Goal: Task Accomplishment & Management: Manage account settings

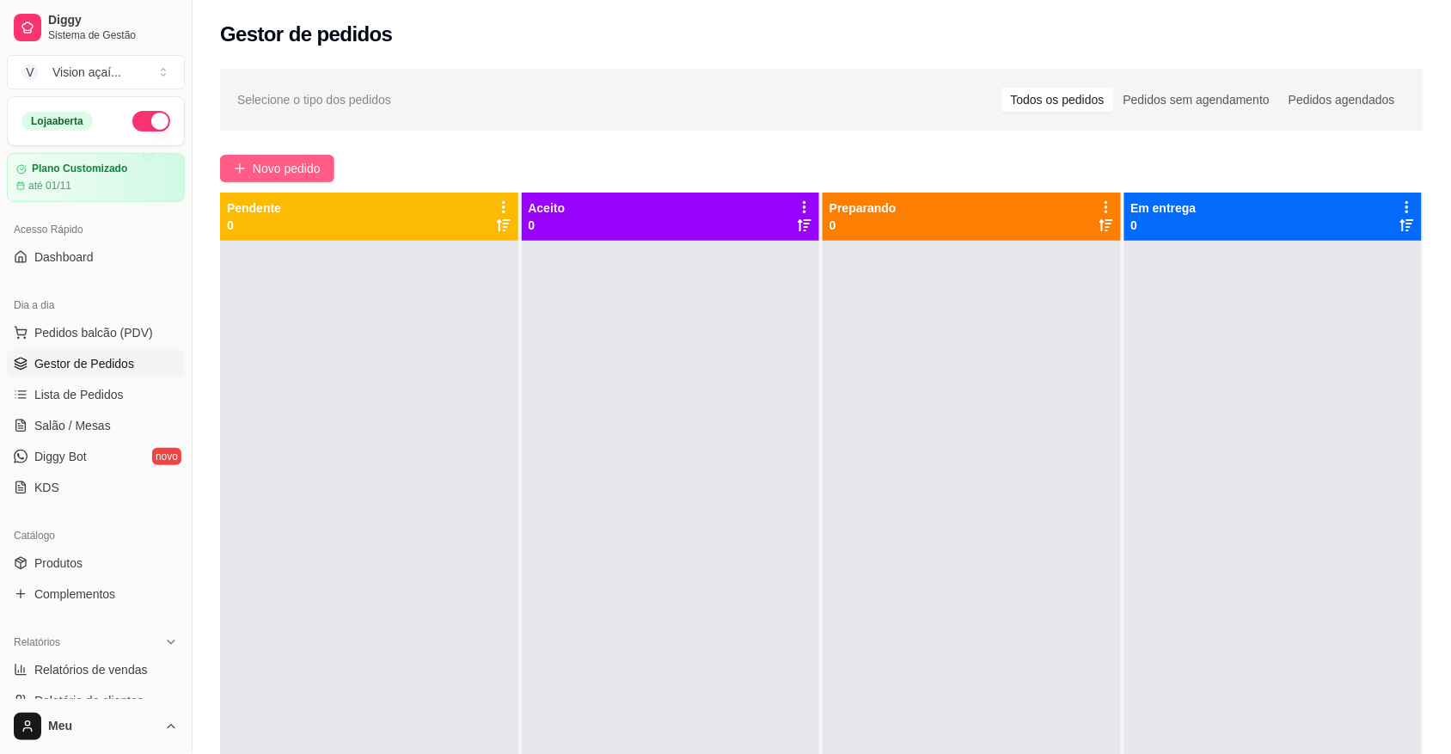
click at [299, 166] on span "Novo pedido" at bounding box center [287, 168] width 68 height 19
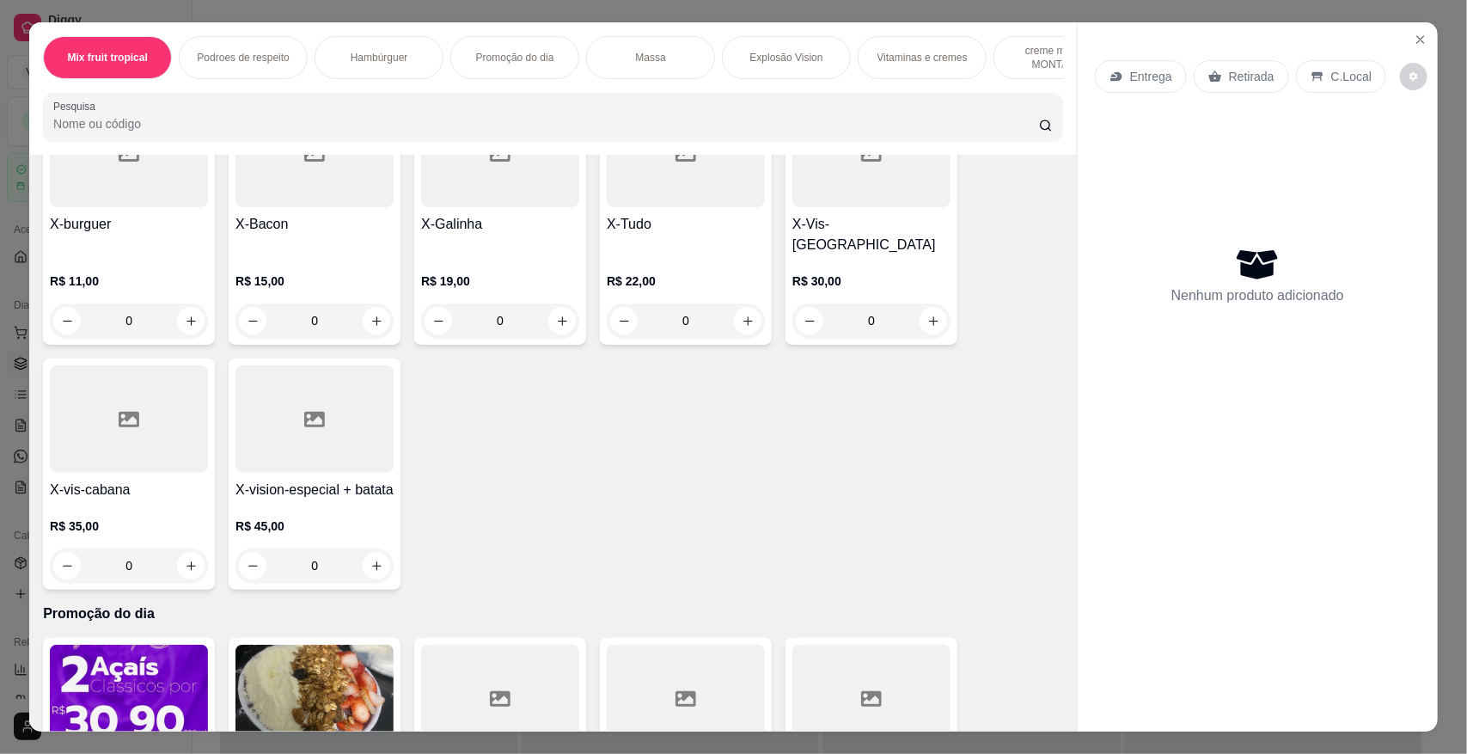
scroll to position [765, 0]
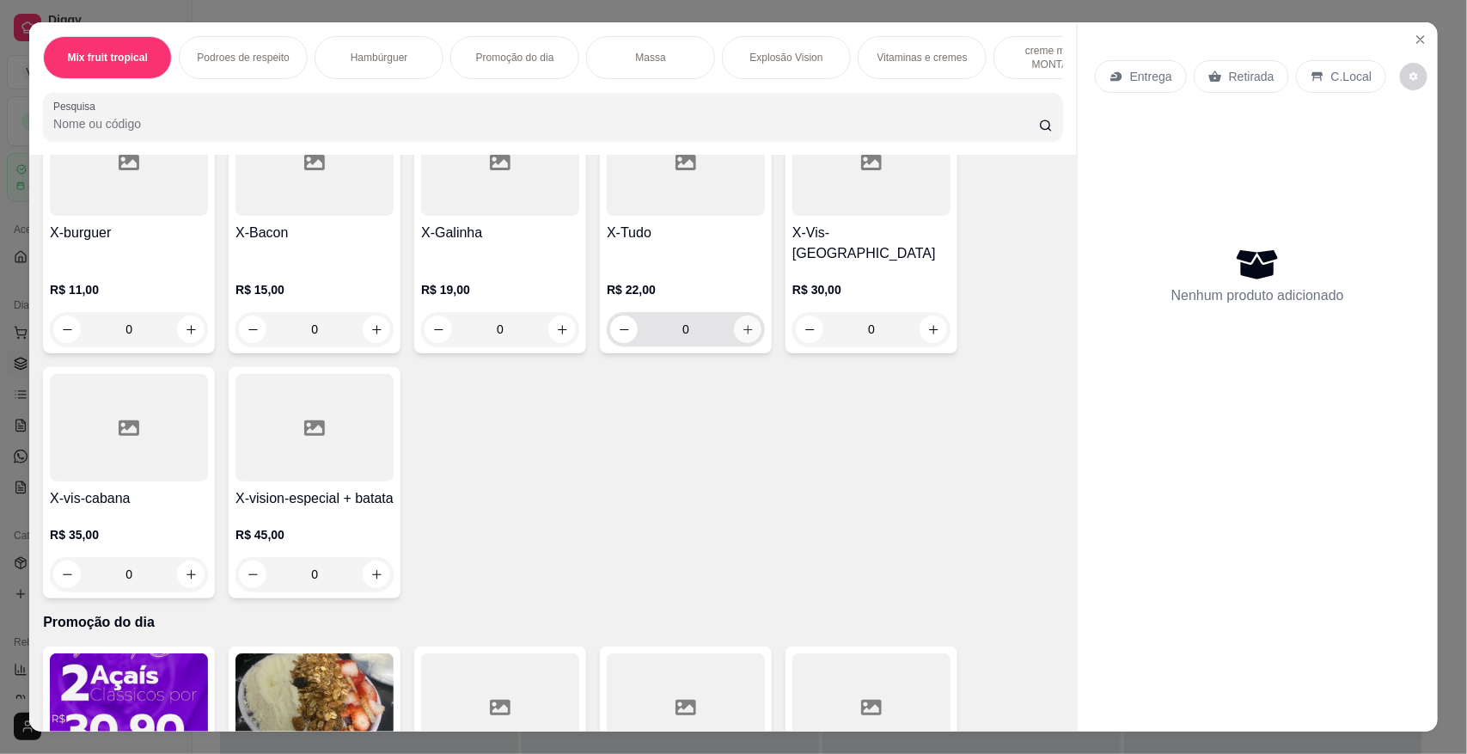
click at [742, 323] on icon "increase-product-quantity" at bounding box center [748, 329] width 13 height 13
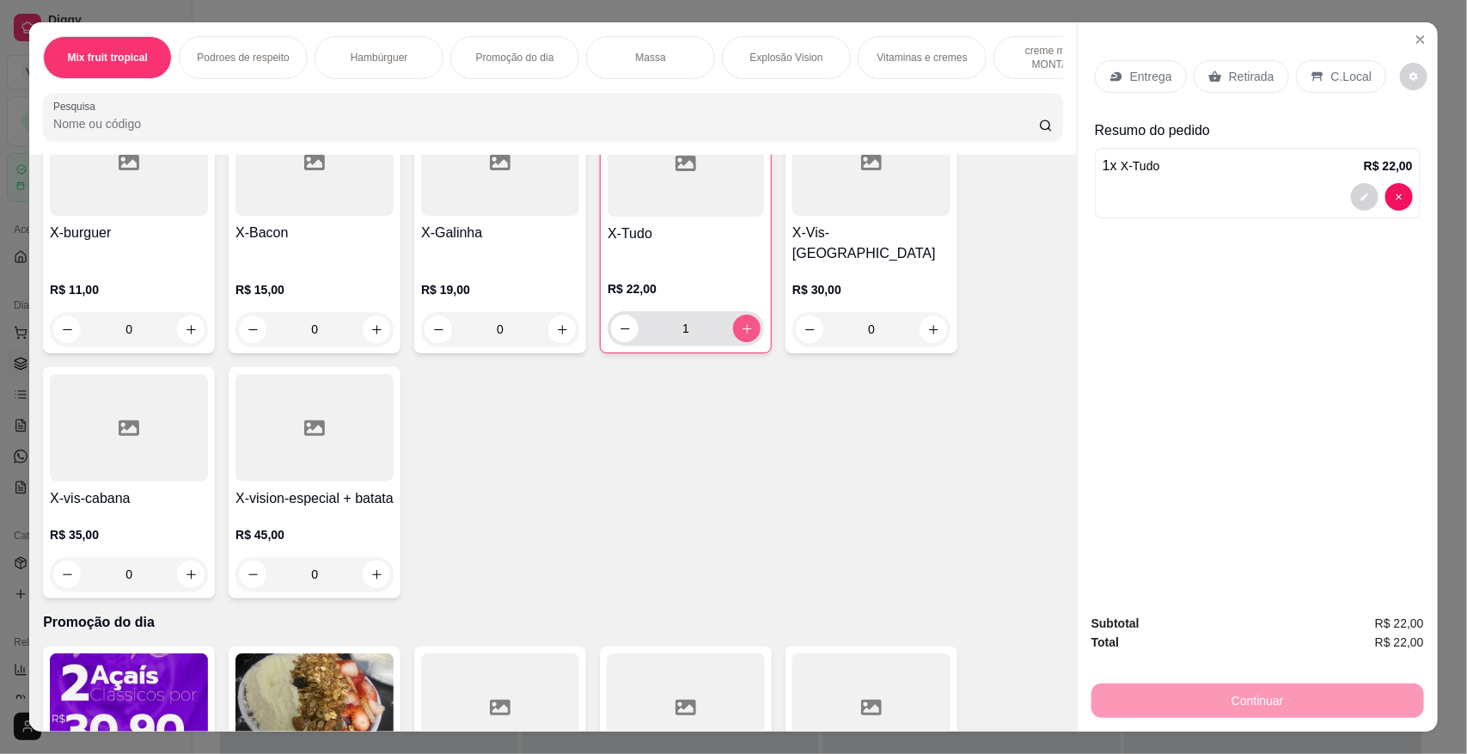
click at [743, 324] on icon "increase-product-quantity" at bounding box center [747, 328] width 9 height 9
click at [743, 327] on icon "increase-product-quantity" at bounding box center [747, 328] width 9 height 9
type input "3"
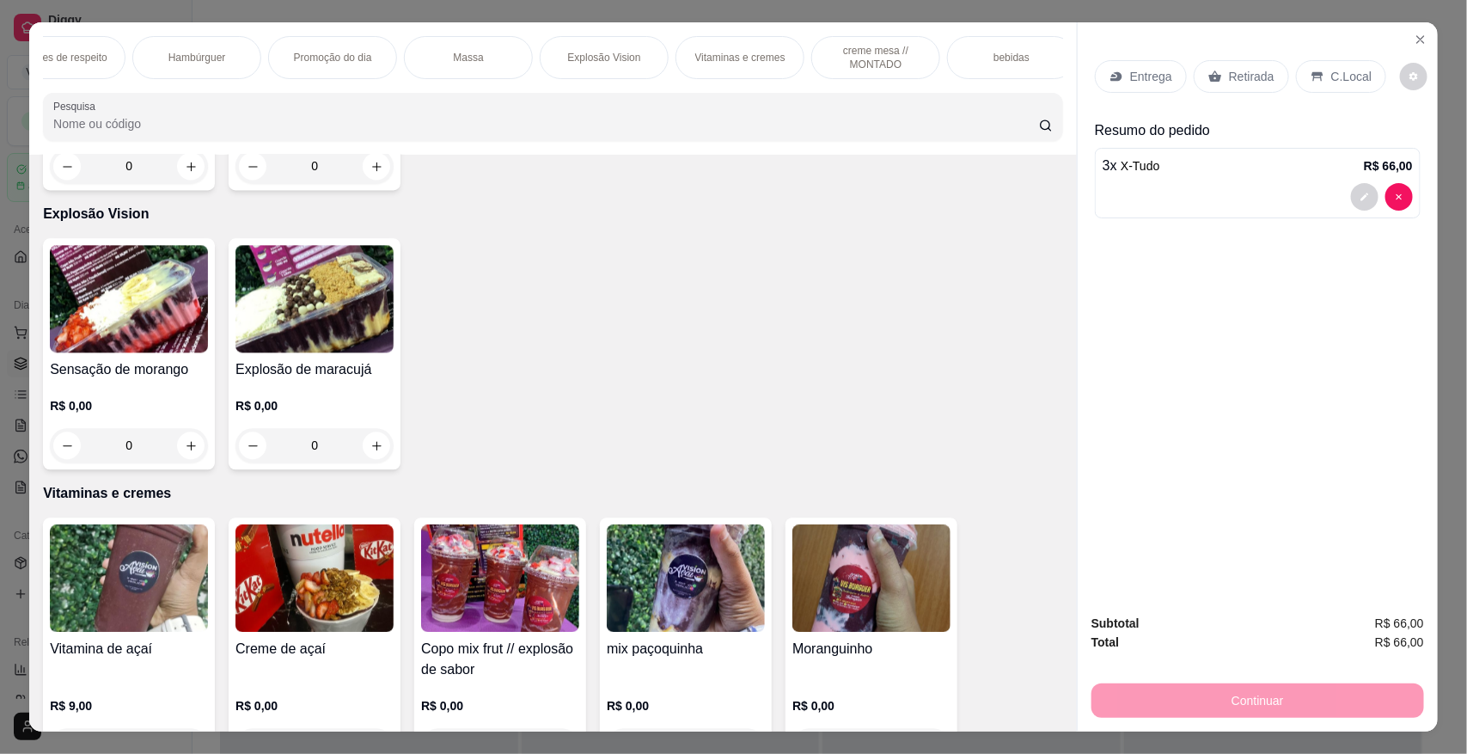
scroll to position [0, 194]
click at [1007, 63] on p "bebidas" at bounding box center [999, 58] width 36 height 14
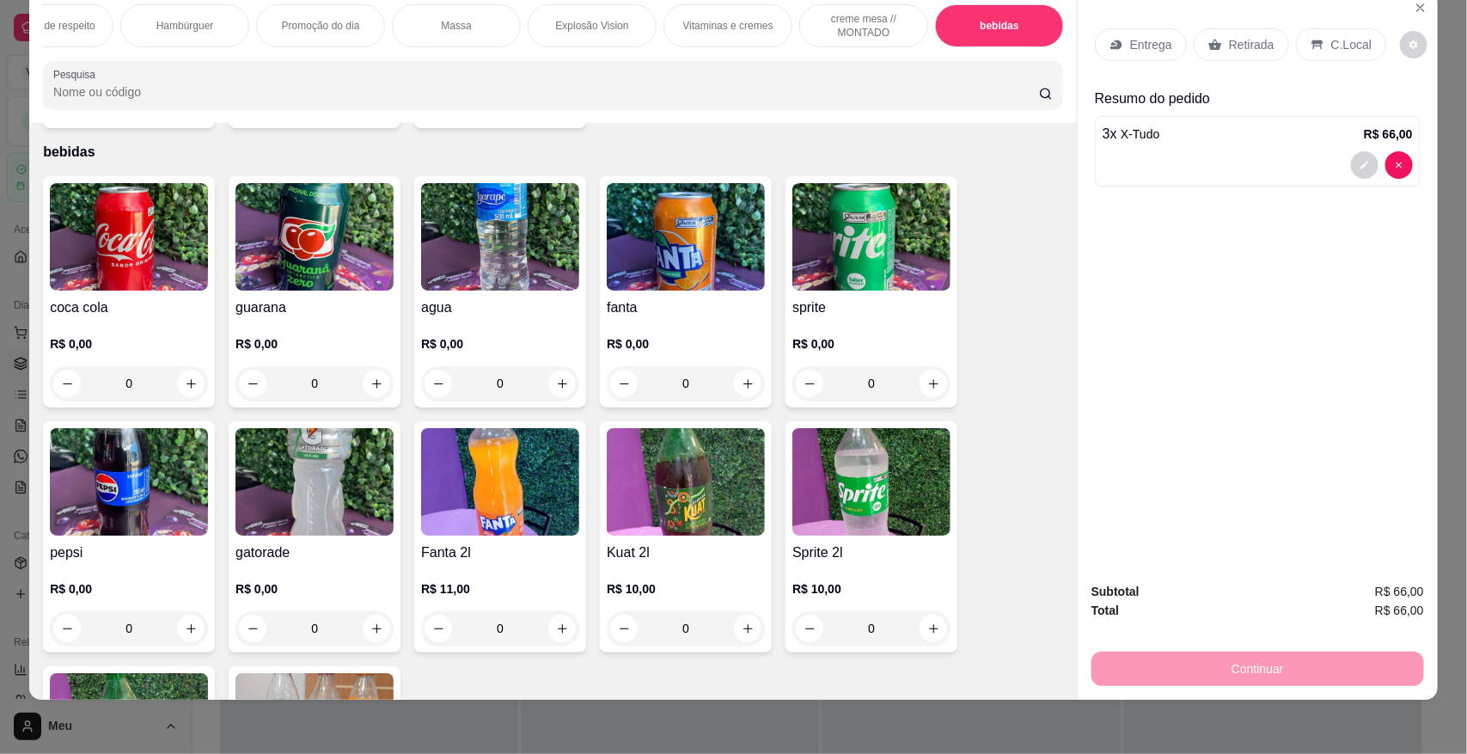
click at [873, 462] on img at bounding box center [871, 481] width 158 height 107
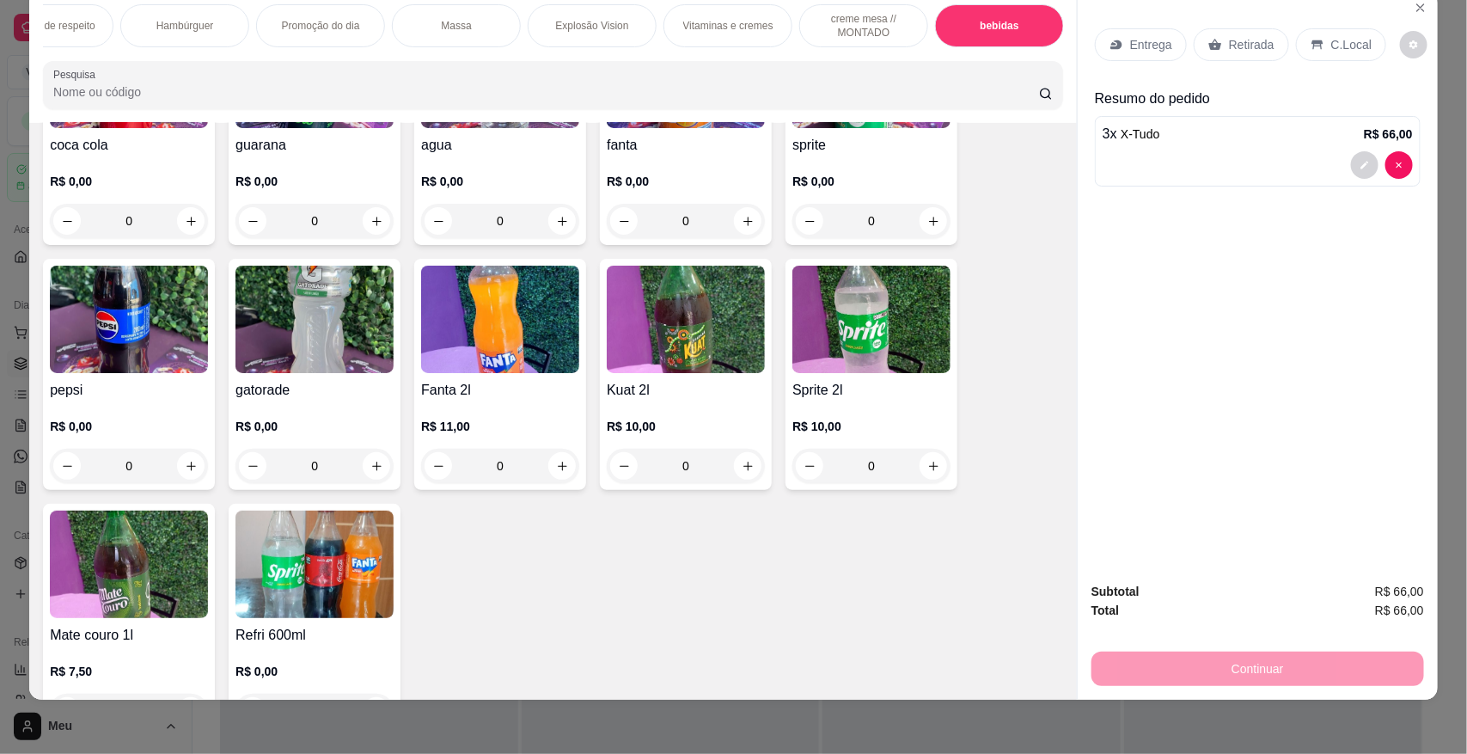
scroll to position [3115, 0]
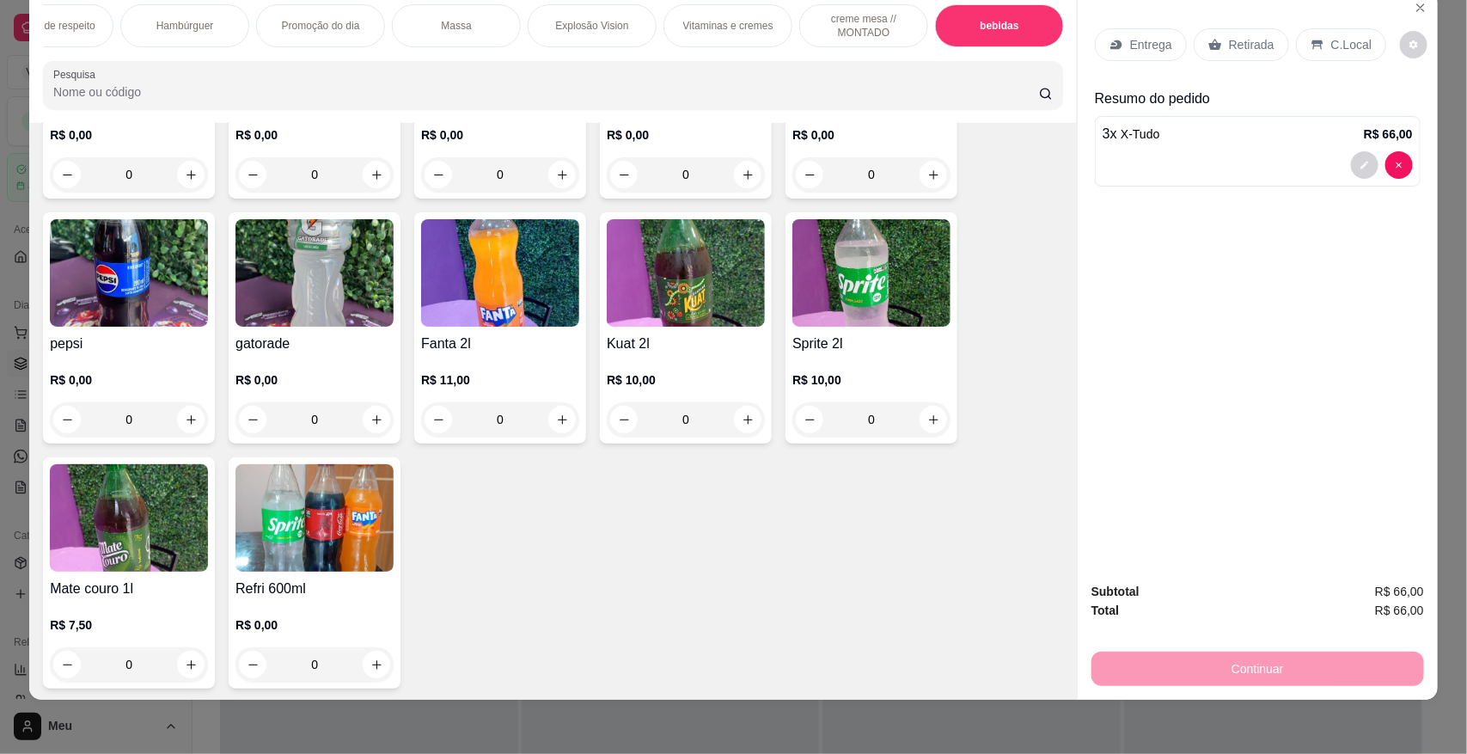
click at [1235, 48] on p "Retirada" at bounding box center [1252, 44] width 46 height 17
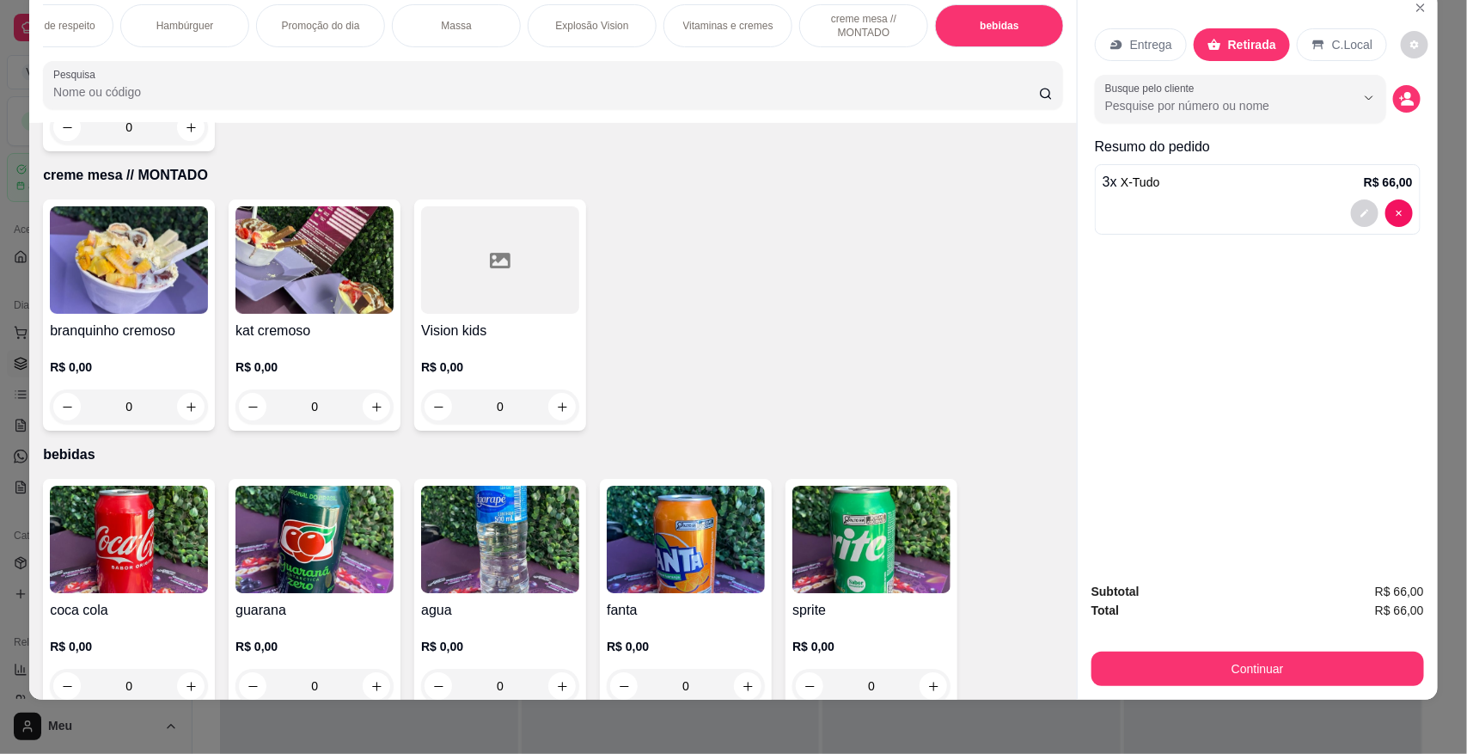
scroll to position [2471, 0]
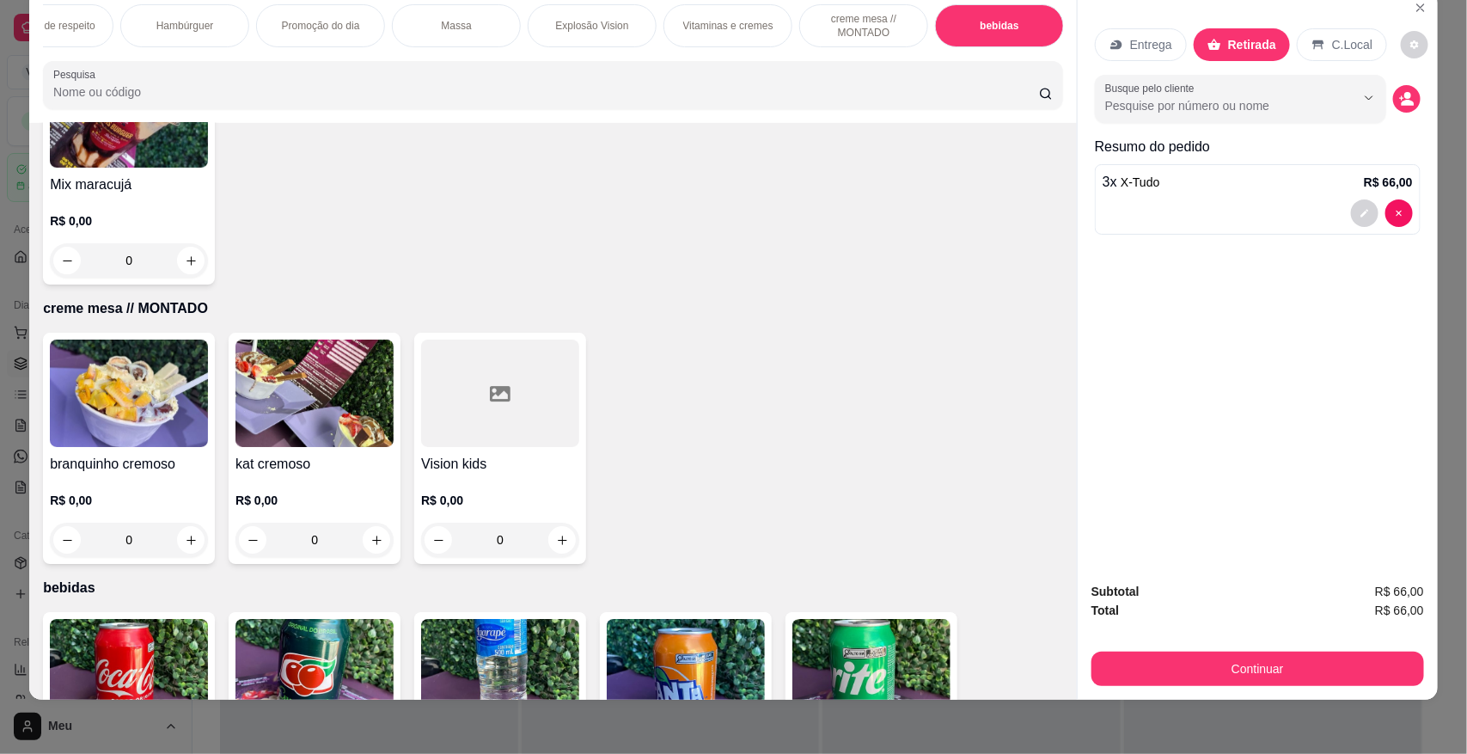
click at [697, 15] on div "Vitaminas e cremes" at bounding box center [727, 25] width 129 height 43
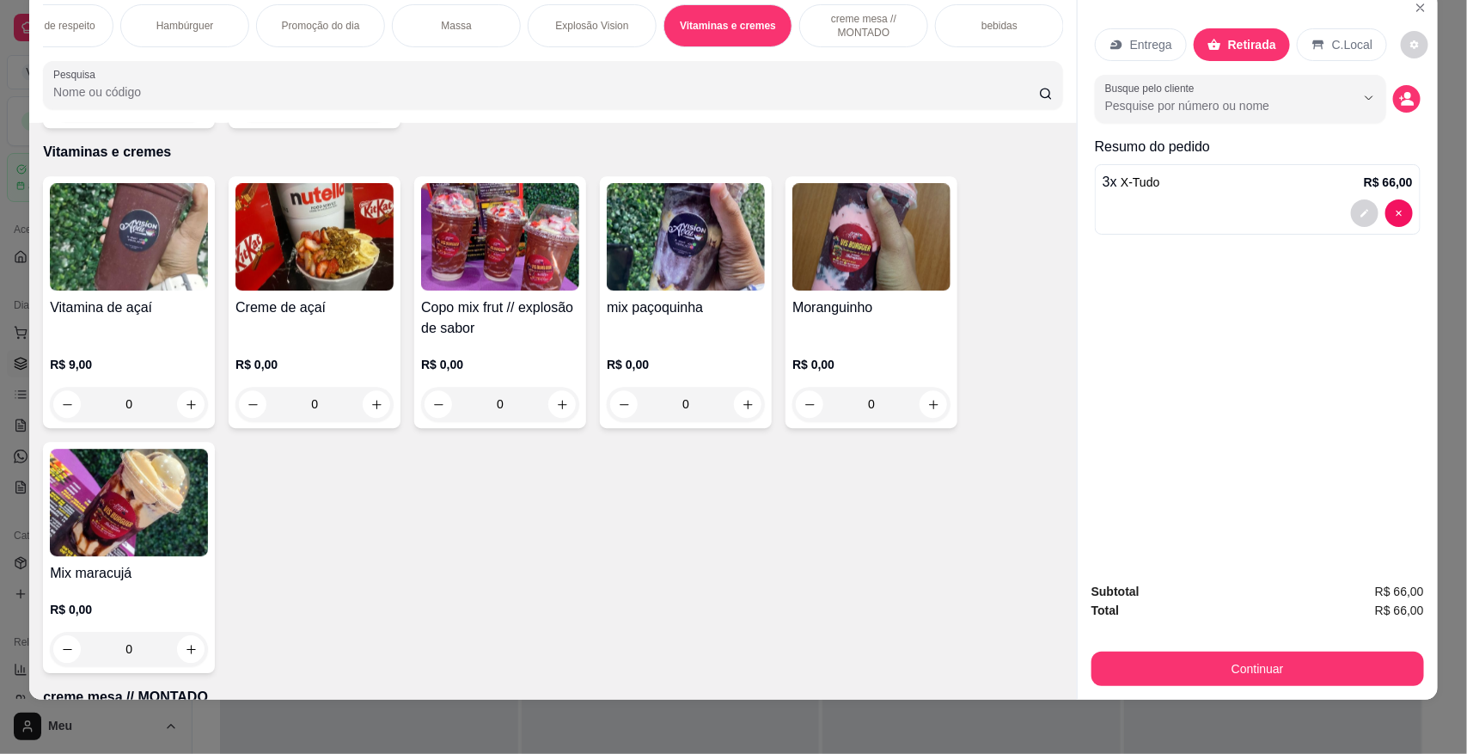
click at [101, 297] on h4 "Vitamina de açaí" at bounding box center [129, 307] width 158 height 21
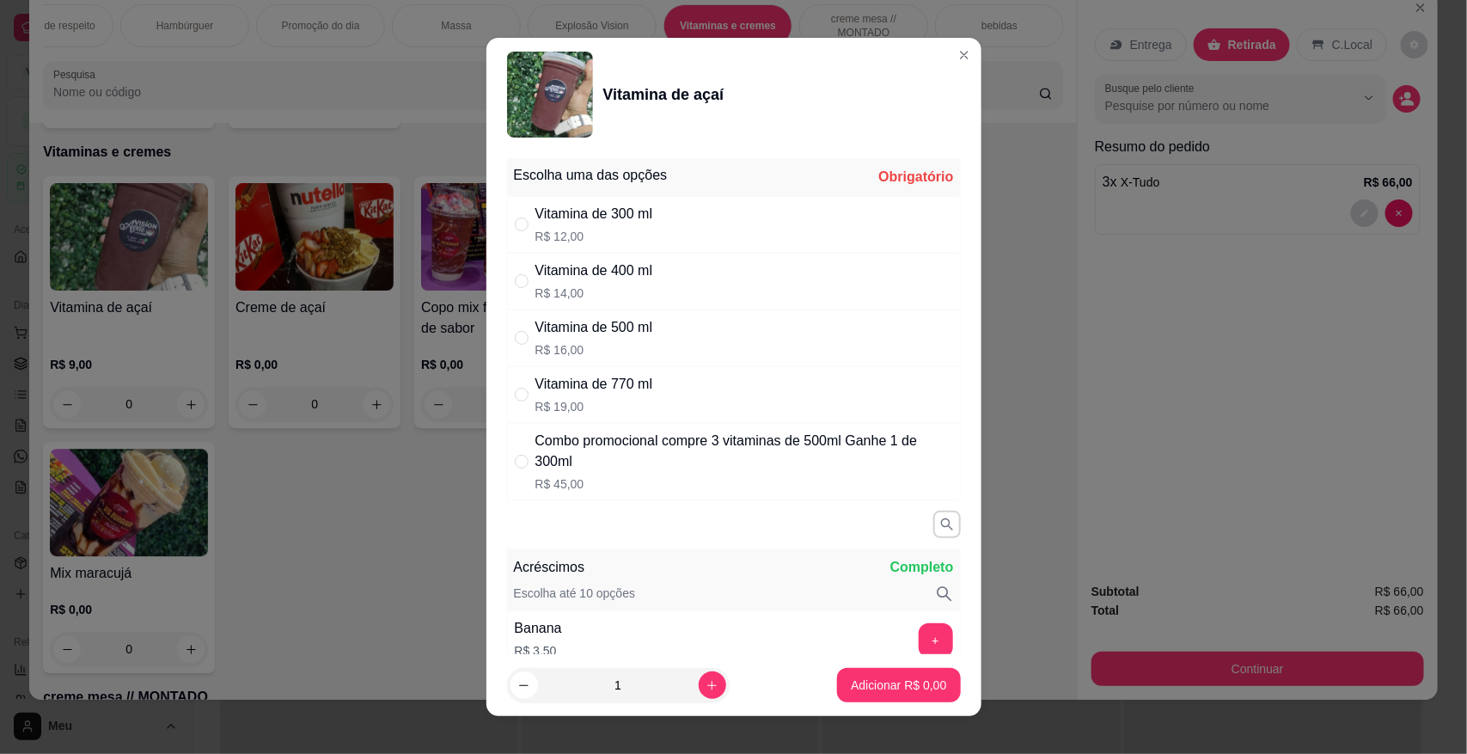
click at [535, 400] on p "R$ 19,00" at bounding box center [594, 406] width 118 height 17
radio input "true"
click at [865, 688] on p "Adicionar R$ 19,00" at bounding box center [895, 684] width 102 height 17
type input "1"
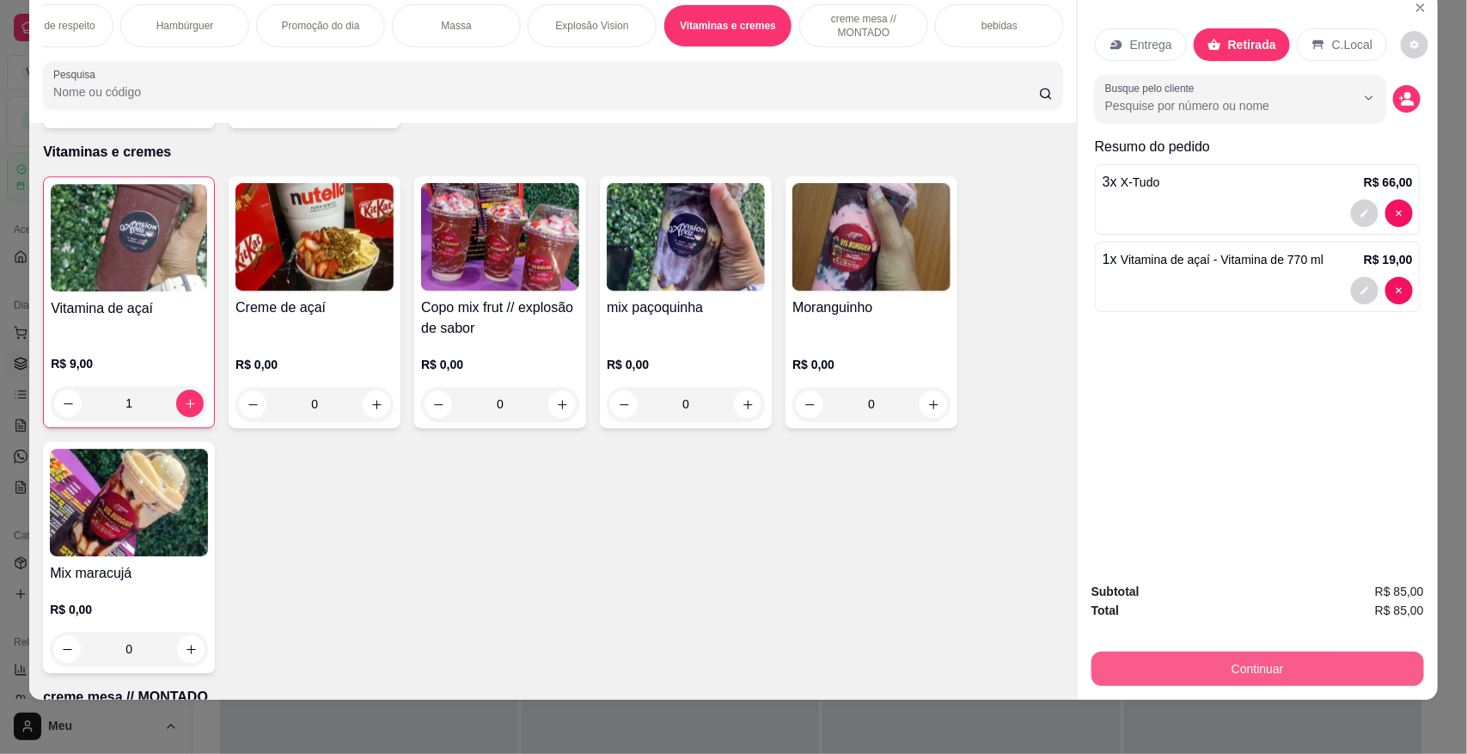
click at [1159, 675] on button "Continuar" at bounding box center [1257, 668] width 333 height 34
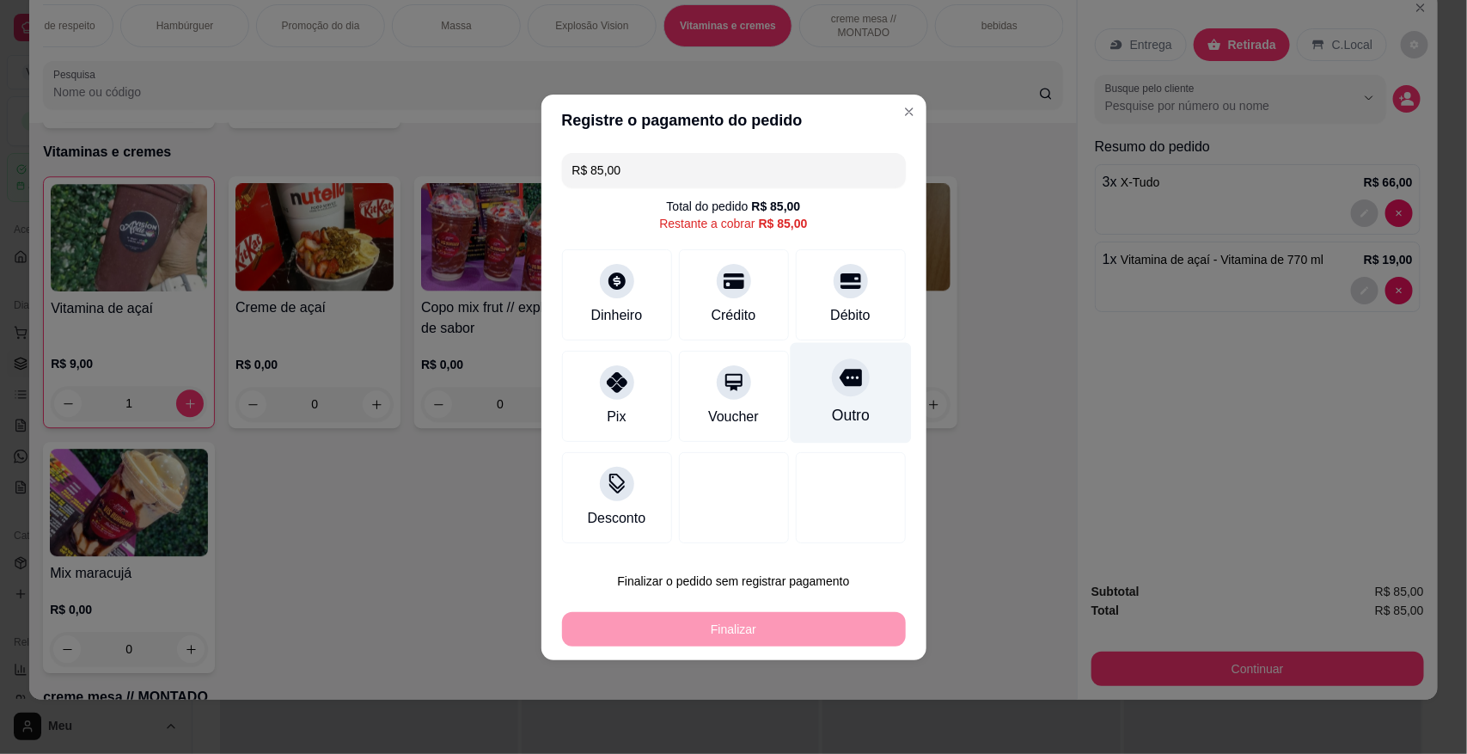
click at [851, 404] on div "Outro" at bounding box center [850, 415] width 38 height 22
type input "R$ 0,00"
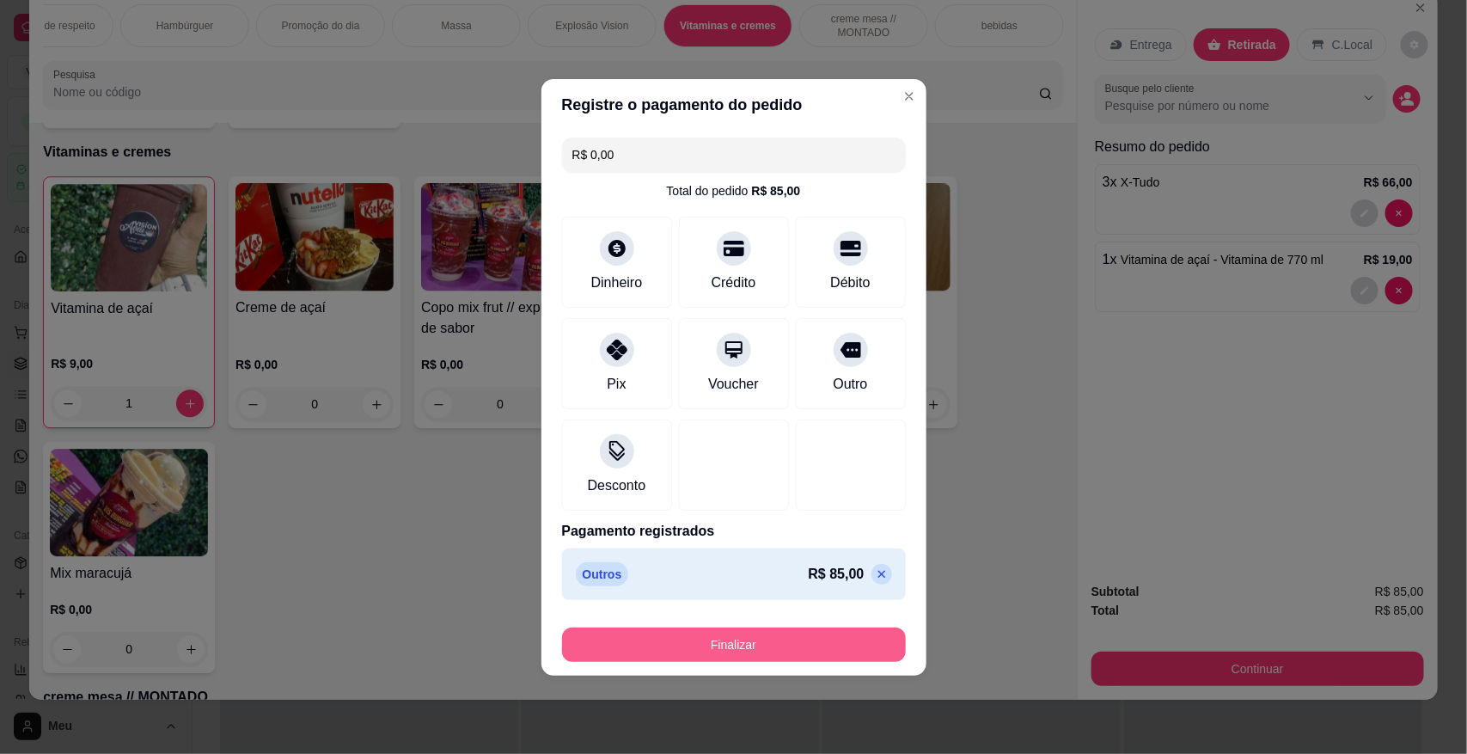
click at [749, 645] on button "Finalizar" at bounding box center [734, 644] width 344 height 34
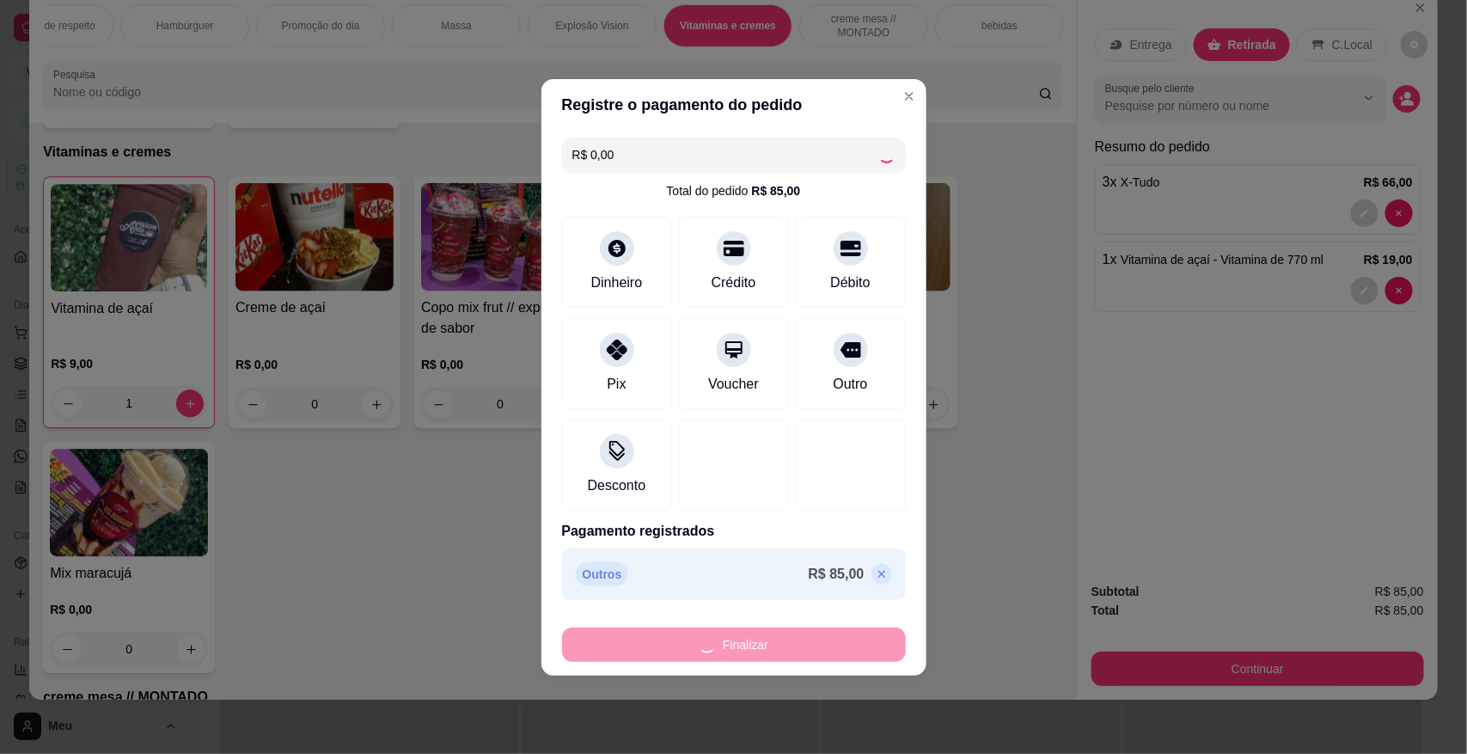
type input "0"
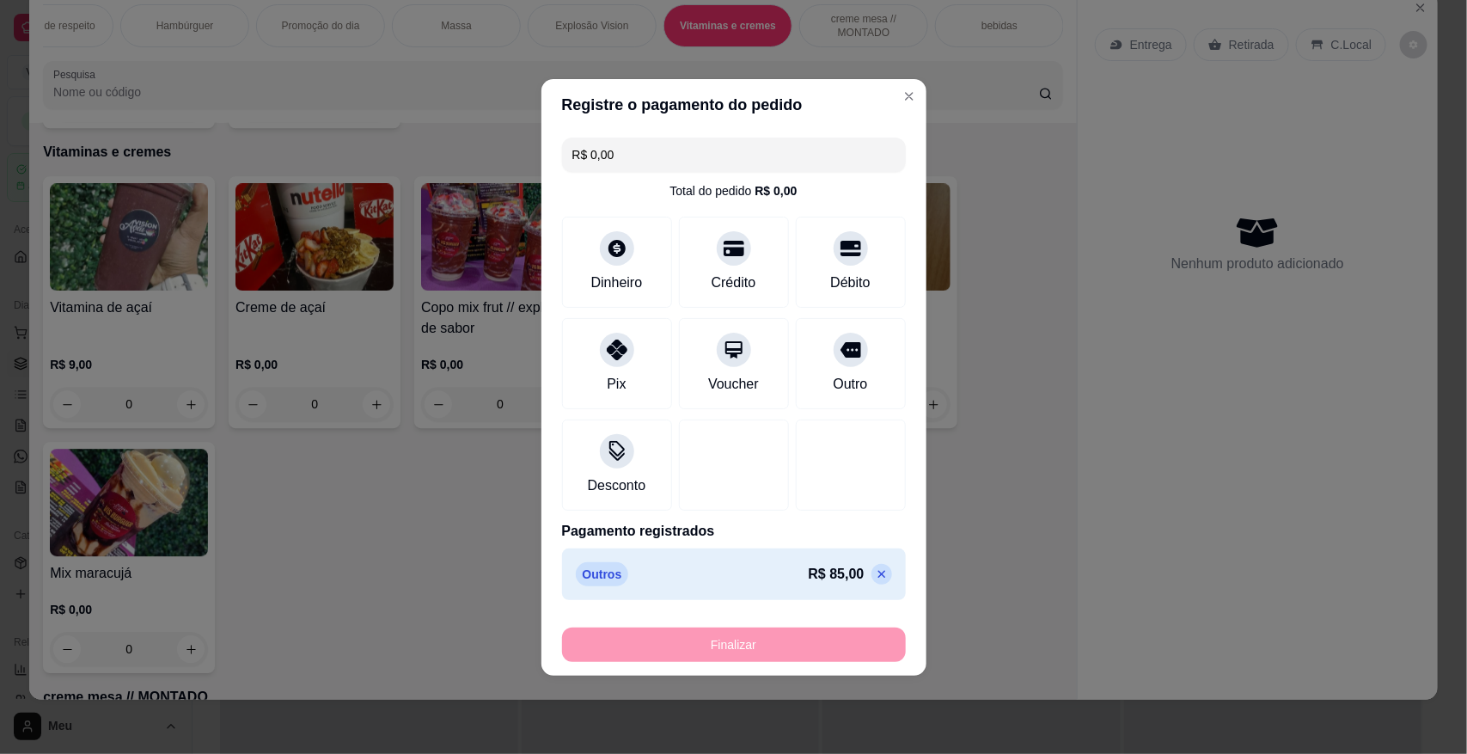
type input "-R$ 85,00"
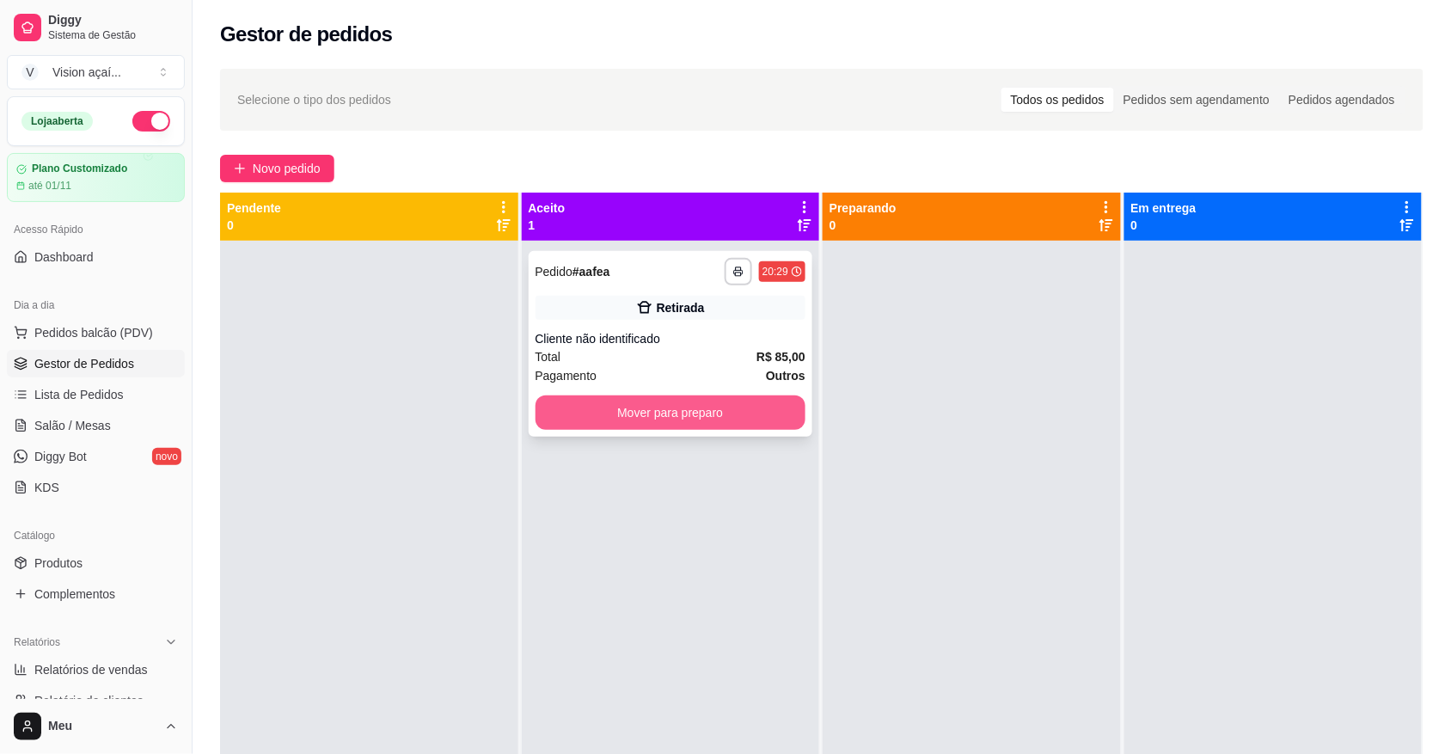
click at [651, 419] on button "Mover para preparo" at bounding box center [670, 412] width 271 height 34
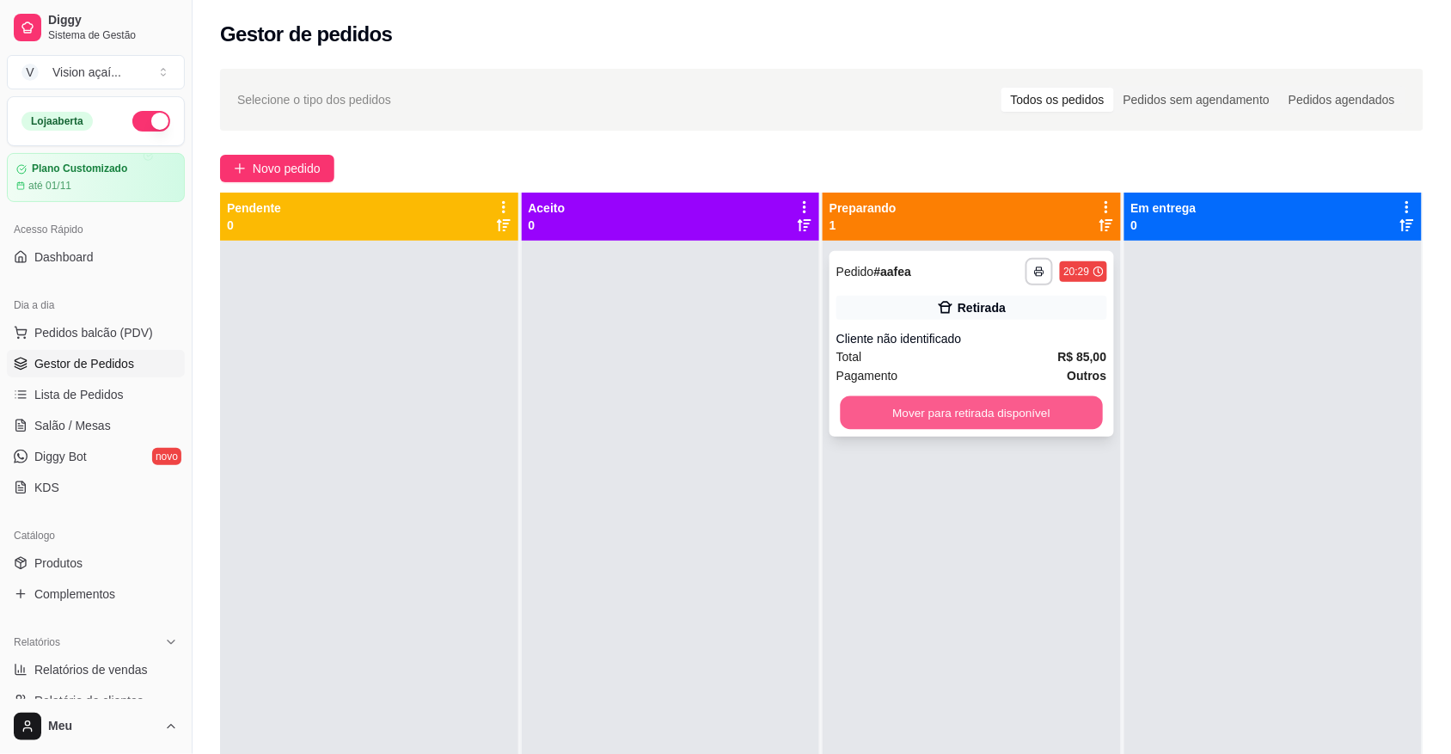
click at [946, 421] on button "Mover para retirada disponível" at bounding box center [972, 413] width 262 height 34
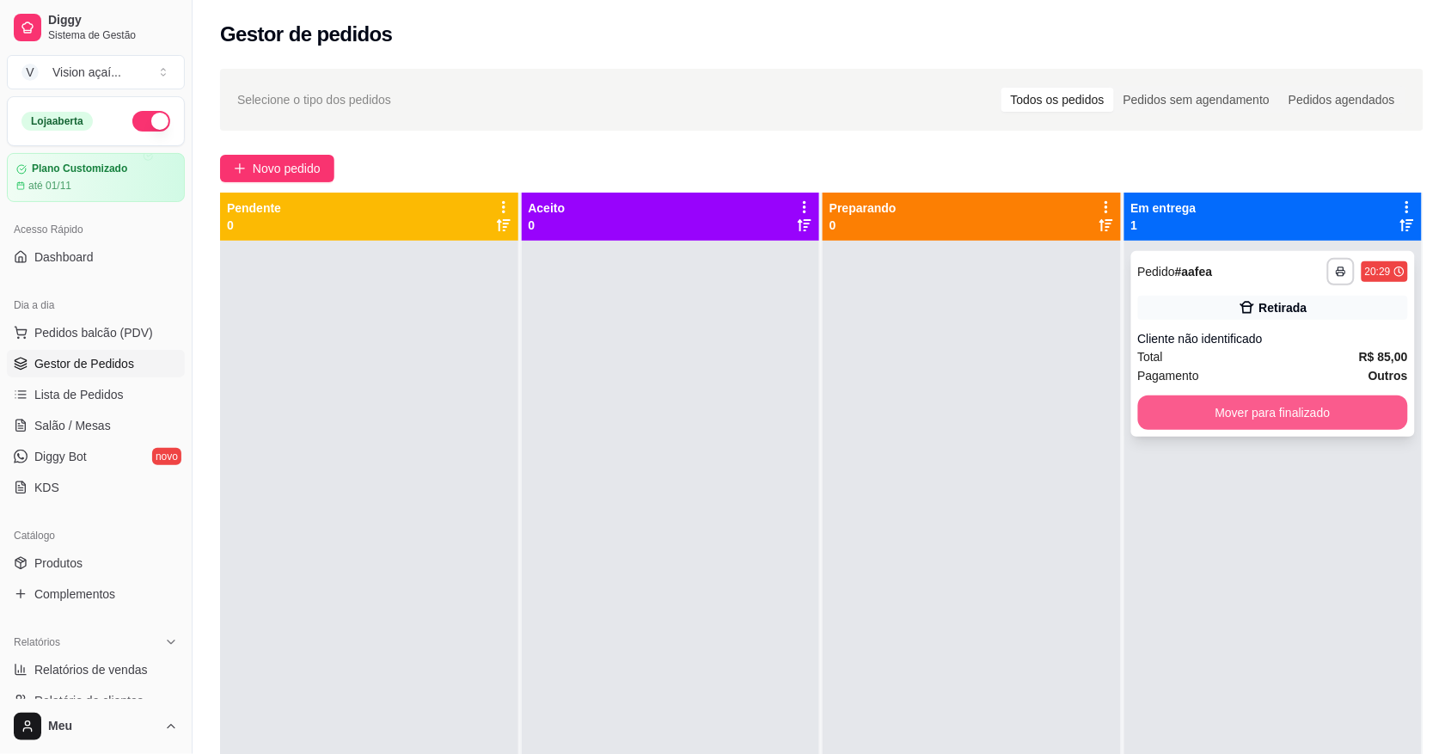
click at [1269, 423] on button "Mover para finalizado" at bounding box center [1273, 412] width 271 height 34
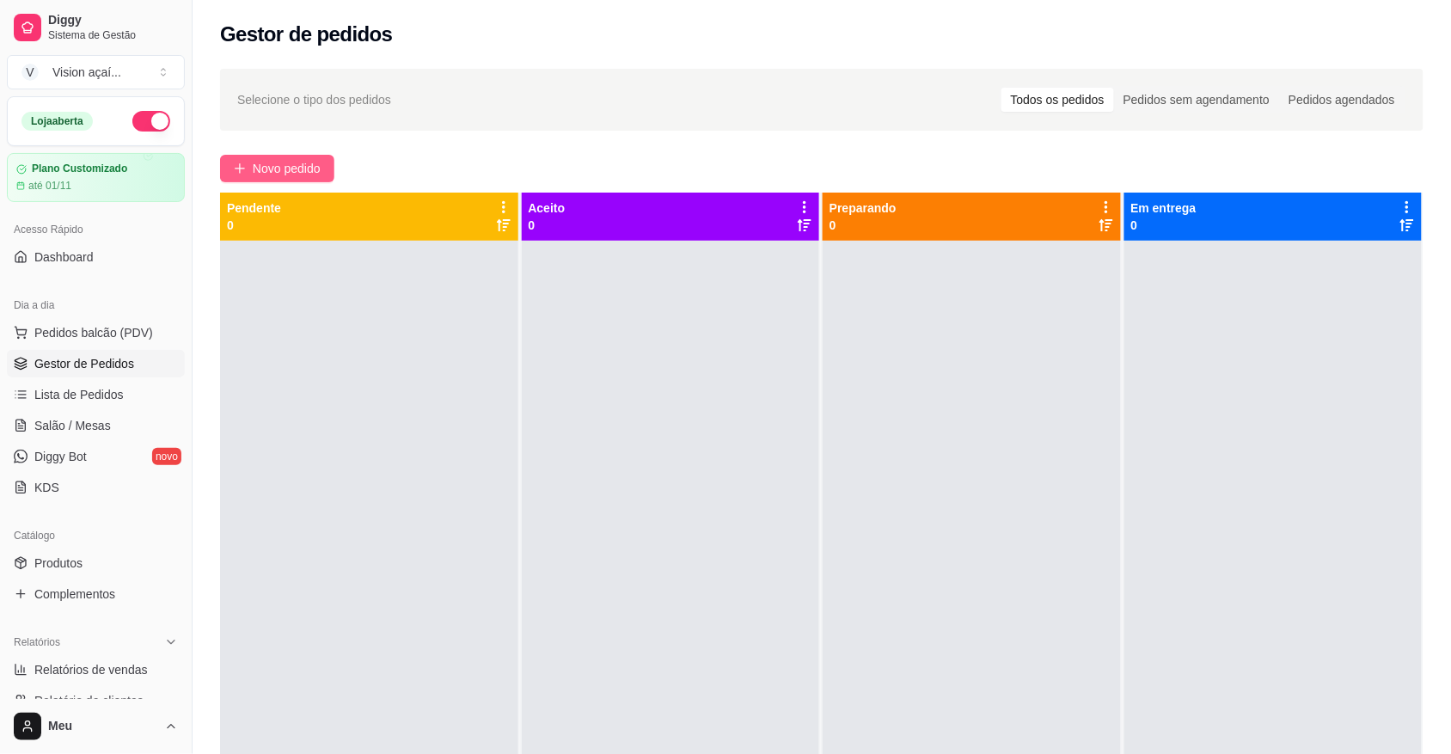
click at [241, 169] on icon "plus" at bounding box center [240, 168] width 12 height 12
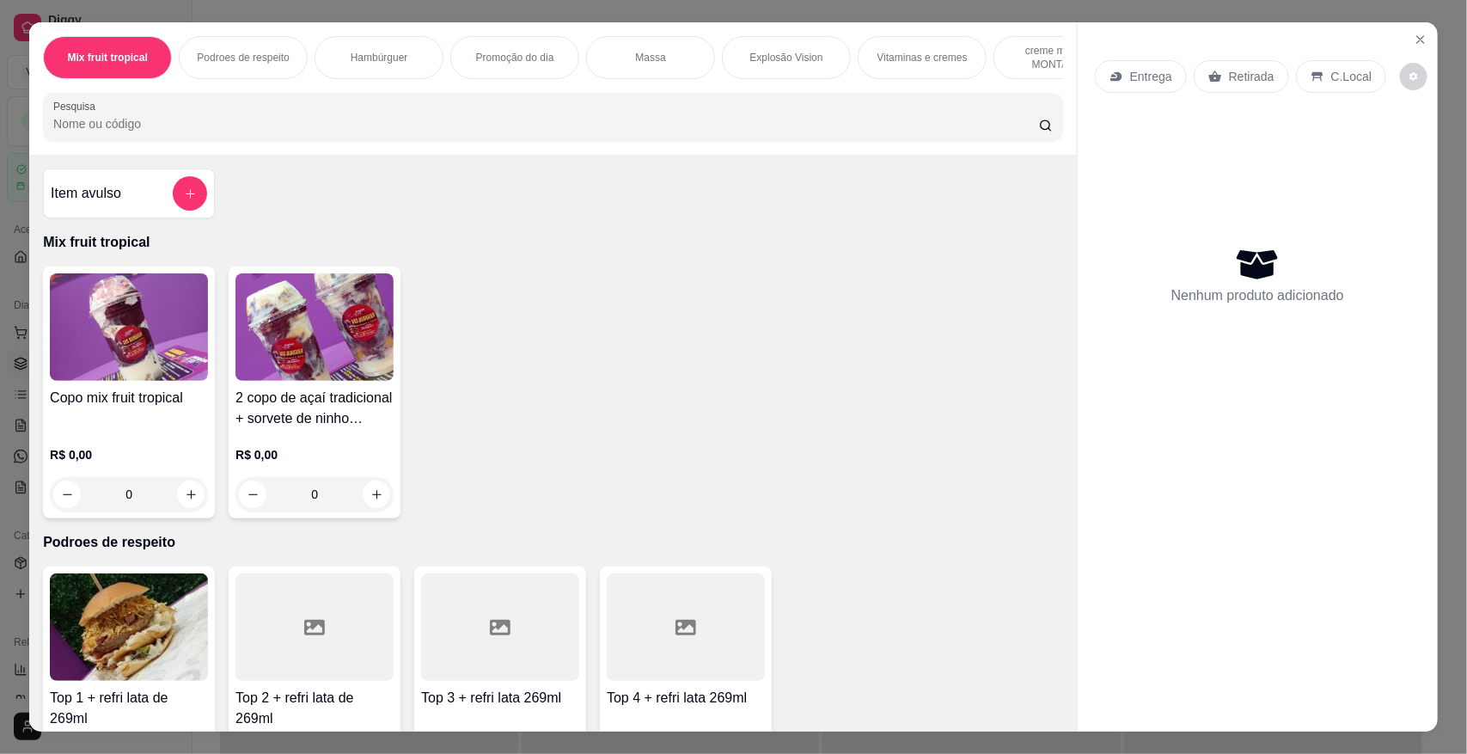
click at [387, 48] on div "Hambúrguer" at bounding box center [379, 57] width 129 height 43
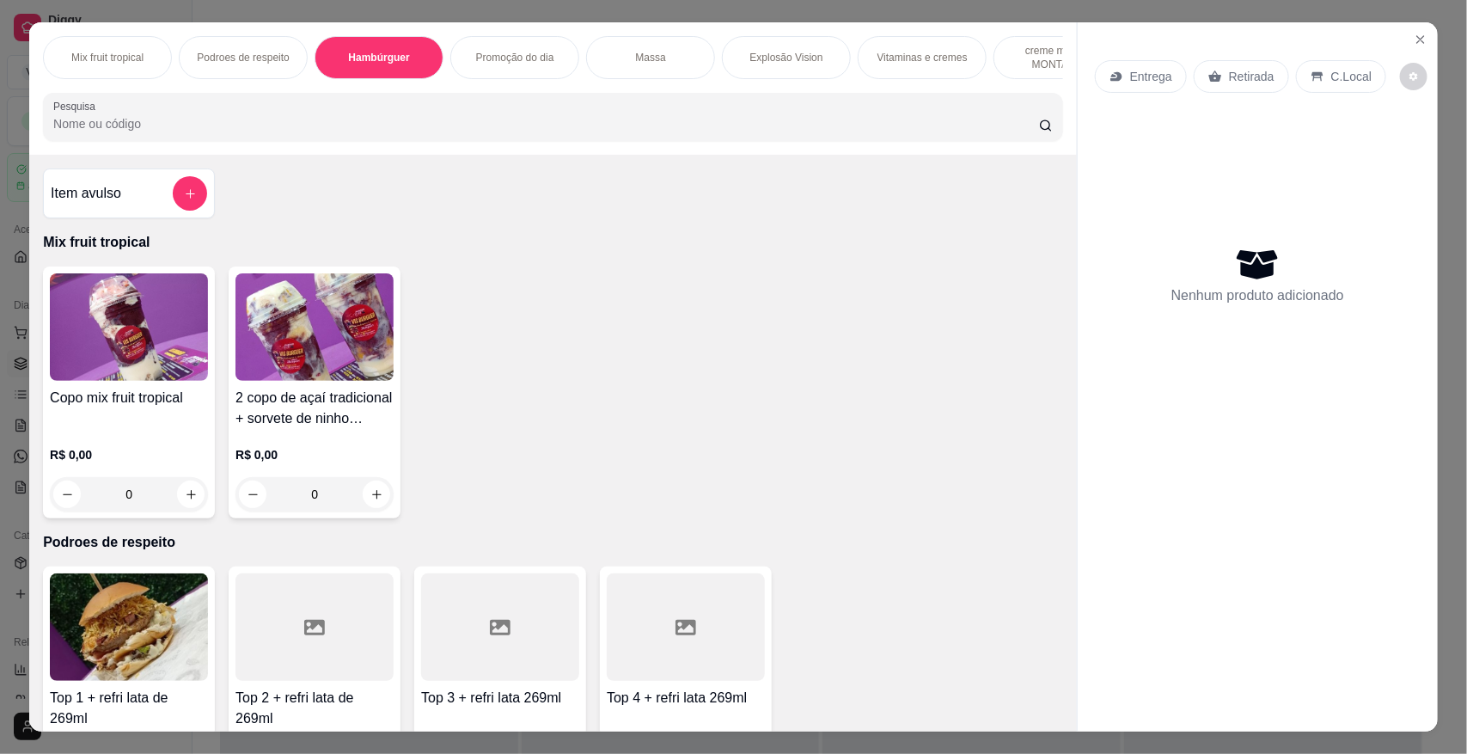
scroll to position [32, 0]
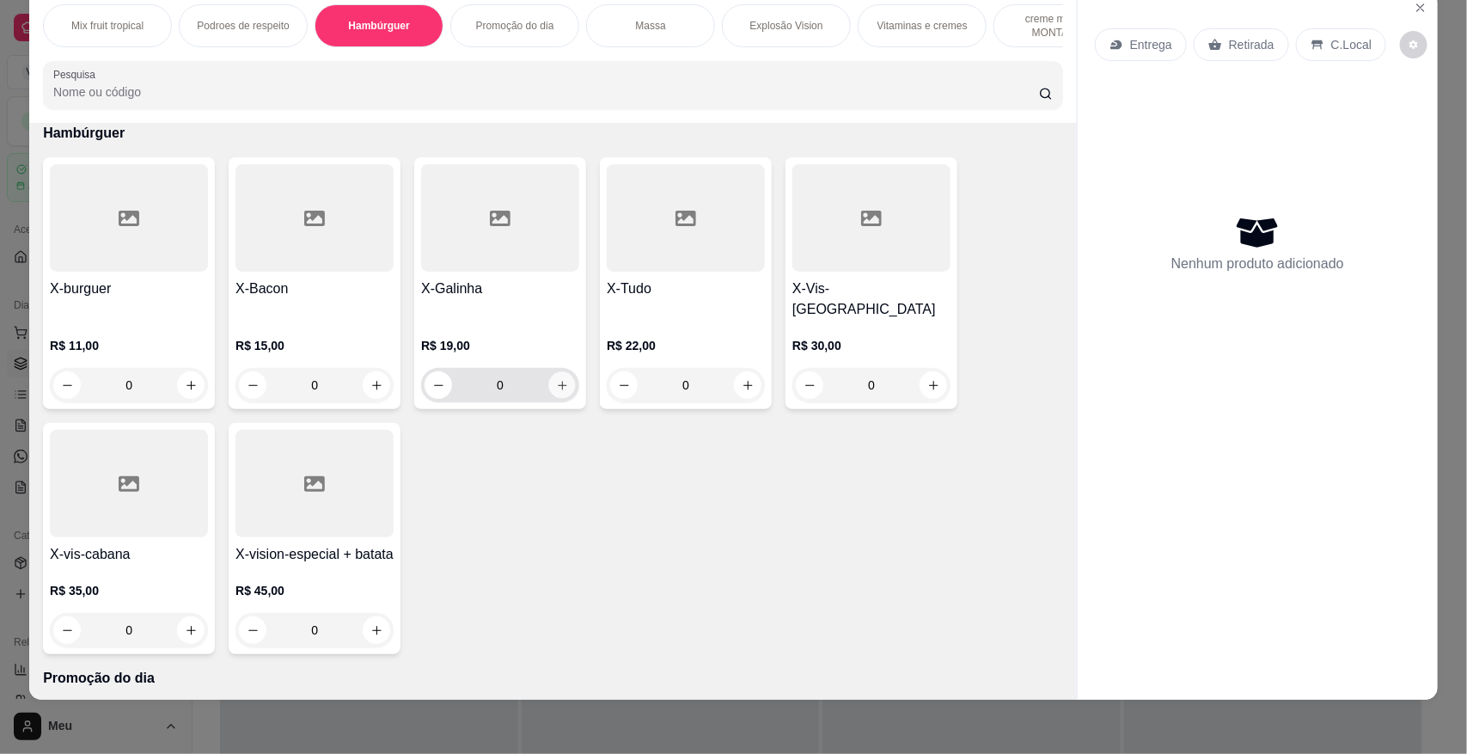
click at [557, 384] on icon "increase-product-quantity" at bounding box center [562, 385] width 13 height 13
type input "1"
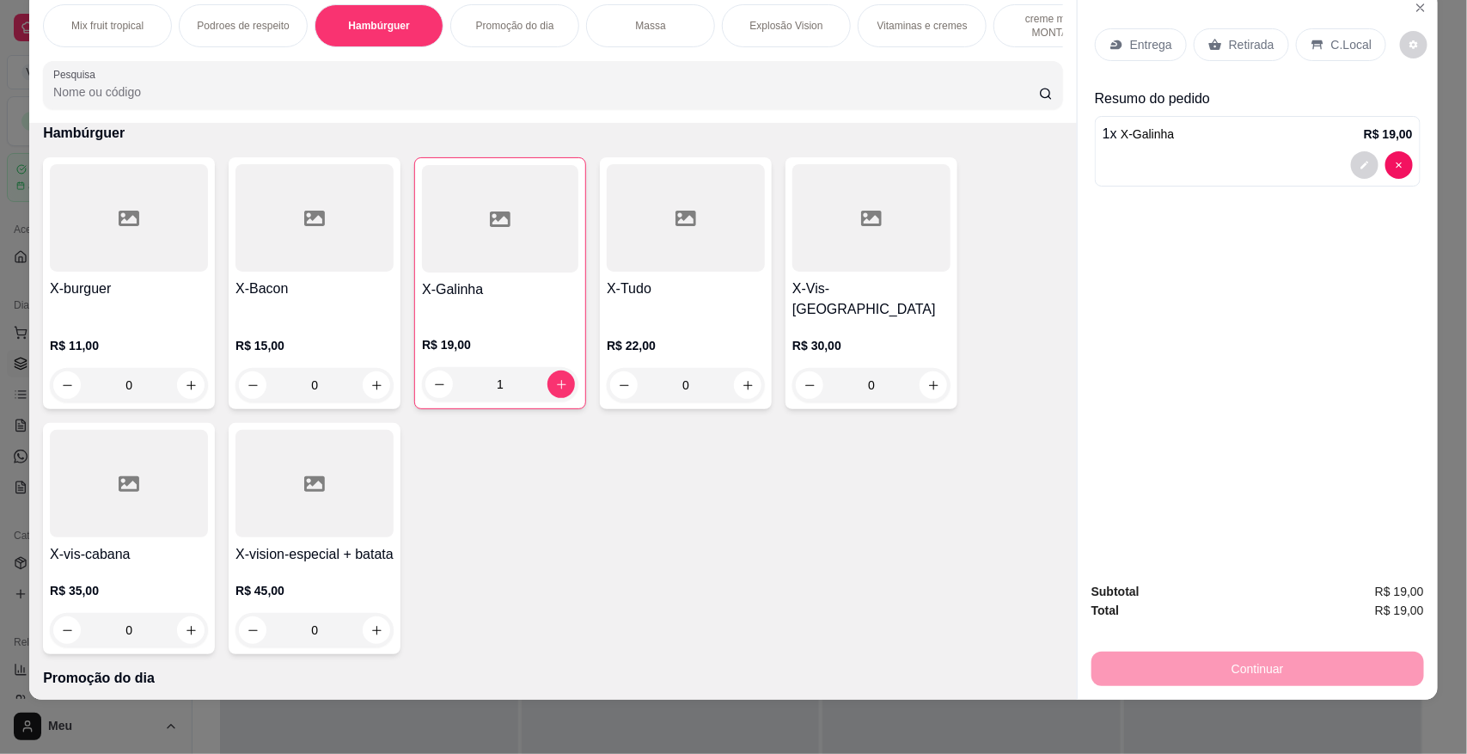
click at [1248, 40] on p "Retirada" at bounding box center [1252, 44] width 46 height 17
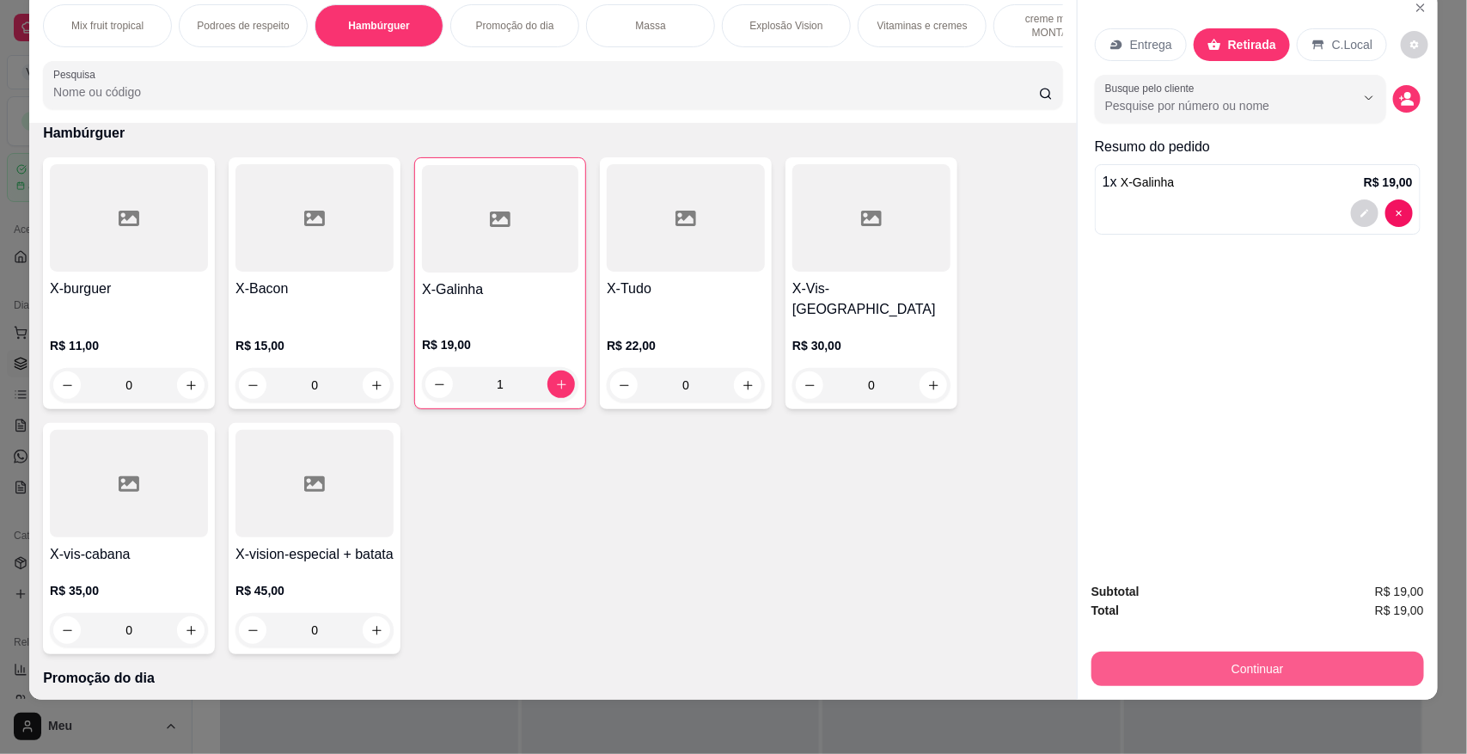
click at [1293, 662] on button "Continuar" at bounding box center [1257, 668] width 333 height 34
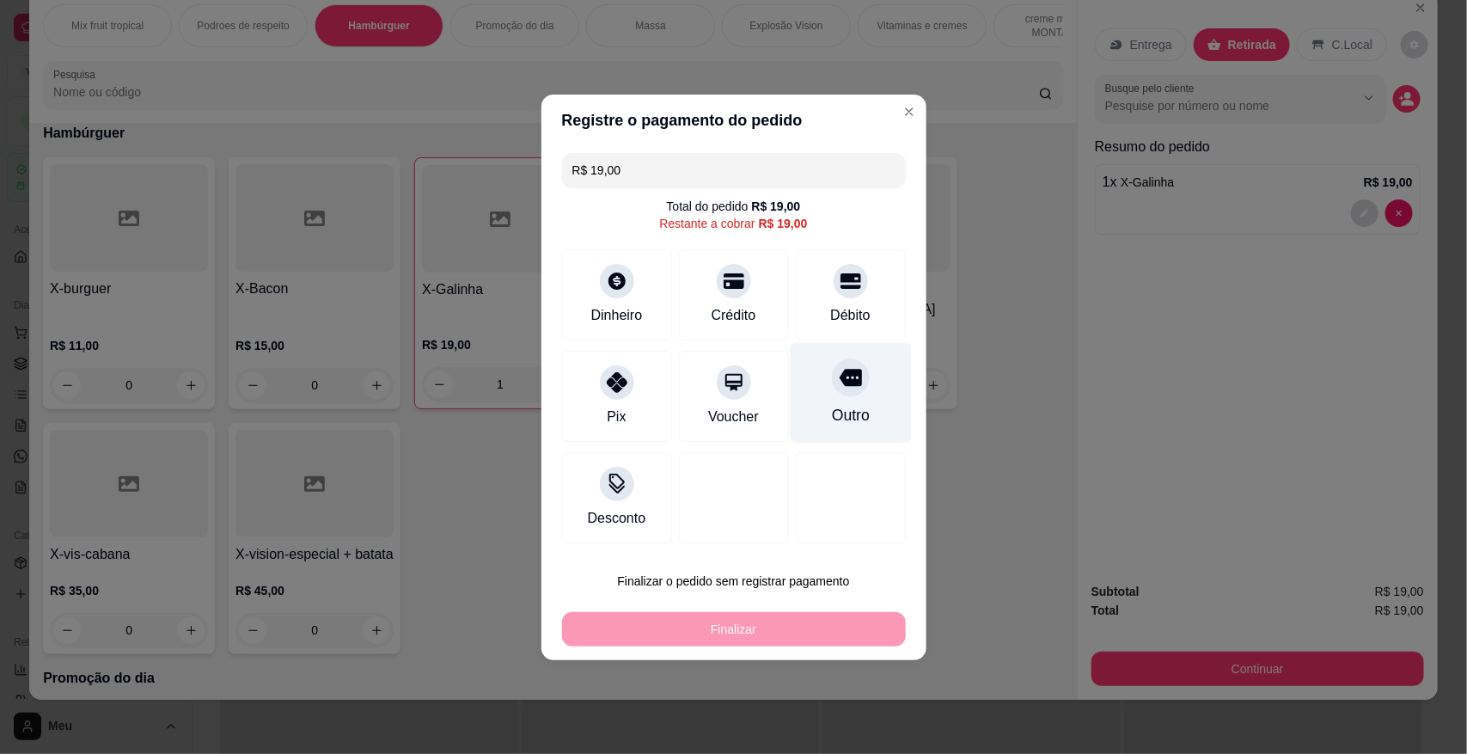
click at [857, 400] on div "Outro" at bounding box center [850, 392] width 121 height 101
type input "R$ 0,00"
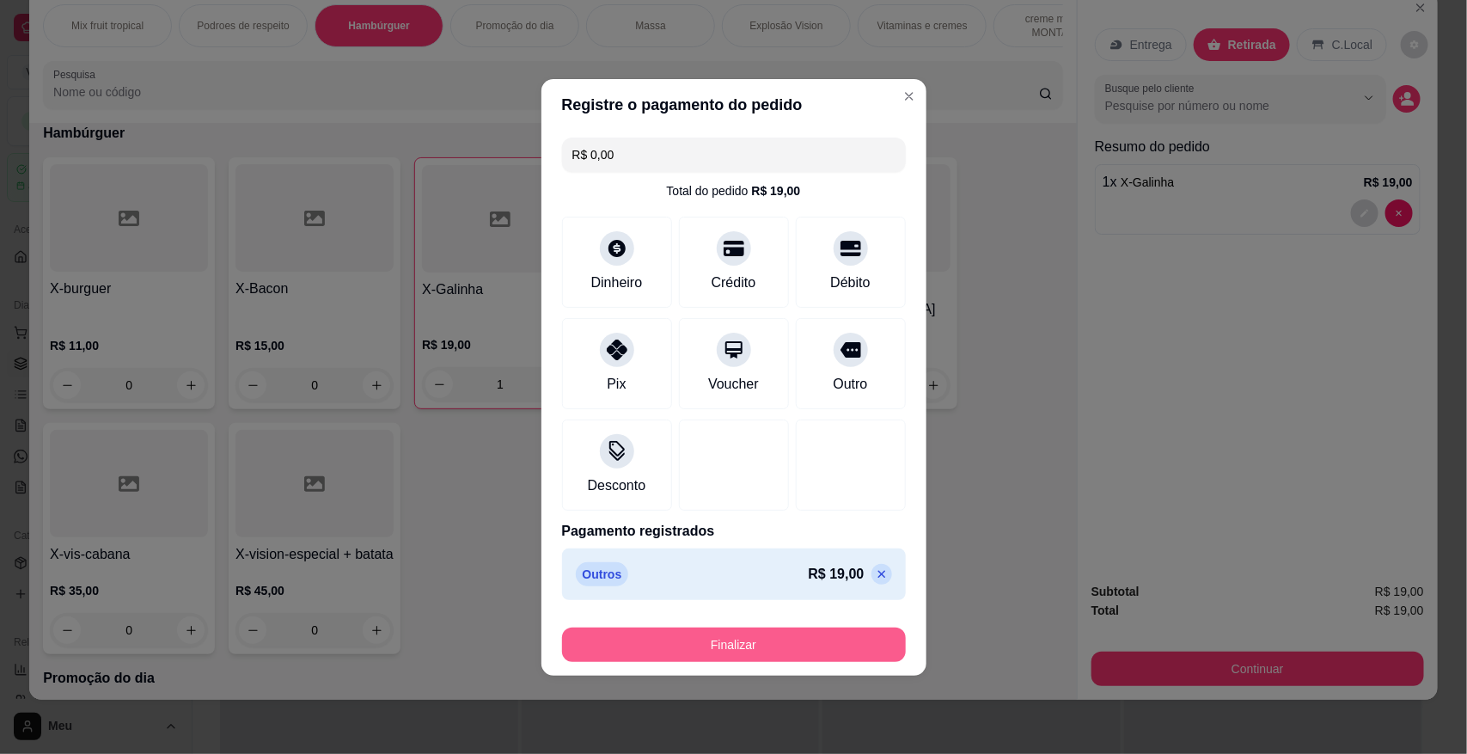
click at [743, 643] on button "Finalizar" at bounding box center [734, 644] width 344 height 34
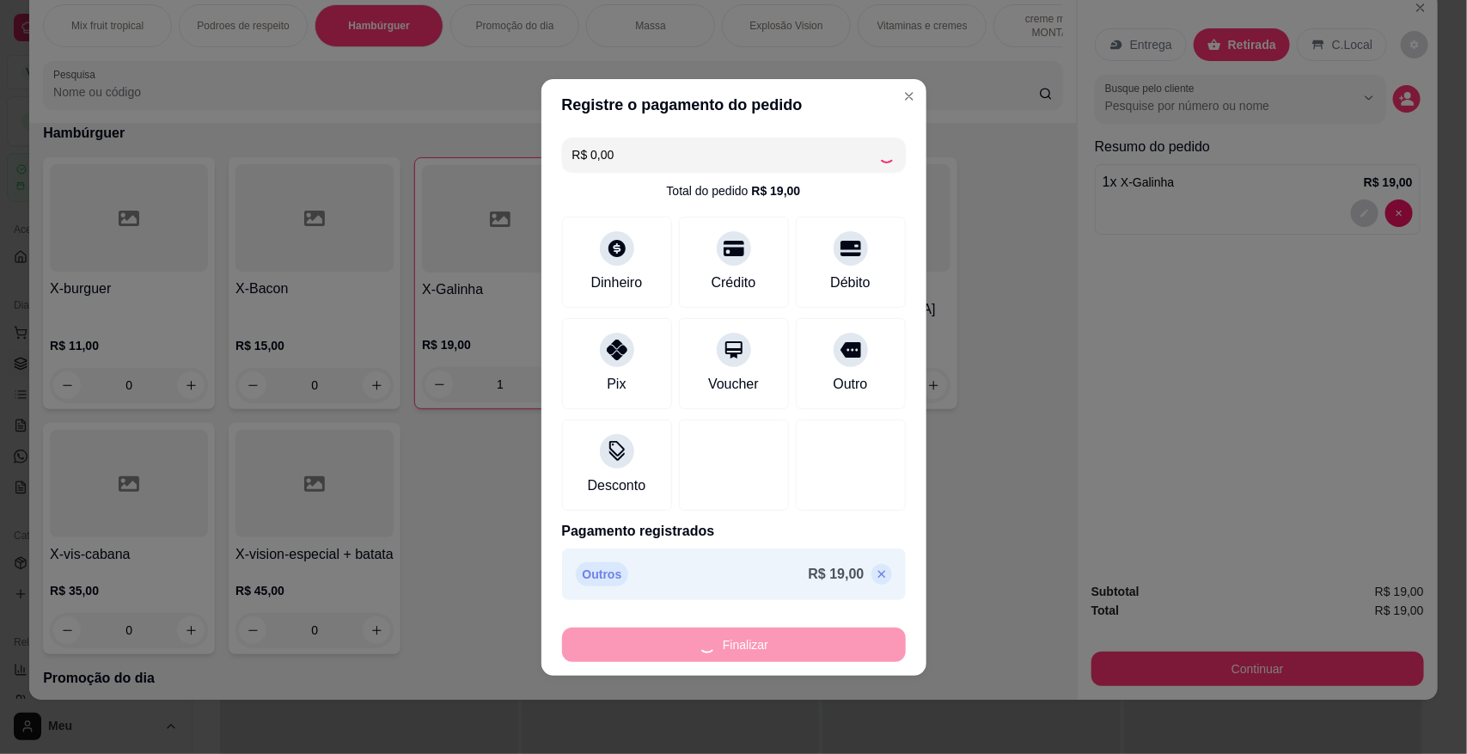
type input "0"
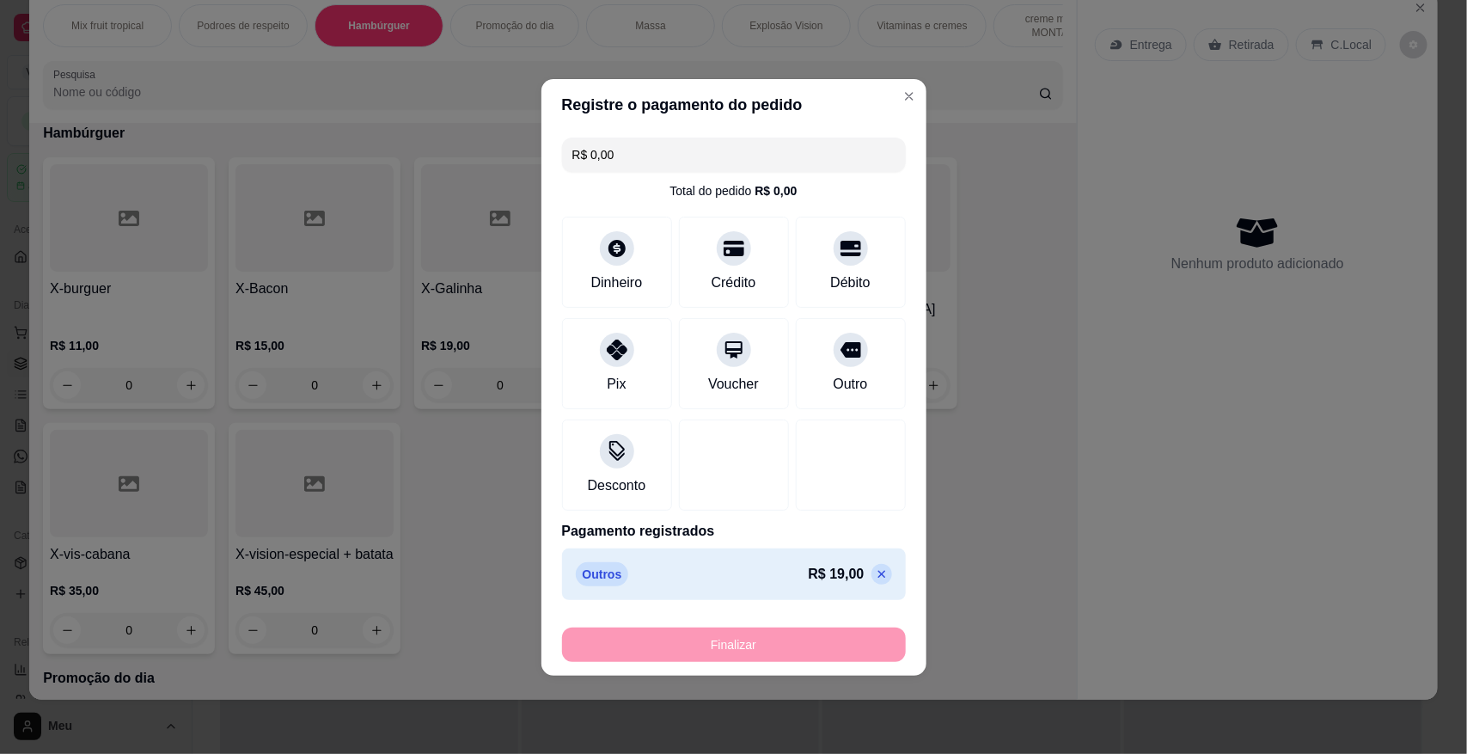
type input "-R$ 19,00"
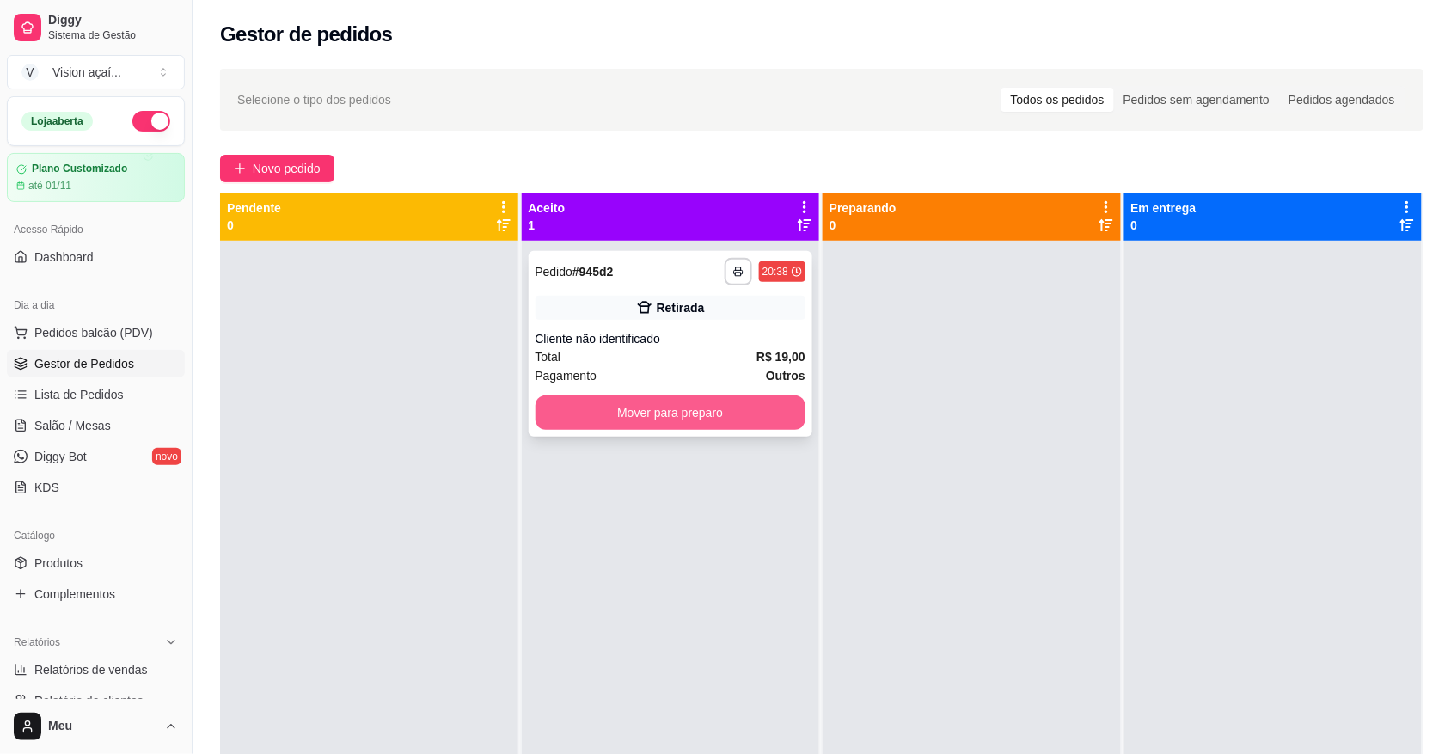
click at [737, 406] on button "Mover para preparo" at bounding box center [670, 412] width 271 height 34
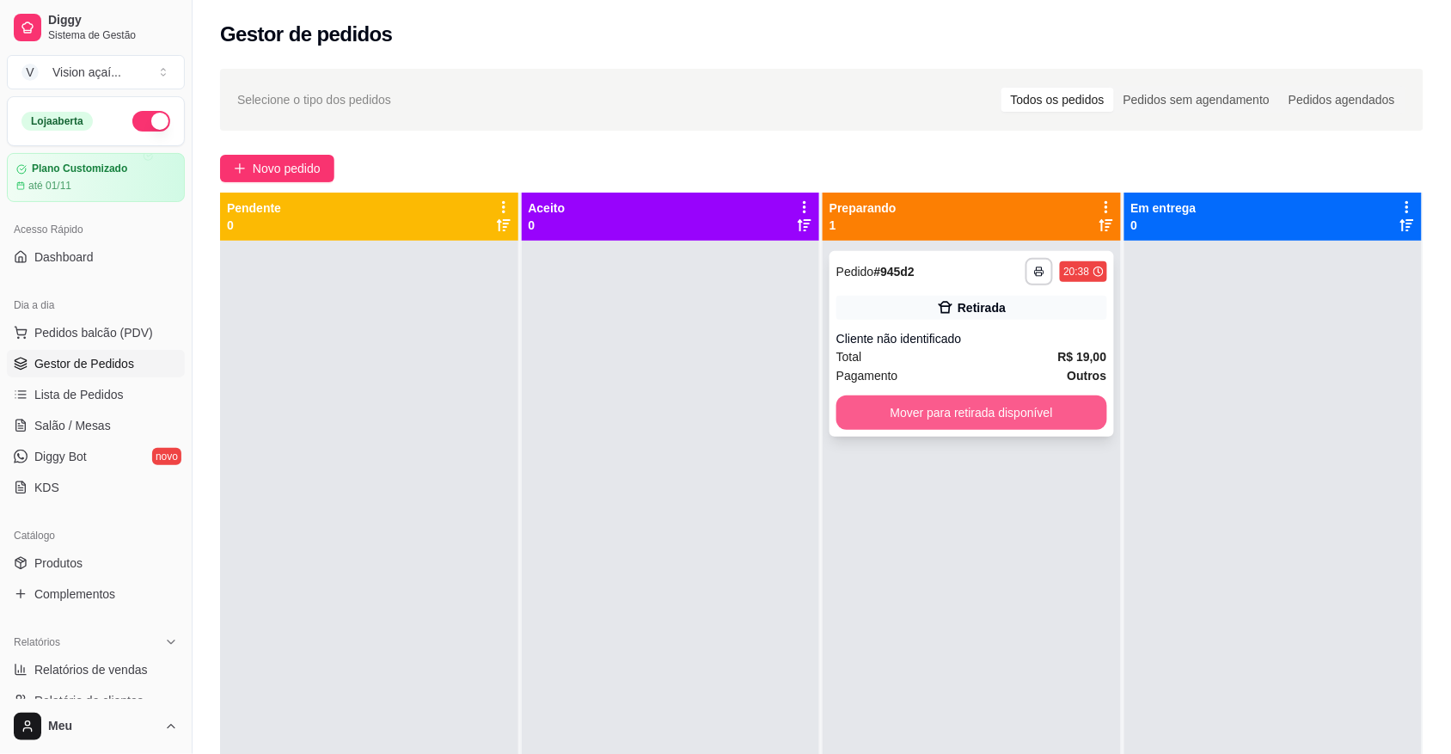
click at [1000, 406] on button "Mover para retirada disponível" at bounding box center [971, 412] width 271 height 34
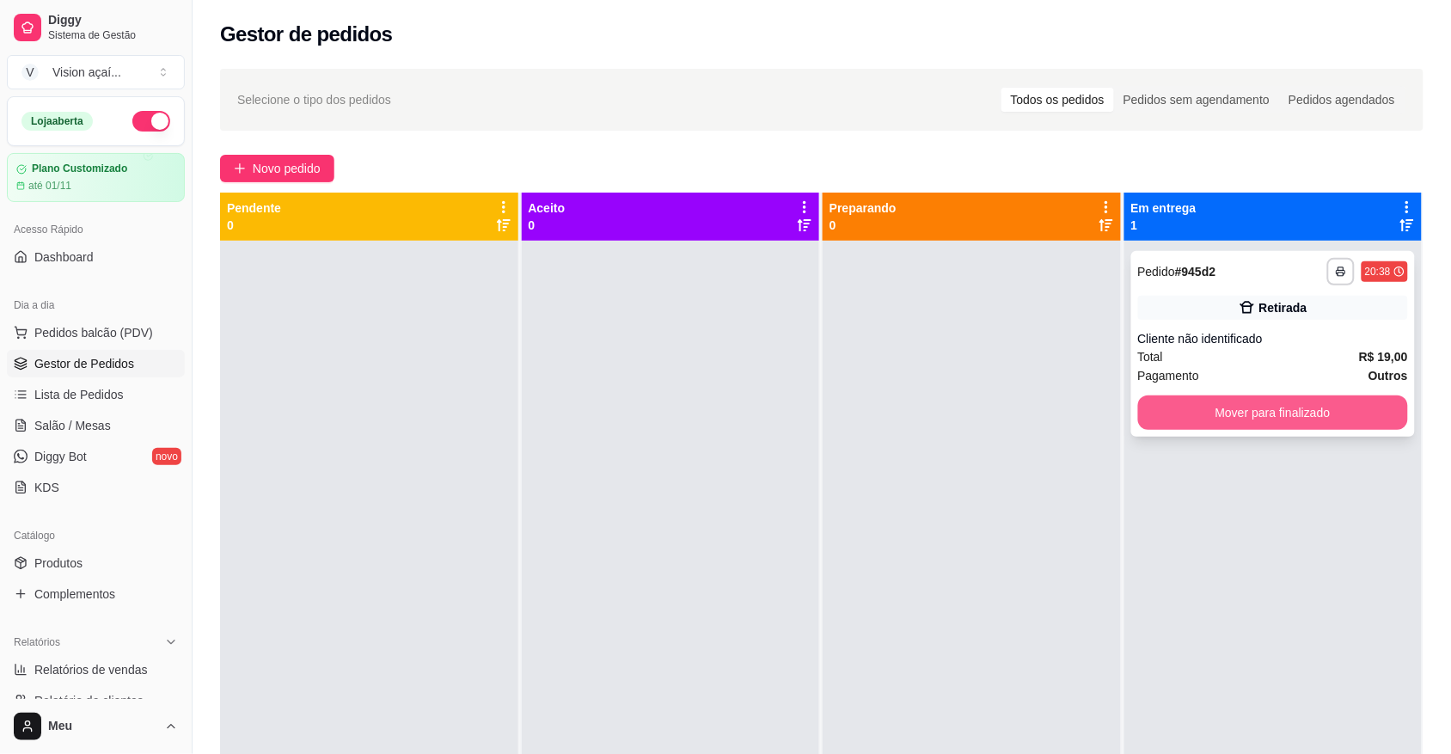
click at [1261, 413] on button "Mover para finalizado" at bounding box center [1273, 412] width 271 height 34
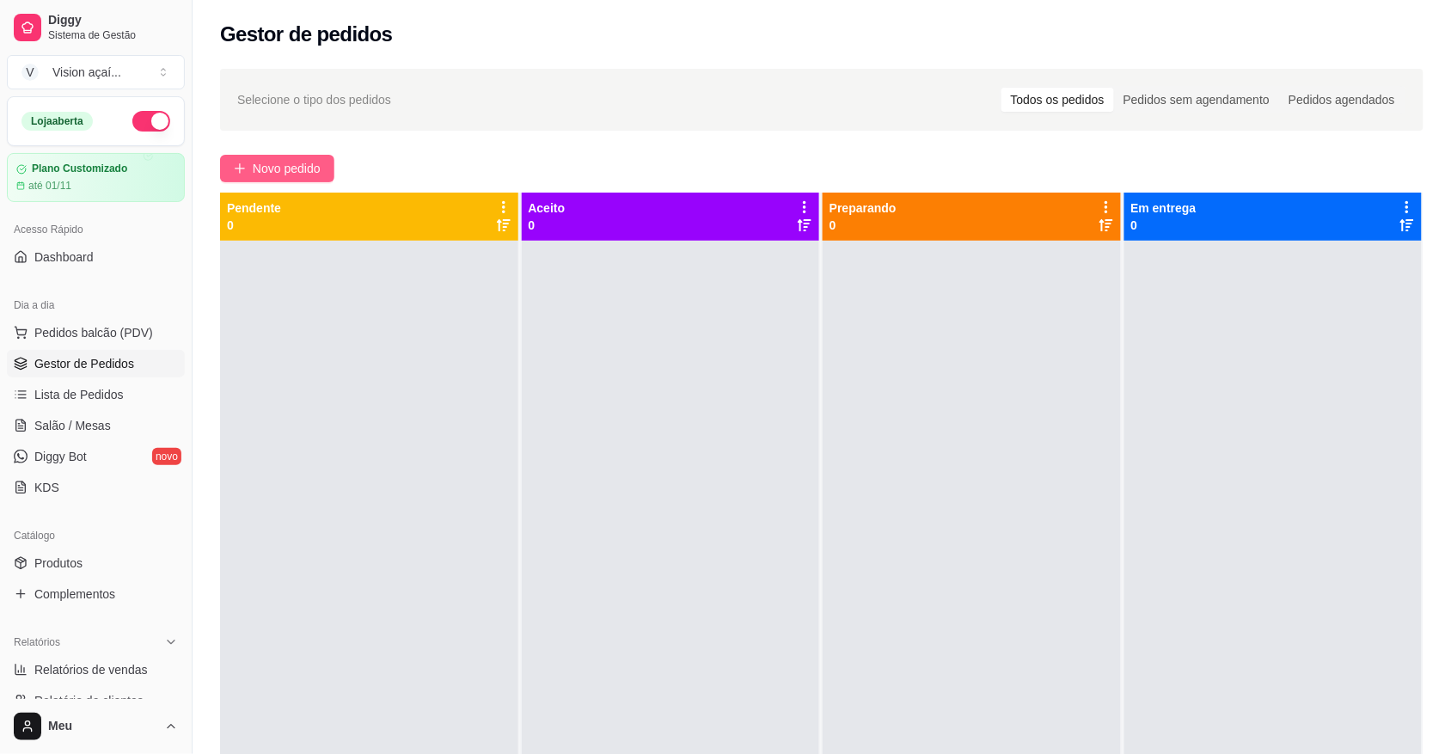
click at [298, 159] on span "Novo pedido" at bounding box center [287, 168] width 68 height 19
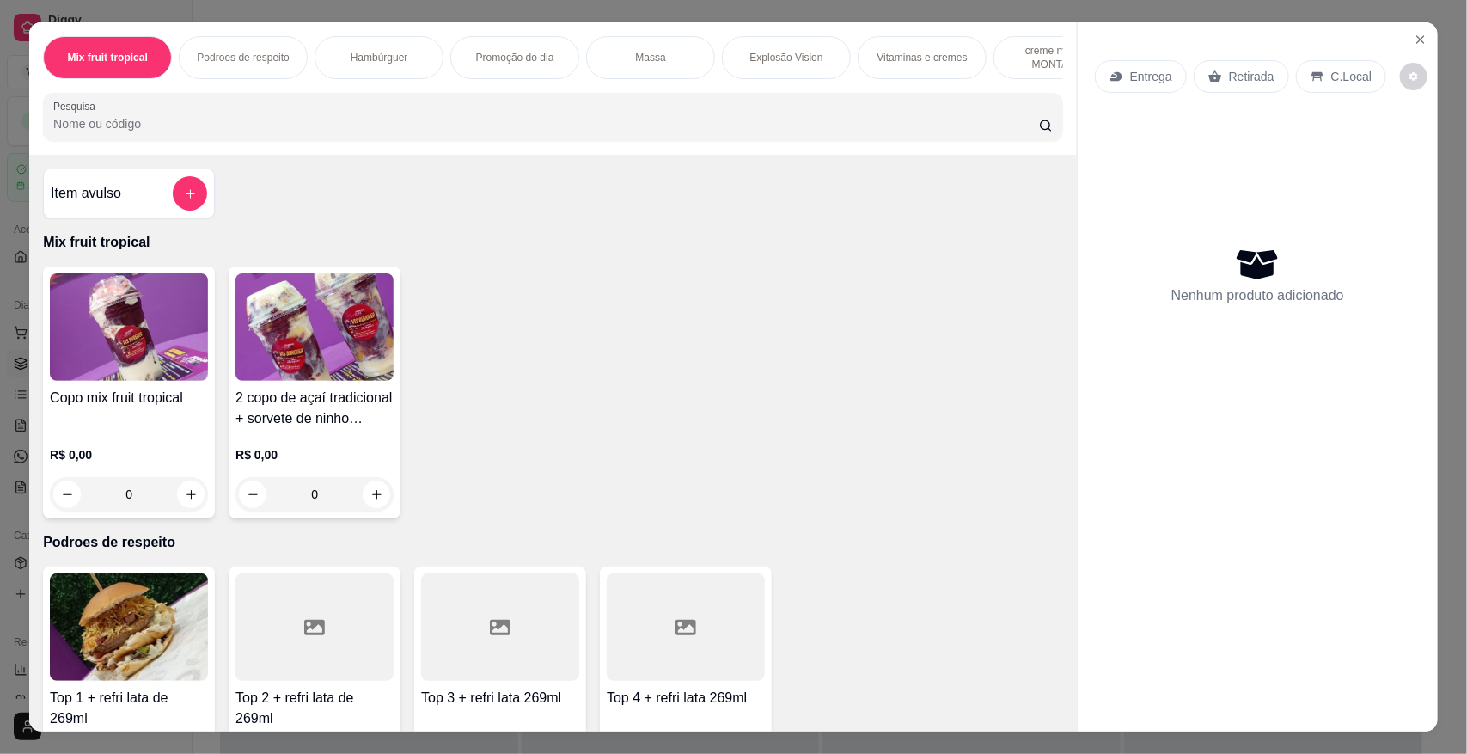
click at [339, 46] on div "Hambúrguer" at bounding box center [379, 57] width 129 height 43
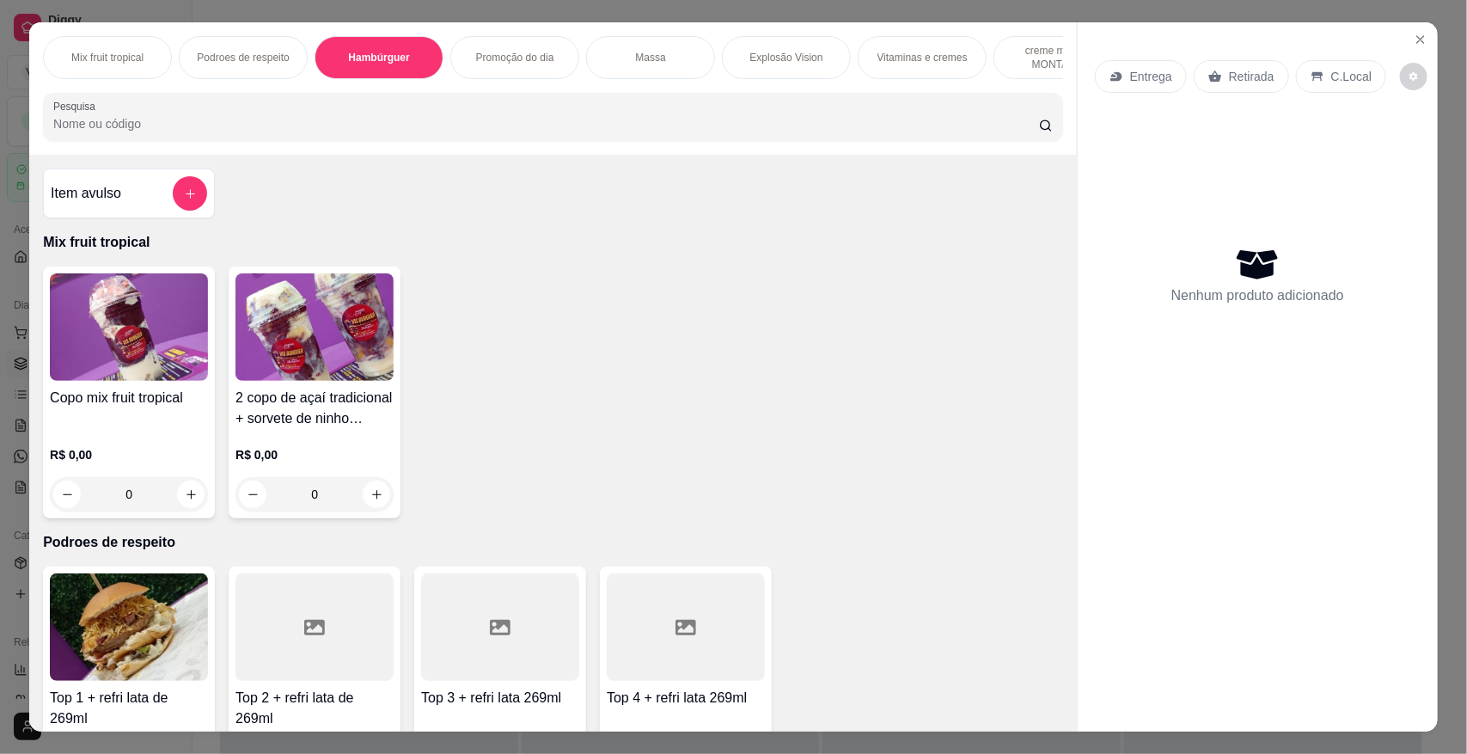
scroll to position [32, 0]
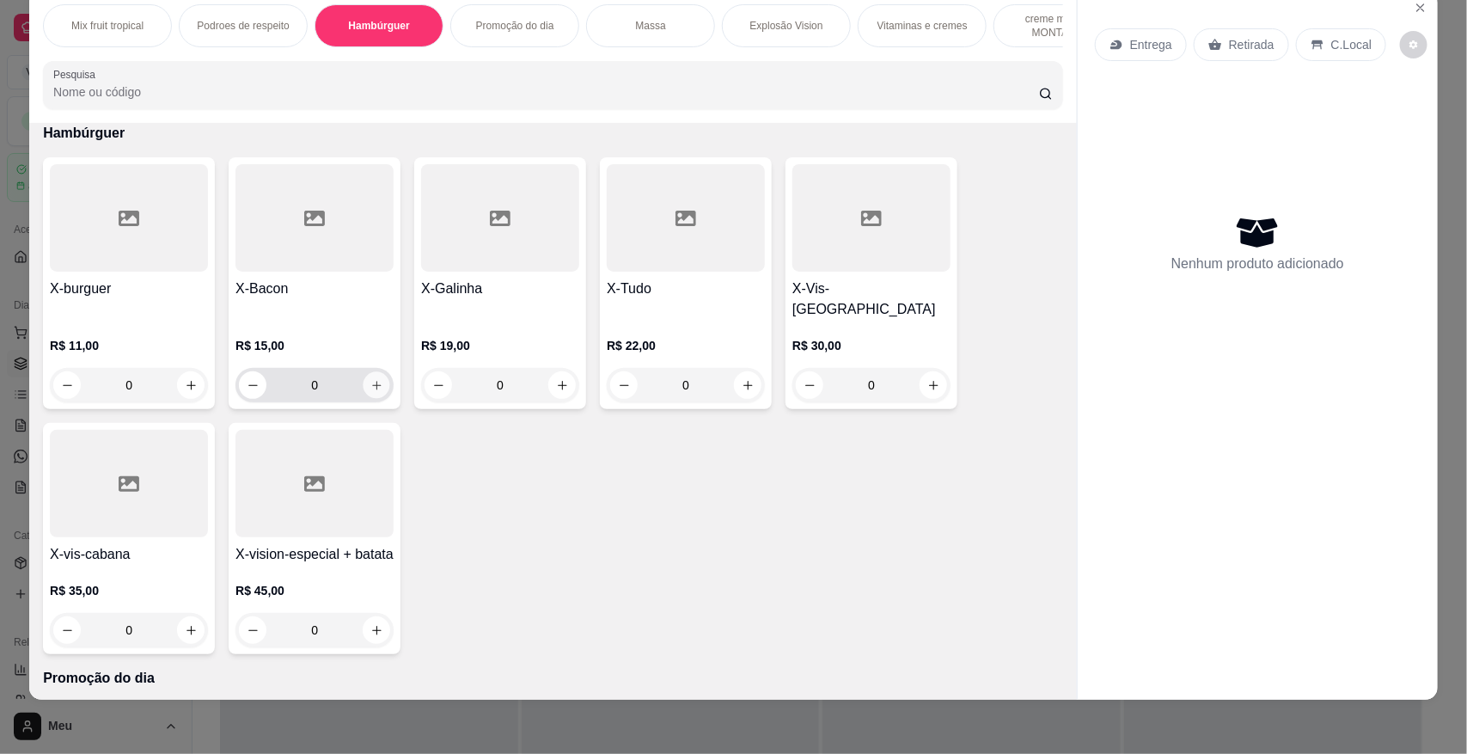
click at [376, 383] on button "increase-product-quantity" at bounding box center [377, 385] width 27 height 27
type input "1"
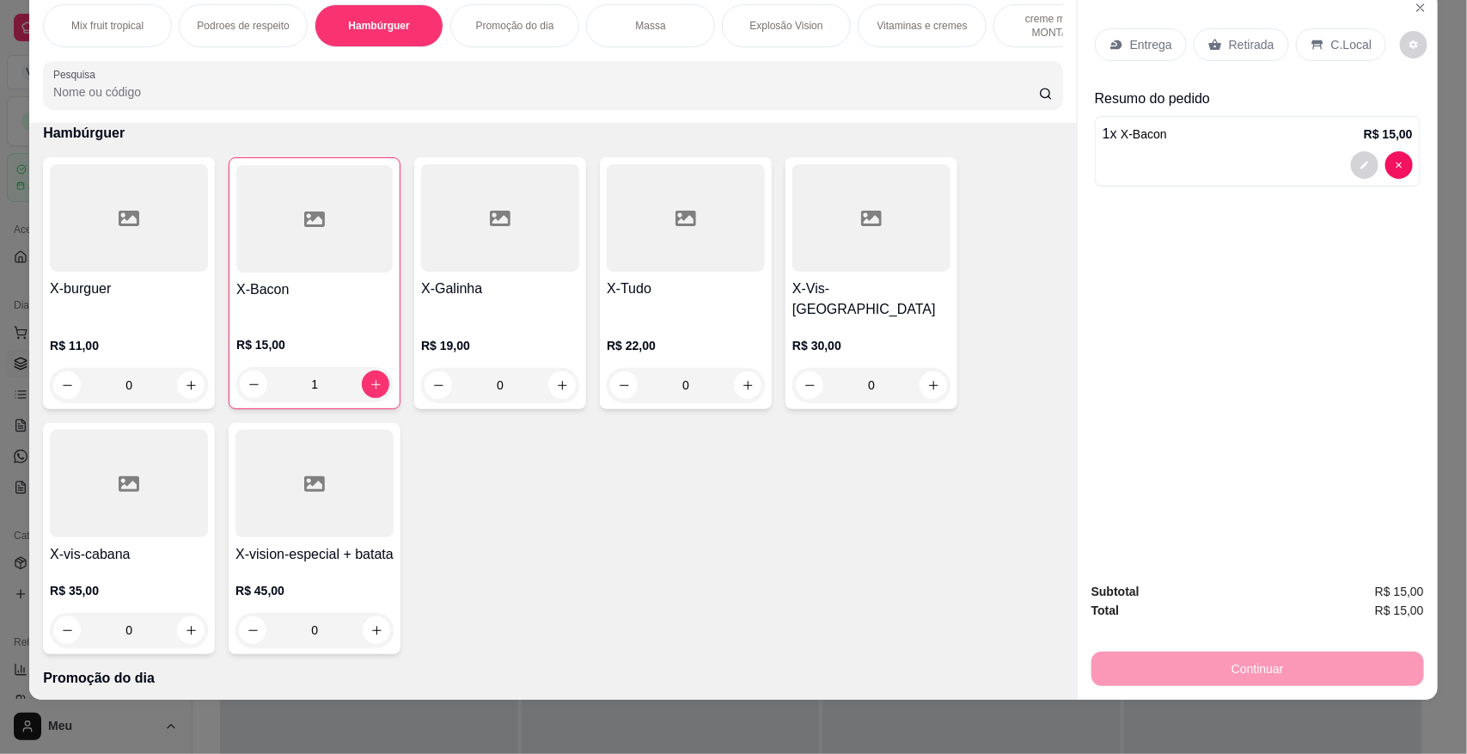
click at [1130, 48] on p "Entrega" at bounding box center [1151, 44] width 42 height 17
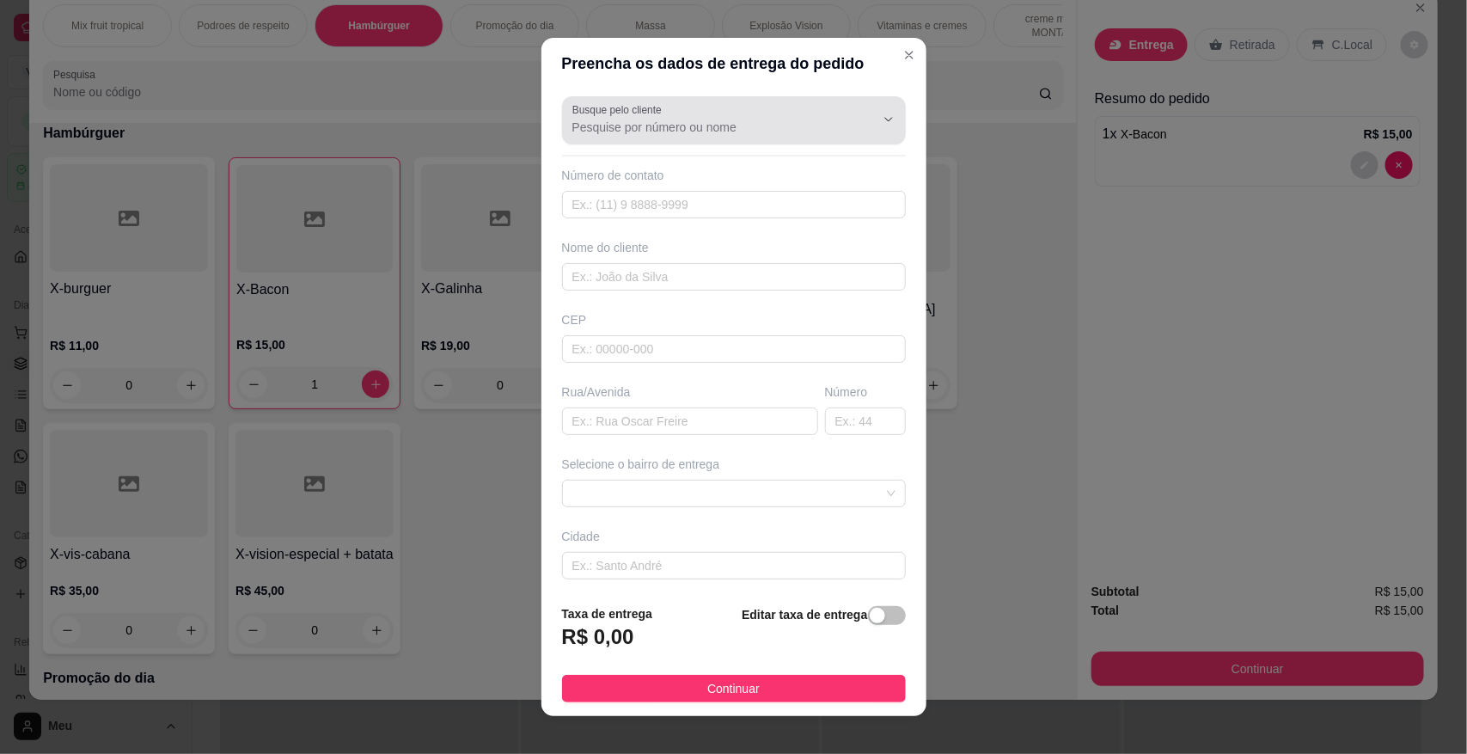
click at [858, 117] on icon "Show suggestions" at bounding box center [865, 120] width 14 height 14
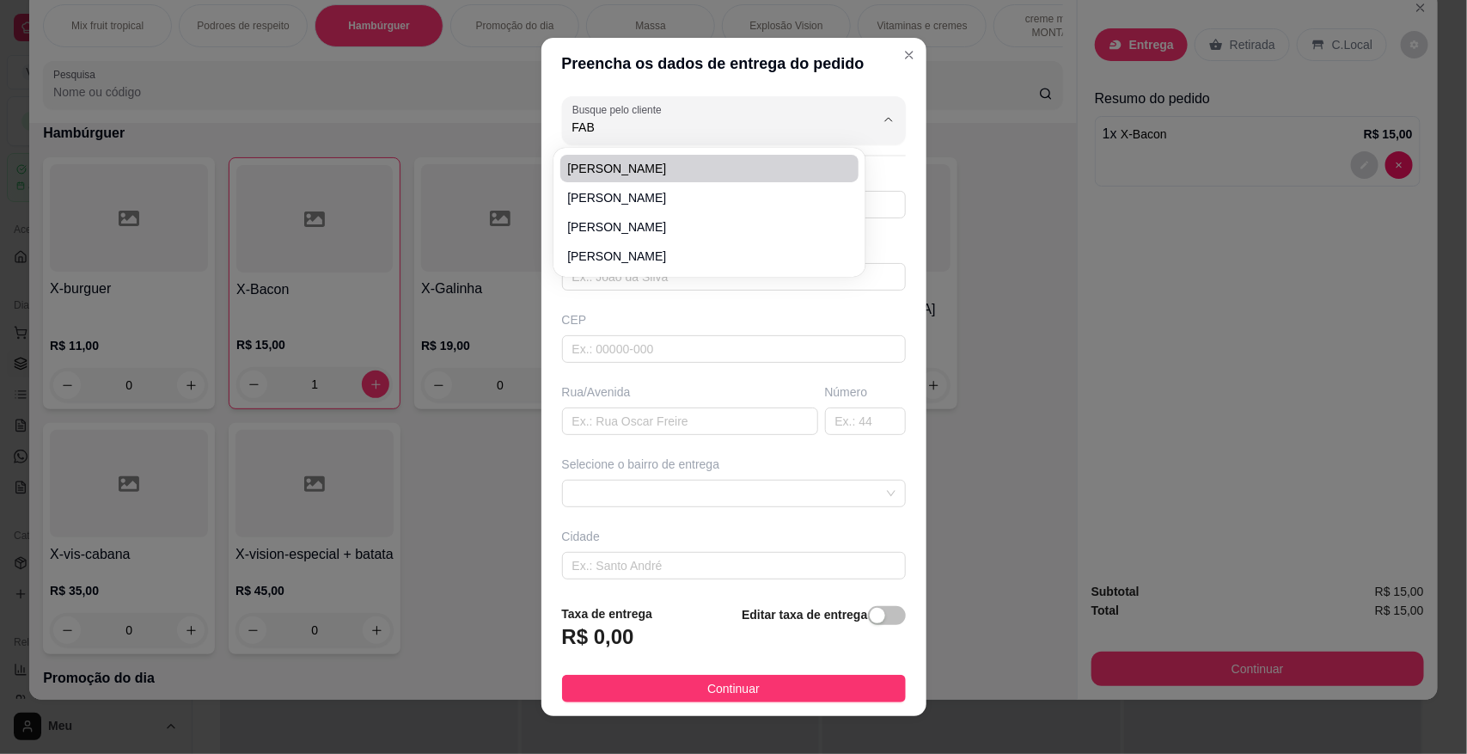
click at [602, 164] on span "[PERSON_NAME]" at bounding box center [700, 168] width 267 height 17
type input "[PERSON_NAME]"
type input "31987385309"
type input "[PERSON_NAME]"
type input "Beco da mina"
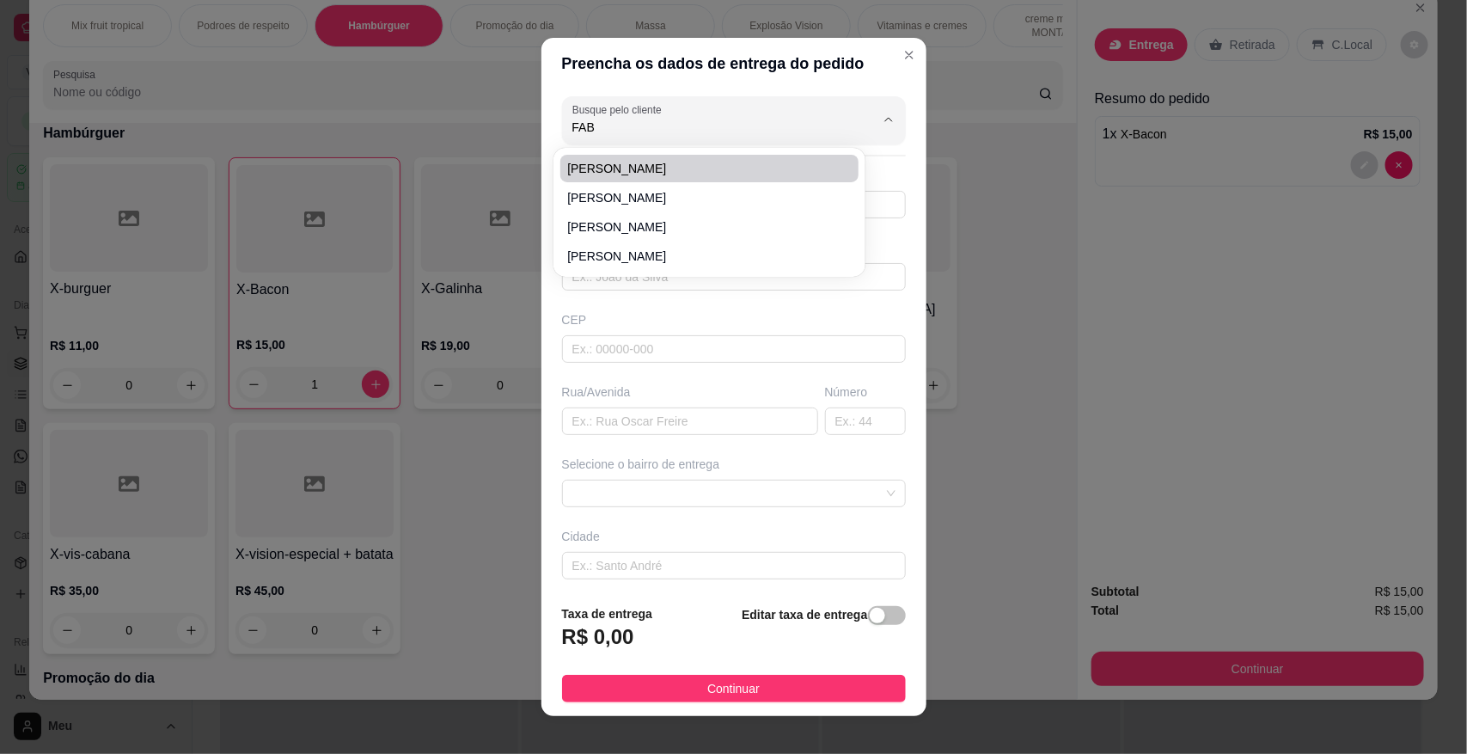
type input "410"
type input "[GEOGRAPHIC_DATA]"
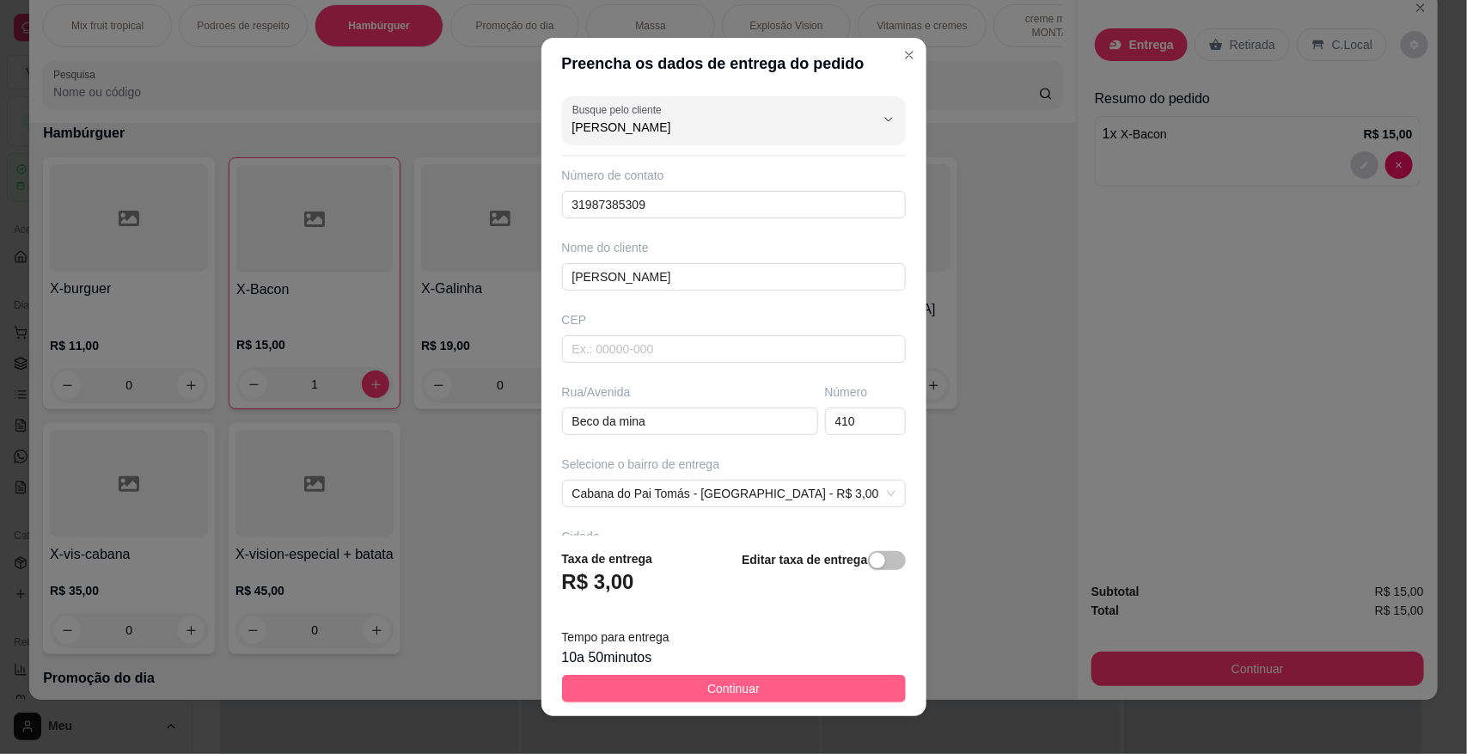
type input "[PERSON_NAME]"
click at [741, 682] on span "Continuar" at bounding box center [733, 688] width 52 height 19
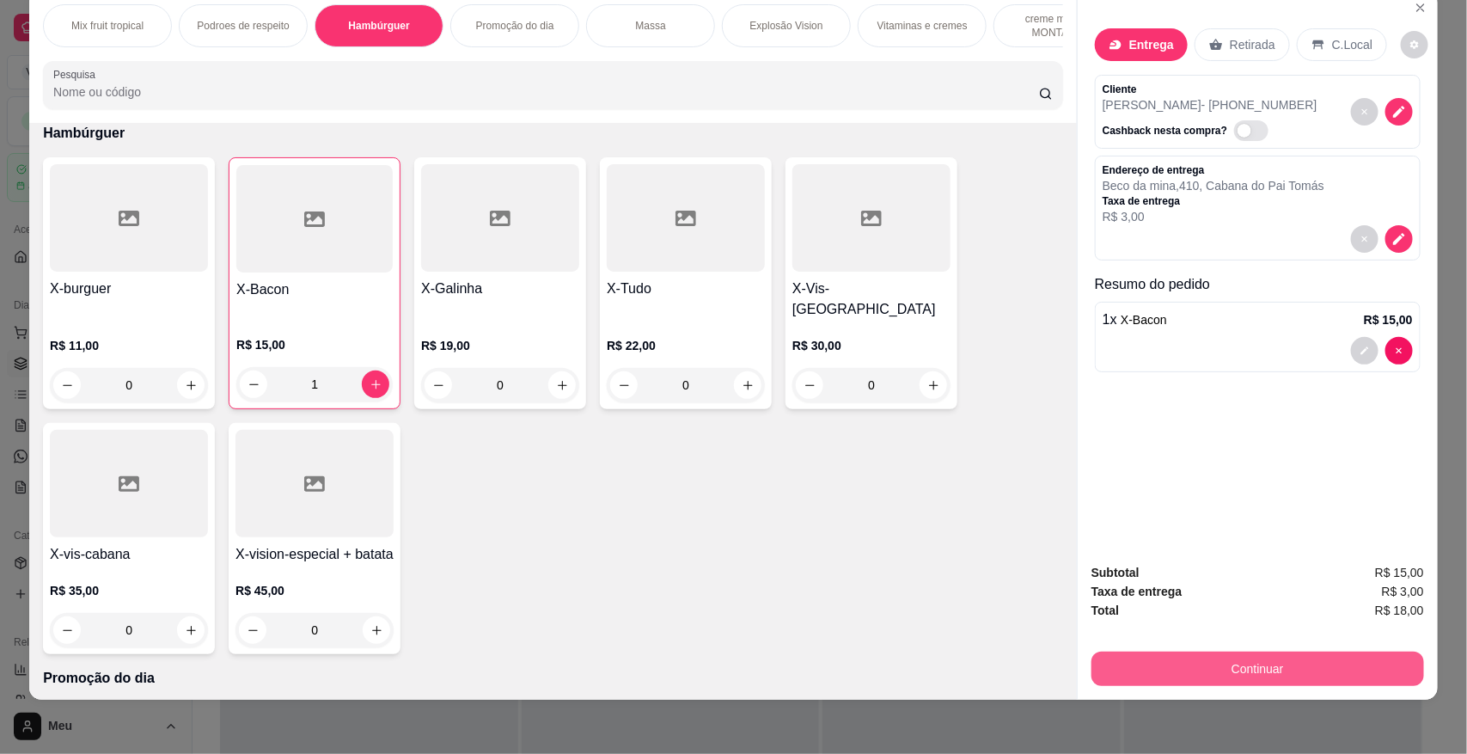
click at [1304, 660] on button "Continuar" at bounding box center [1257, 668] width 333 height 34
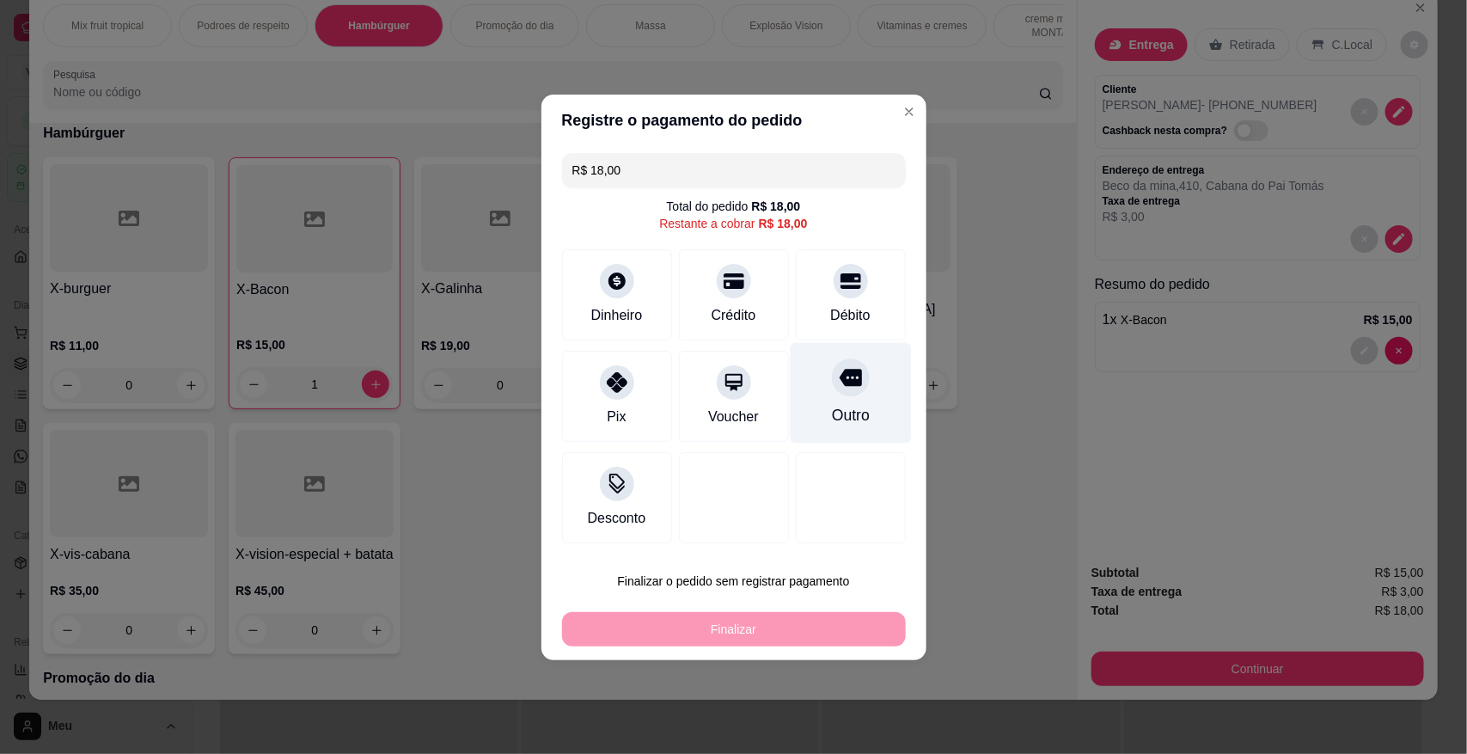
click at [859, 397] on div "Outro" at bounding box center [850, 392] width 121 height 101
type input "R$ 0,00"
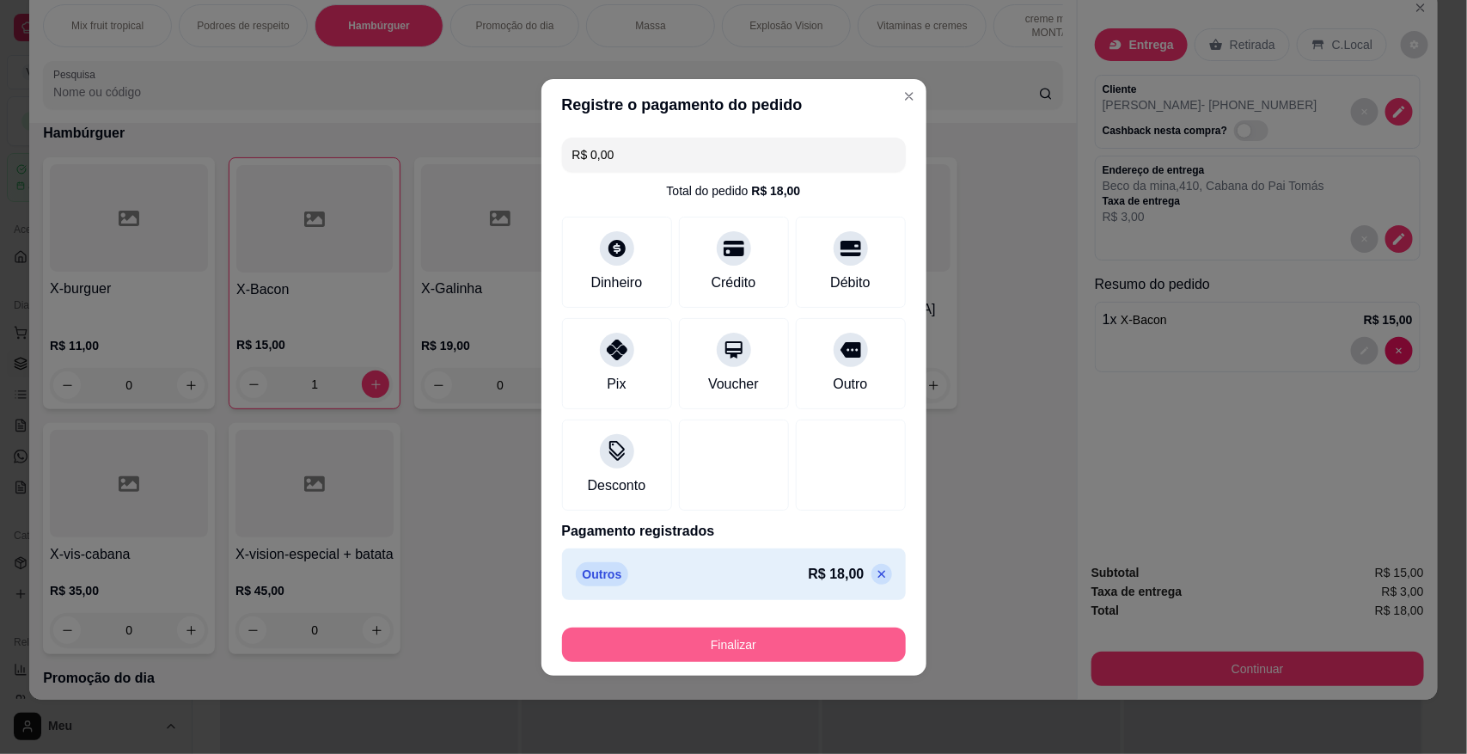
click at [779, 651] on button "Finalizar" at bounding box center [734, 644] width 344 height 34
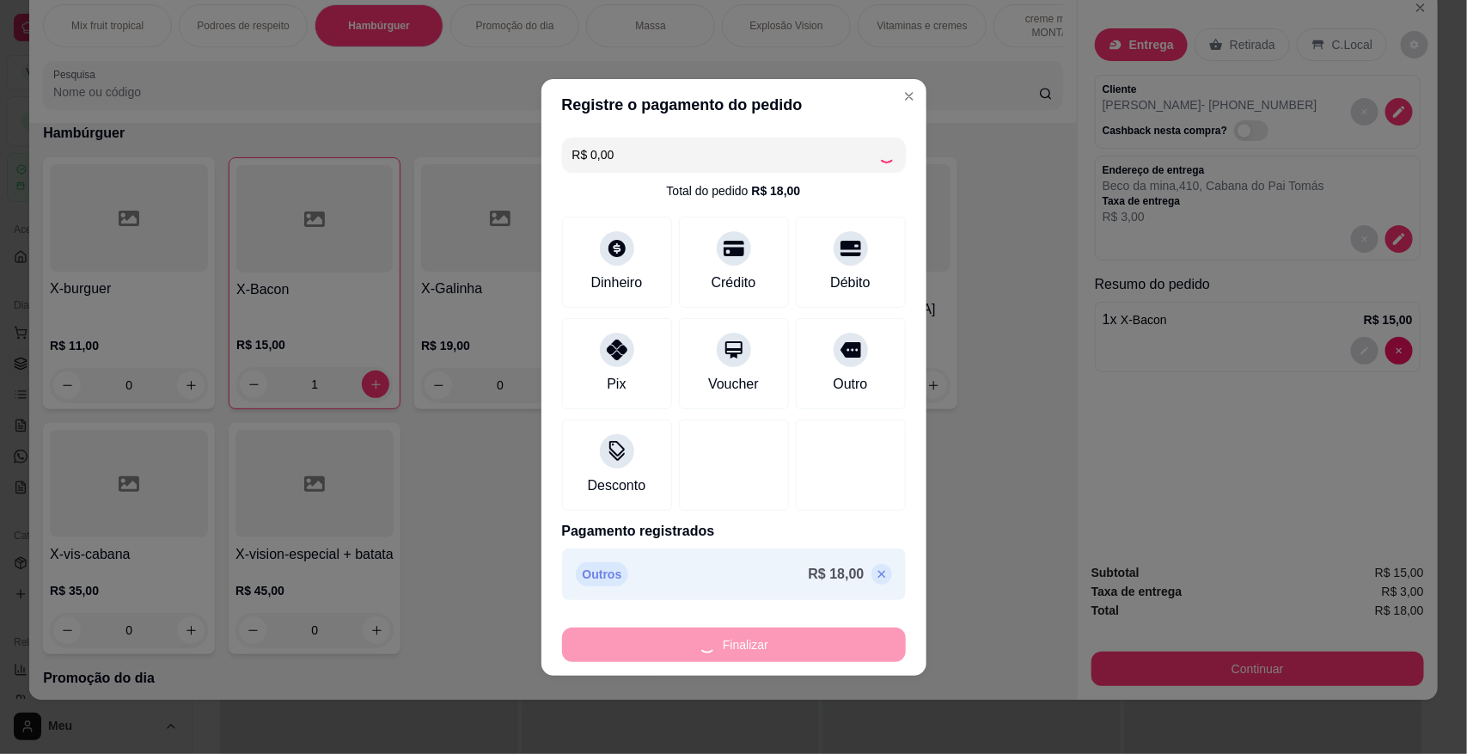
type input "0"
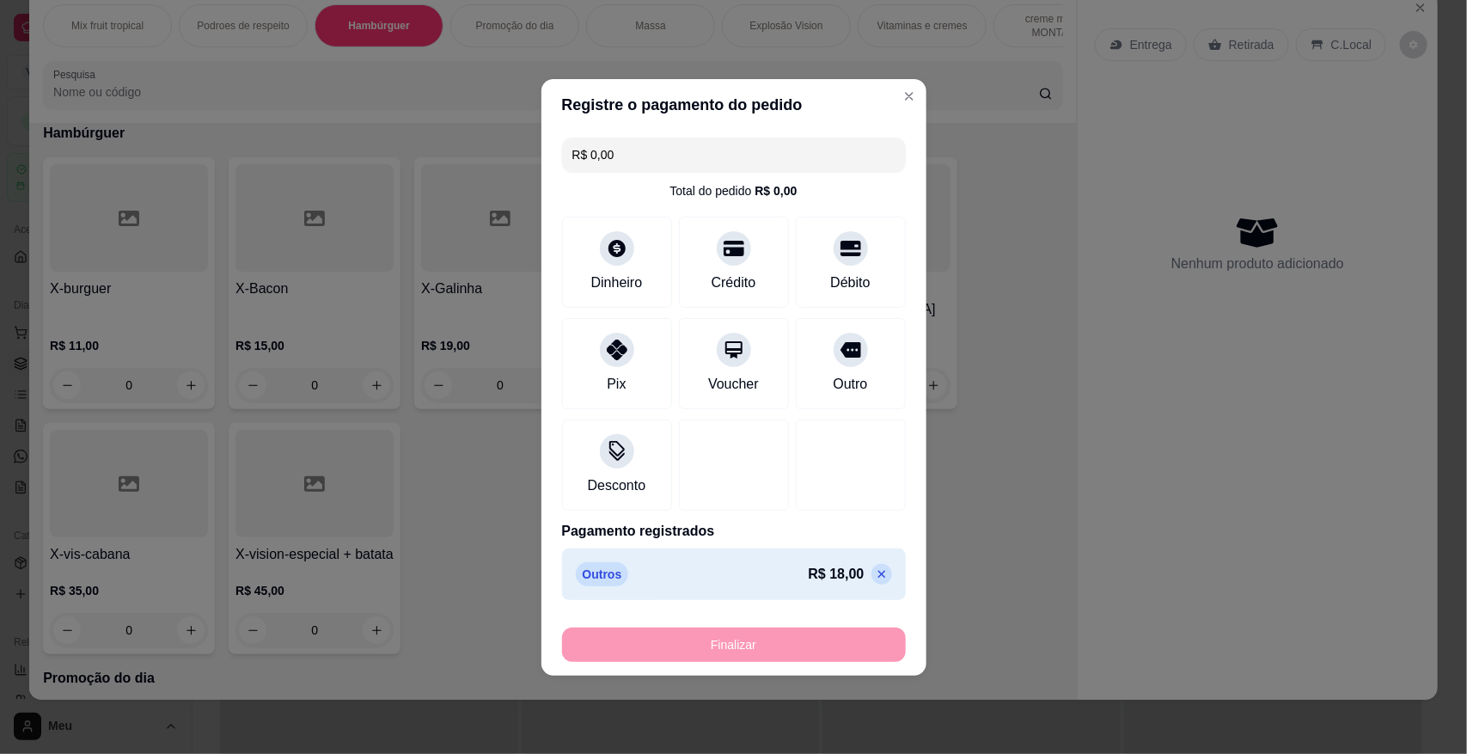
type input "-R$ 18,00"
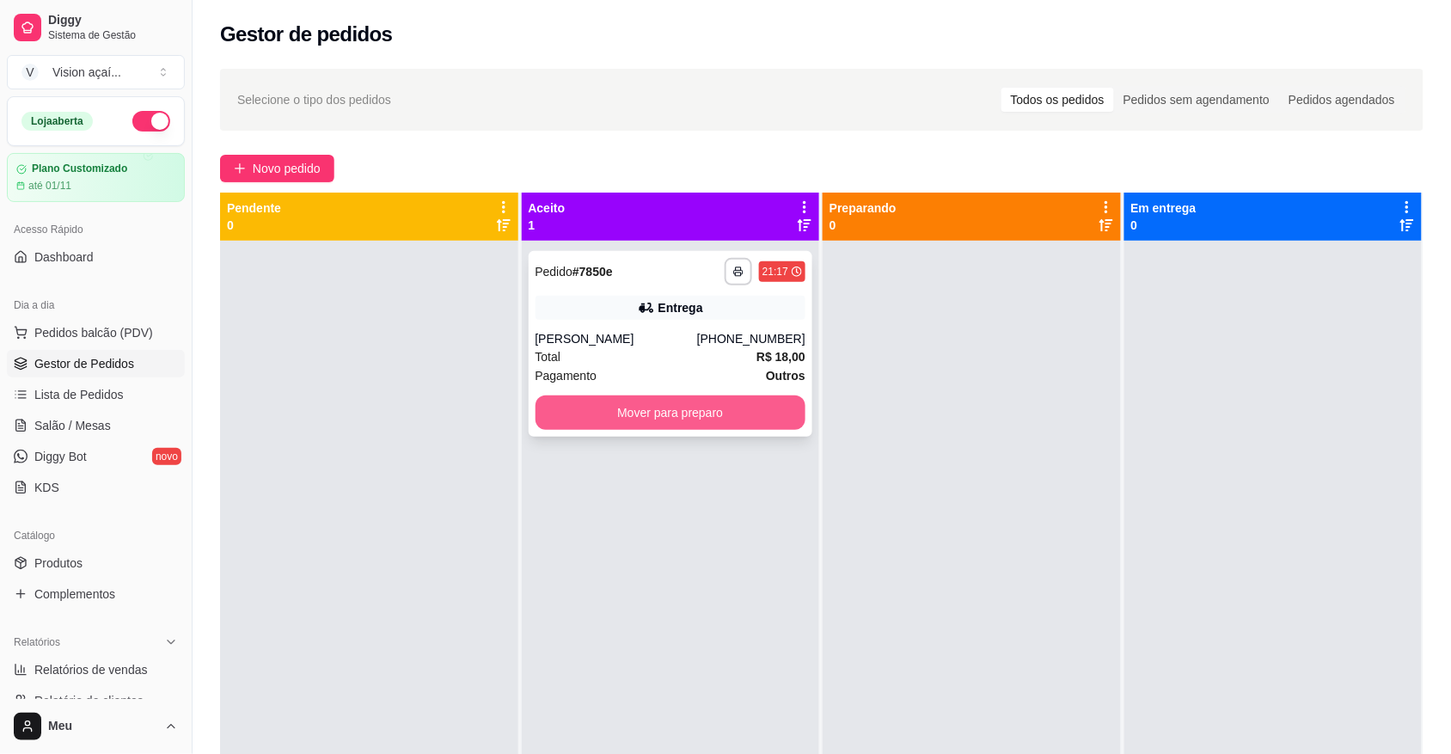
click at [732, 413] on button "Mover para preparo" at bounding box center [670, 412] width 271 height 34
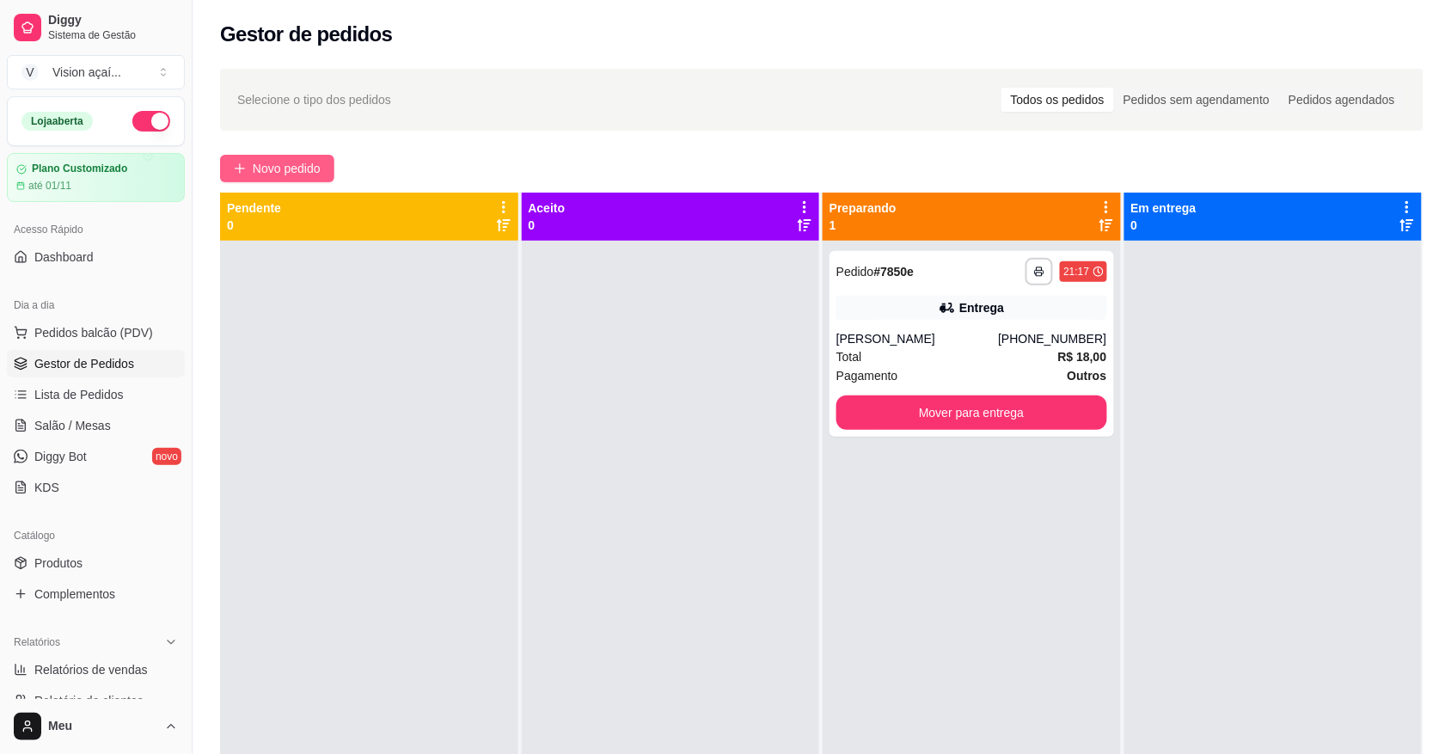
click at [262, 163] on span "Novo pedido" at bounding box center [287, 168] width 68 height 19
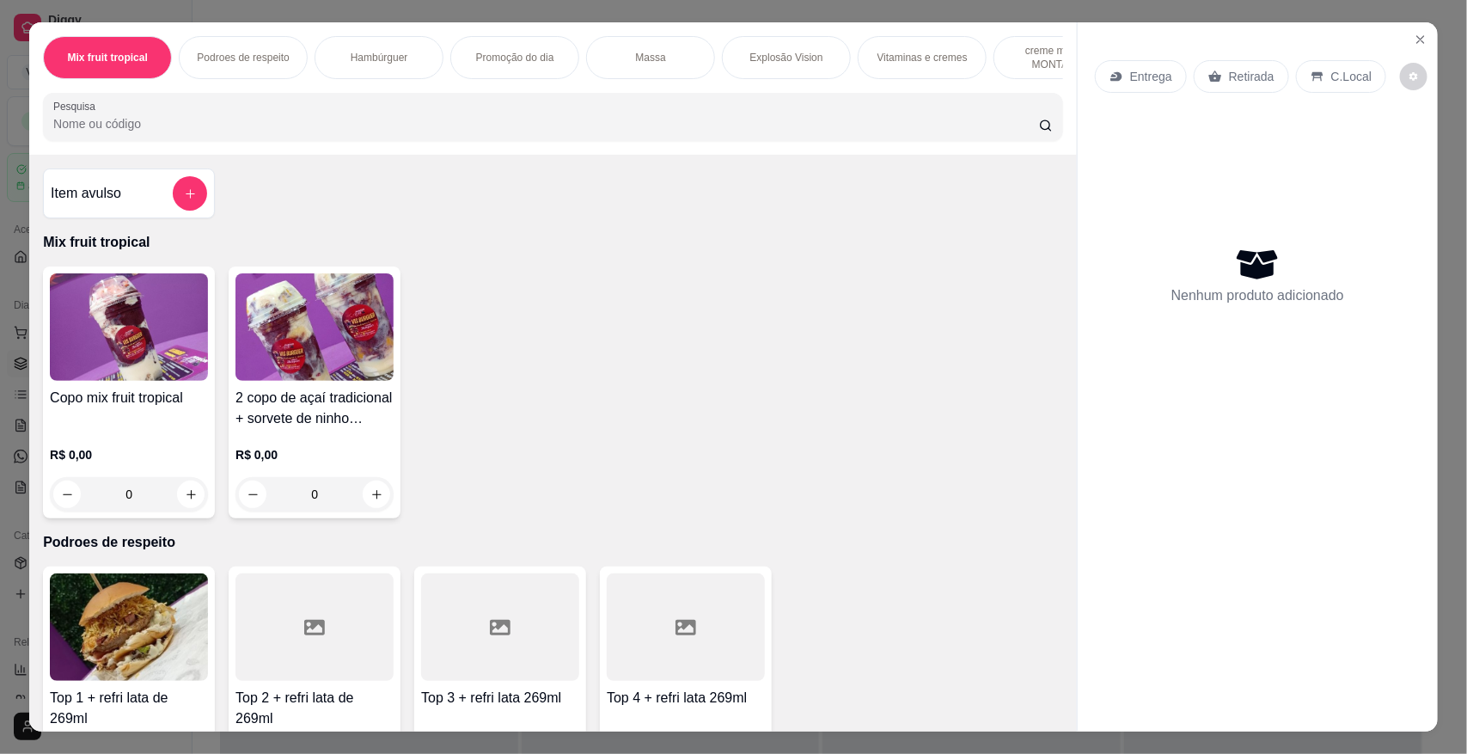
click at [388, 49] on div "Hambúrguer" at bounding box center [379, 57] width 129 height 43
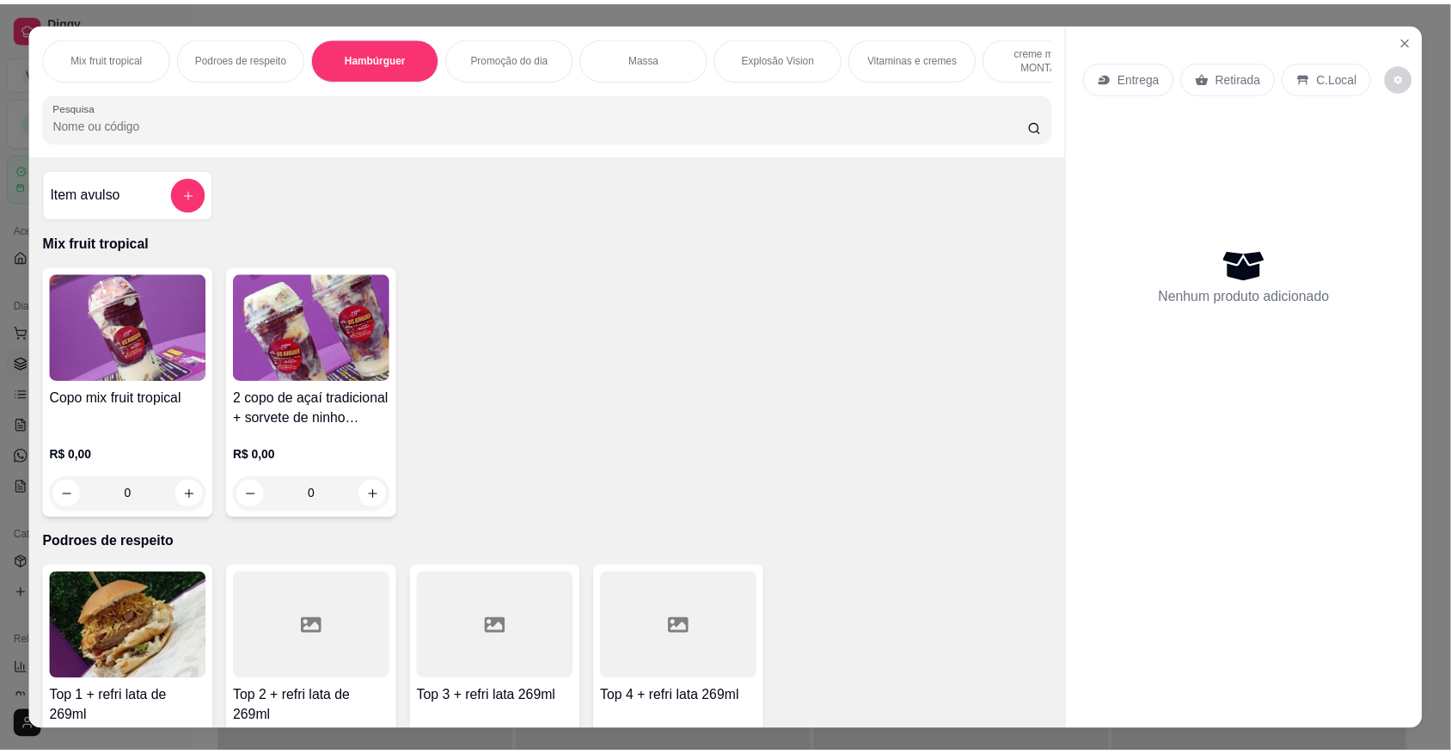
scroll to position [32, 0]
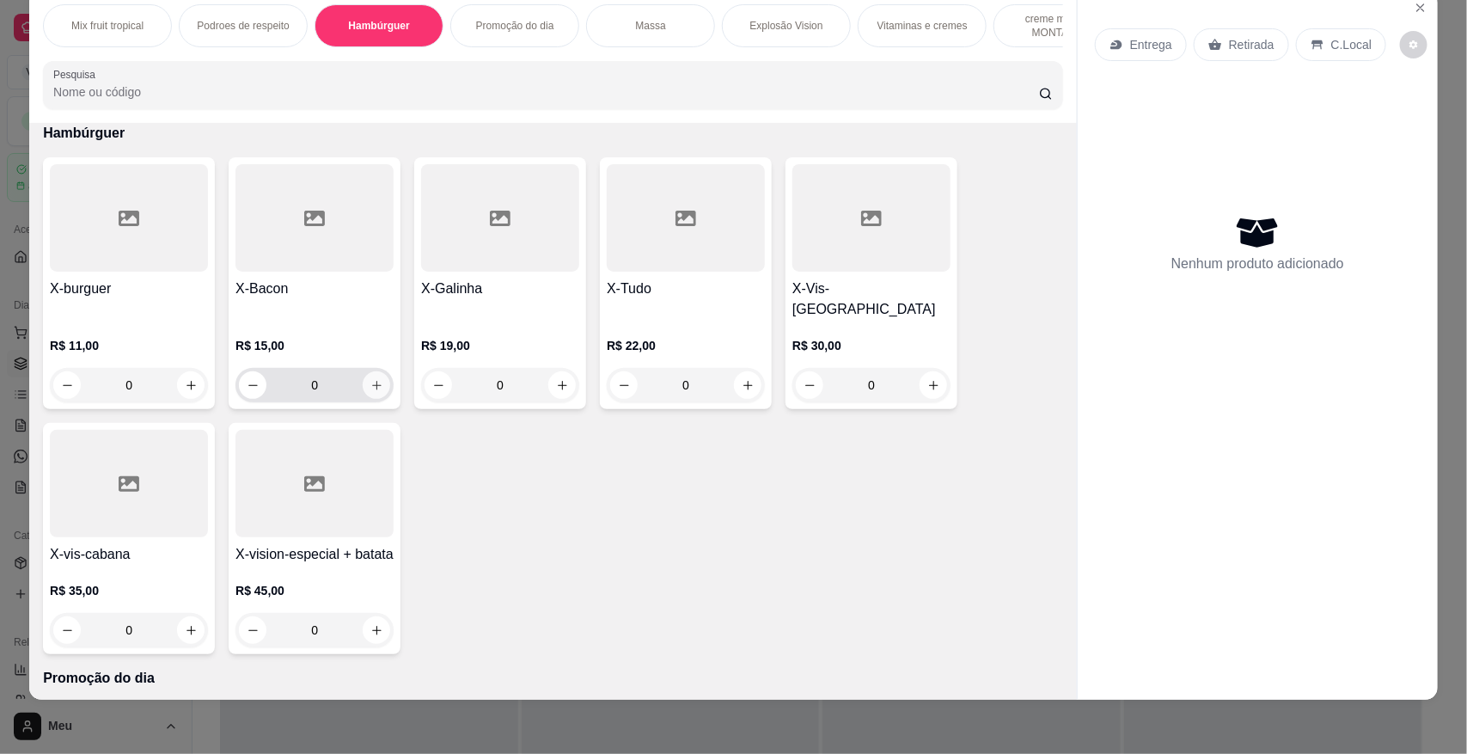
click at [371, 387] on button "increase-product-quantity" at bounding box center [377, 385] width 28 height 28
type input "1"
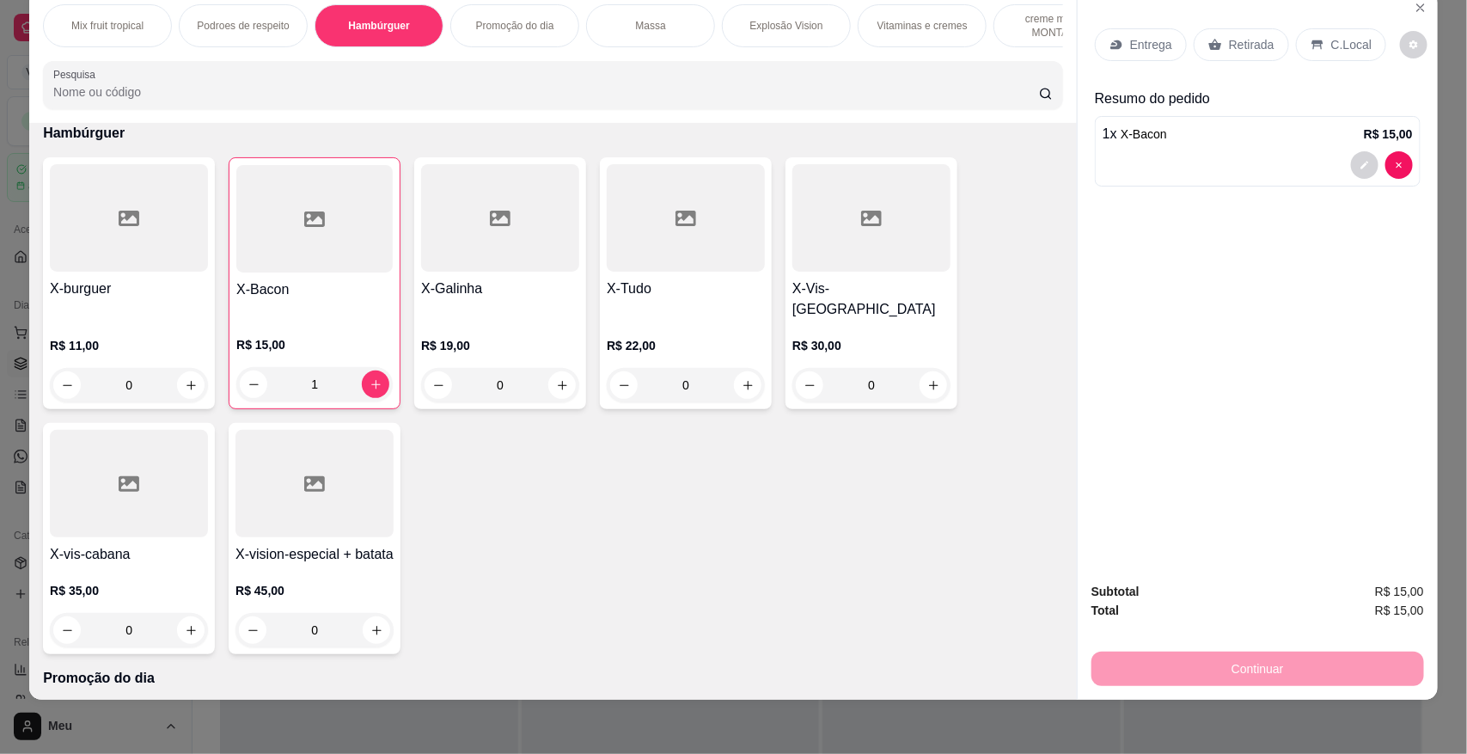
click at [1229, 50] on p "Retirada" at bounding box center [1252, 44] width 46 height 17
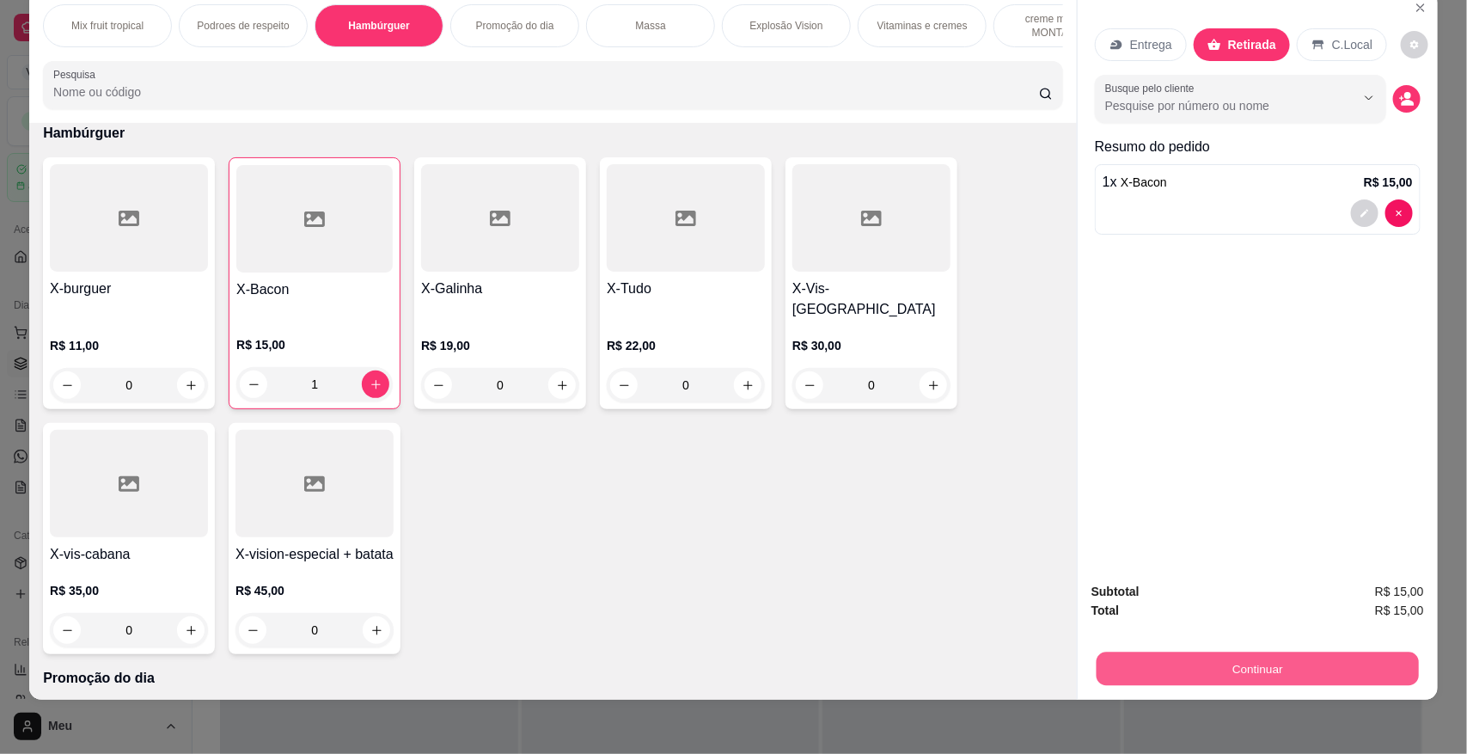
click at [1233, 663] on button "Continuar" at bounding box center [1258, 668] width 322 height 34
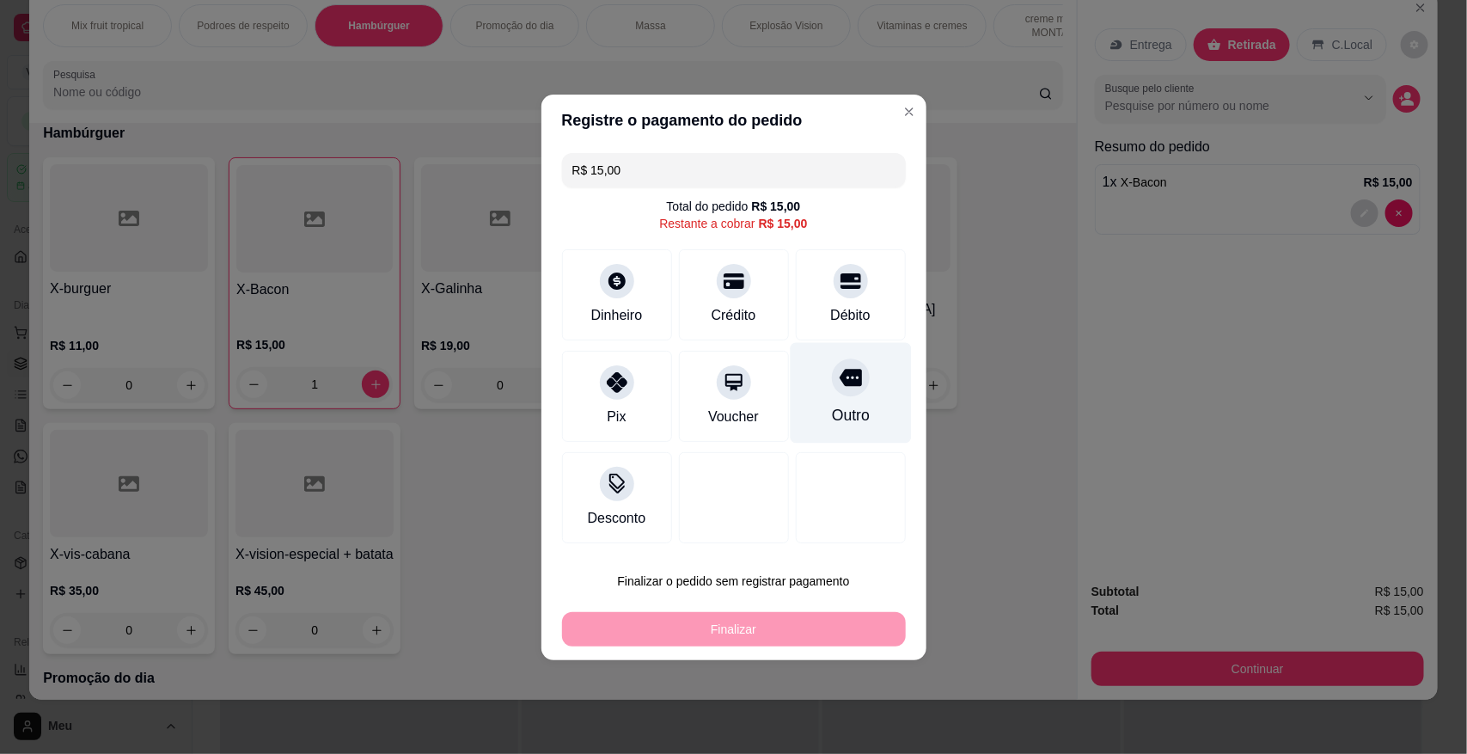
click at [839, 368] on icon at bounding box center [850, 377] width 22 height 22
type input "R$ 0,00"
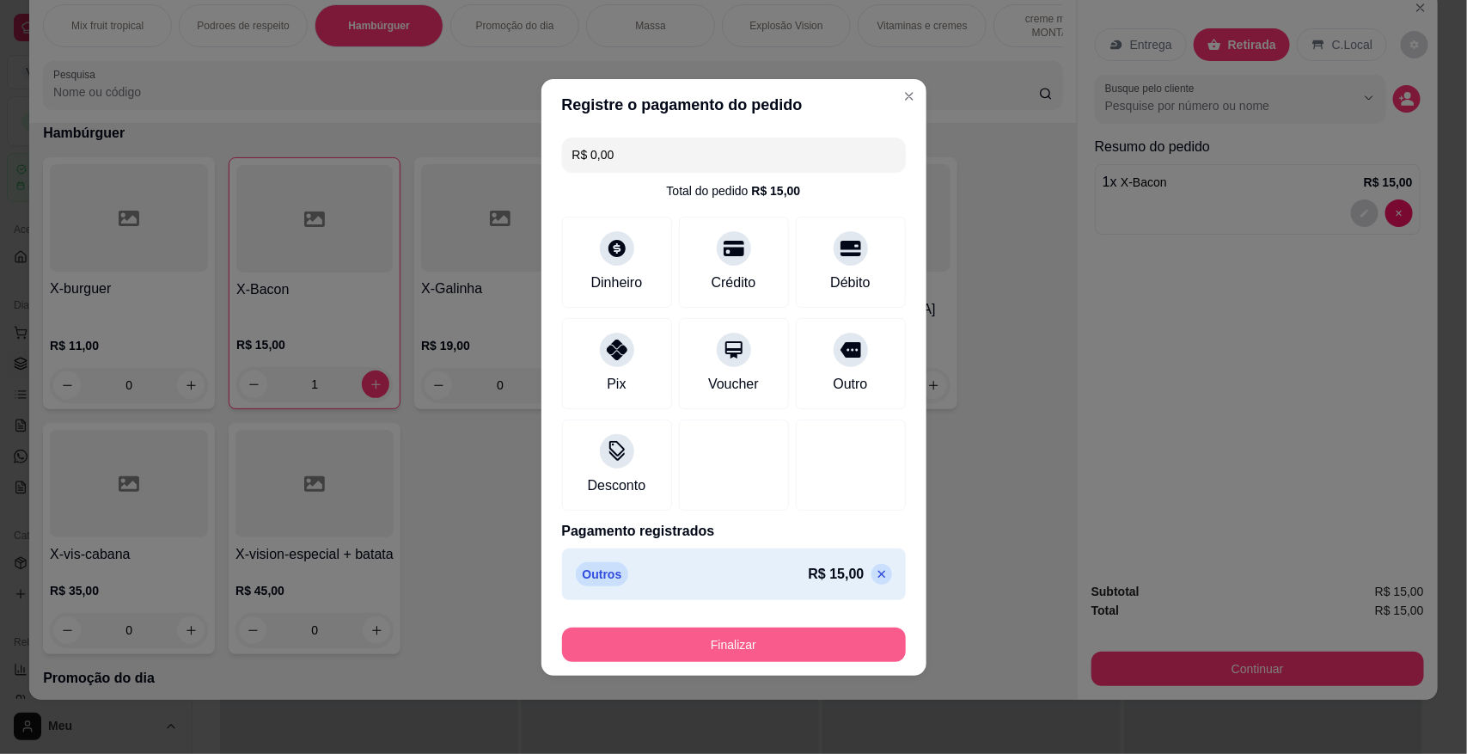
click at [774, 647] on button "Finalizar" at bounding box center [734, 644] width 344 height 34
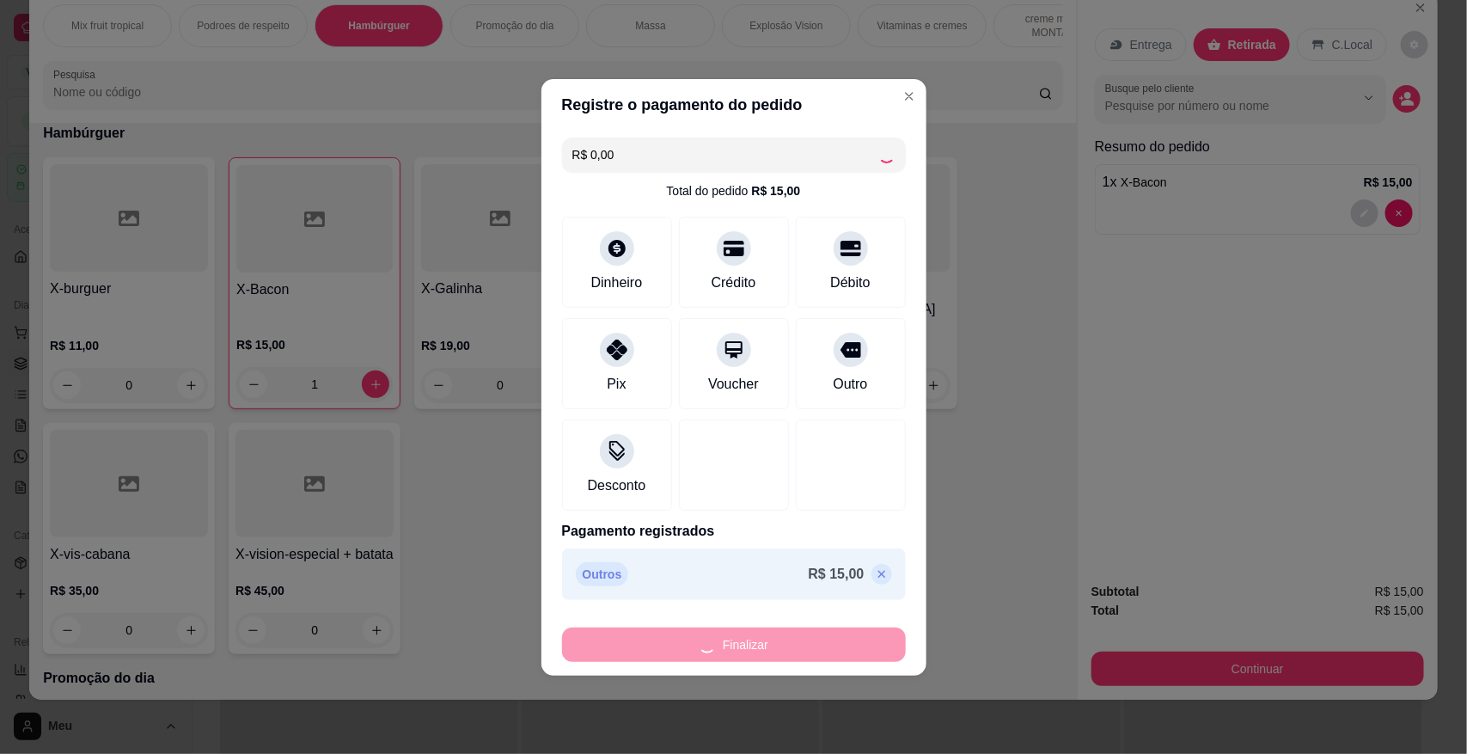
type input "0"
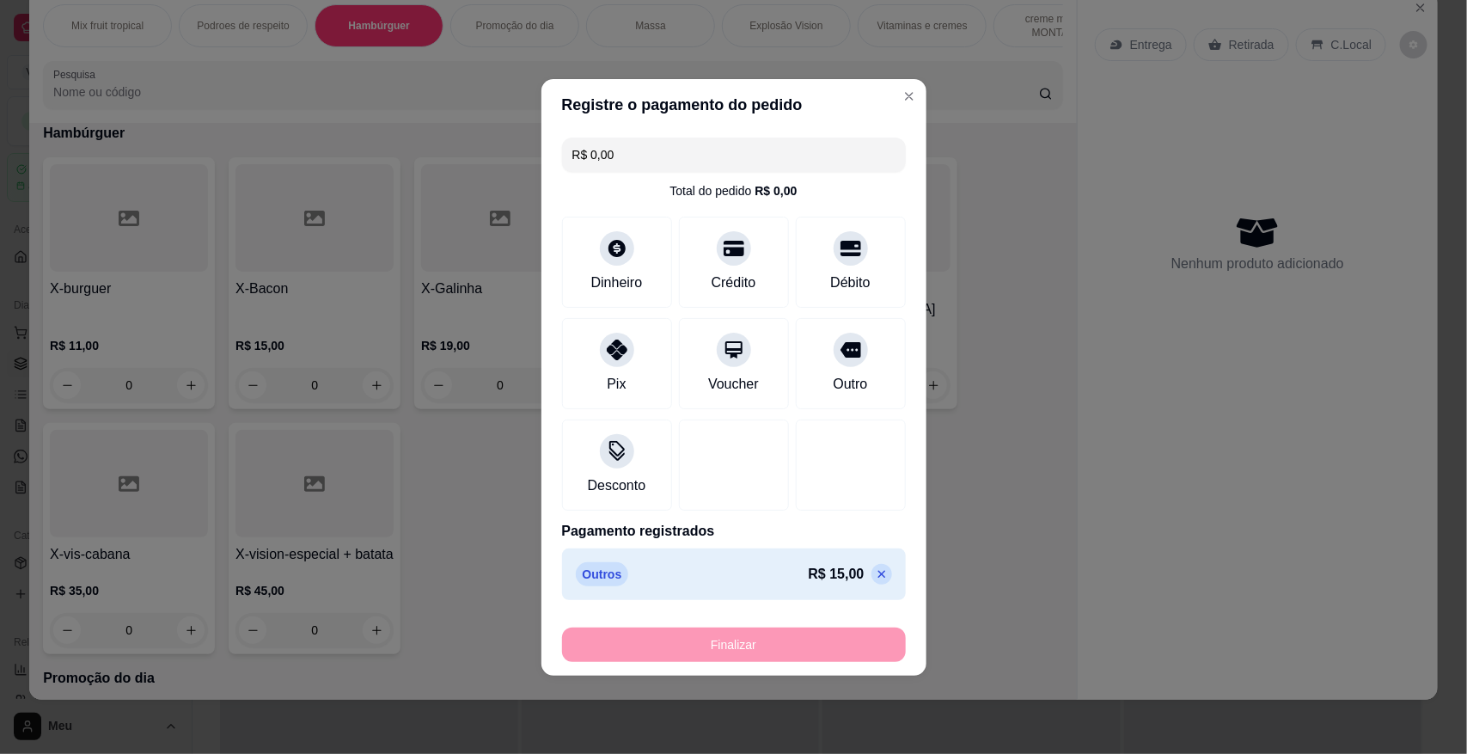
type input "-R$ 15,00"
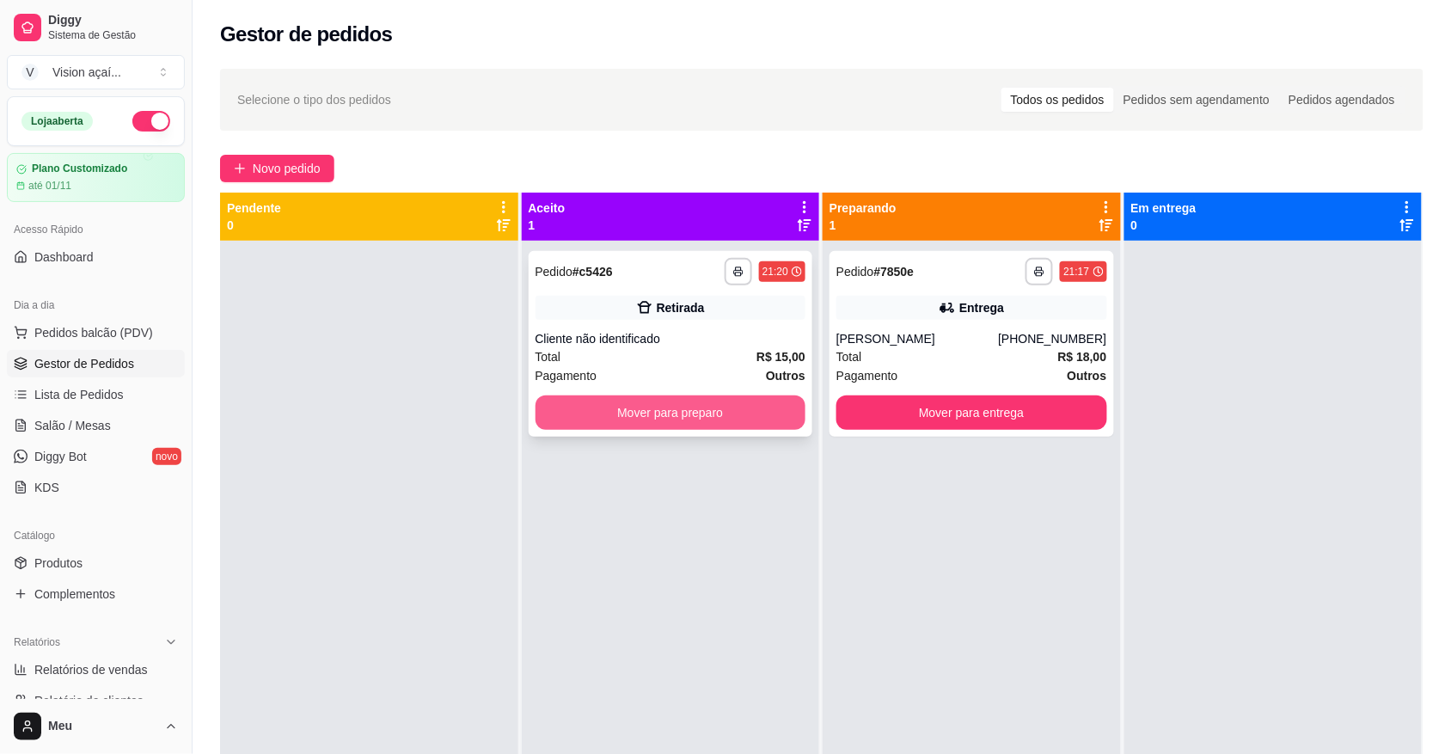
click at [655, 414] on button "Mover para preparo" at bounding box center [670, 412] width 271 height 34
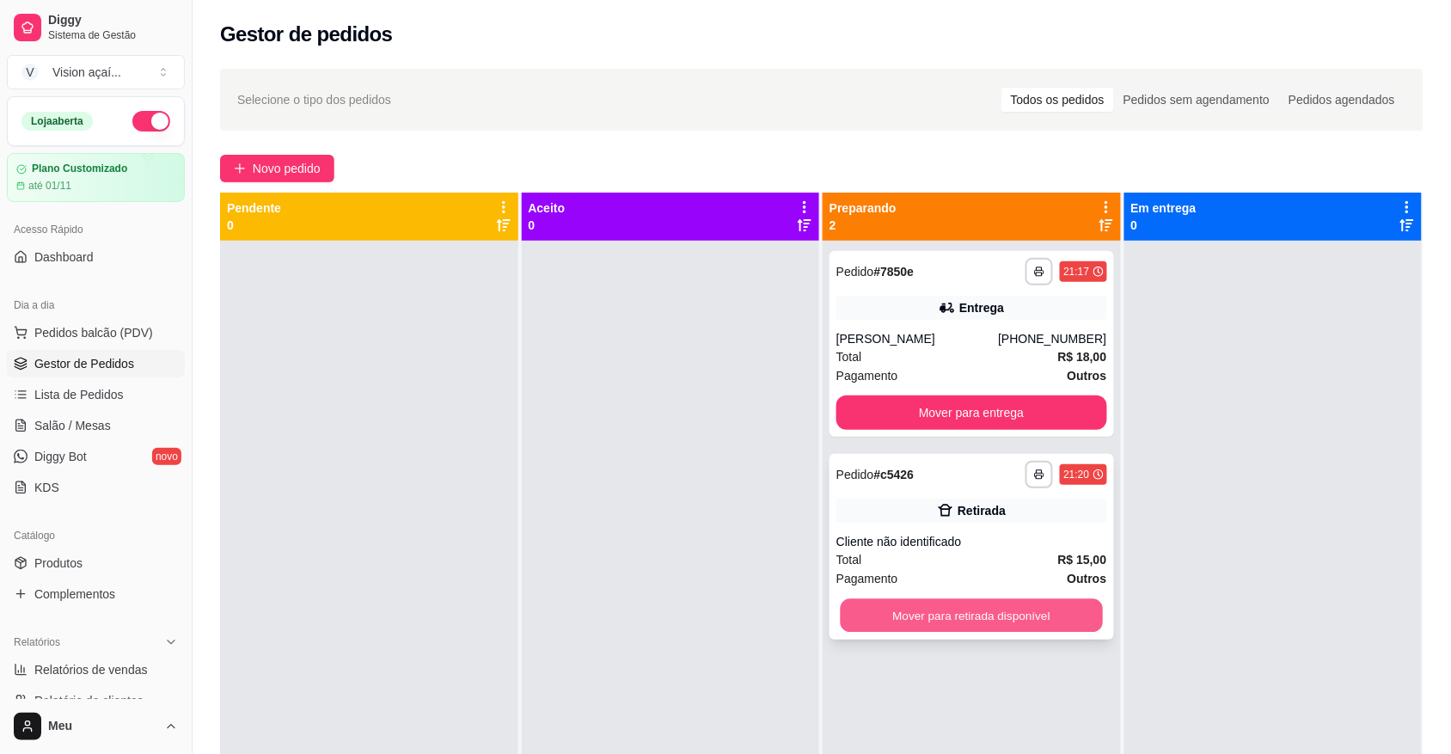
click at [975, 624] on button "Mover para retirada disponível" at bounding box center [972, 616] width 262 height 34
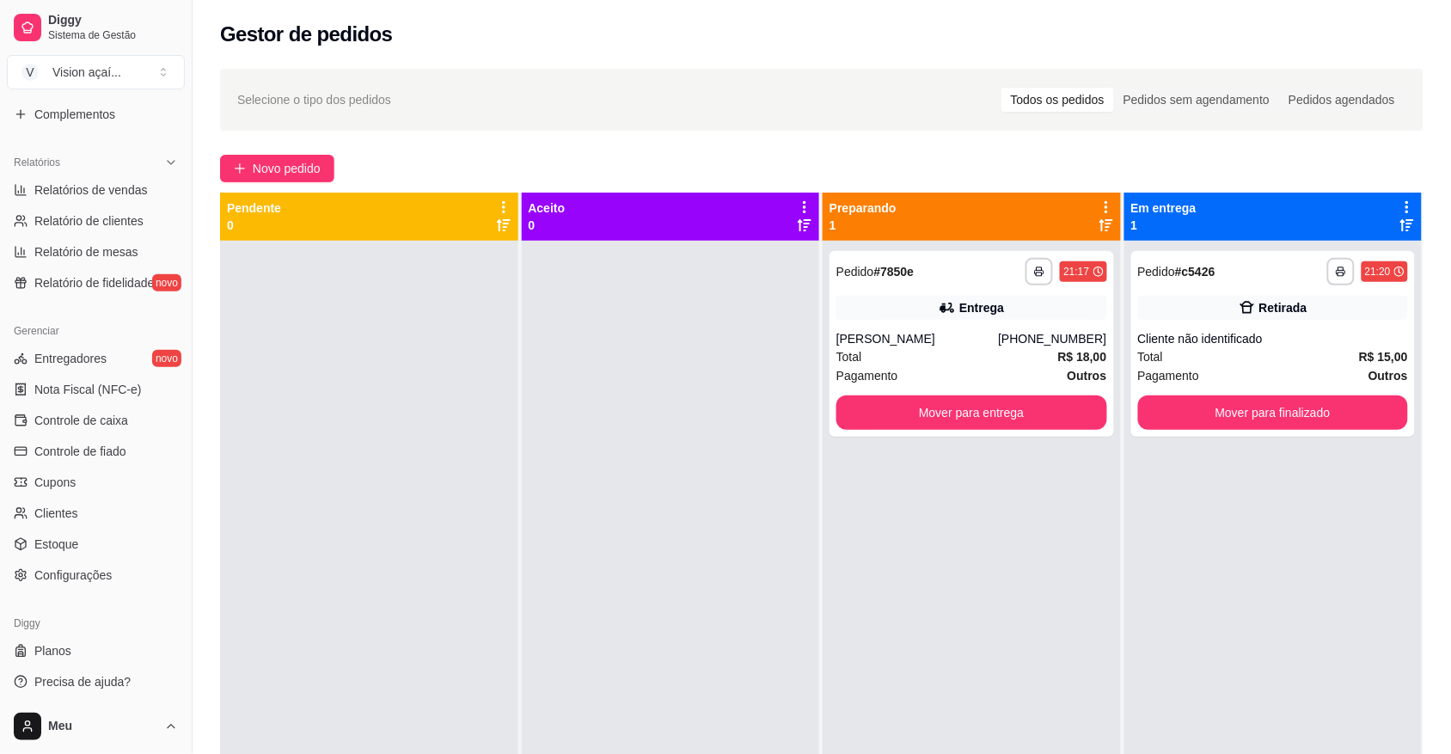
scroll to position [482, 0]
click at [67, 510] on span "Clientes" at bounding box center [56, 510] width 44 height 17
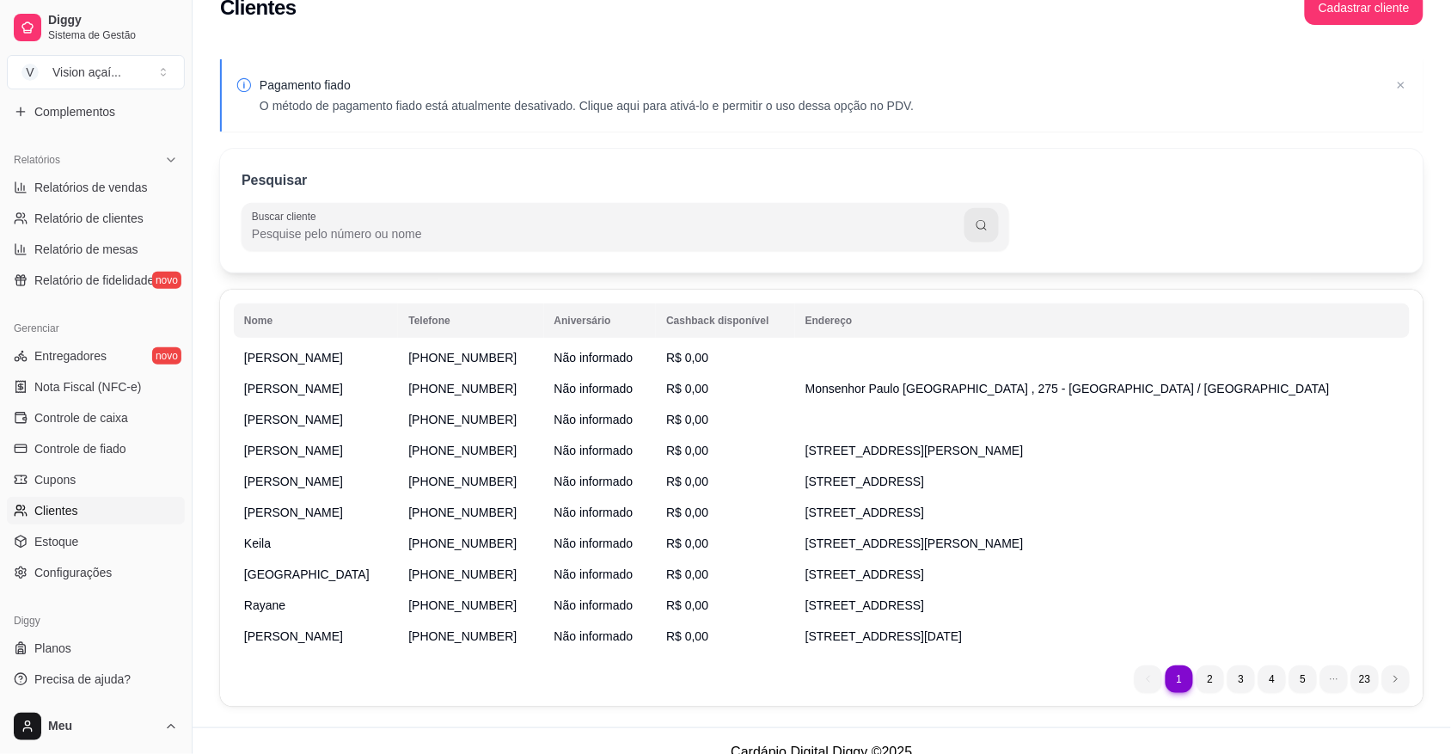
scroll to position [65, 0]
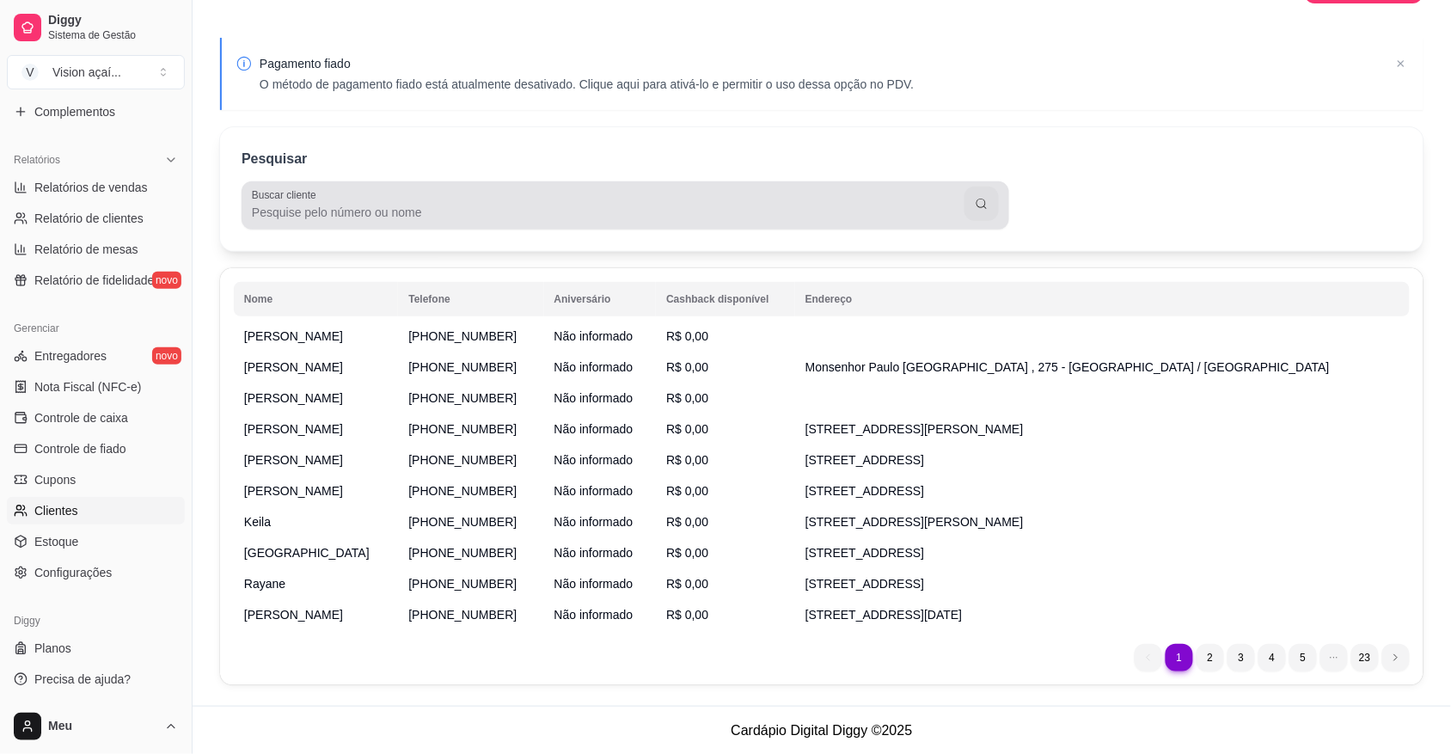
click at [692, 211] on input "Buscar cliente" at bounding box center [608, 212] width 712 height 17
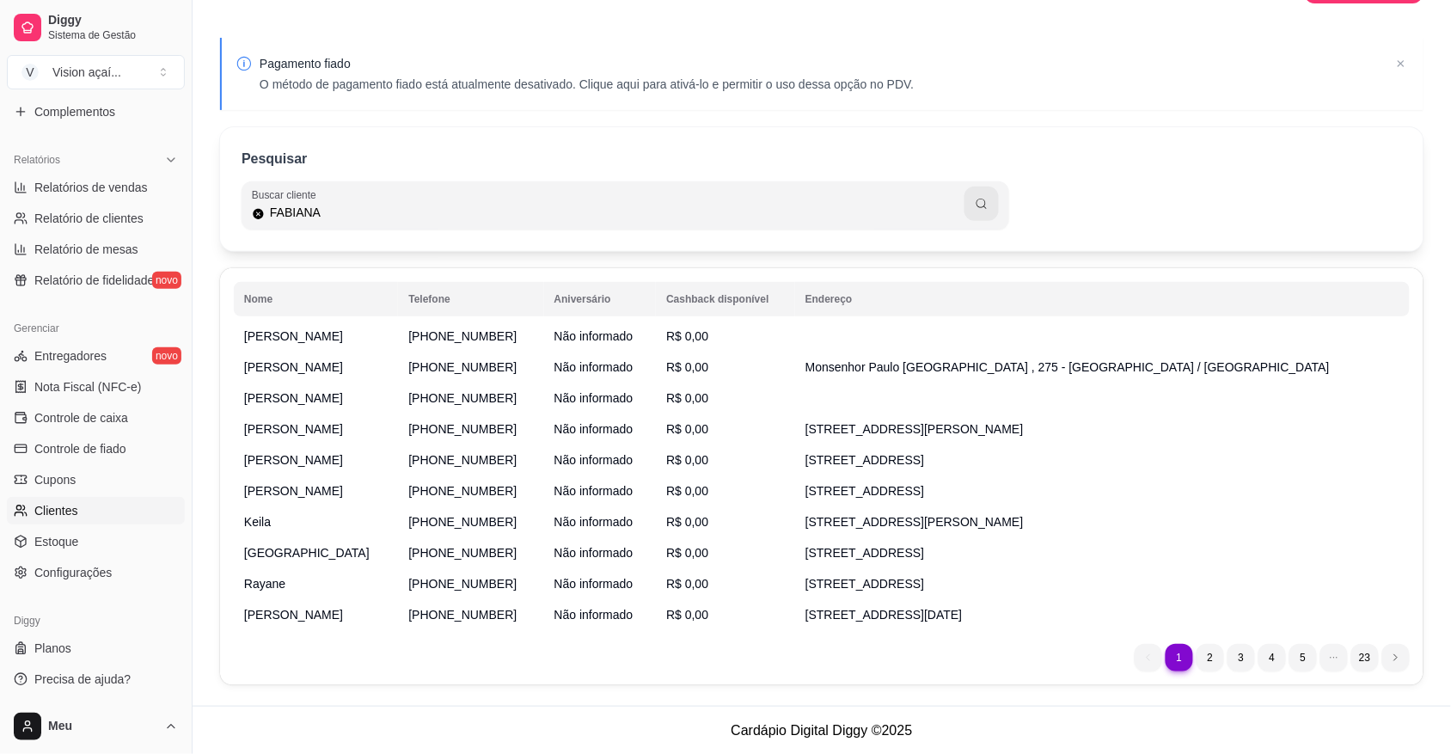
type input "FABIANA"
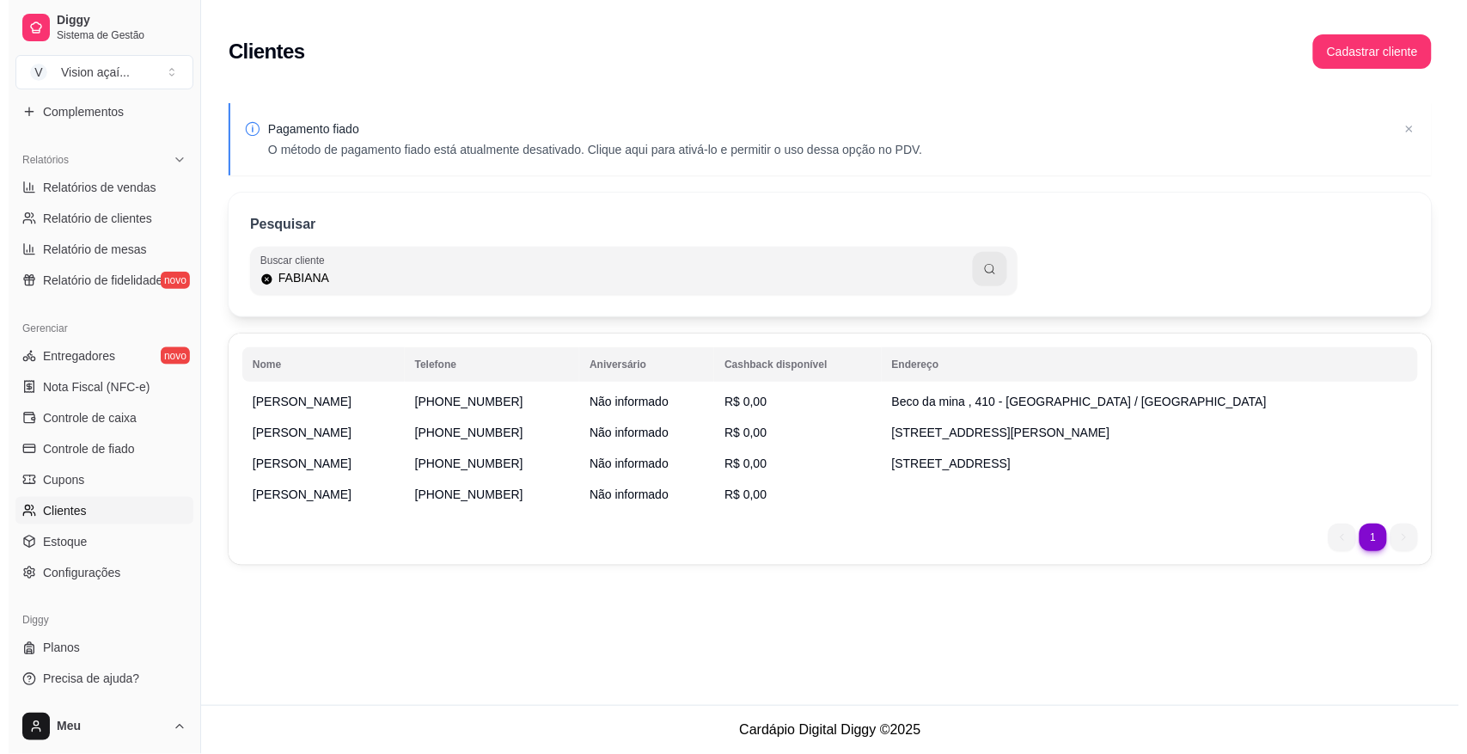
scroll to position [0, 0]
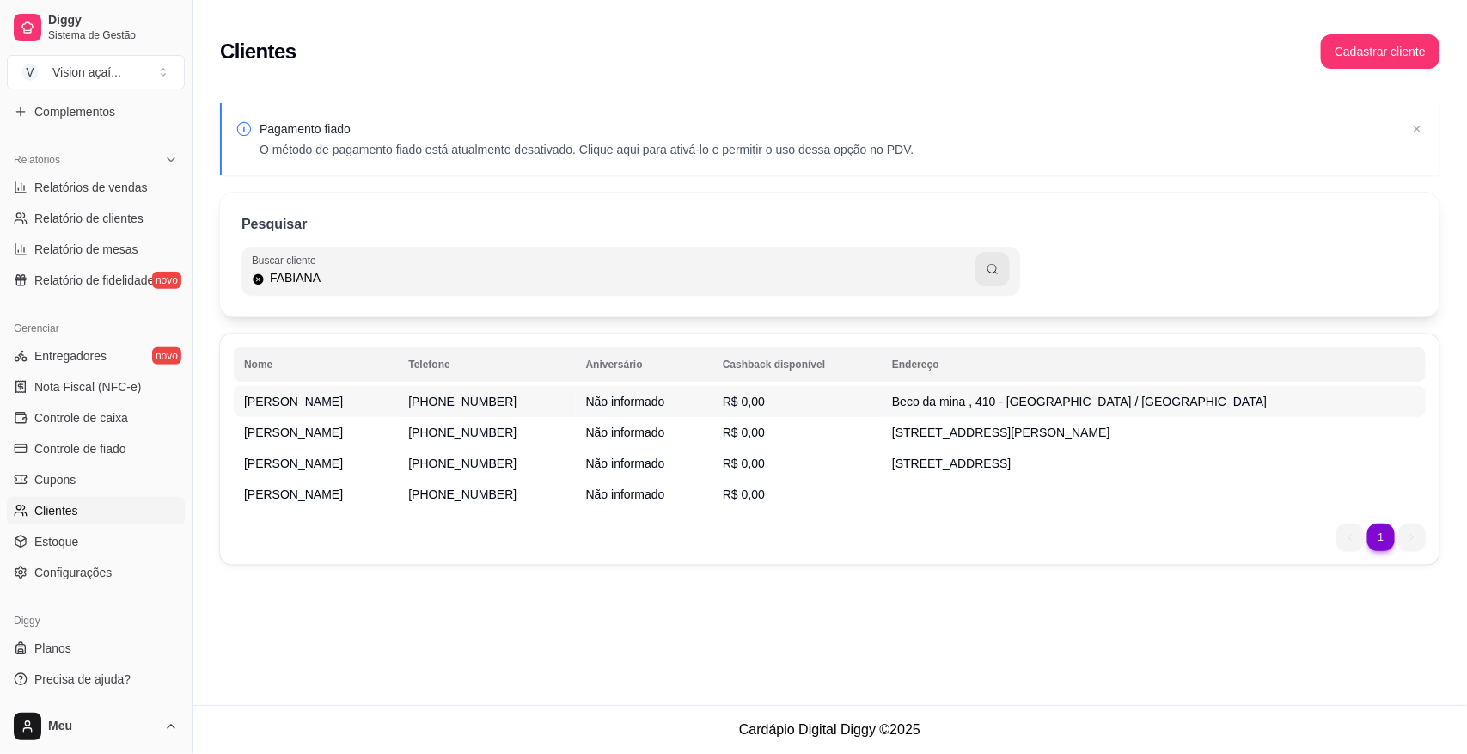
click at [987, 394] on span "Beco da mina , 410 - [GEOGRAPHIC_DATA] / [GEOGRAPHIC_DATA]" at bounding box center [1079, 401] width 375 height 14
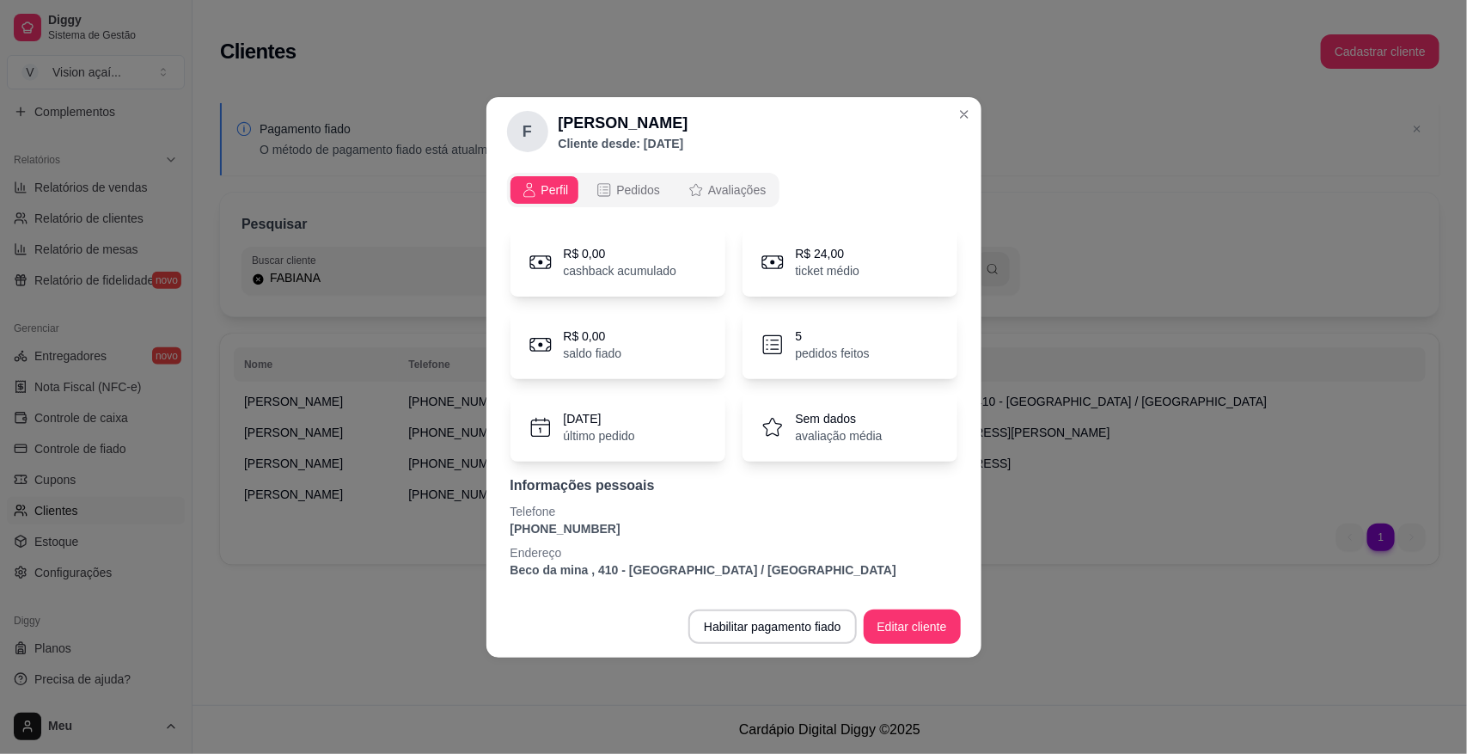
click at [617, 523] on p "[PHONE_NUMBER]" at bounding box center [733, 528] width 447 height 17
click at [898, 615] on button "Editar cliente" at bounding box center [912, 626] width 97 height 34
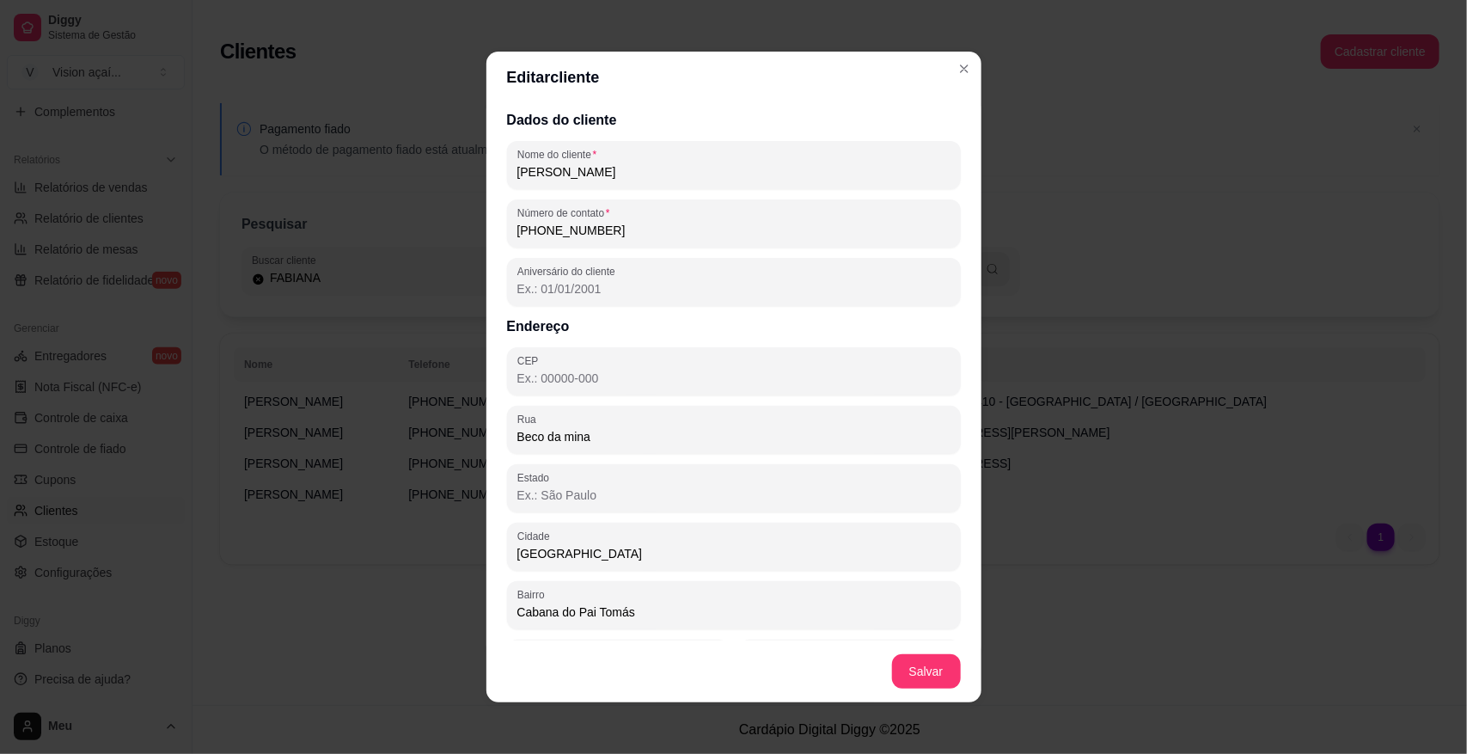
click at [615, 223] on input "[PHONE_NUMBER]" at bounding box center [733, 230] width 433 height 17
type input "[PHONE_NUMBER]"
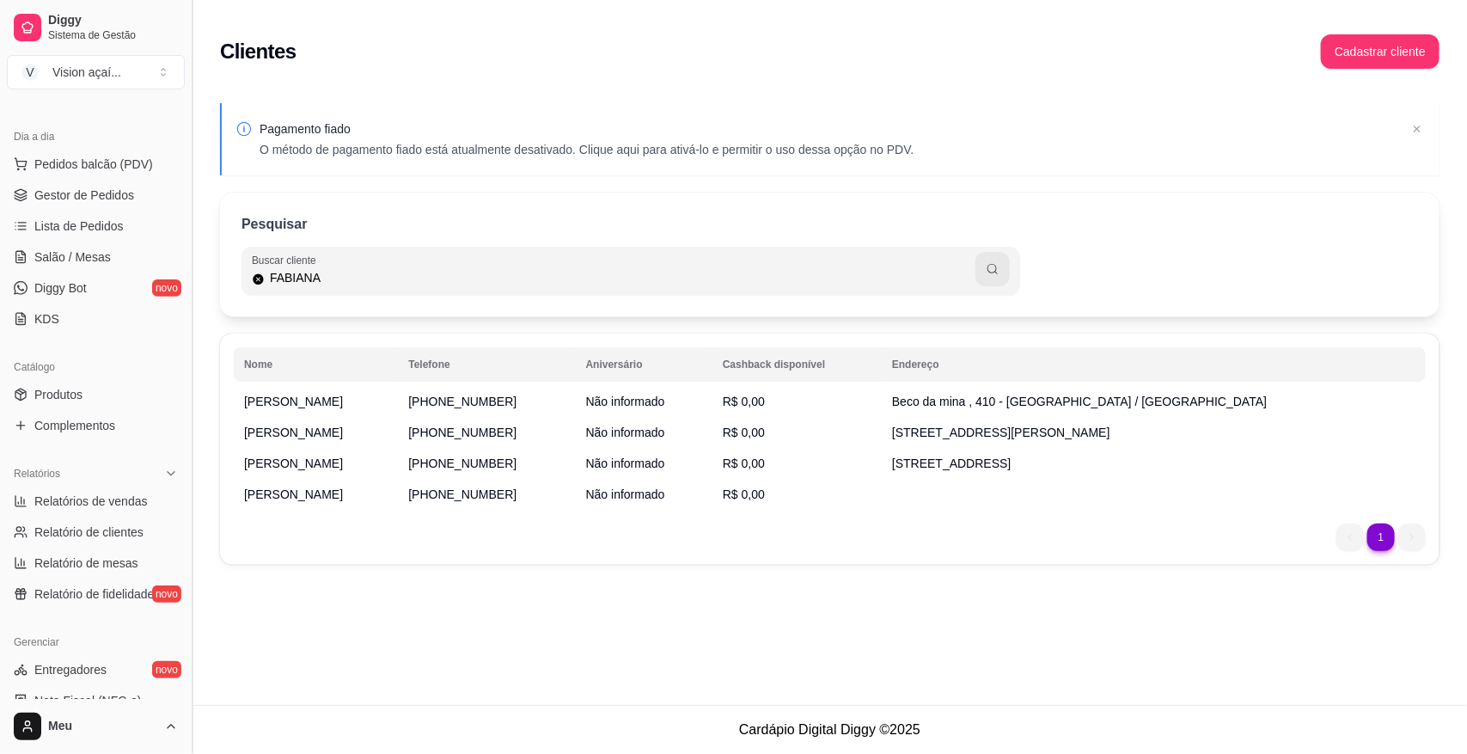
scroll to position [107, 0]
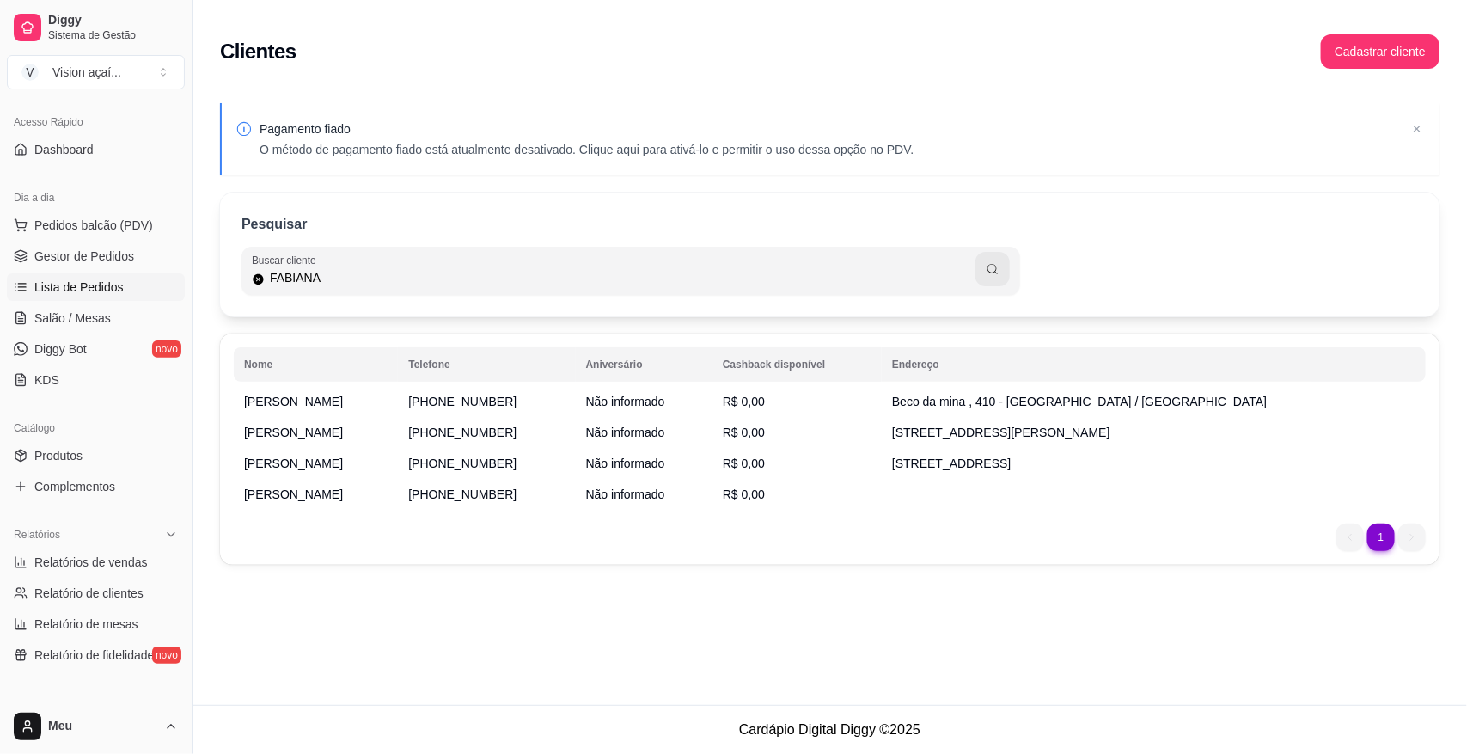
click at [103, 281] on span "Lista de Pedidos" at bounding box center [78, 286] width 89 height 17
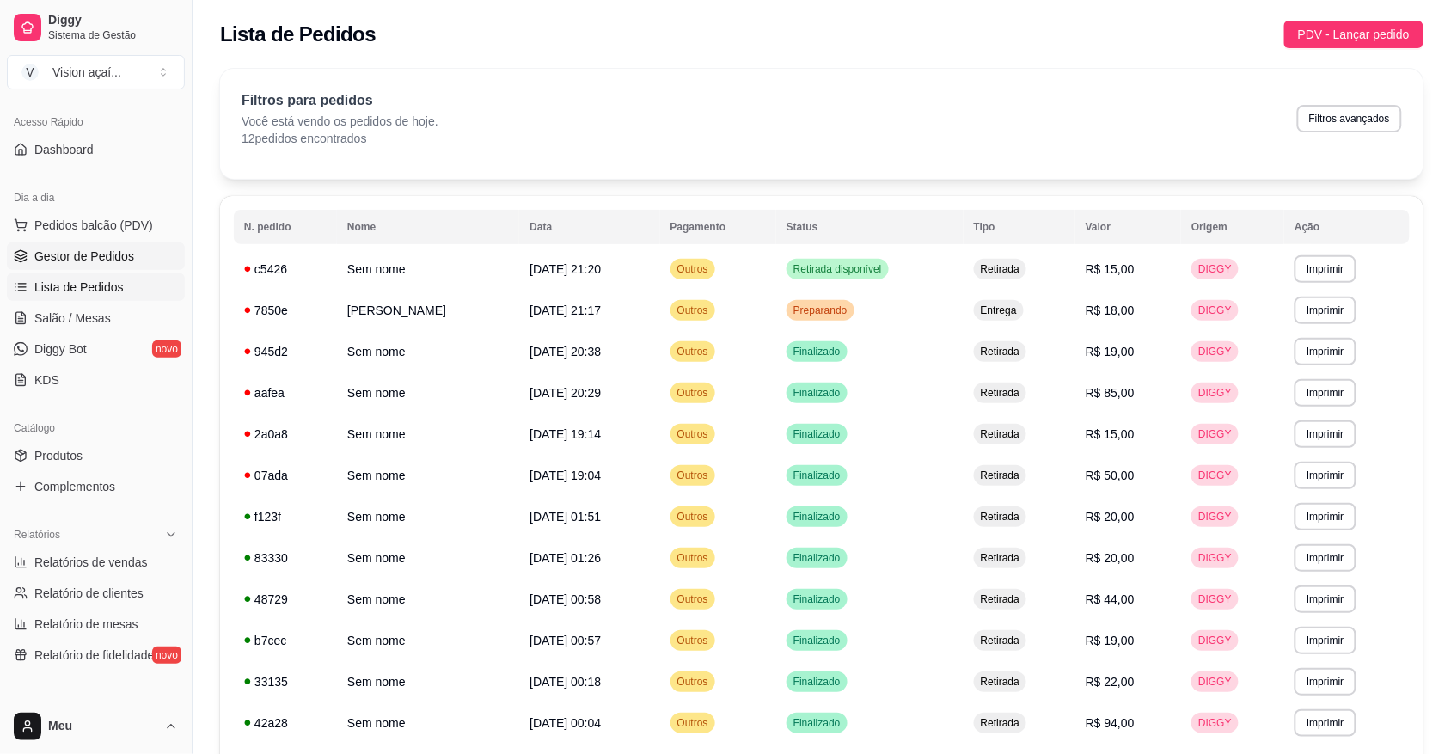
click at [112, 252] on span "Gestor de Pedidos" at bounding box center [84, 256] width 100 height 17
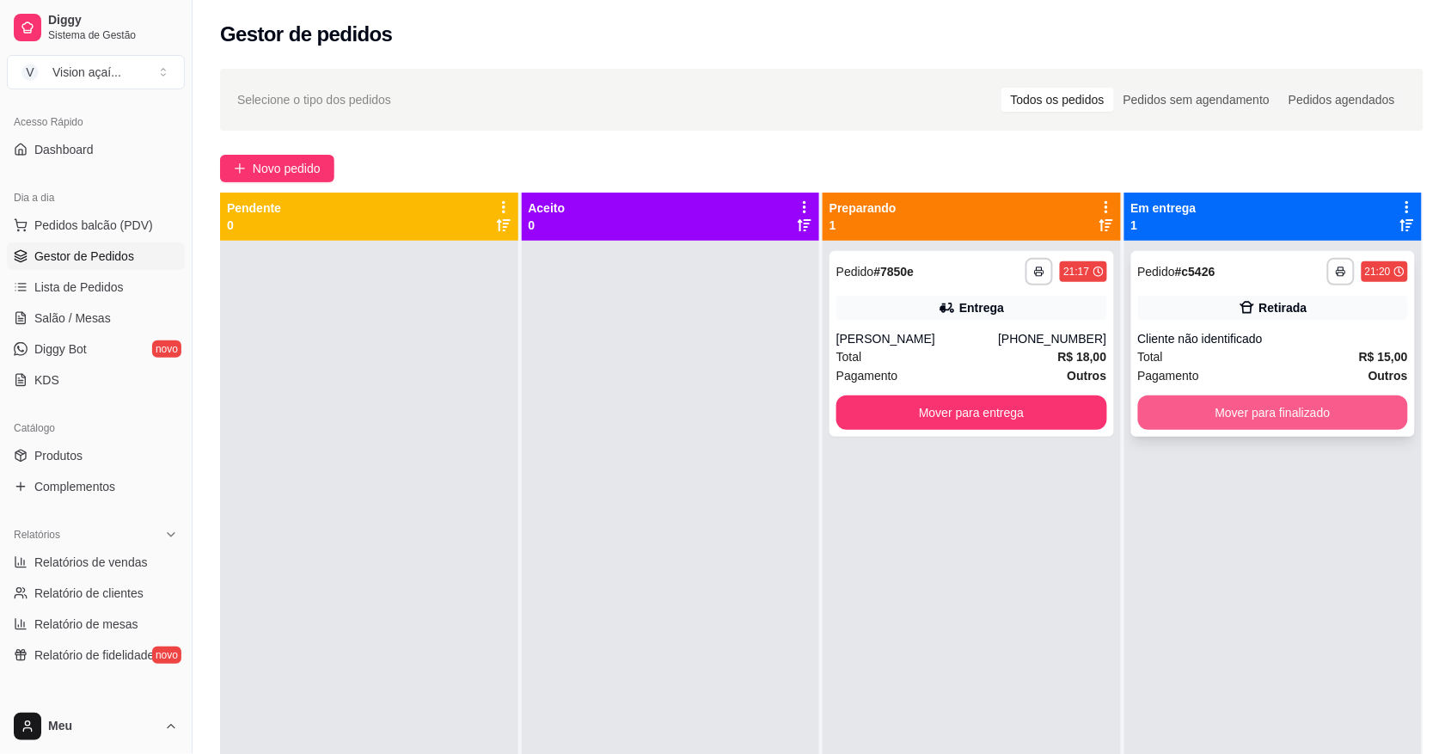
click at [1230, 407] on button "Mover para finalizado" at bounding box center [1273, 412] width 271 height 34
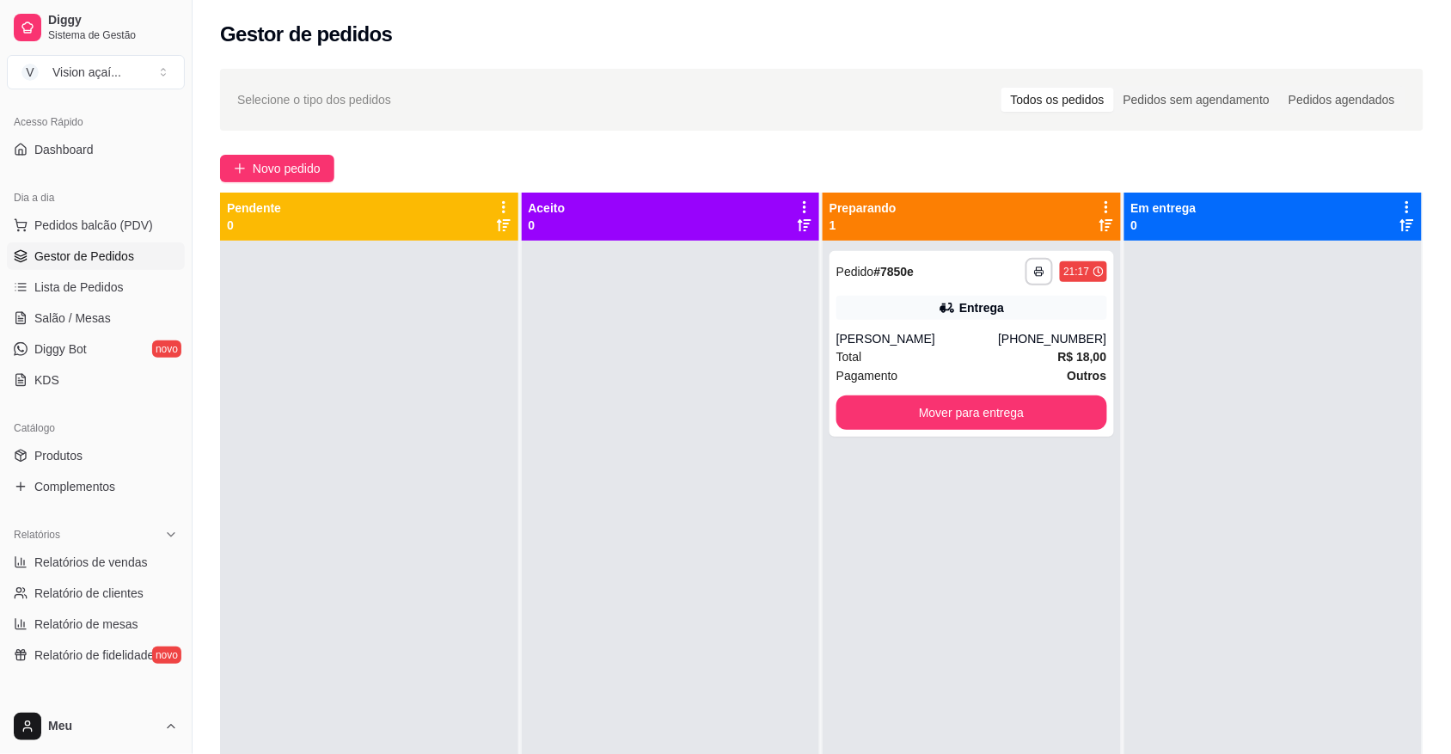
click at [1230, 407] on div at bounding box center [1273, 618] width 298 height 754
click at [1057, 419] on button "Mover para entrega" at bounding box center [971, 412] width 271 height 34
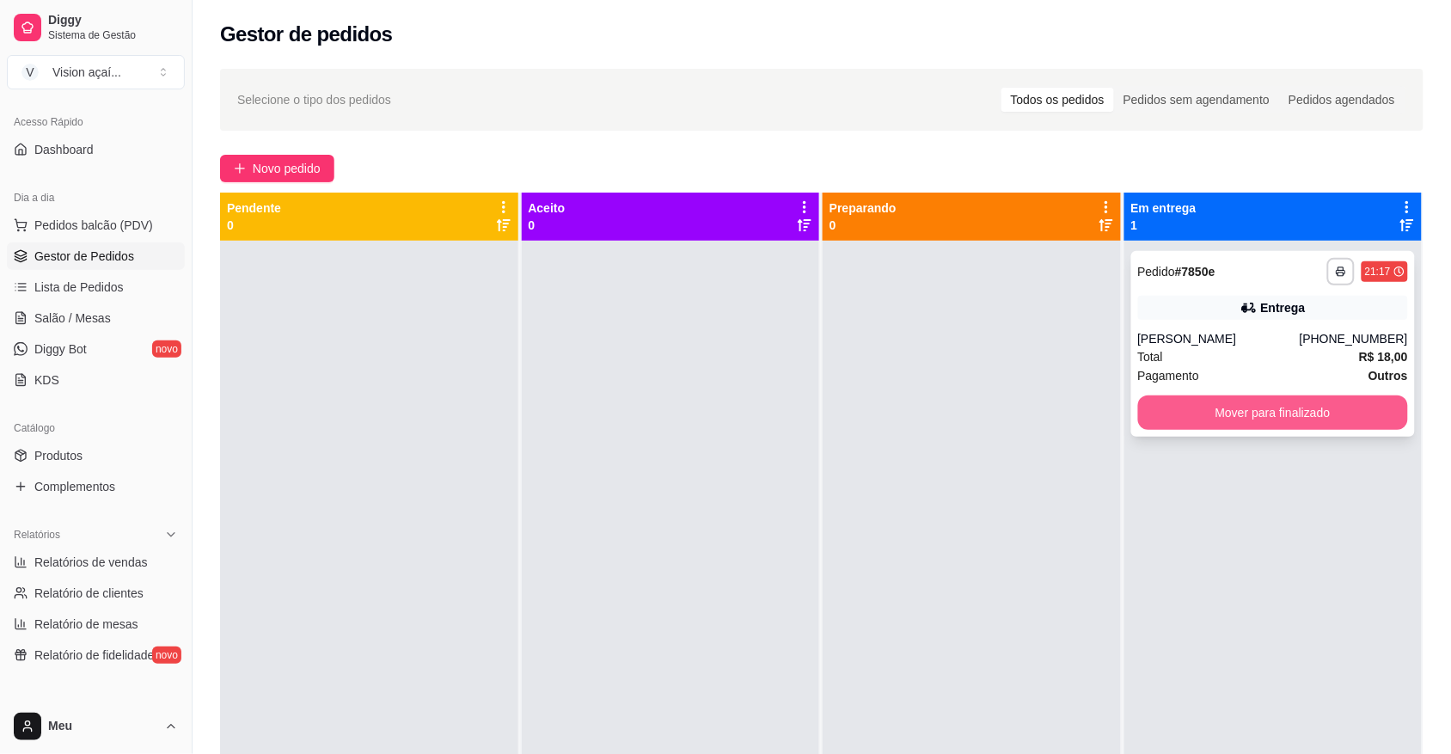
click at [1299, 406] on button "Mover para finalizado" at bounding box center [1273, 412] width 271 height 34
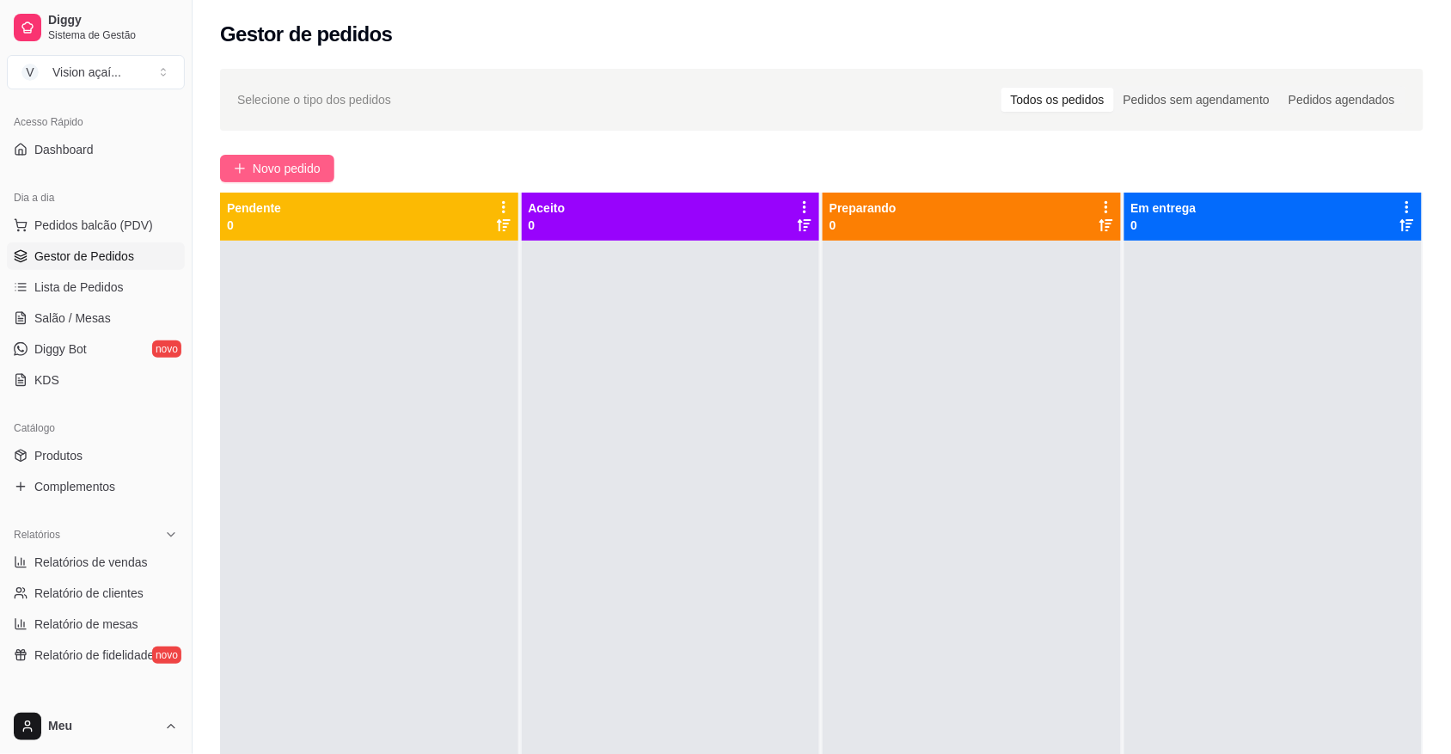
click at [314, 173] on span "Novo pedido" at bounding box center [287, 168] width 68 height 19
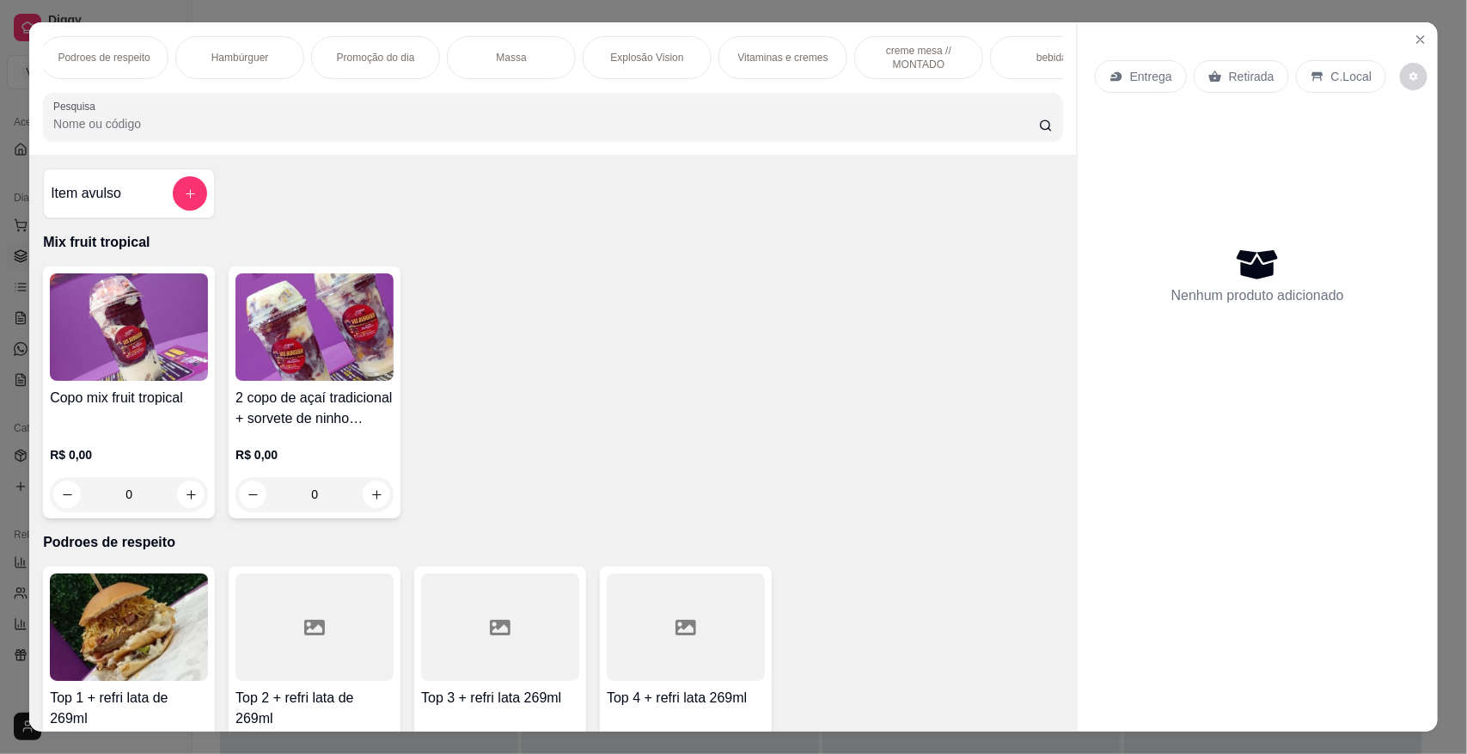
scroll to position [0, 172]
click at [478, 67] on div "Massa" at bounding box center [478, 57] width 129 height 43
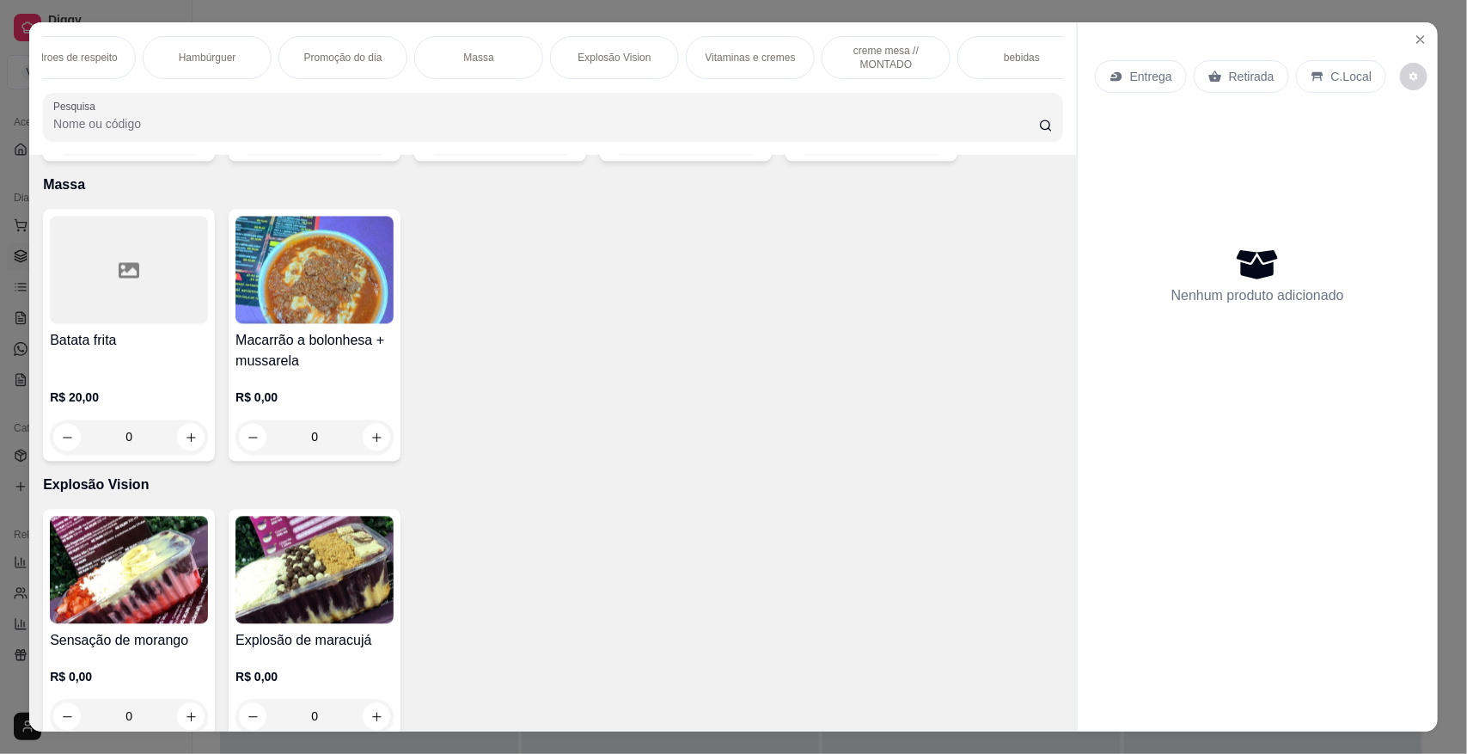
scroll to position [32, 0]
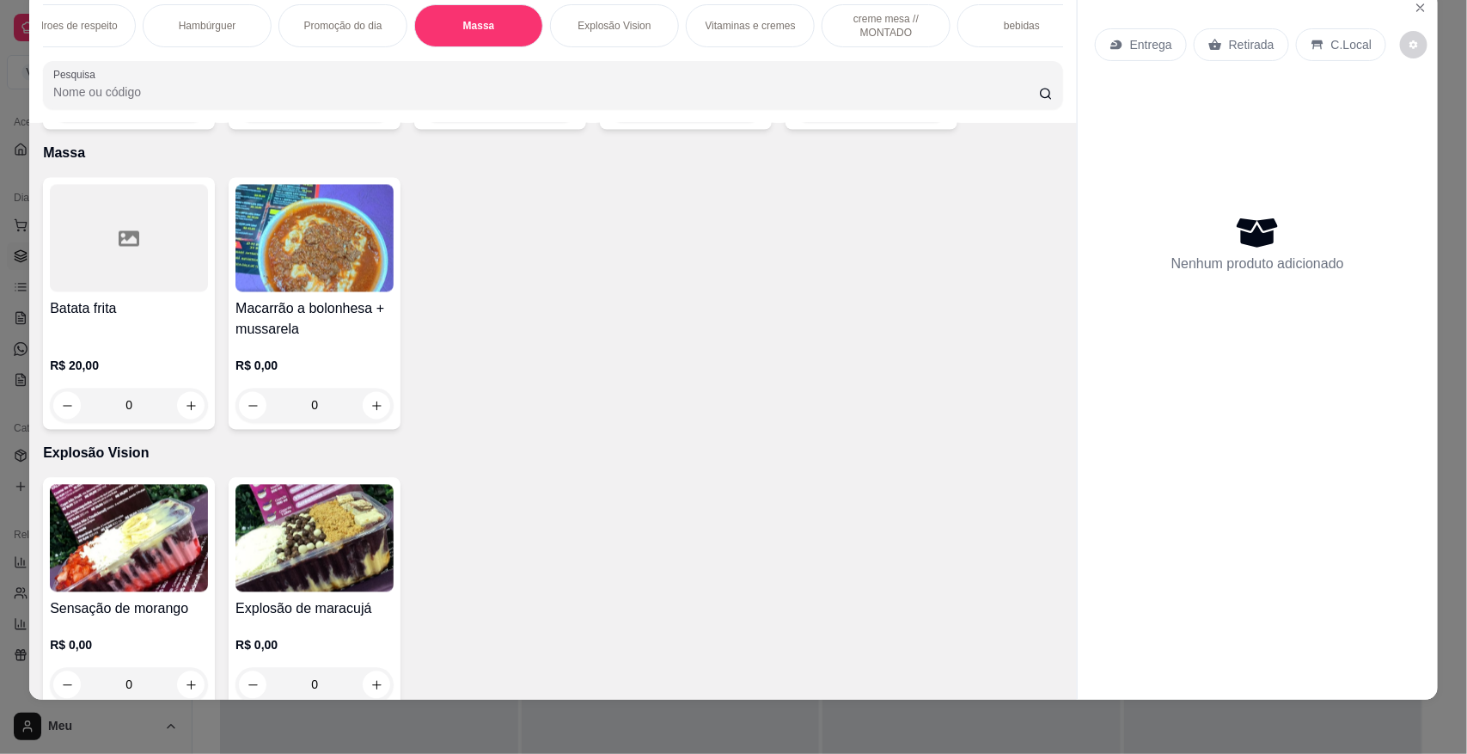
click at [376, 408] on div "0" at bounding box center [314, 405] width 158 height 34
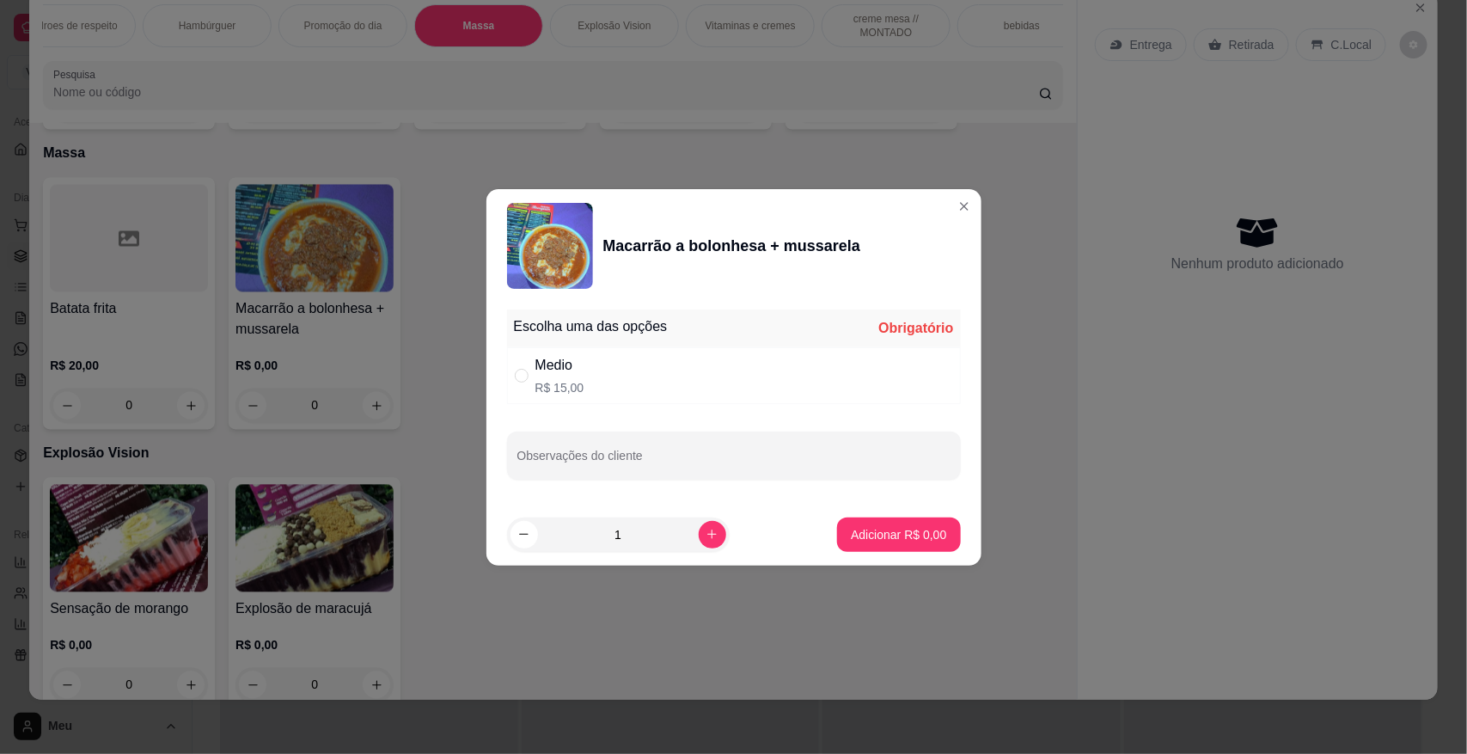
click at [517, 359] on div "Medio R$ 15,00" at bounding box center [734, 375] width 454 height 57
radio input "true"
click at [900, 547] on button "Adicionar R$ 15,00" at bounding box center [896, 534] width 126 height 34
type input "1"
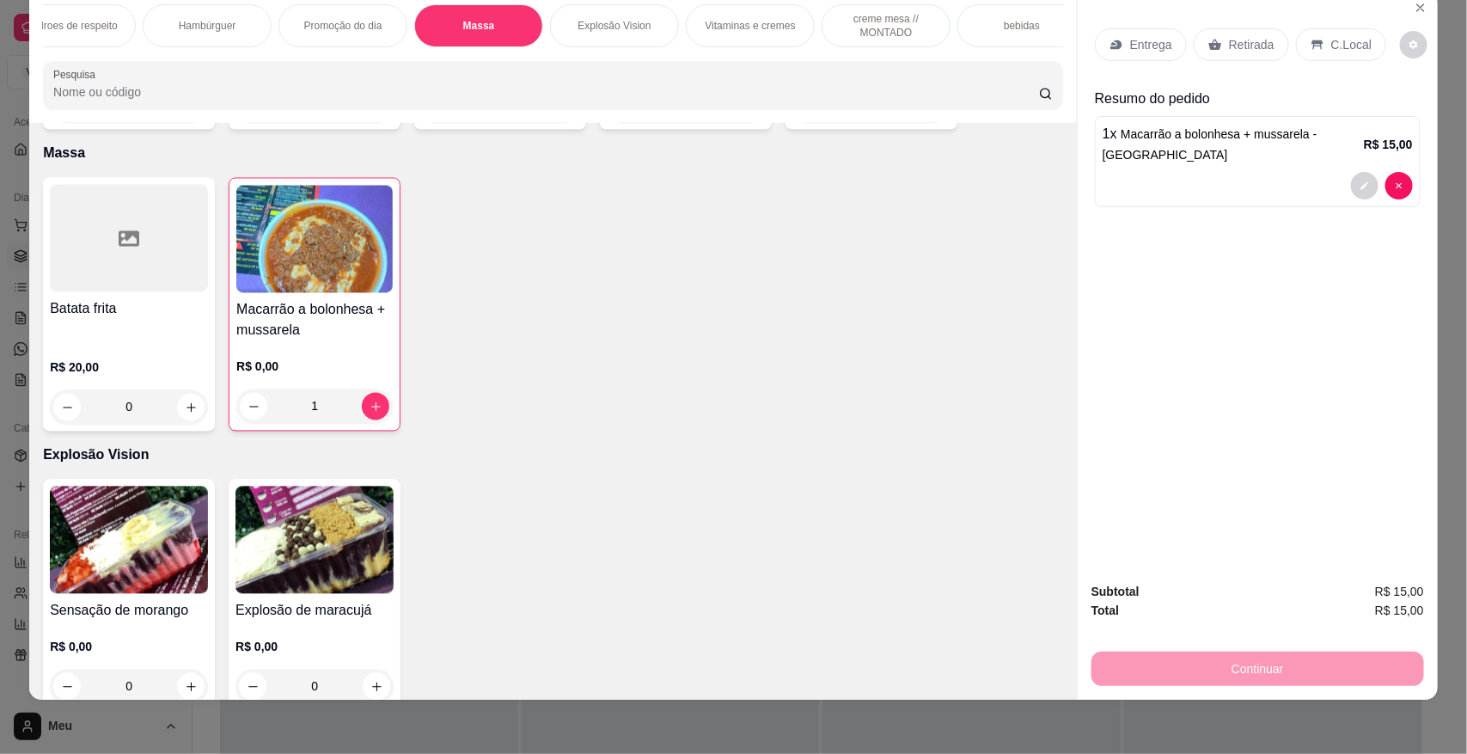
click at [977, 22] on div "bebidas" at bounding box center [1021, 25] width 129 height 43
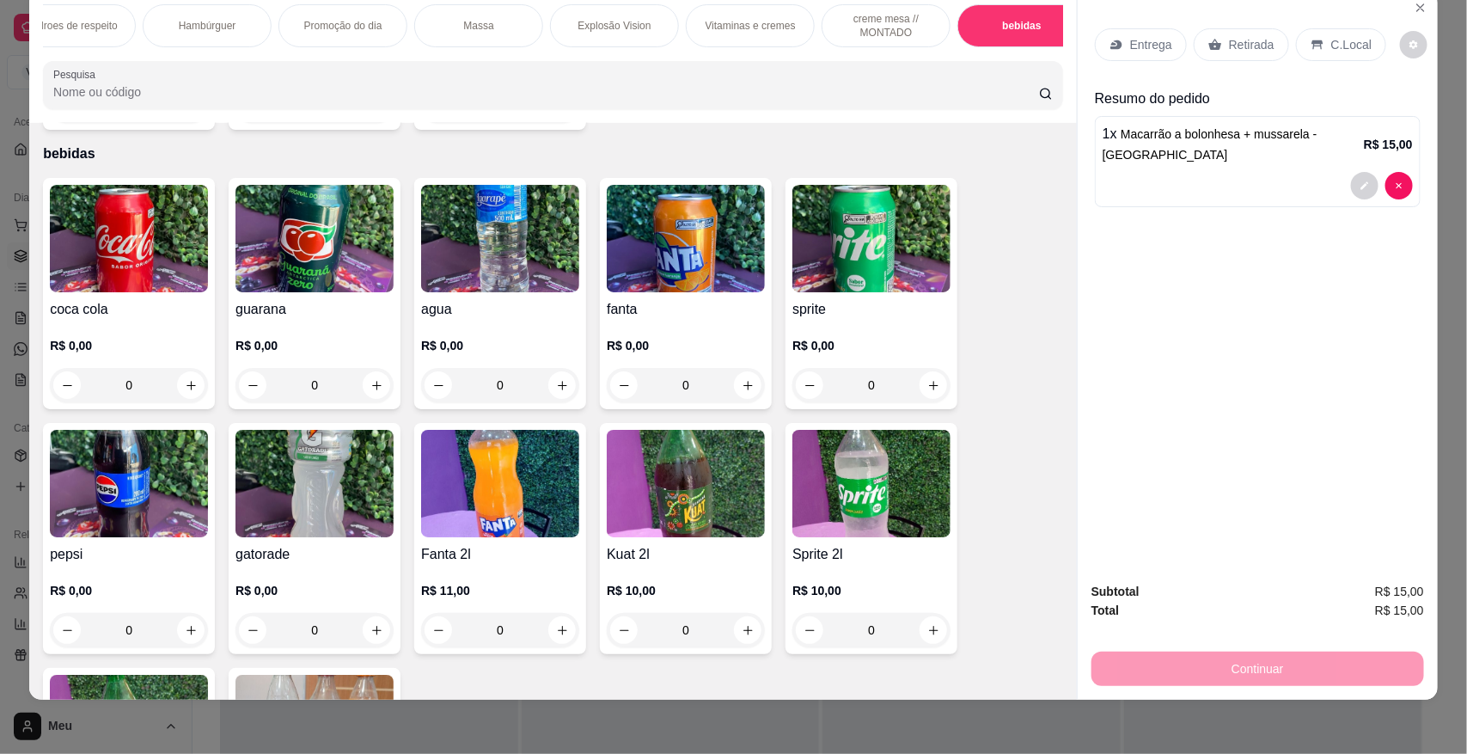
click at [853, 264] on img at bounding box center [871, 238] width 158 height 107
click at [173, 9] on div "Hambúrguer" at bounding box center [207, 25] width 129 height 43
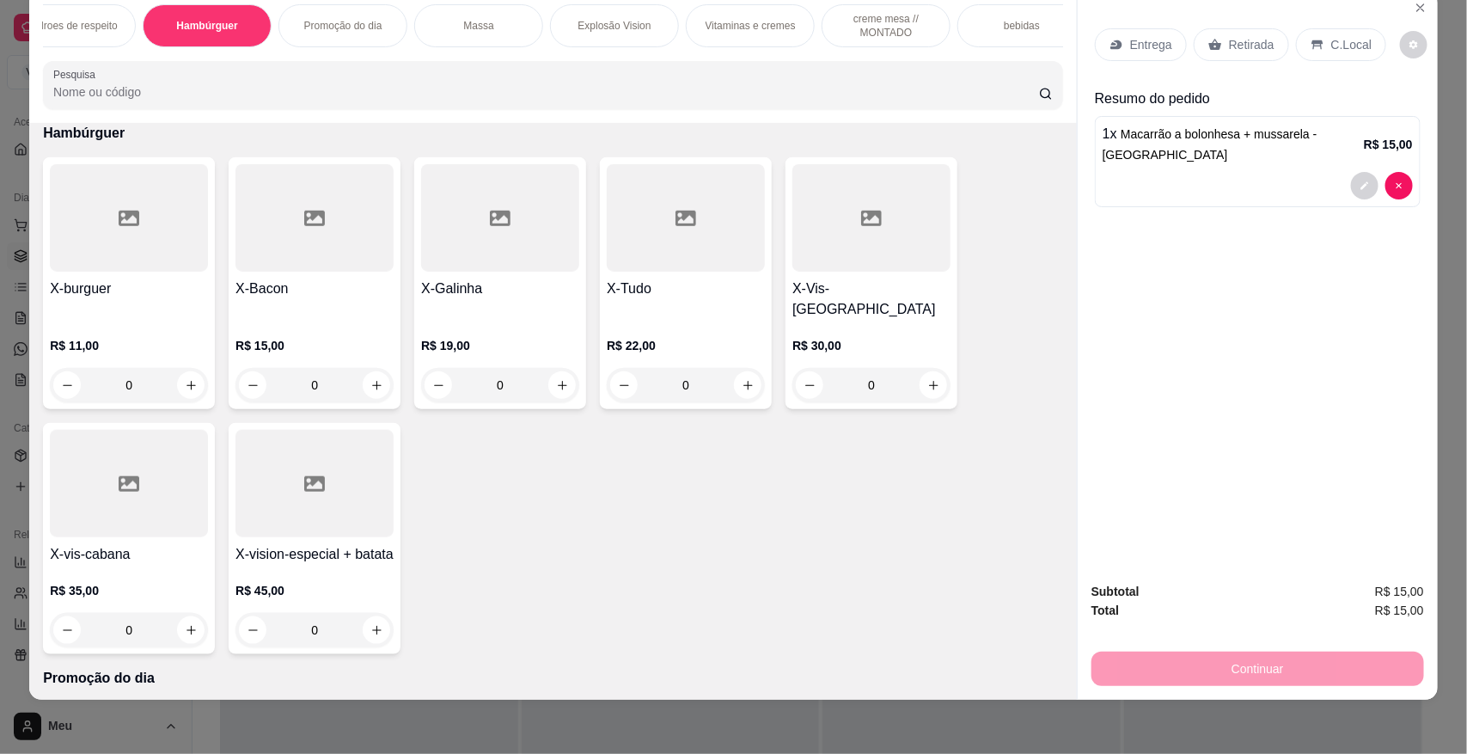
click at [1240, 41] on p "Retirada" at bounding box center [1252, 44] width 46 height 17
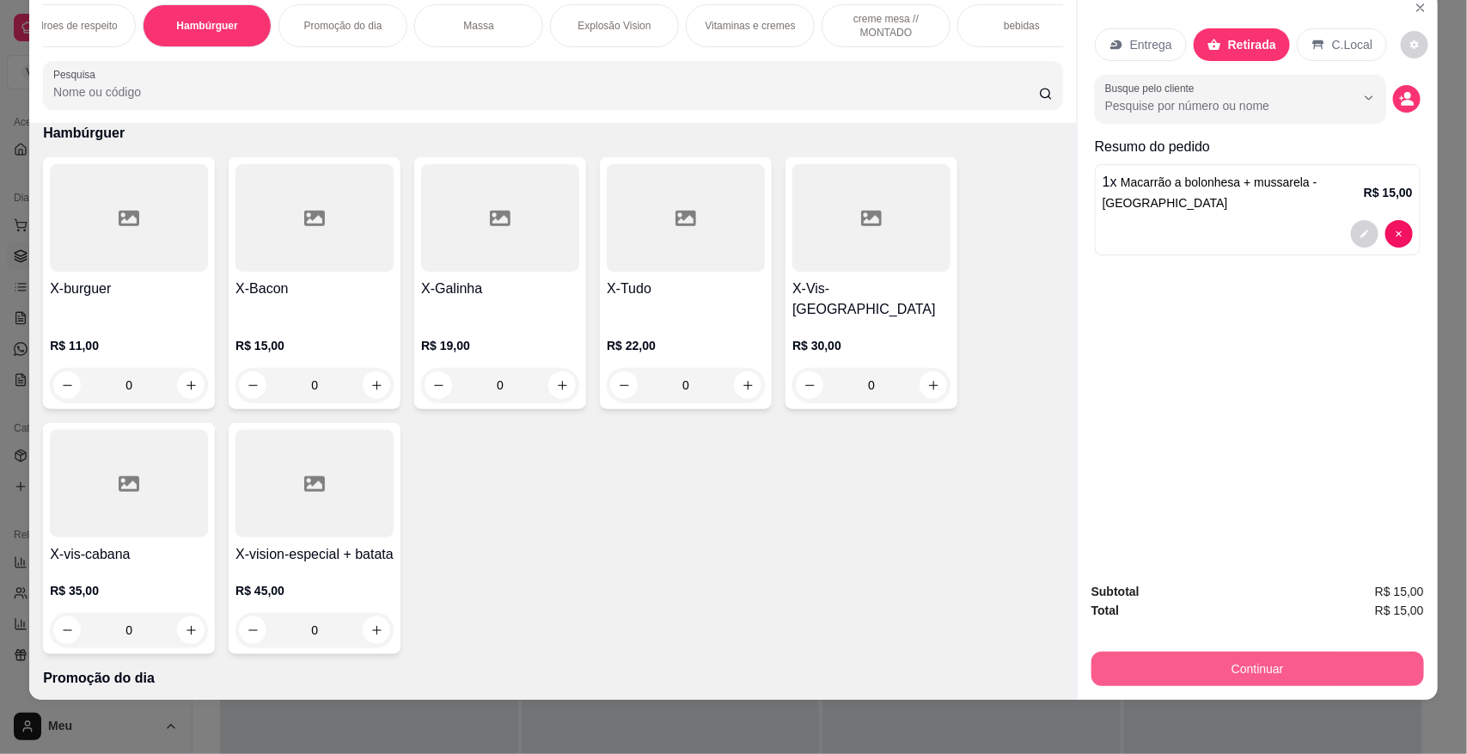
click at [1236, 676] on button "Continuar" at bounding box center [1257, 668] width 333 height 34
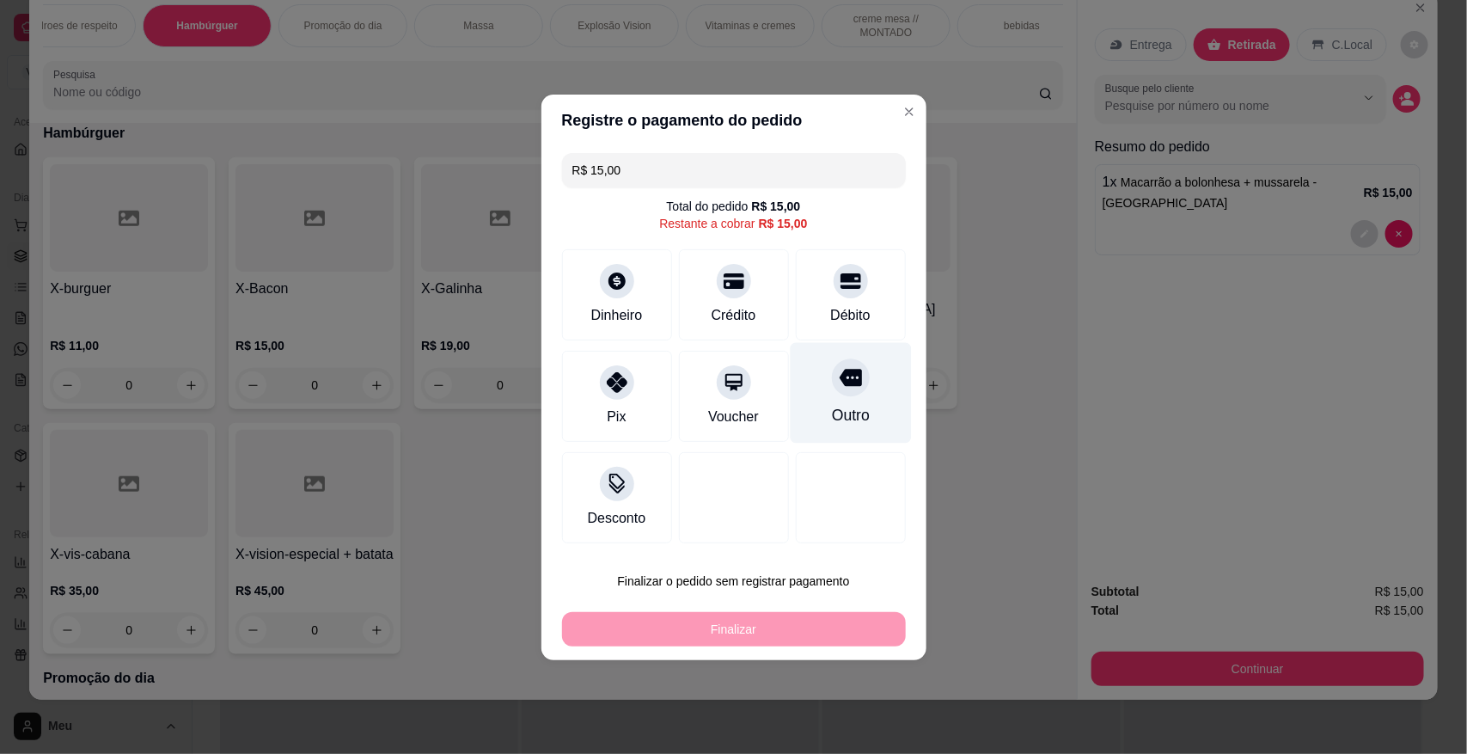
click at [851, 400] on div "Outro" at bounding box center [850, 392] width 121 height 101
type input "R$ 0,00"
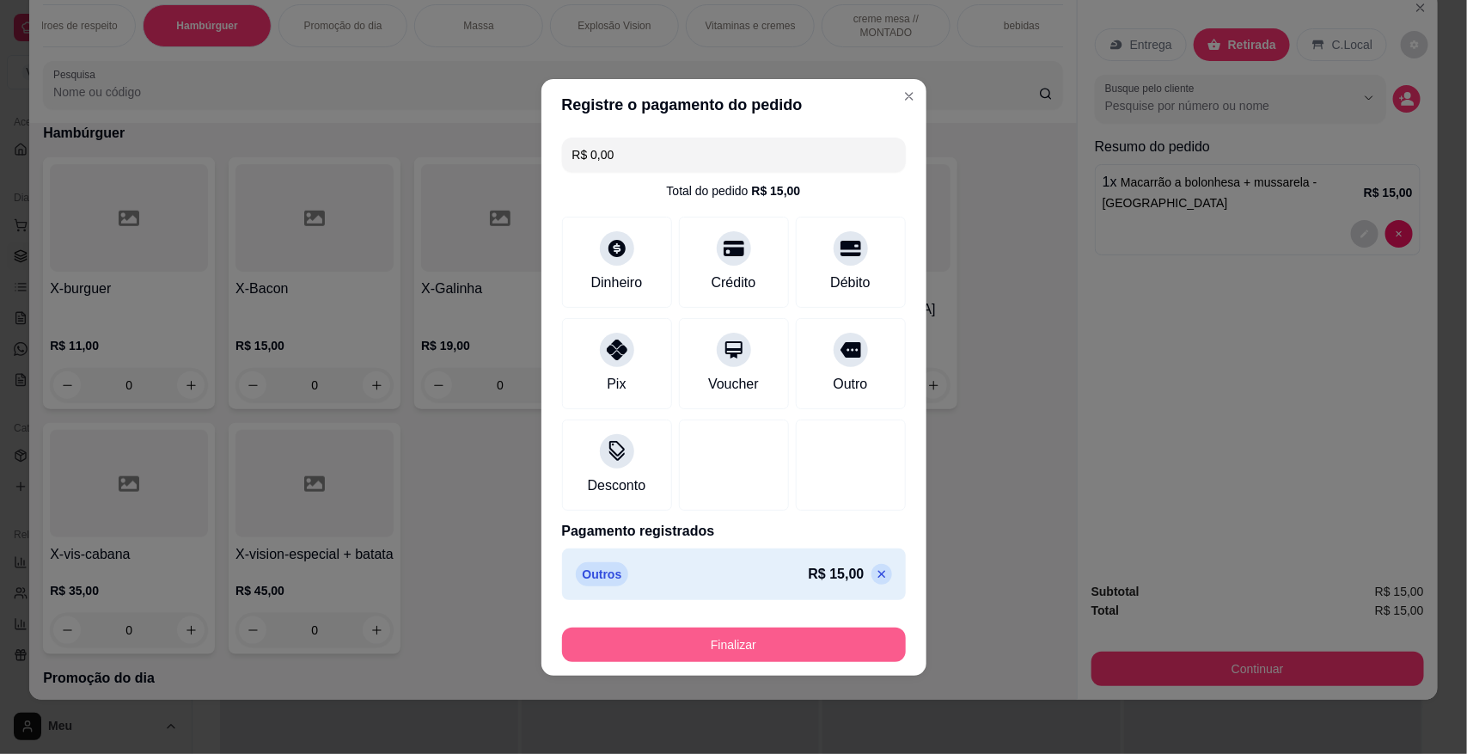
click at [716, 636] on button "Finalizar" at bounding box center [734, 644] width 344 height 34
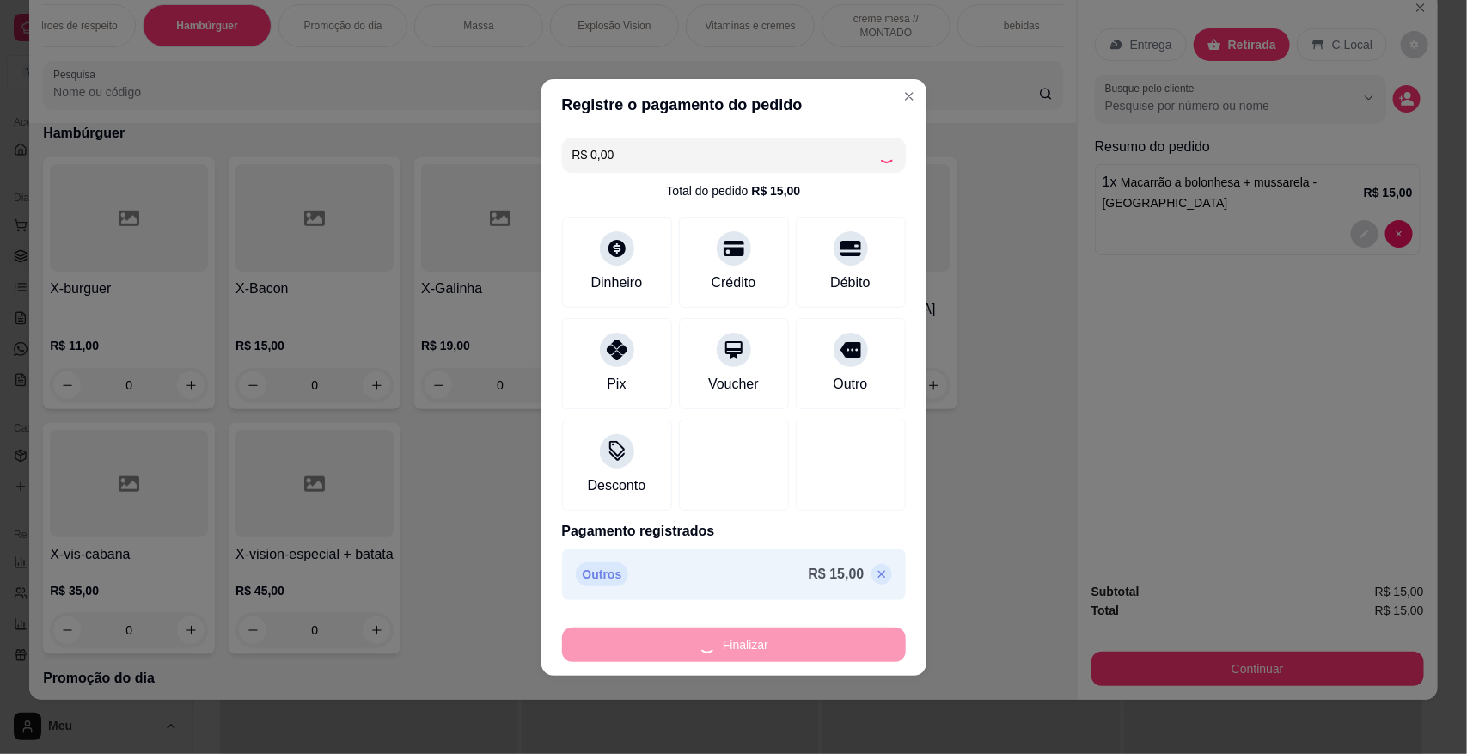
type input "0"
type input "-R$ 15,00"
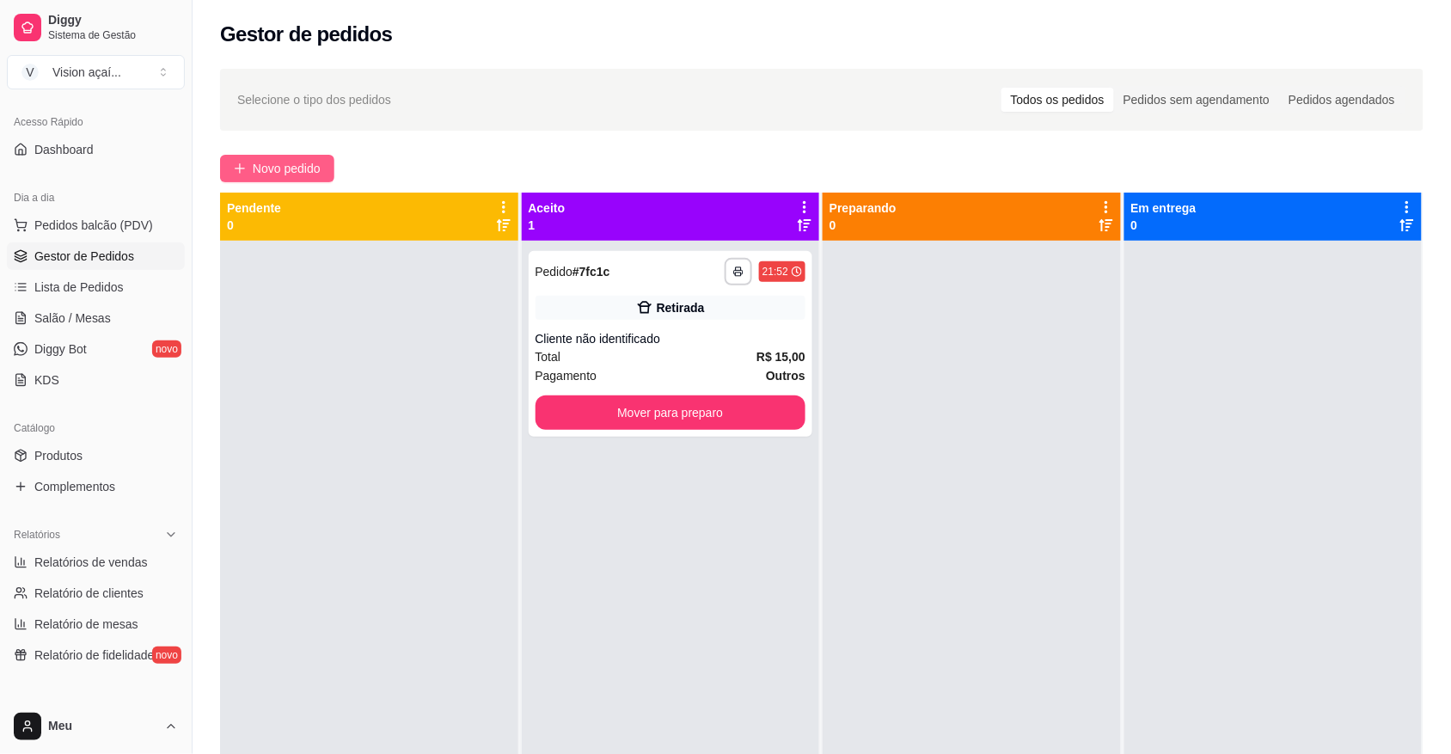
click at [314, 169] on span "Novo pedido" at bounding box center [287, 168] width 68 height 19
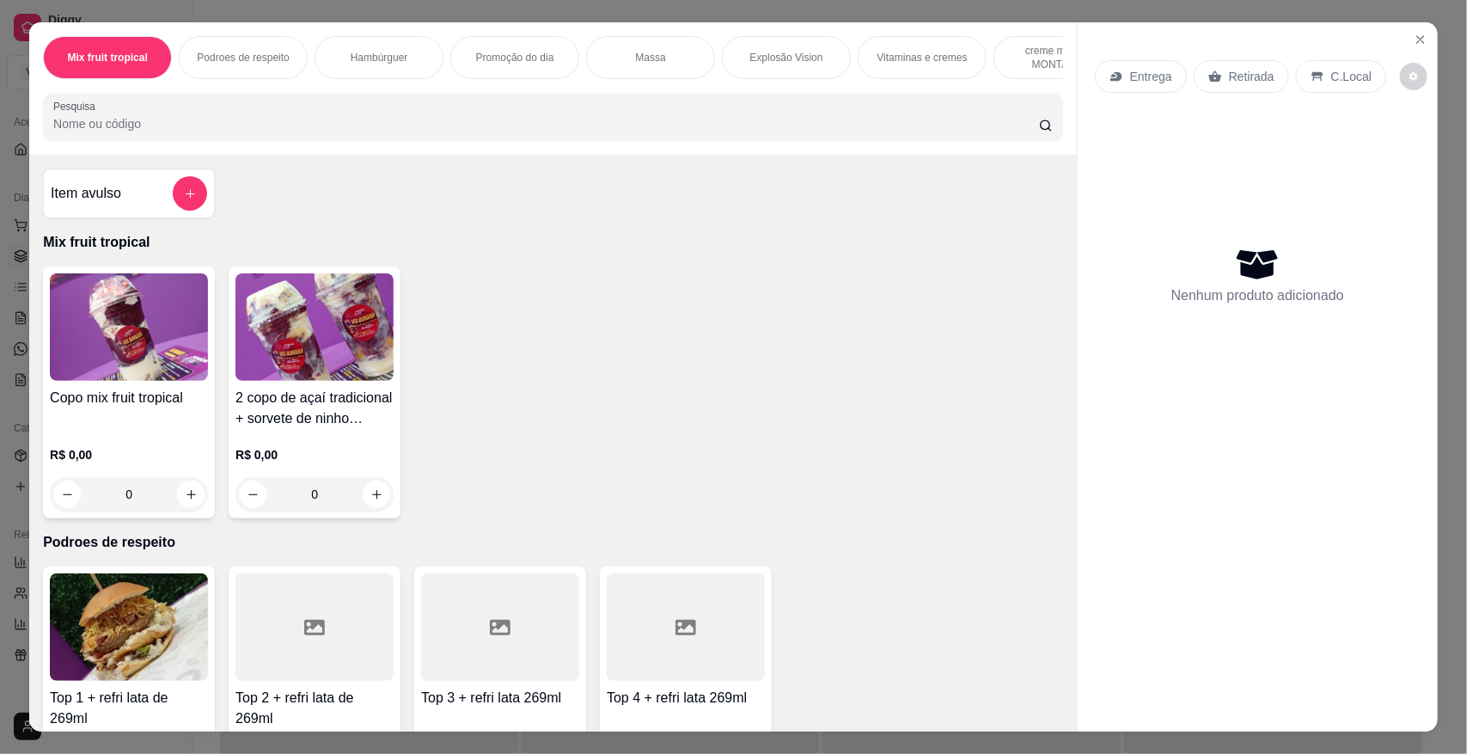
click at [388, 47] on div "Hambúrguer" at bounding box center [379, 57] width 129 height 43
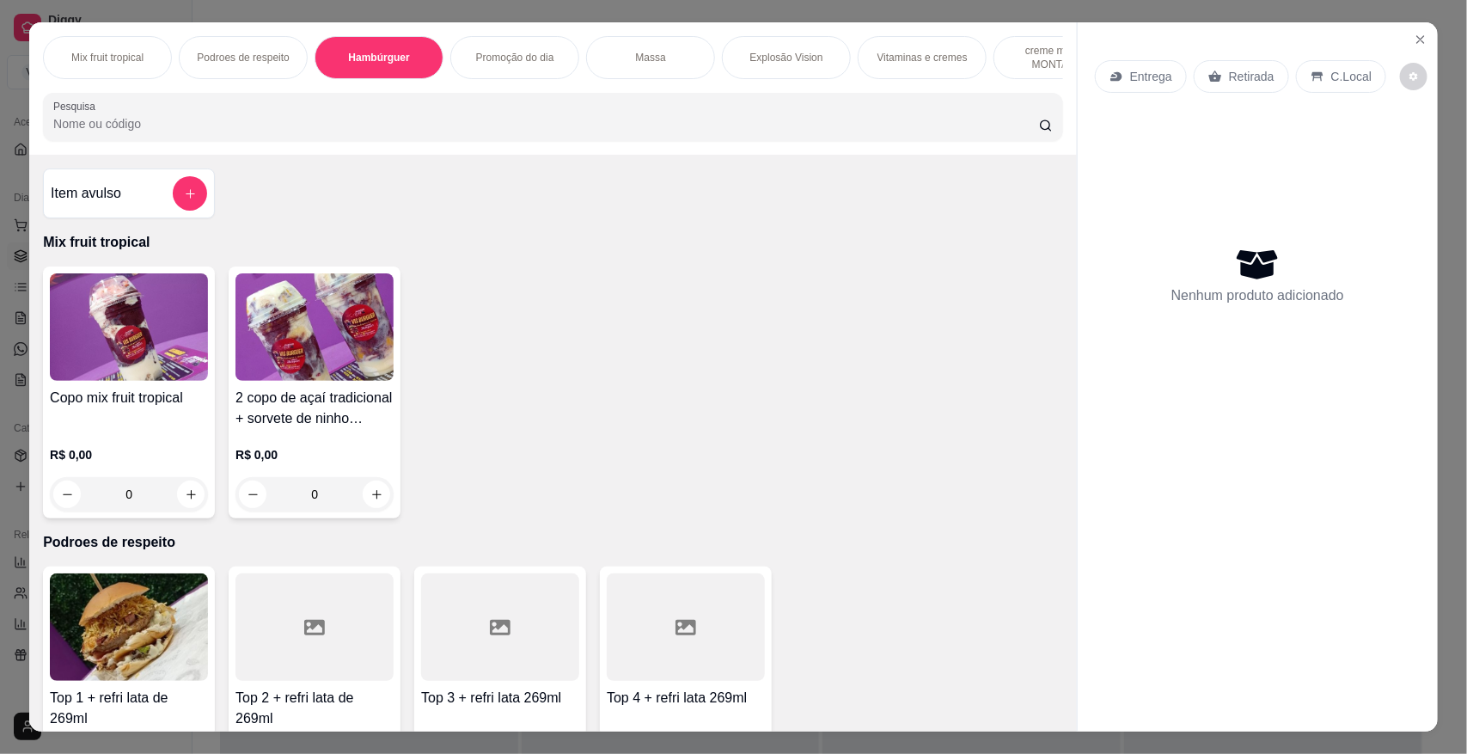
scroll to position [32, 0]
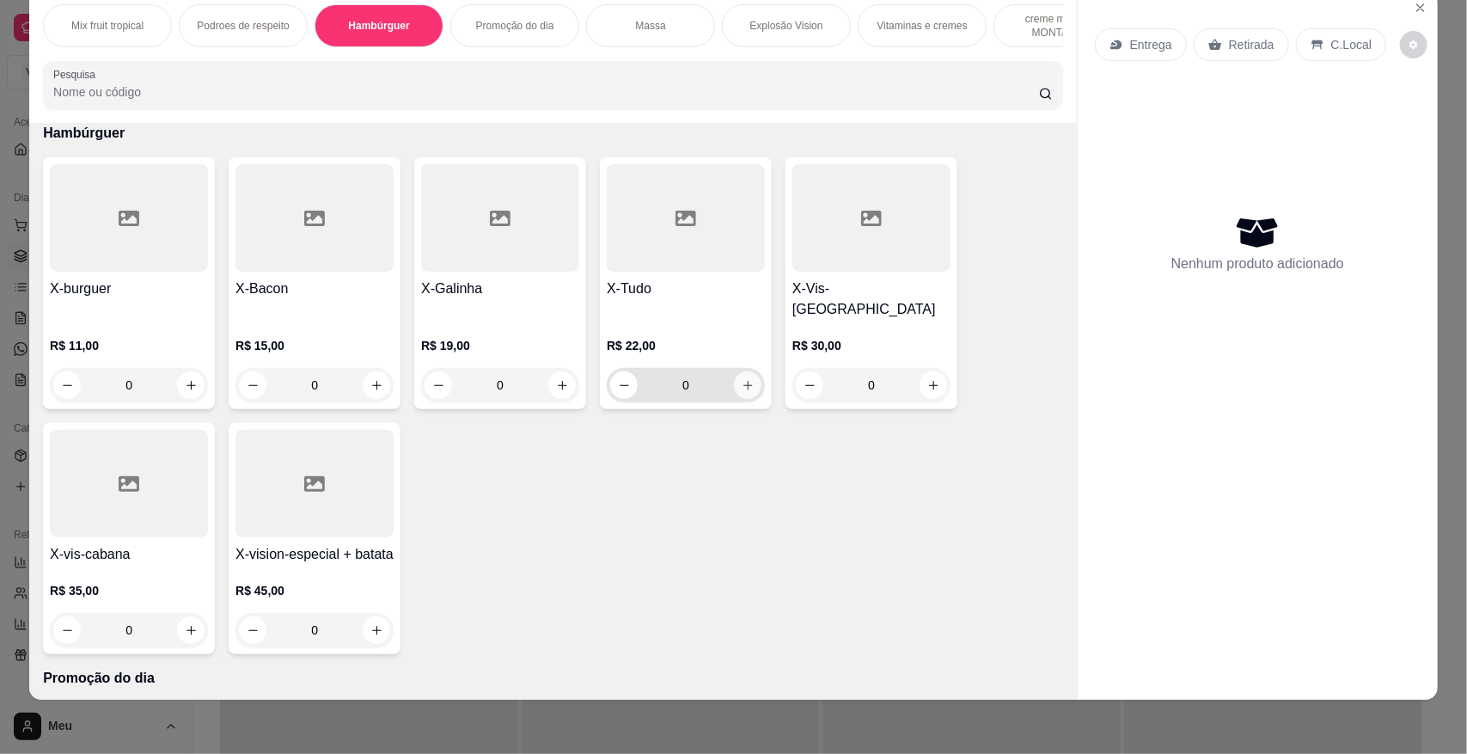
click at [741, 392] on button "increase-product-quantity" at bounding box center [748, 385] width 28 height 28
type input "1"
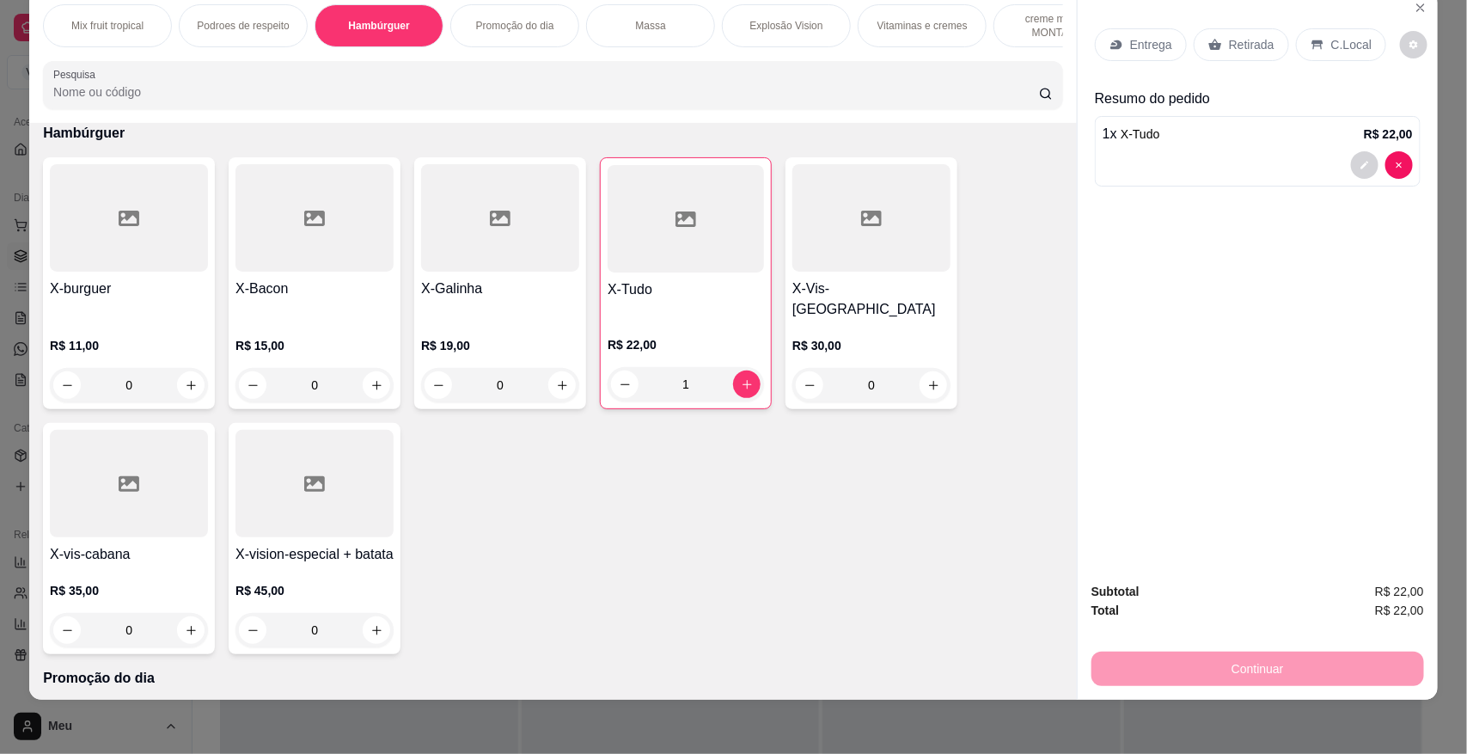
click at [1242, 36] on p "Retirada" at bounding box center [1252, 44] width 46 height 17
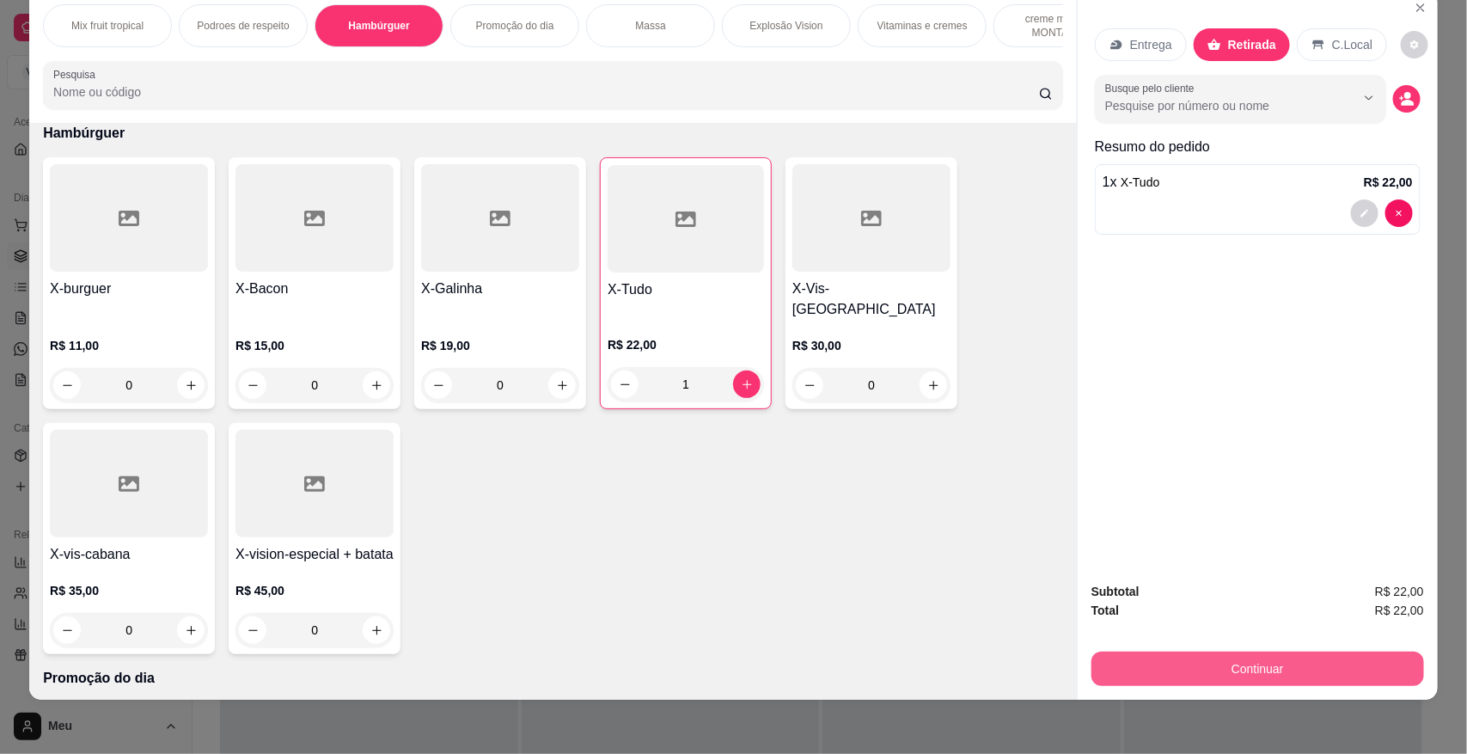
click at [1257, 679] on button "Continuar" at bounding box center [1257, 668] width 333 height 34
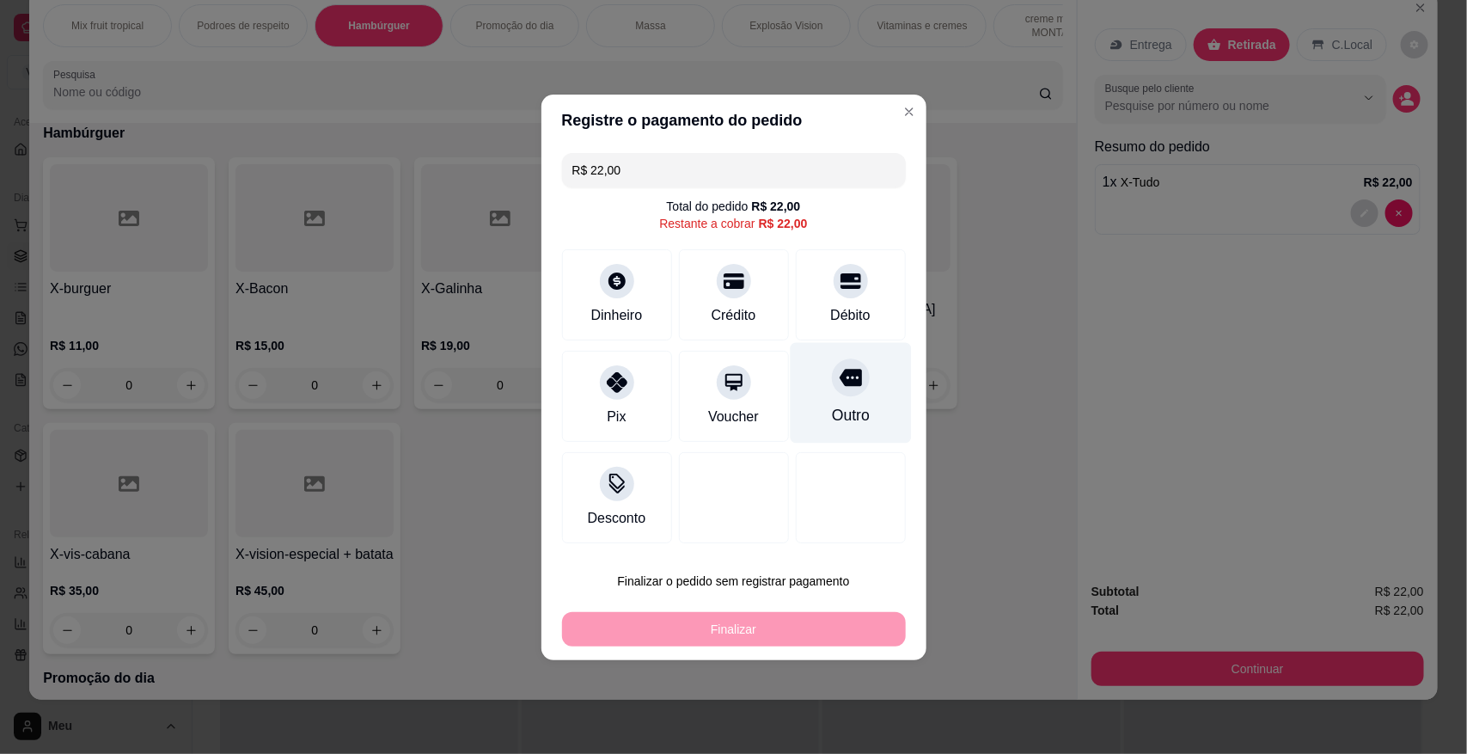
click at [831, 410] on div "Outro" at bounding box center [850, 415] width 38 height 22
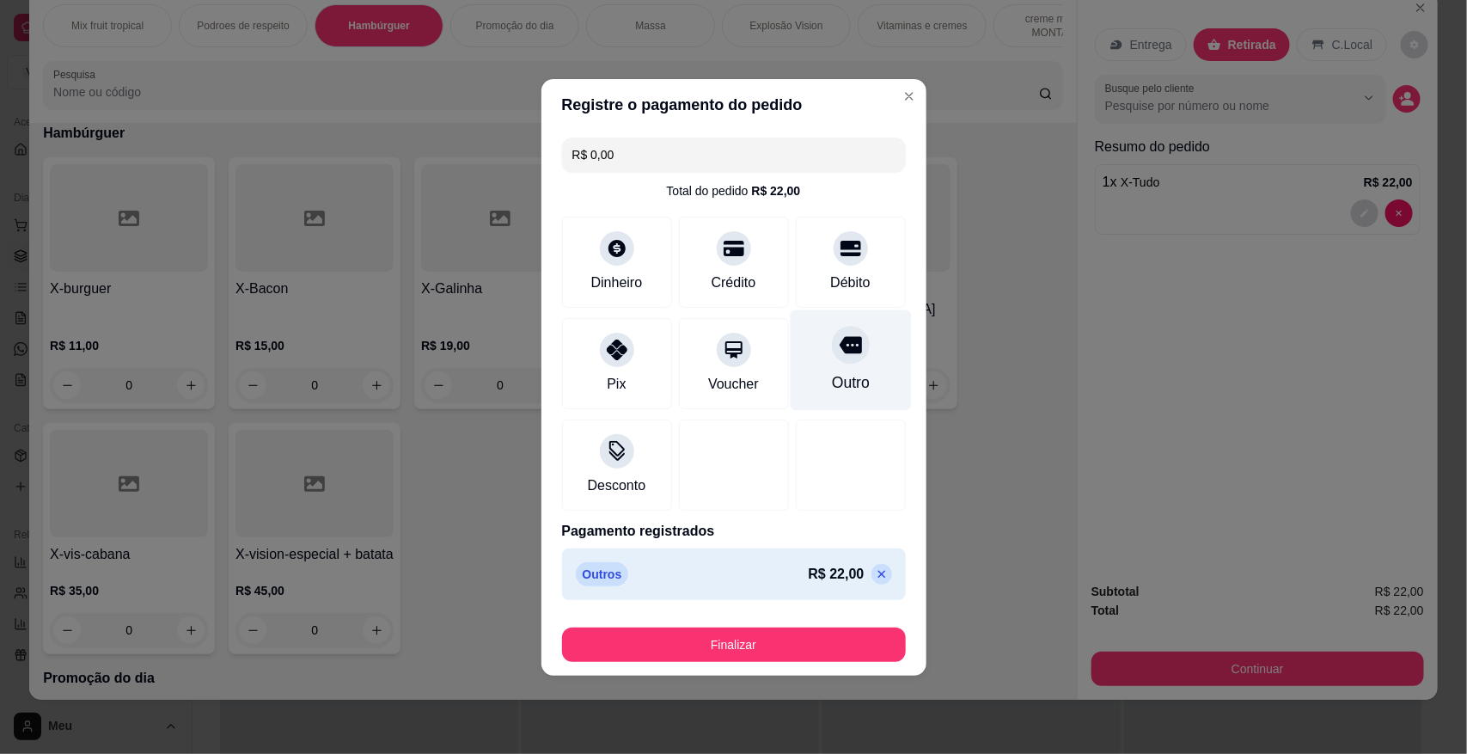
type input "R$ 0,00"
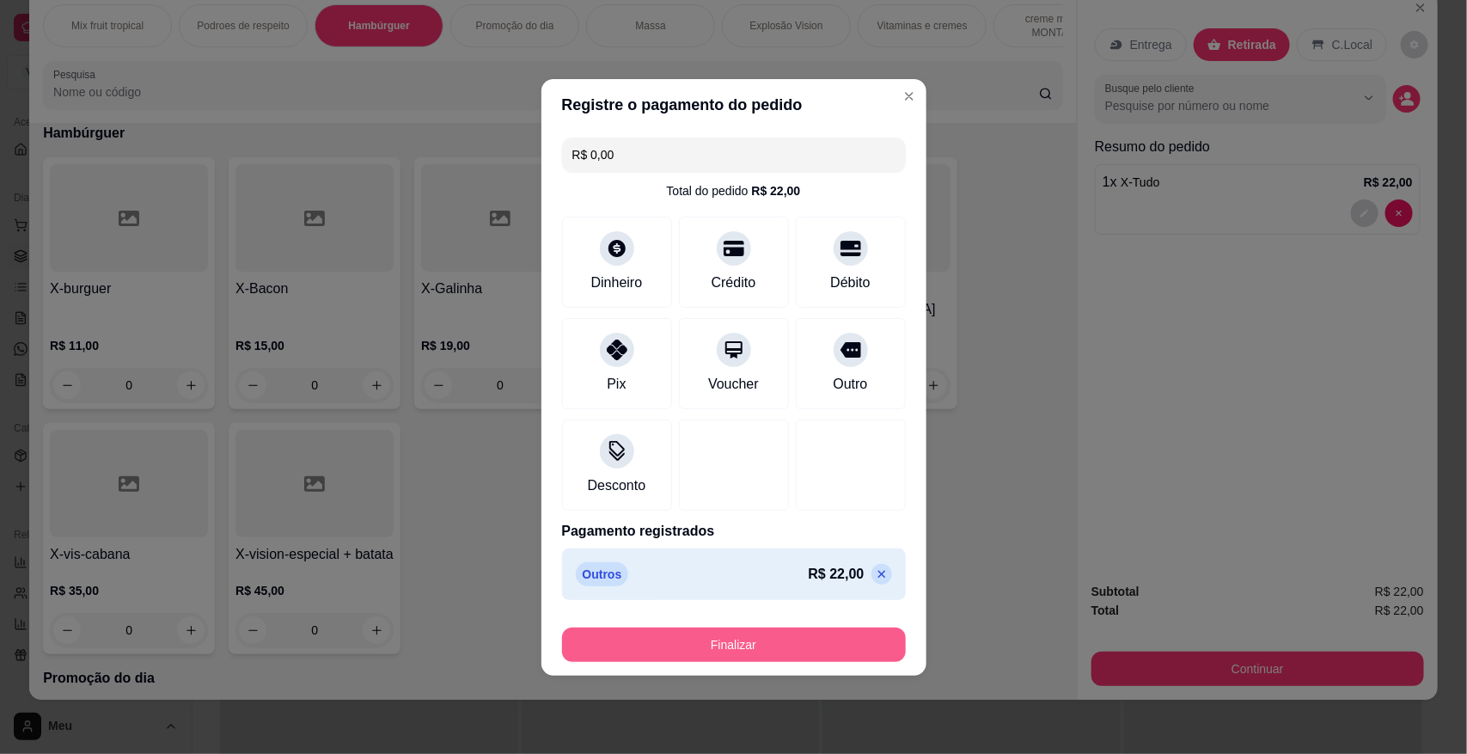
click at [763, 633] on button "Finalizar" at bounding box center [734, 644] width 344 height 34
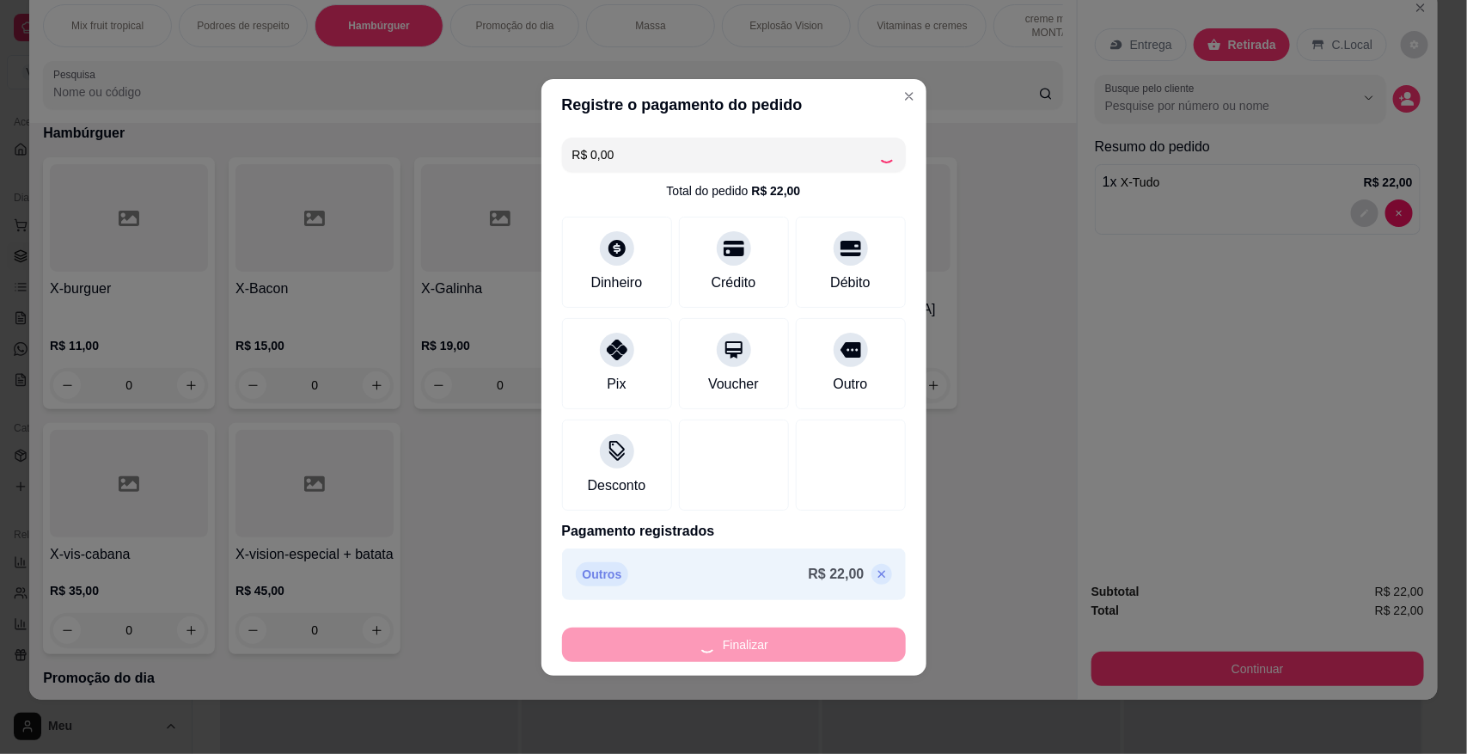
type input "0"
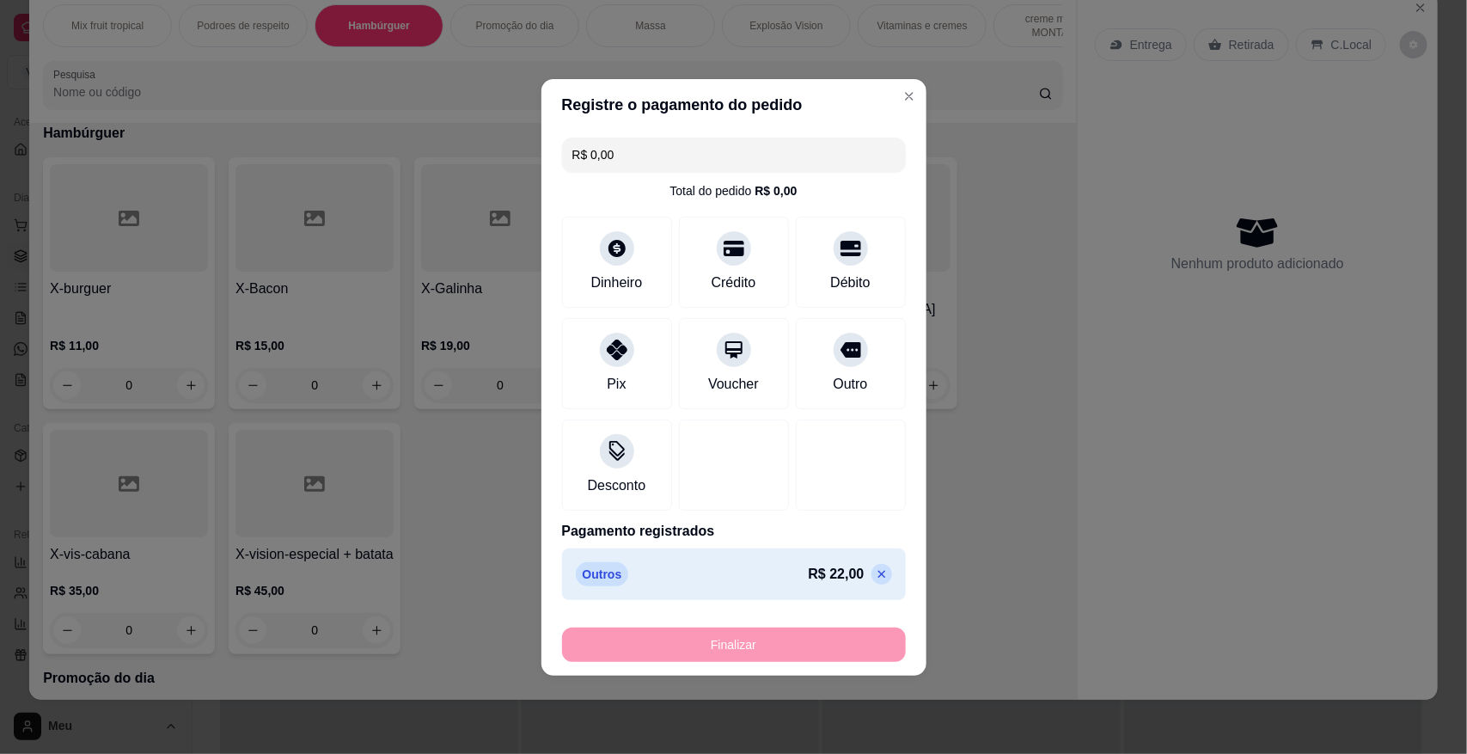
type input "-R$ 22,00"
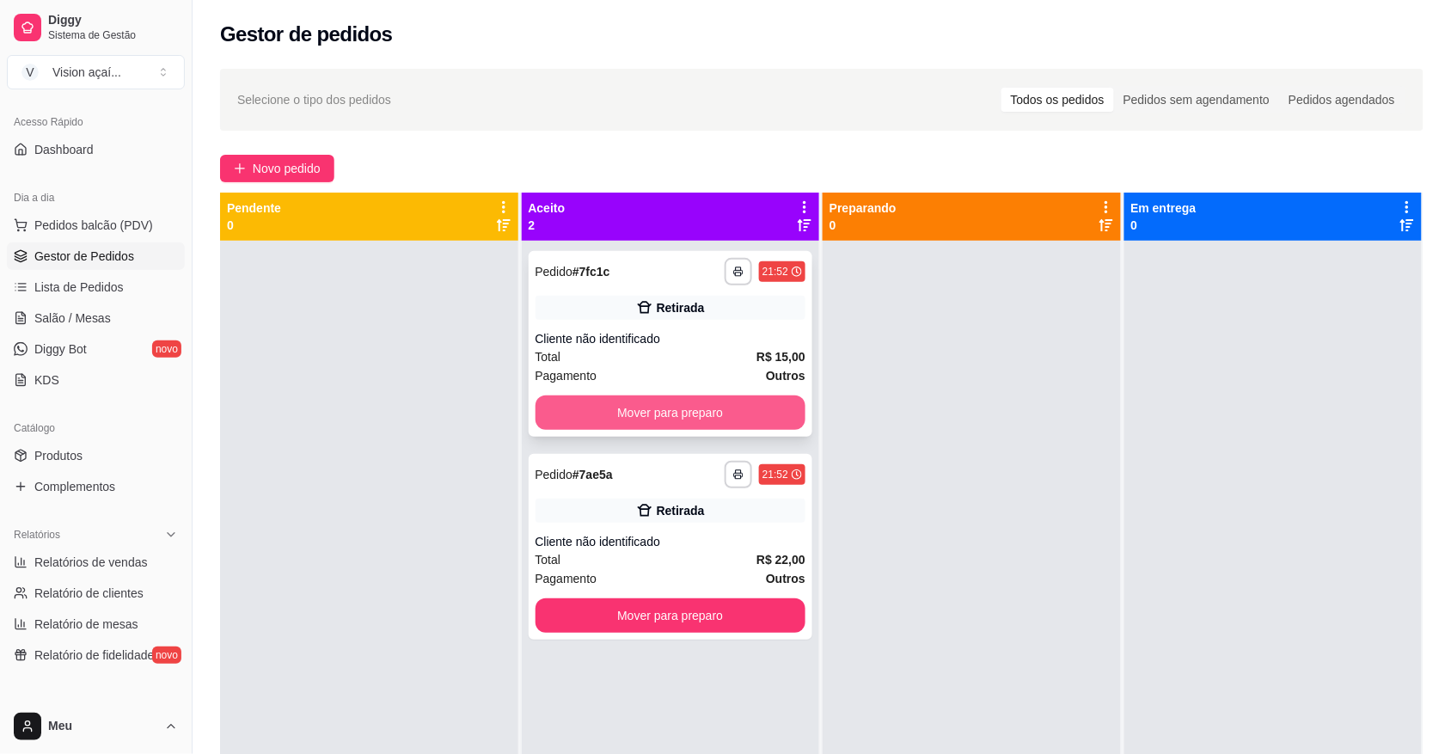
click at [689, 422] on button "Mover para preparo" at bounding box center [670, 412] width 271 height 34
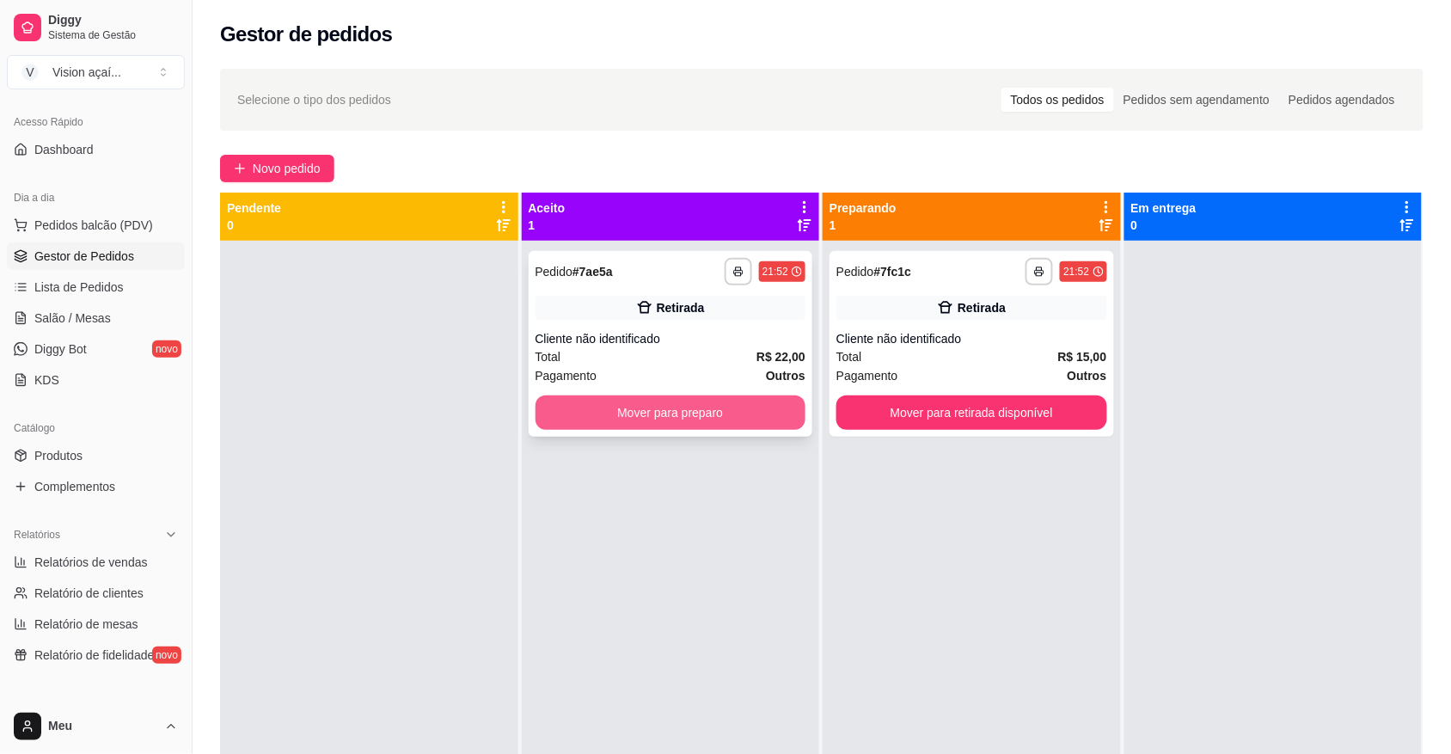
click at [752, 408] on button "Mover para preparo" at bounding box center [670, 412] width 271 height 34
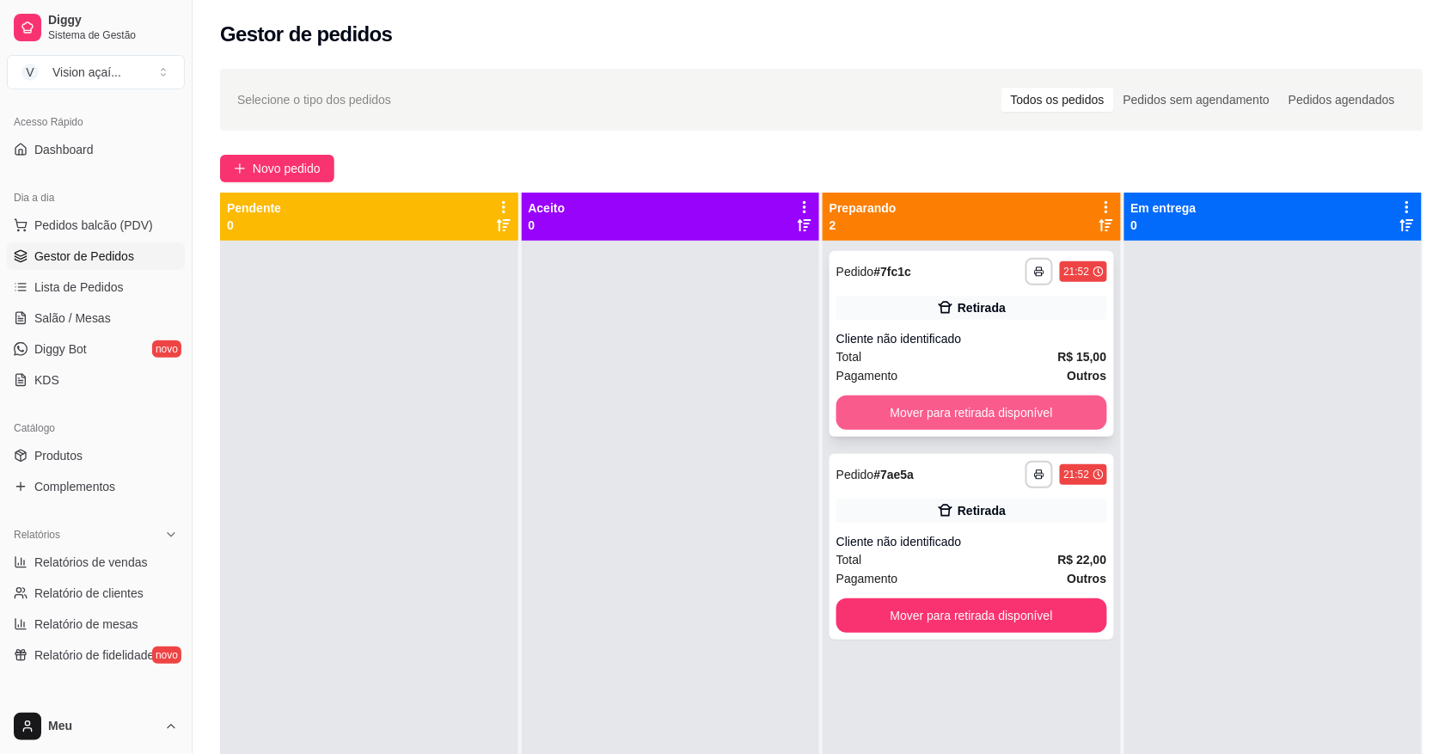
click at [885, 401] on button "Mover para retirada disponível" at bounding box center [971, 412] width 271 height 34
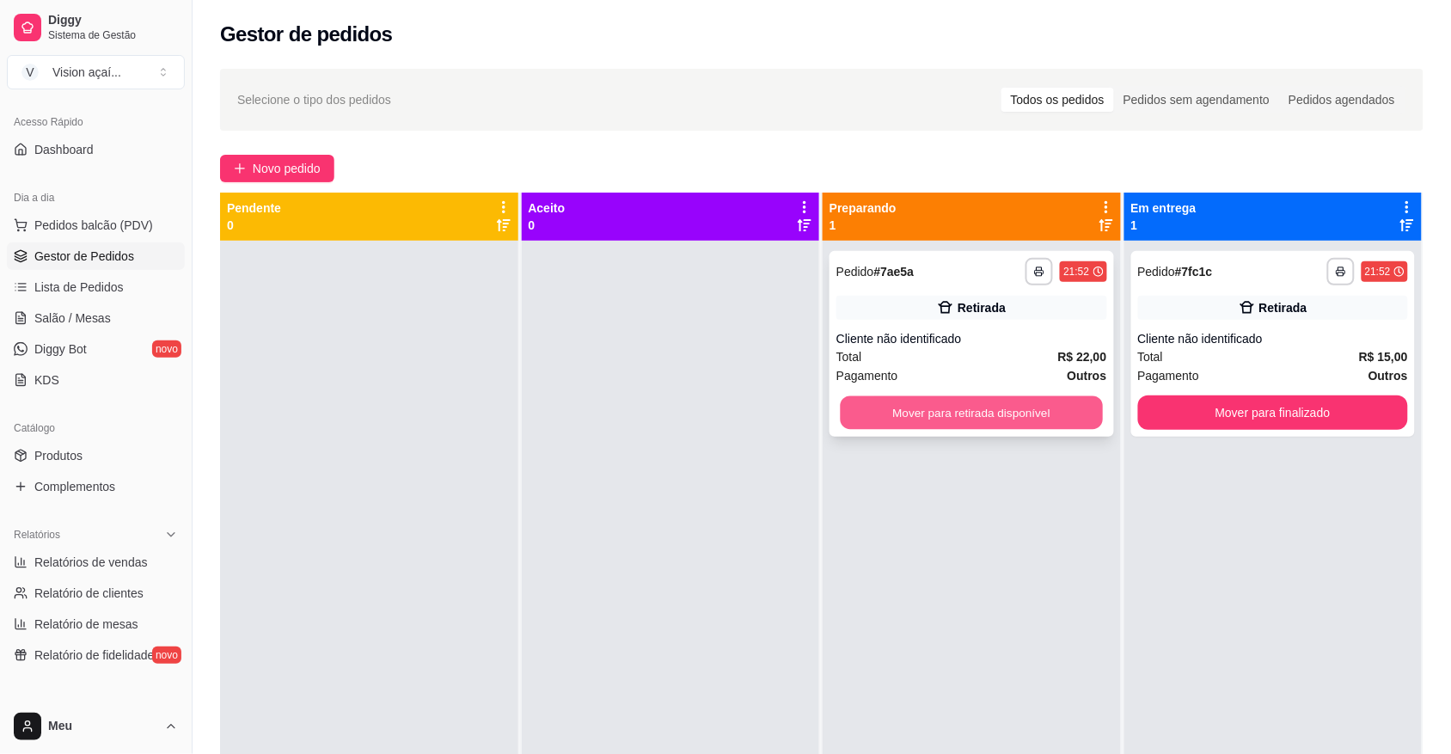
click at [942, 405] on button "Mover para retirada disponível" at bounding box center [972, 413] width 262 height 34
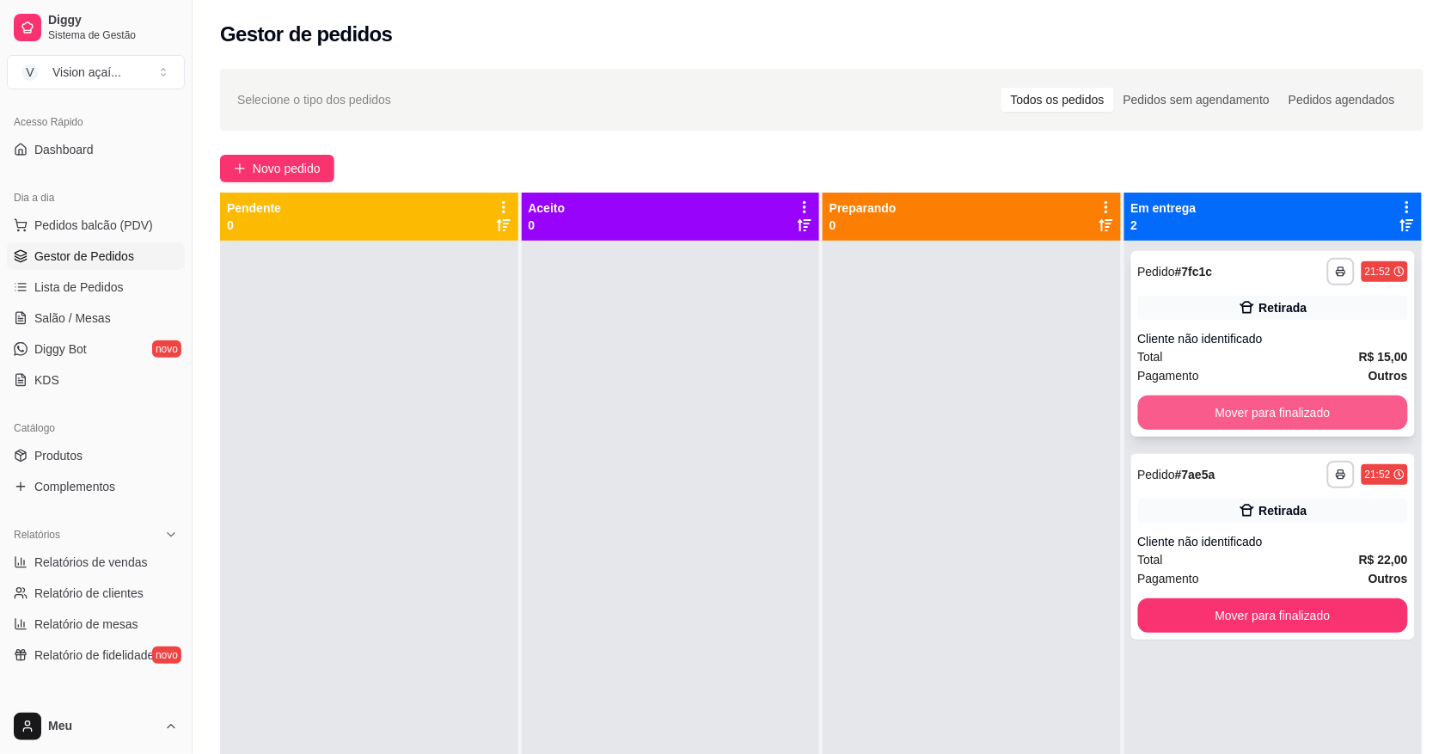
click at [1298, 411] on button "Mover para finalizado" at bounding box center [1273, 412] width 271 height 34
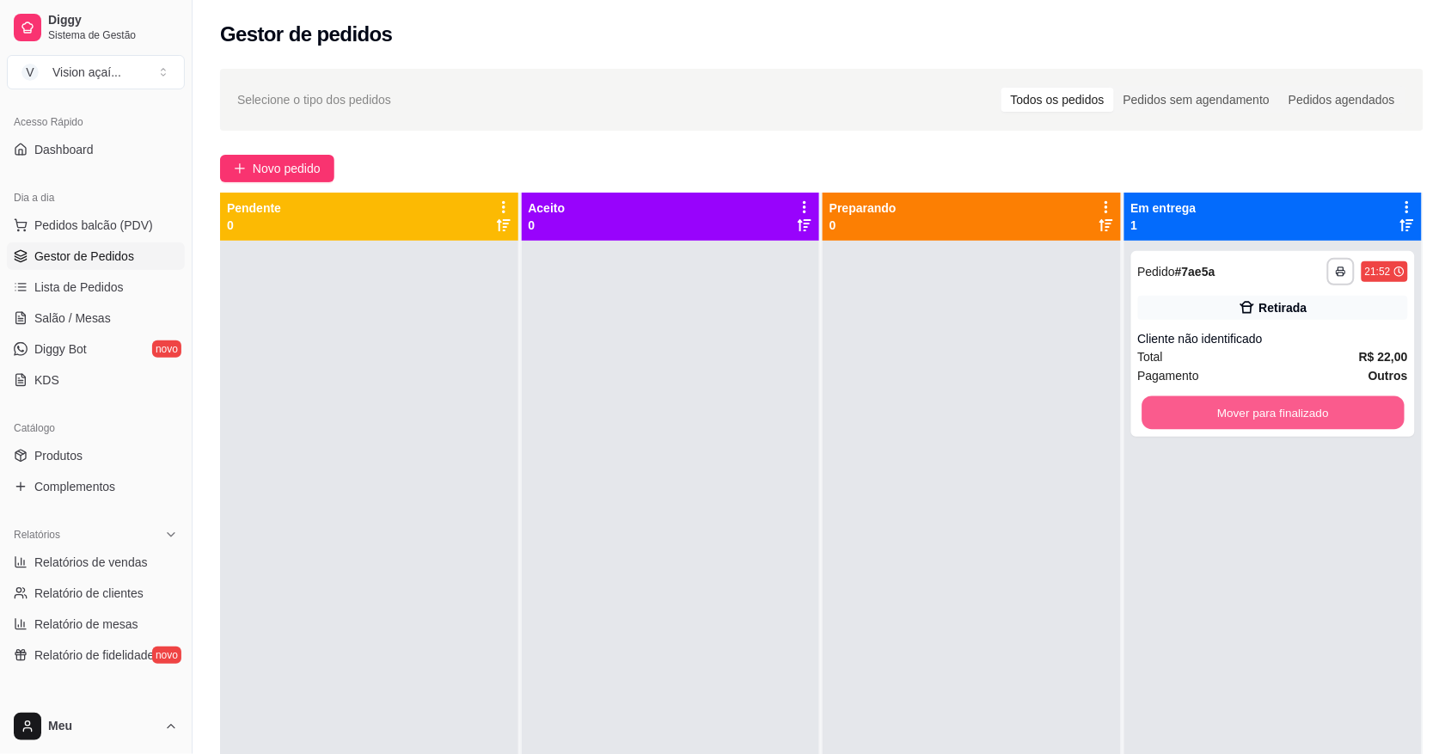
click at [1298, 411] on button "Mover para finalizado" at bounding box center [1272, 413] width 262 height 34
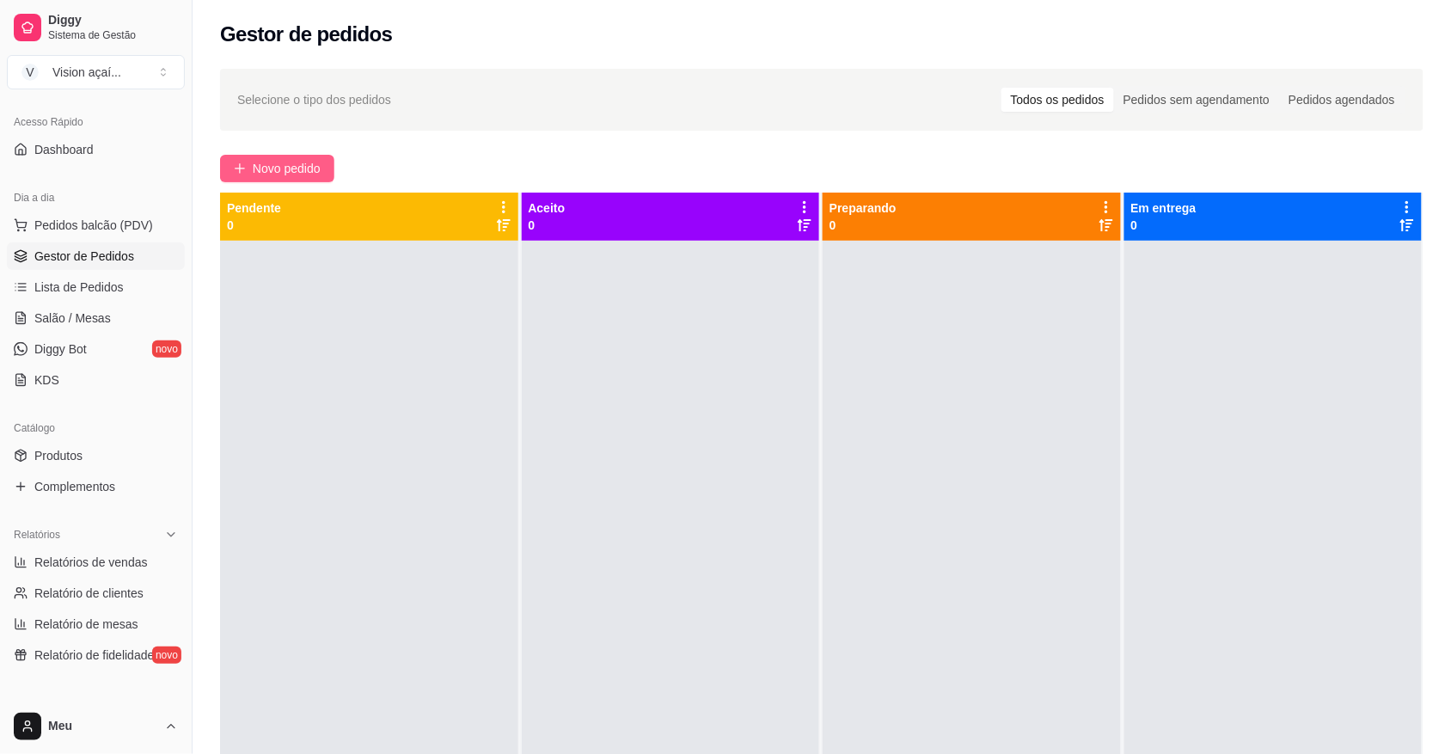
click at [297, 164] on span "Novo pedido" at bounding box center [287, 168] width 68 height 19
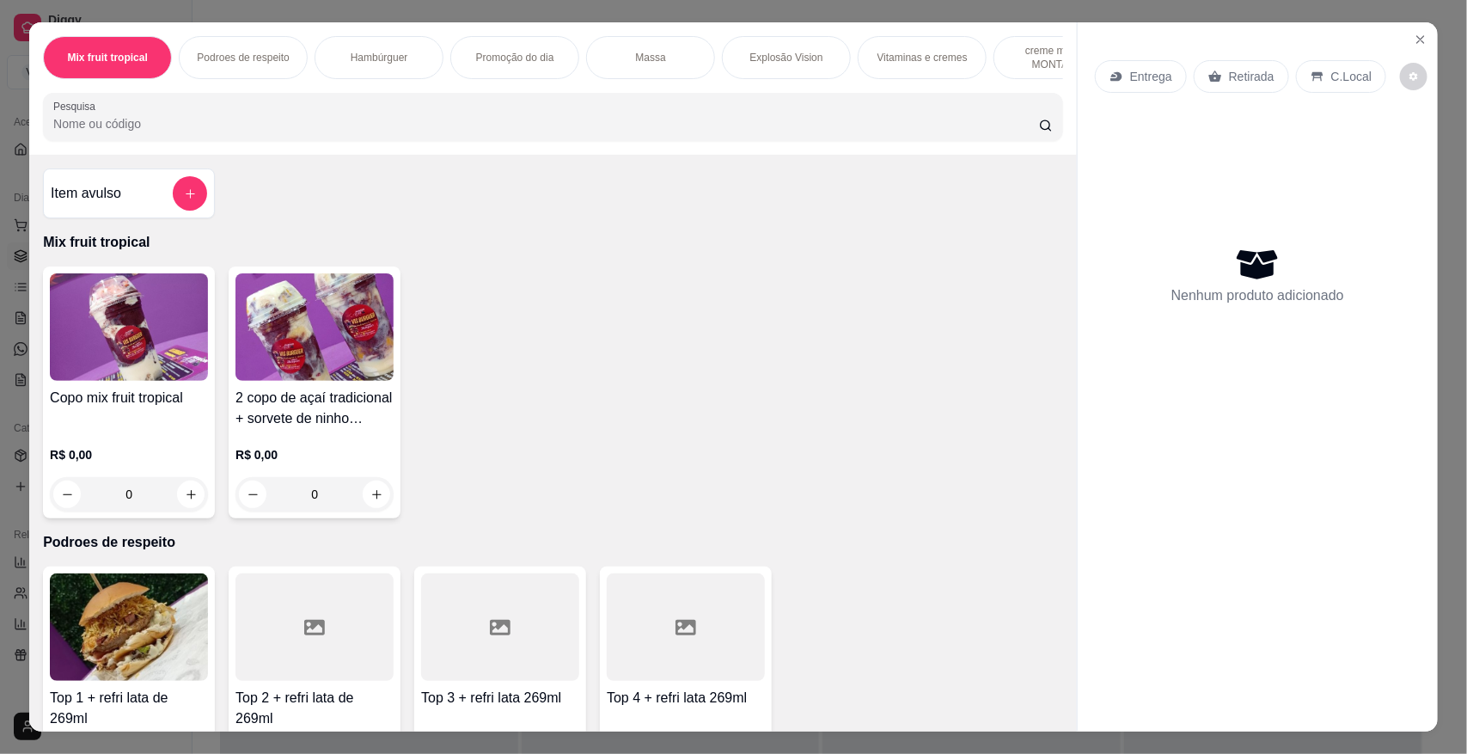
click at [384, 64] on p "Hambúrguer" at bounding box center [380, 58] width 58 height 14
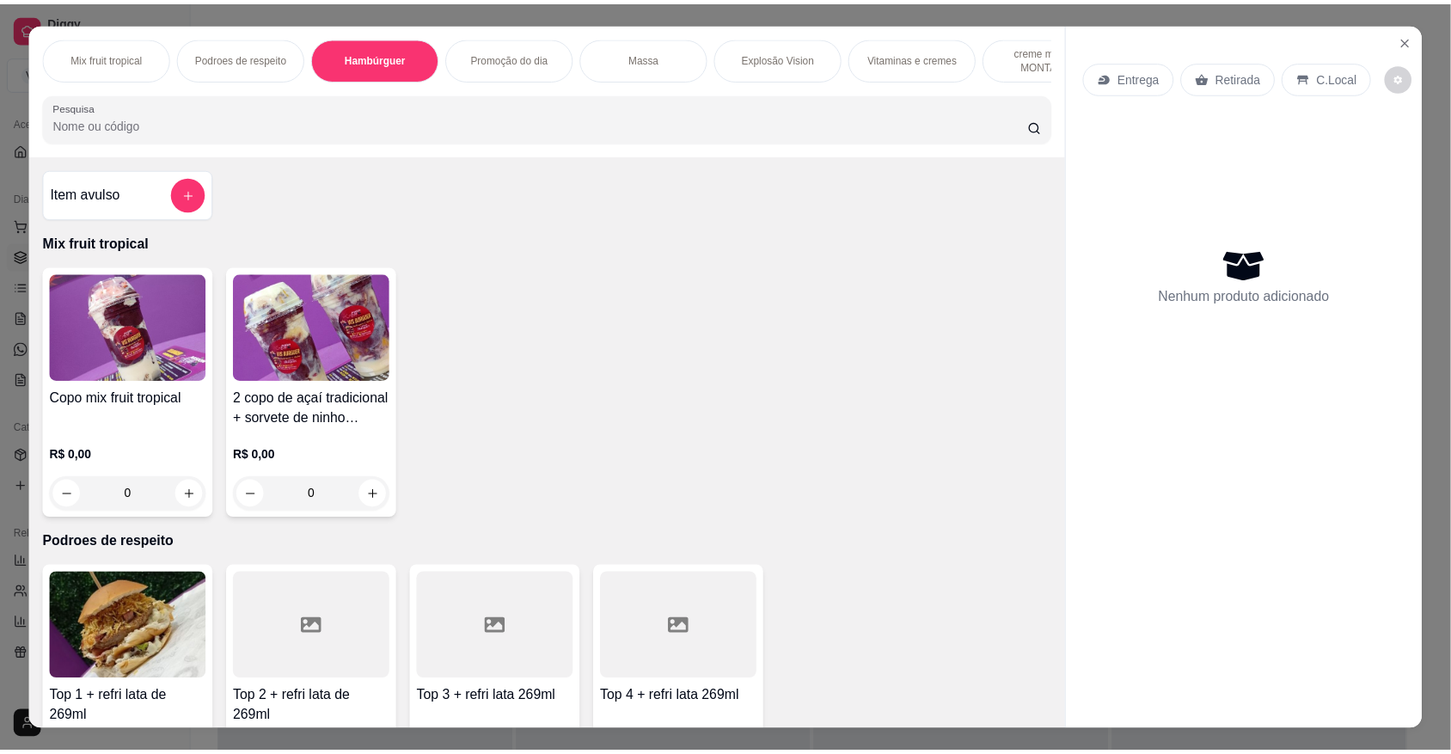
scroll to position [32, 0]
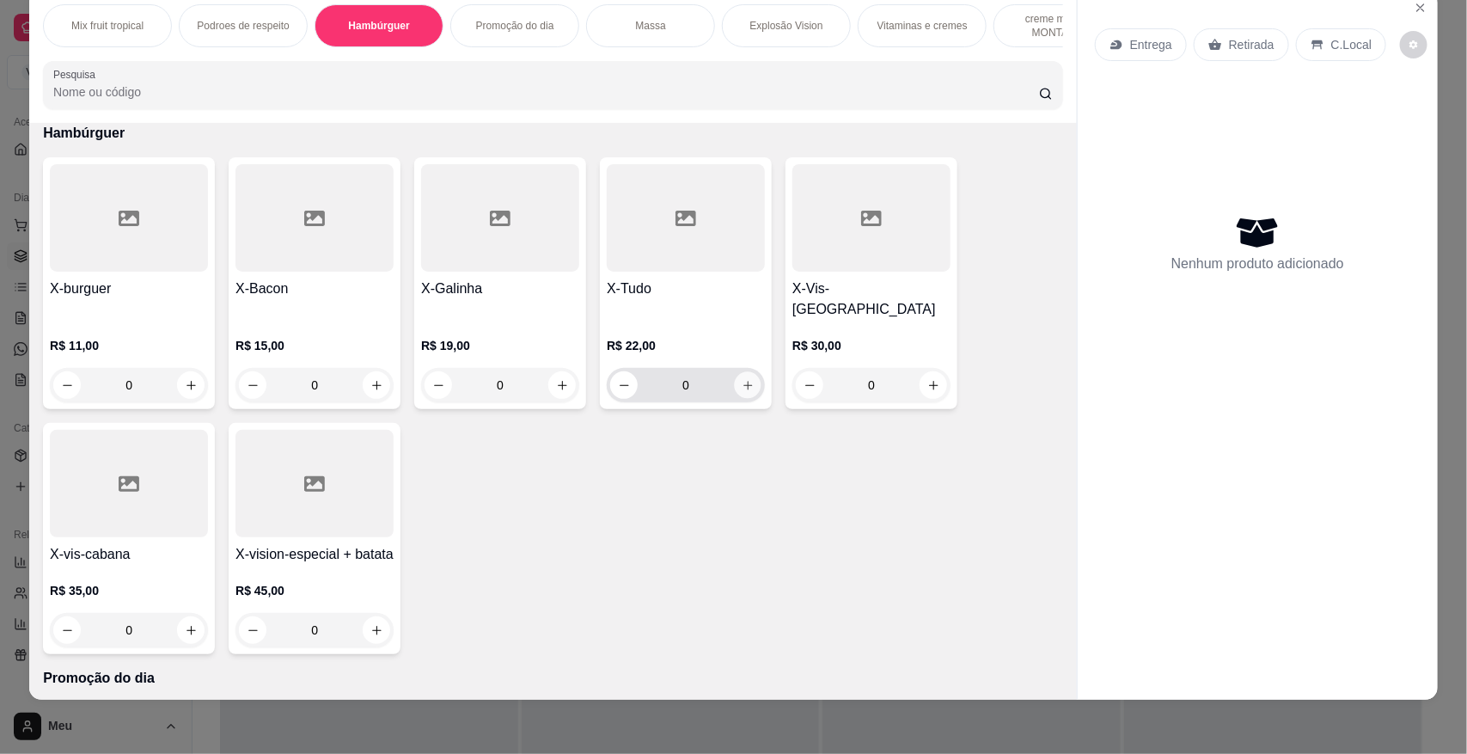
click at [742, 384] on icon "increase-product-quantity" at bounding box center [748, 385] width 13 height 13
type input "1"
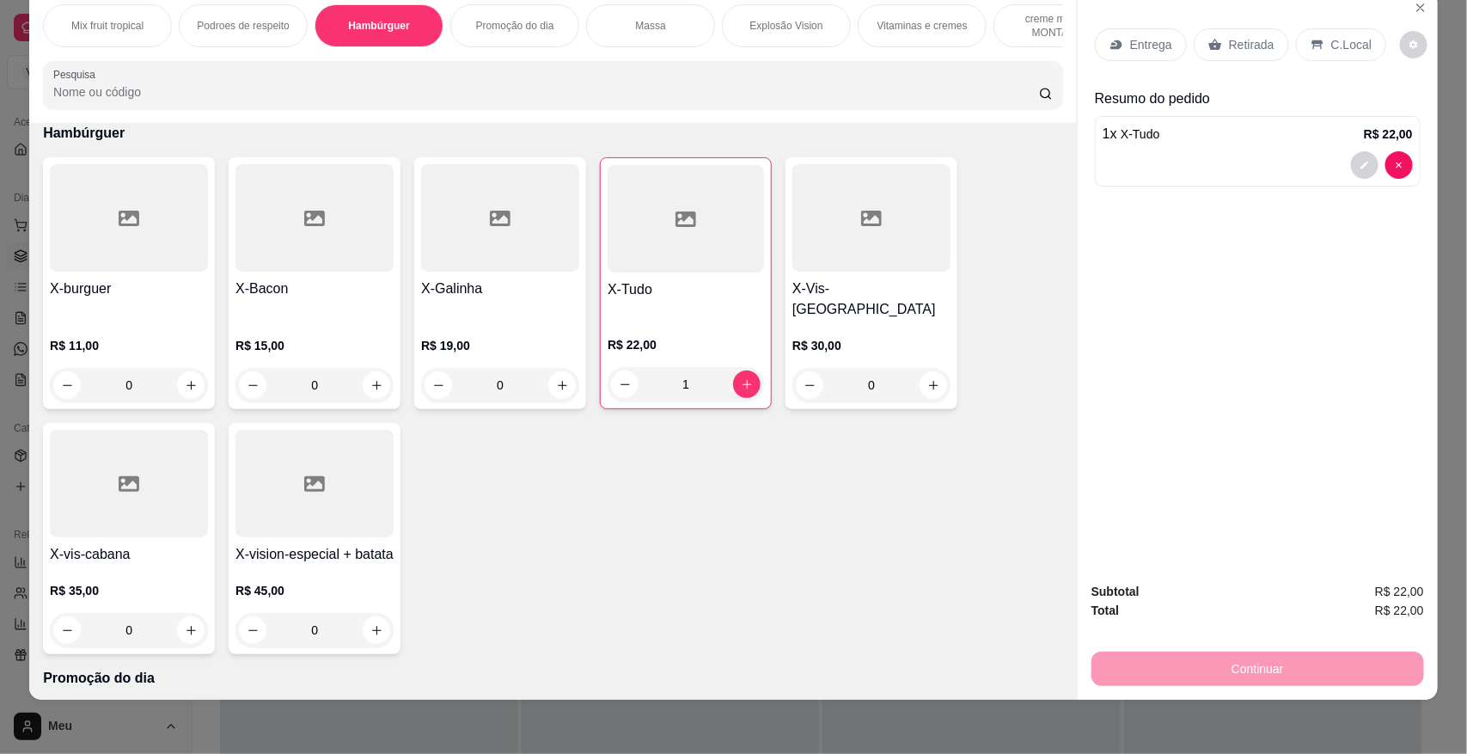
click at [1229, 46] on p "Retirada" at bounding box center [1252, 44] width 46 height 17
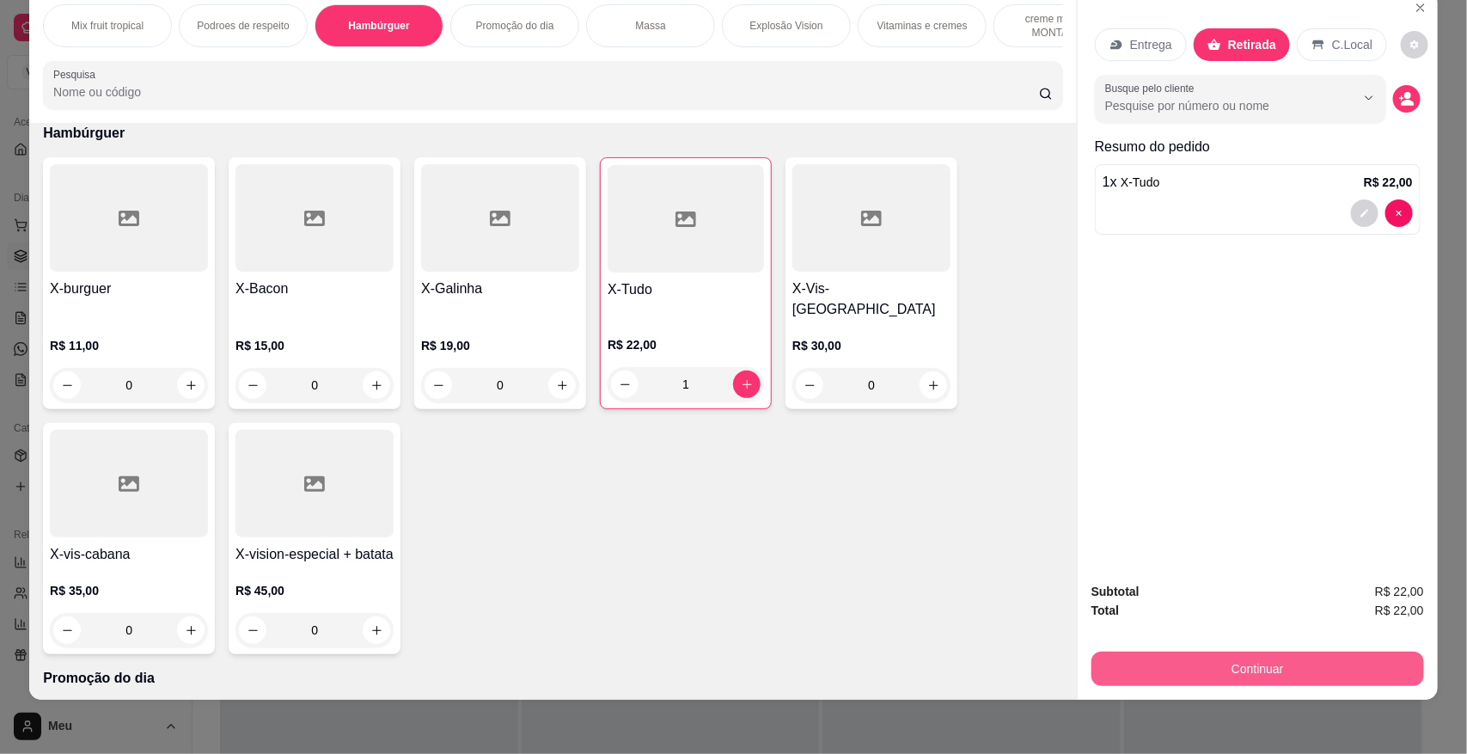
click at [1190, 658] on button "Continuar" at bounding box center [1257, 668] width 333 height 34
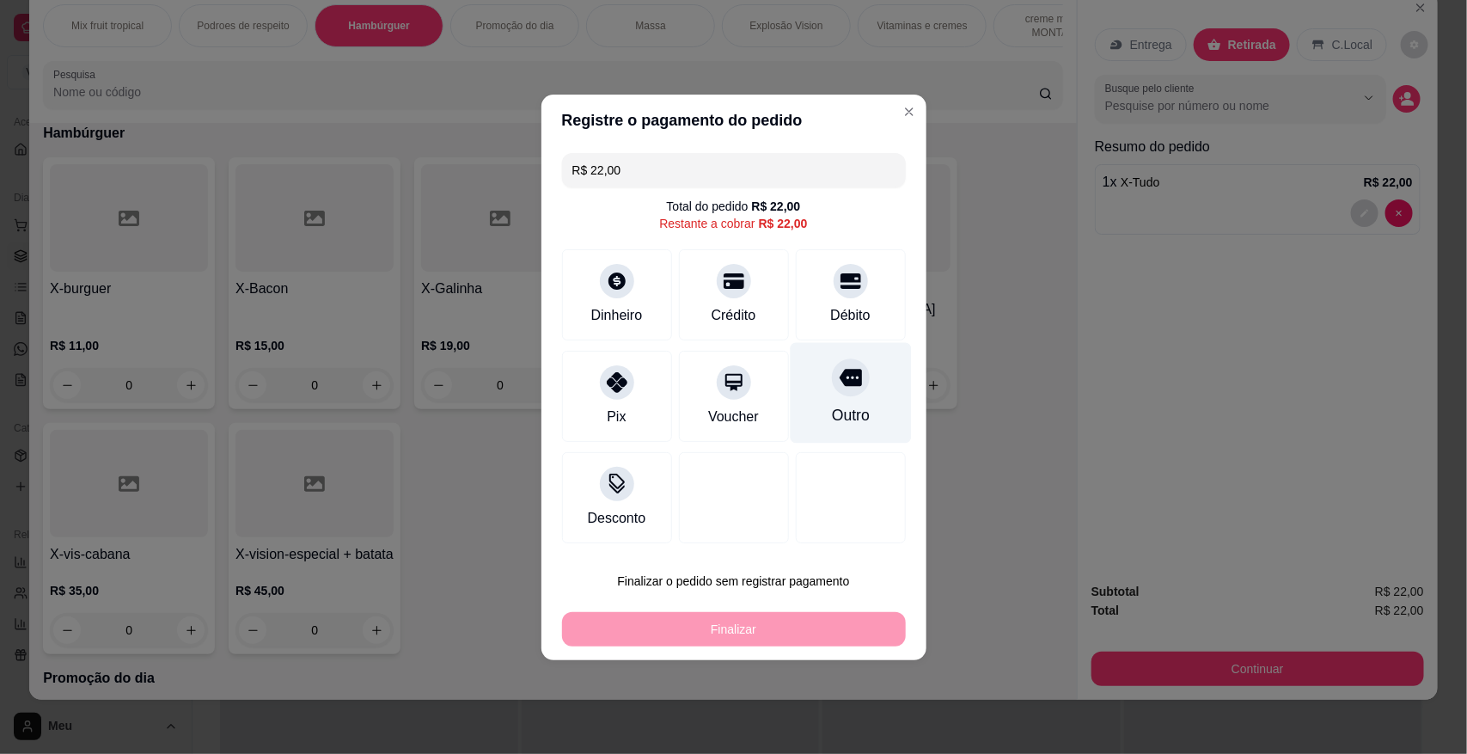
click at [839, 384] on icon at bounding box center [850, 377] width 22 height 17
type input "R$ 0,00"
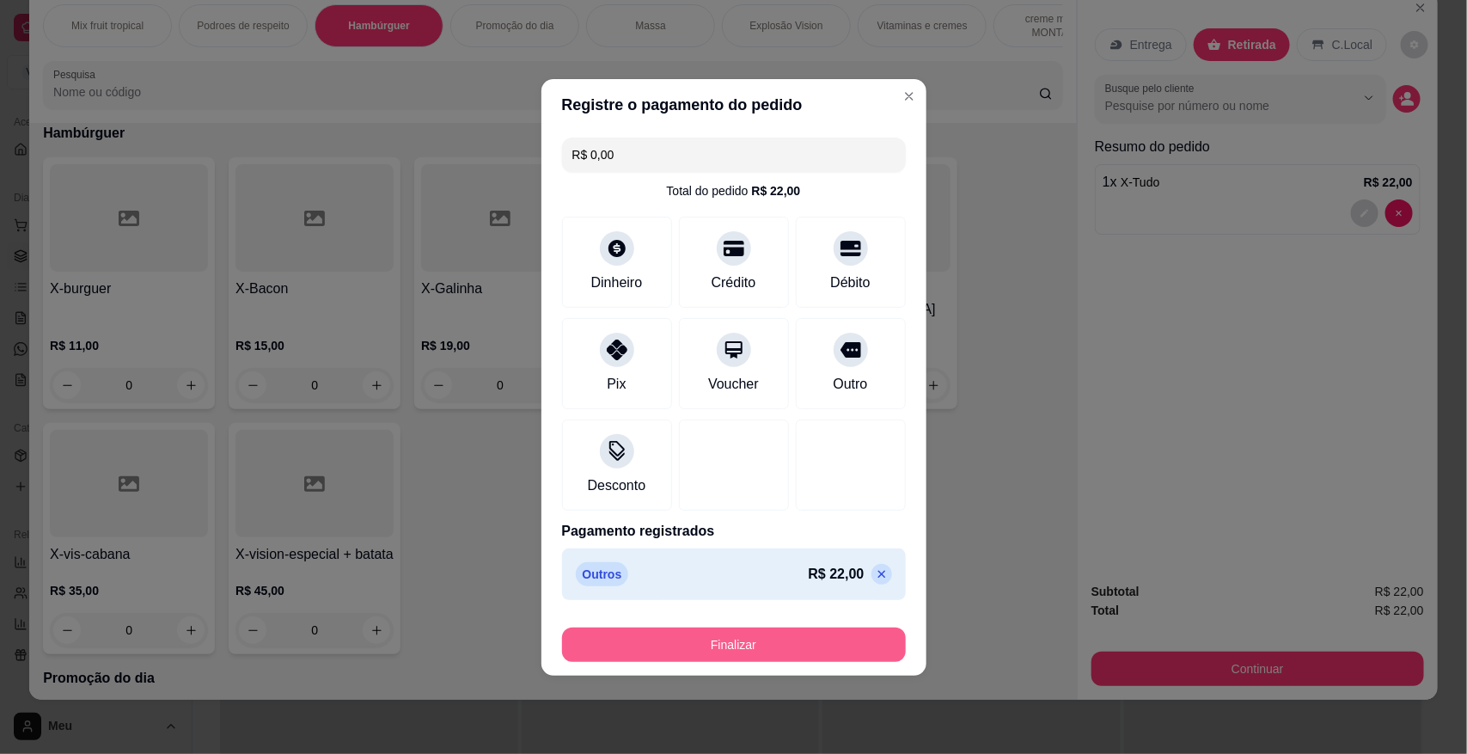
click at [750, 651] on button "Finalizar" at bounding box center [734, 644] width 344 height 34
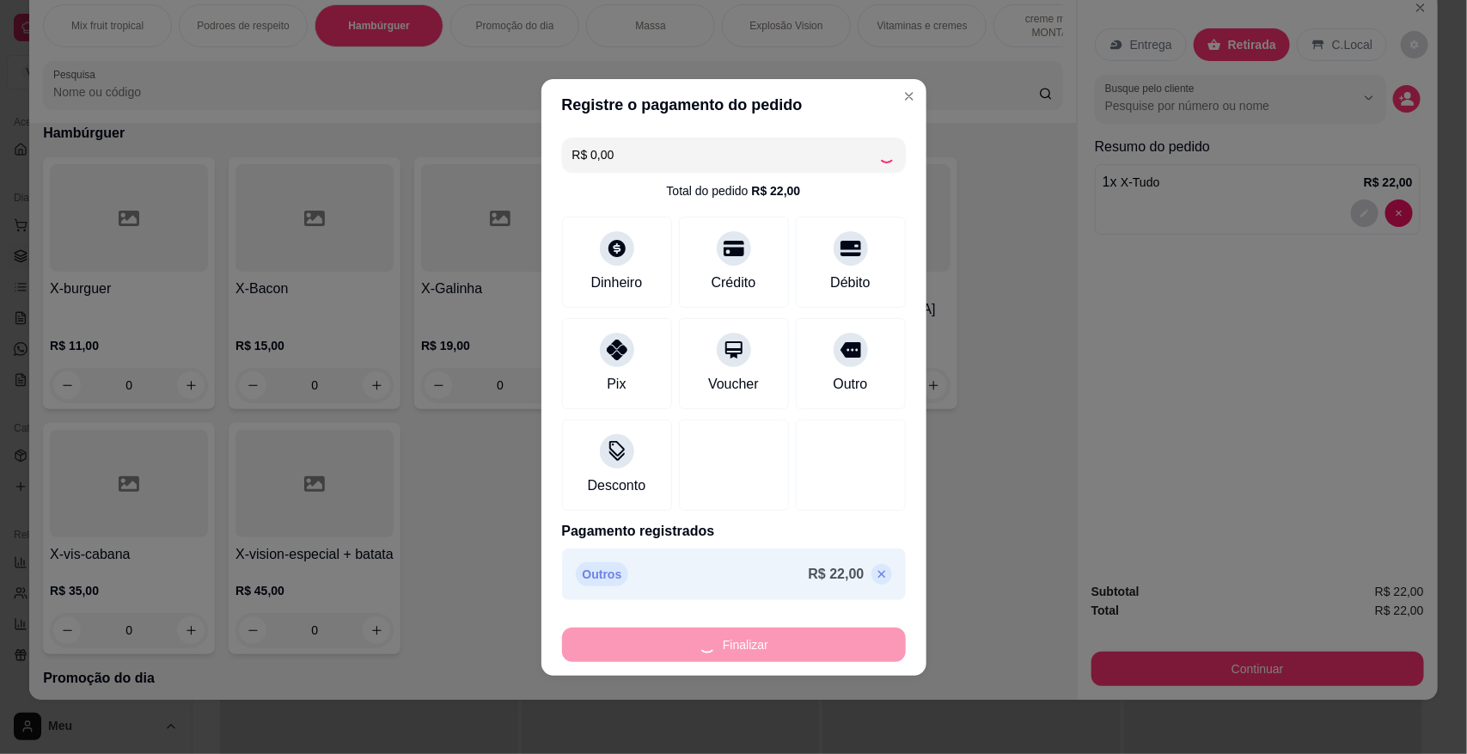
type input "0"
type input "-R$ 22,00"
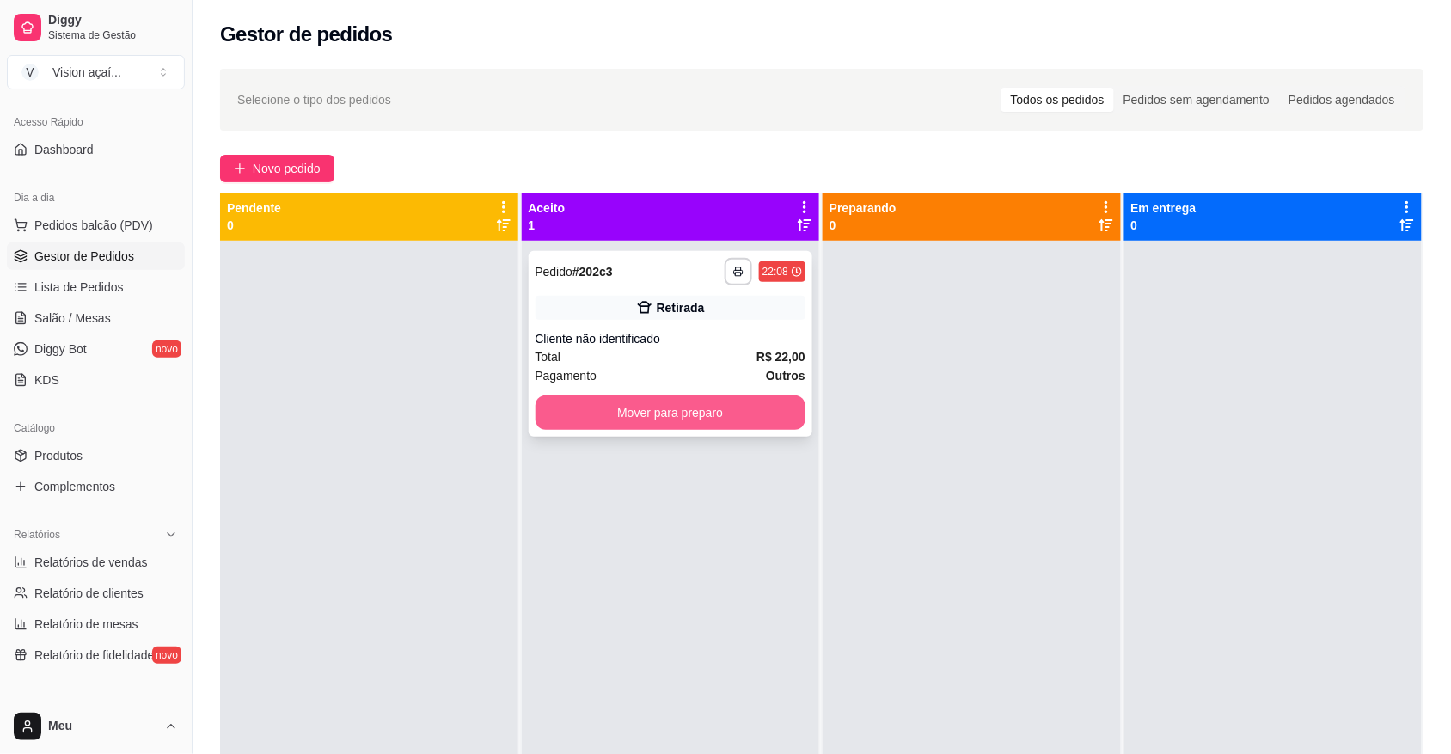
click at [692, 413] on button "Mover para preparo" at bounding box center [670, 412] width 271 height 34
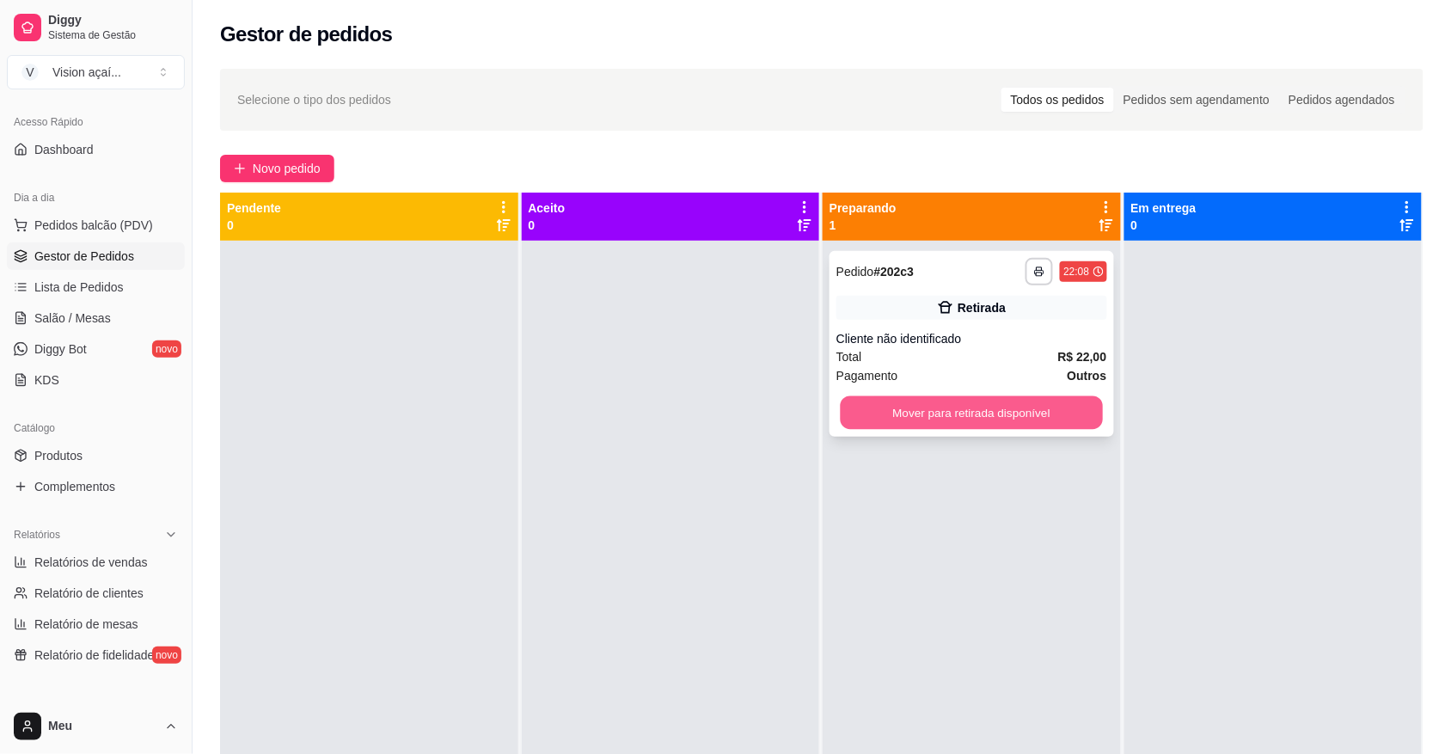
click at [963, 413] on button "Mover para retirada disponível" at bounding box center [972, 413] width 262 height 34
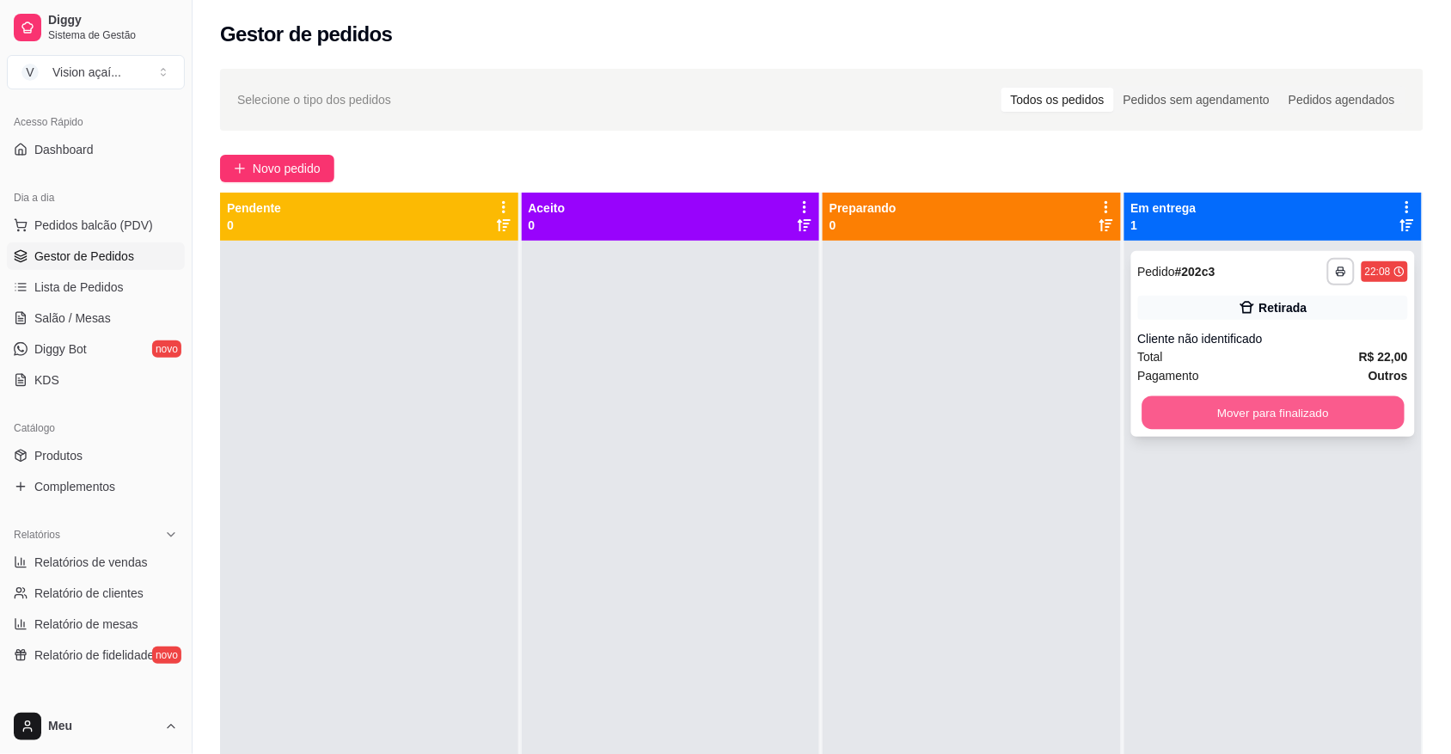
click at [1229, 414] on button "Mover para finalizado" at bounding box center [1272, 413] width 262 height 34
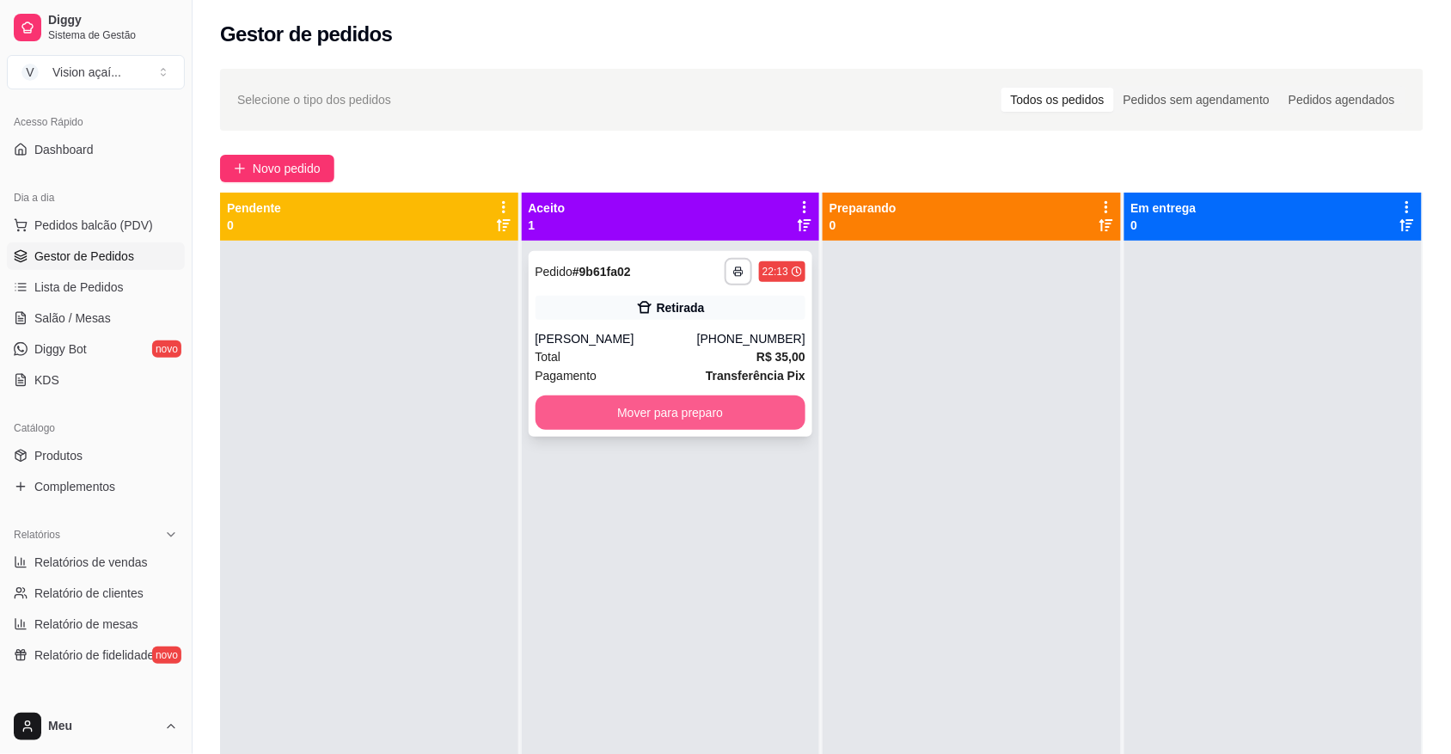
click at [651, 402] on button "Mover para preparo" at bounding box center [670, 412] width 271 height 34
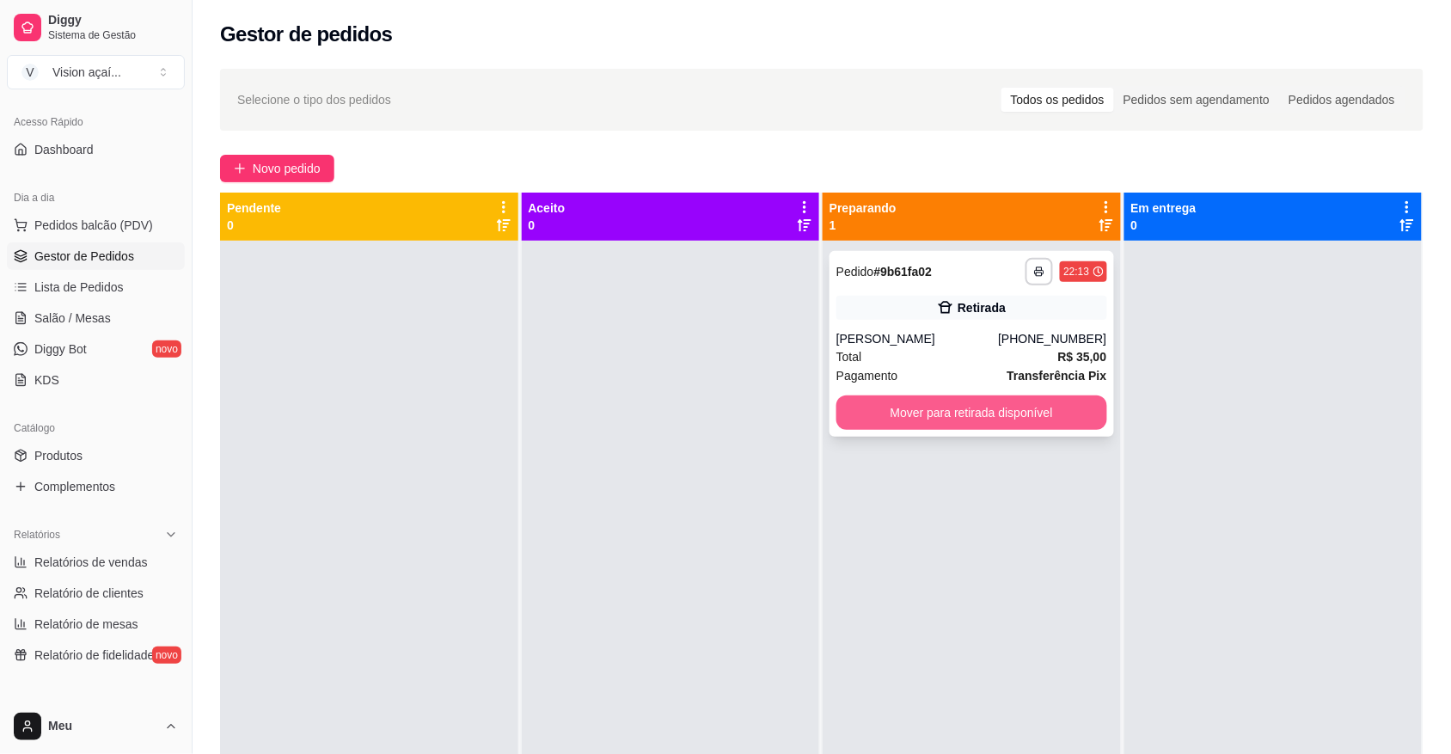
click at [980, 414] on button "Mover para retirada disponível" at bounding box center [971, 412] width 271 height 34
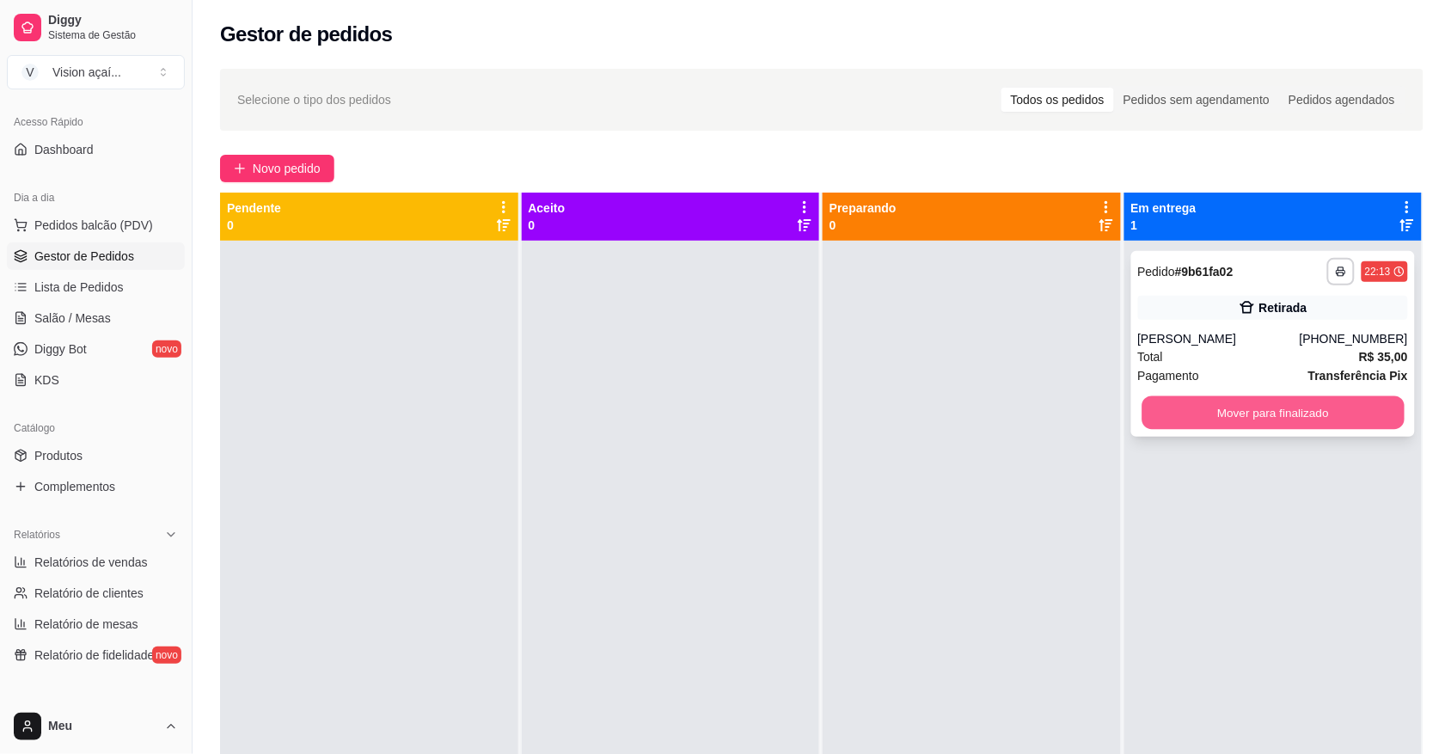
click at [1234, 427] on button "Mover para finalizado" at bounding box center [1272, 413] width 262 height 34
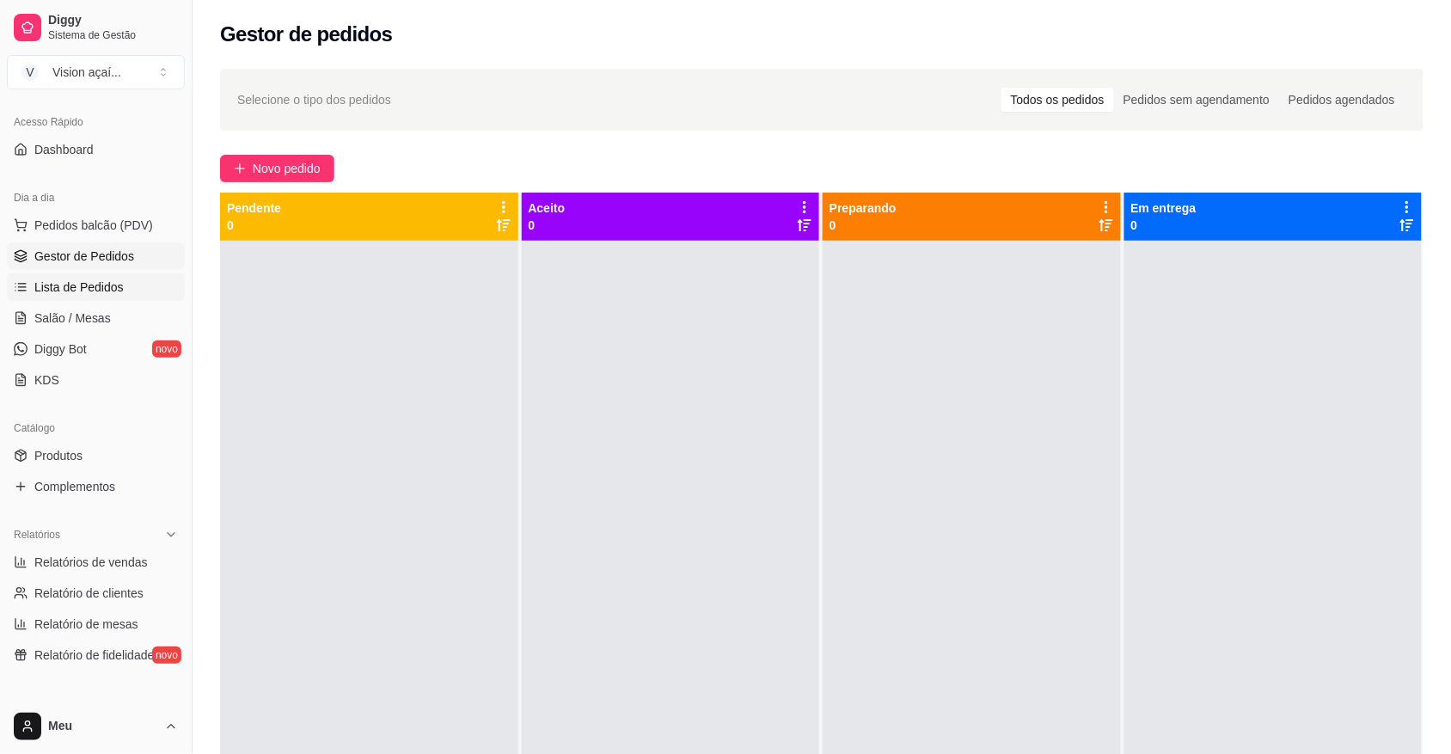
click at [92, 290] on span "Lista de Pedidos" at bounding box center [78, 286] width 89 height 17
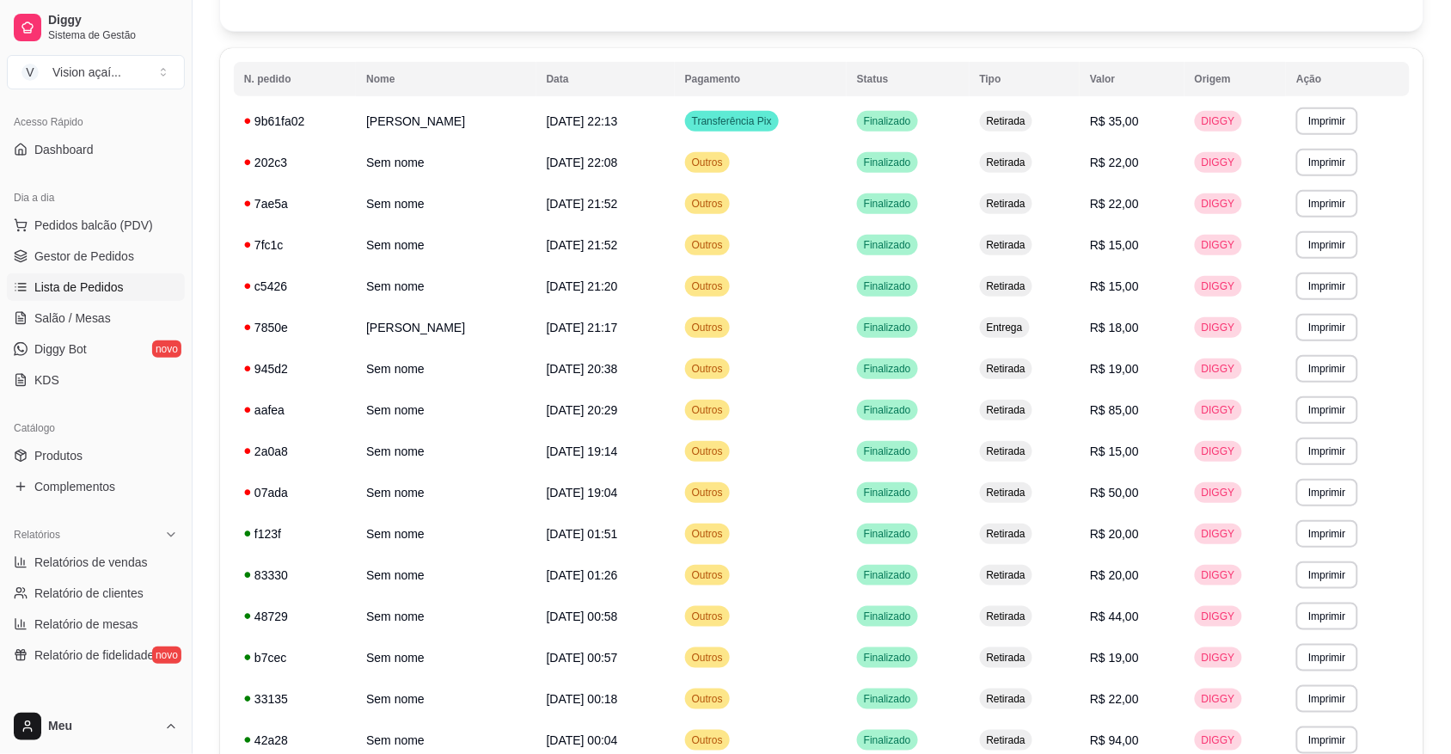
scroll to position [119, 0]
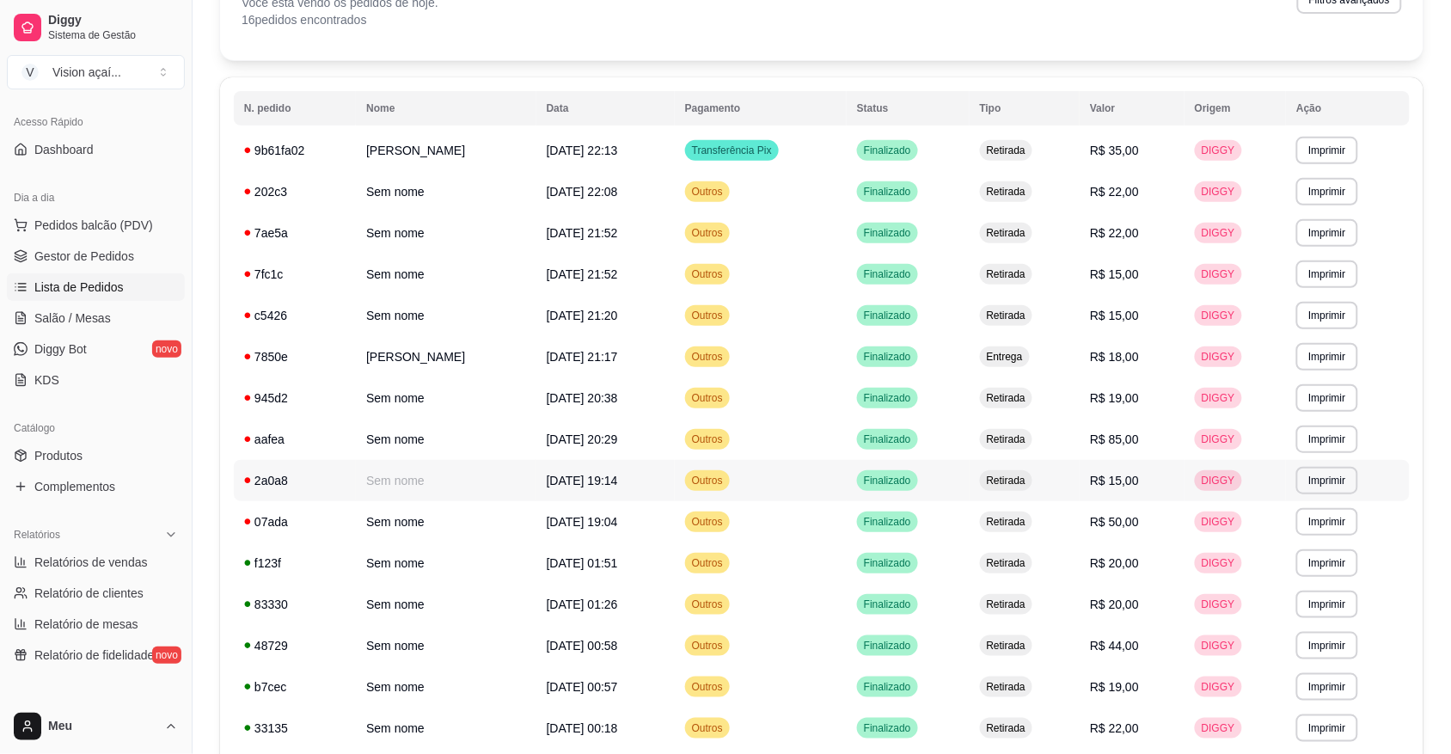
click at [1105, 488] on td "R$ 15,00" at bounding box center [1131, 480] width 105 height 41
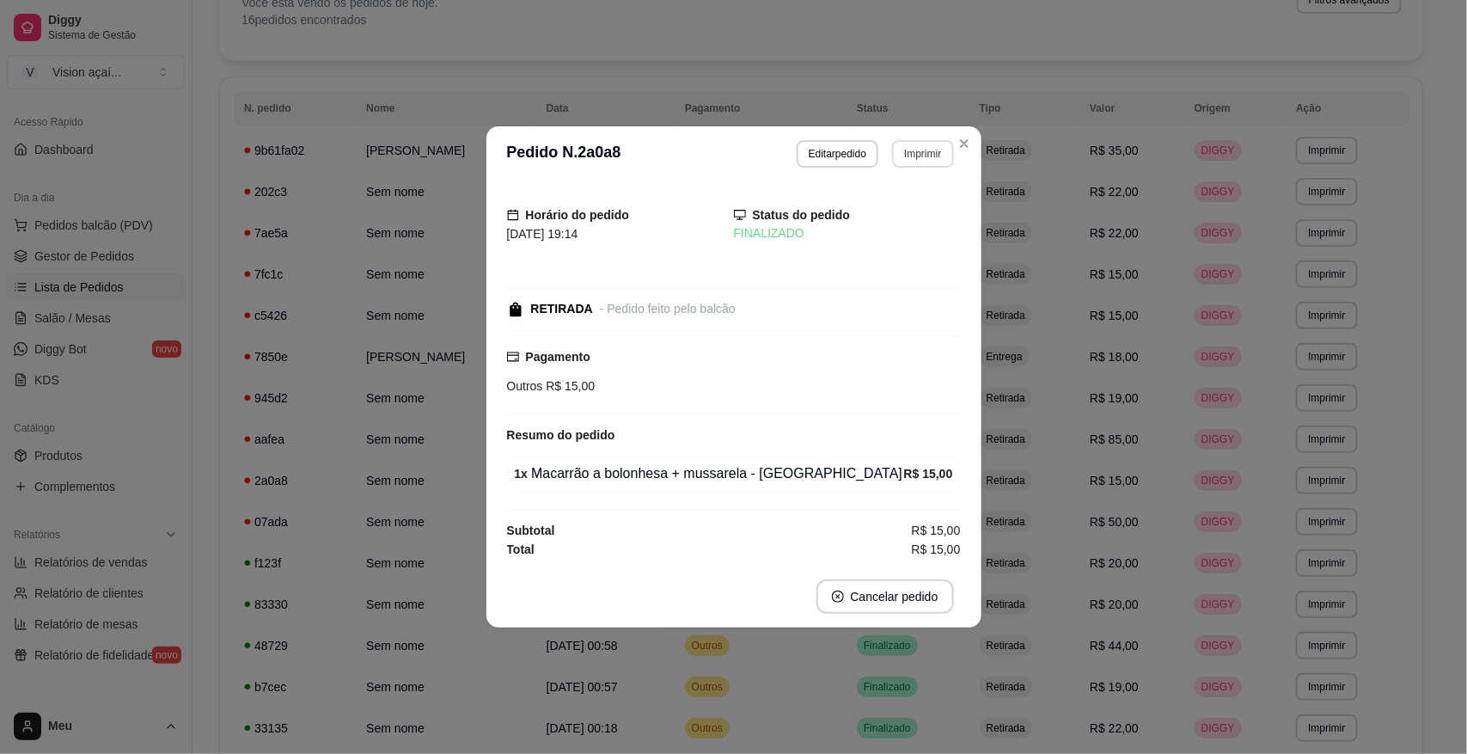
click at [921, 156] on button "Imprimir" at bounding box center [922, 154] width 61 height 28
click at [883, 217] on button "Impressora" at bounding box center [893, 212] width 120 height 27
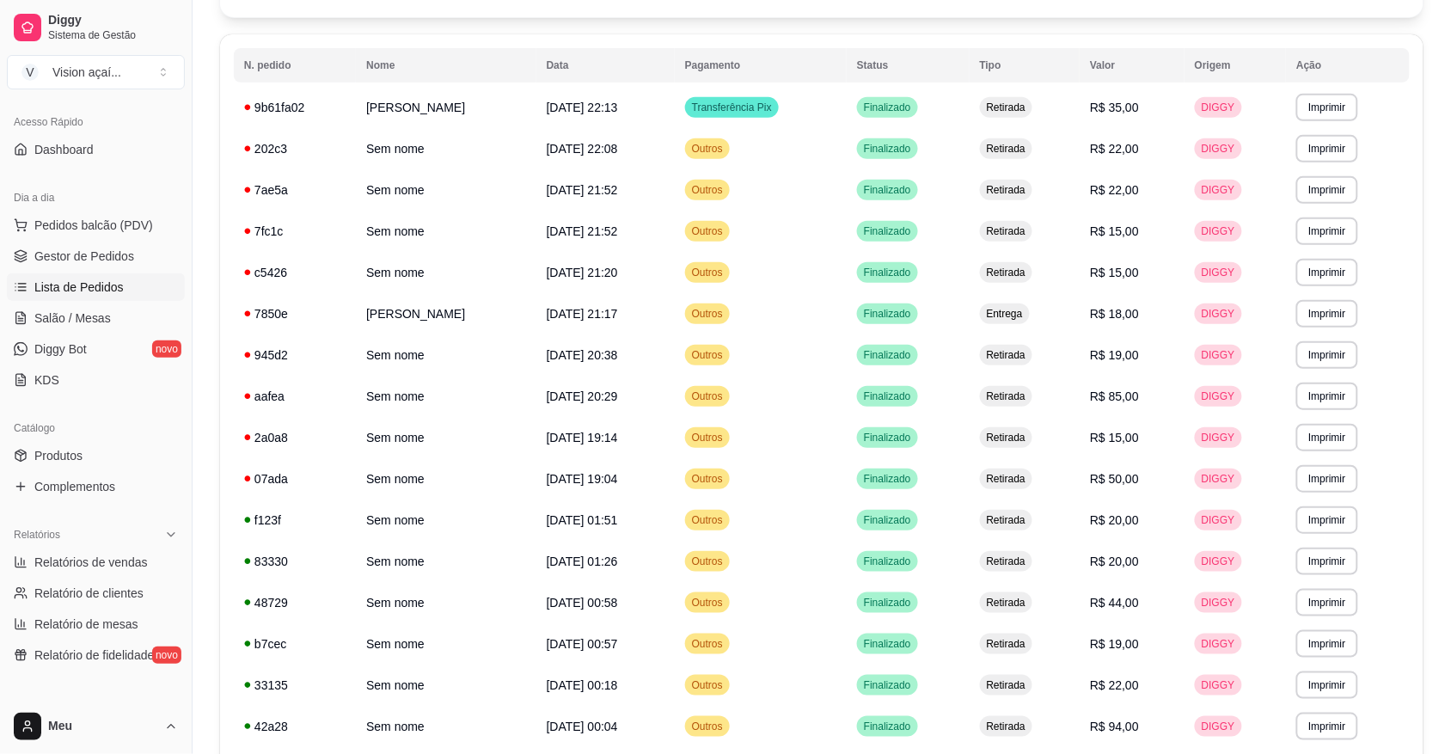
scroll to position [279, 0]
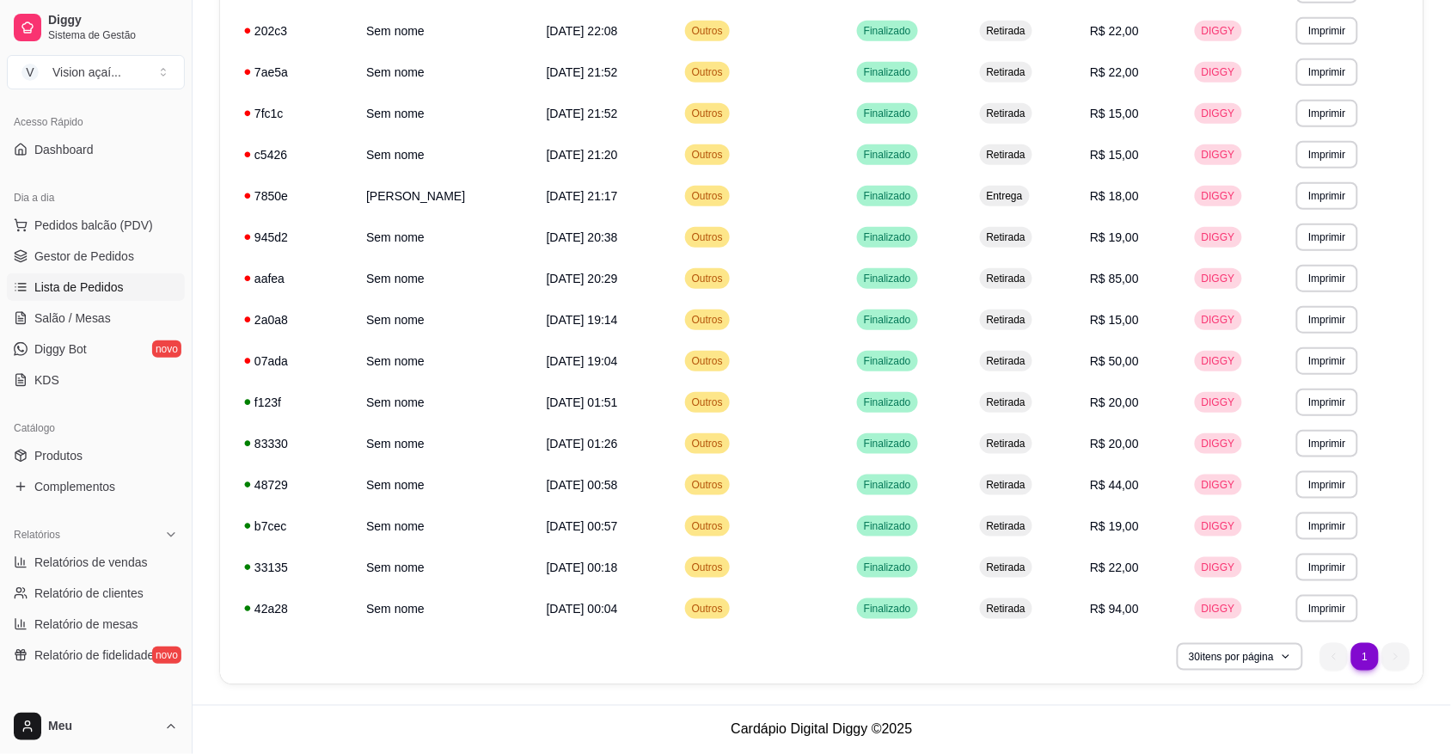
click at [1393, 662] on ul "1 1" at bounding box center [1364, 657] width 89 height 28
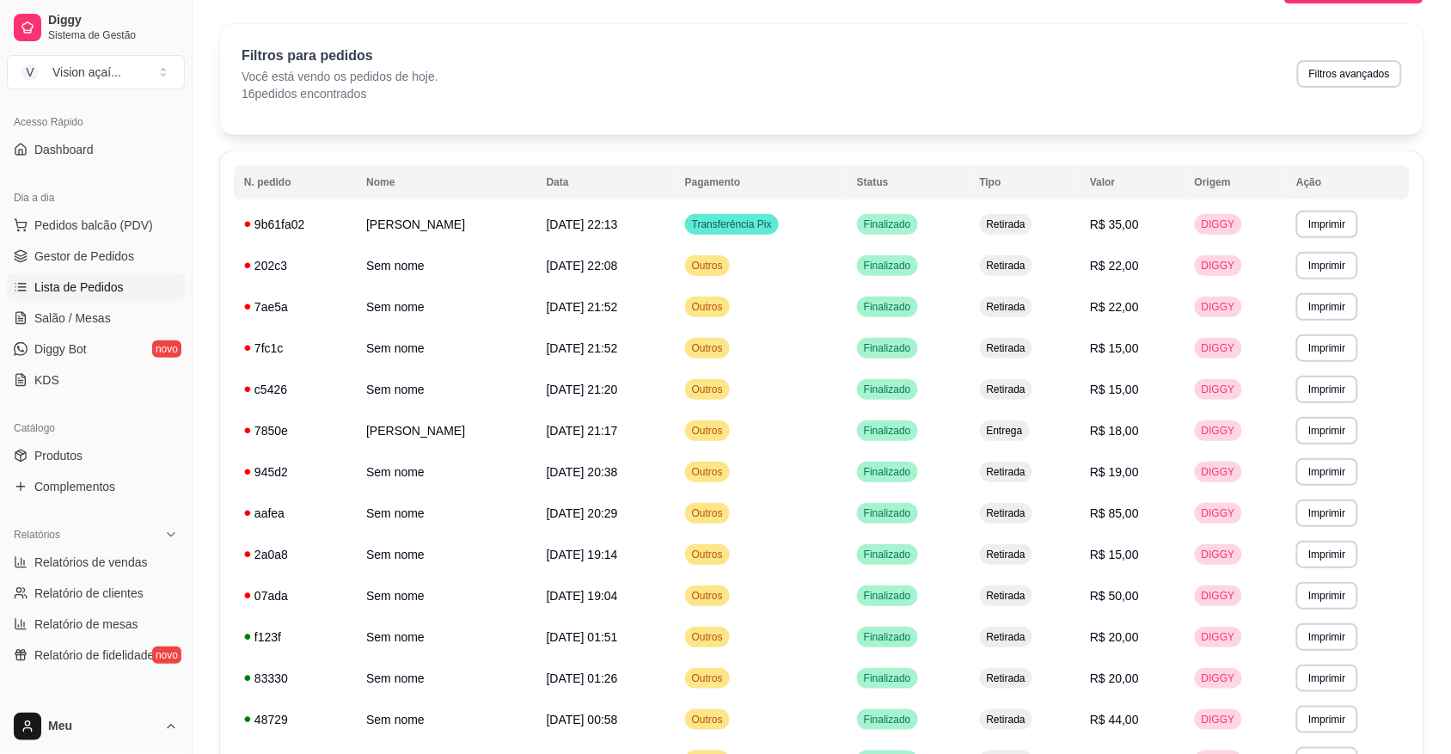
scroll to position [0, 0]
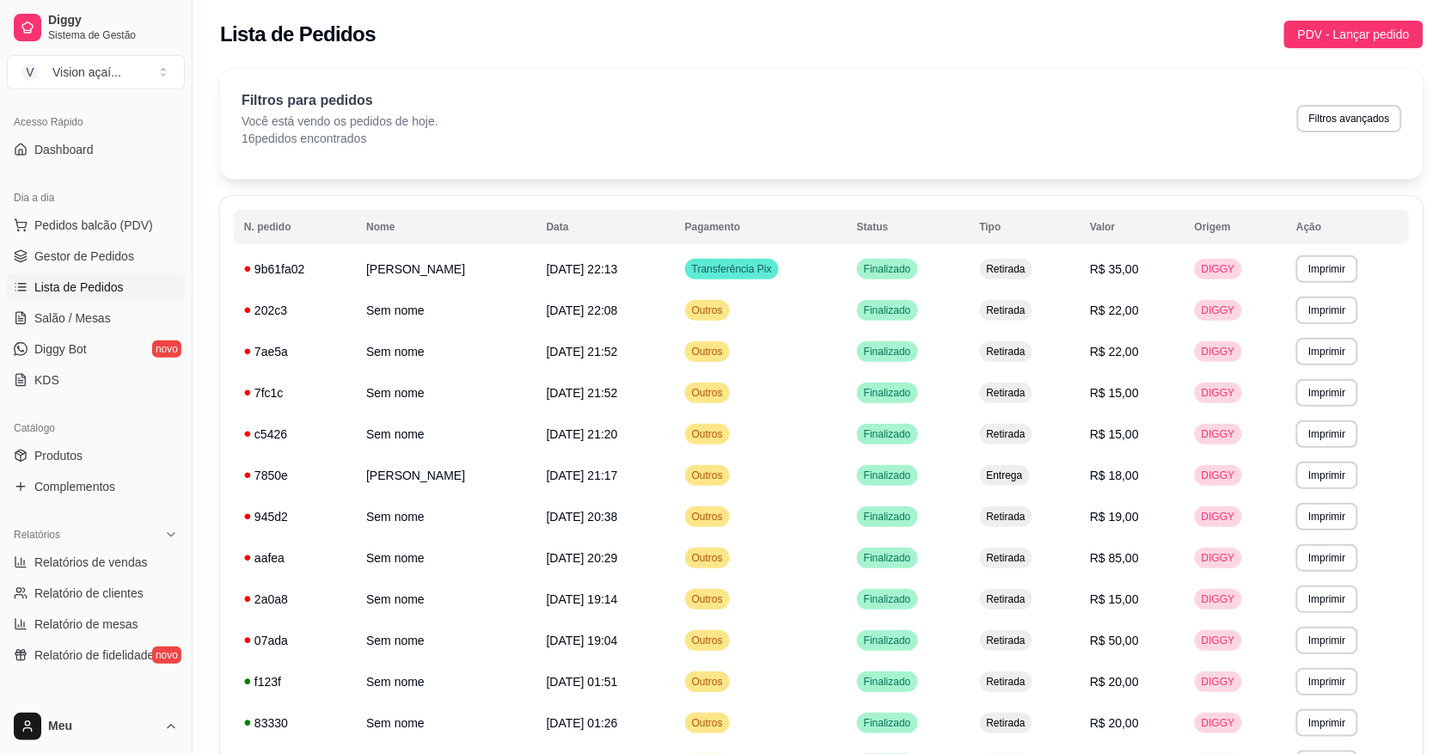
click at [1350, 133] on div "Filtros para pedidos Você está vendo os pedidos de hoje. 16 pedidos encontrados…" at bounding box center [821, 118] width 1160 height 57
click at [1355, 117] on button "Filtros avançados" at bounding box center [1349, 119] width 105 height 28
select select "0"
click at [1335, 110] on button "Filtros avançados" at bounding box center [1349, 119] width 105 height 28
select select "0"
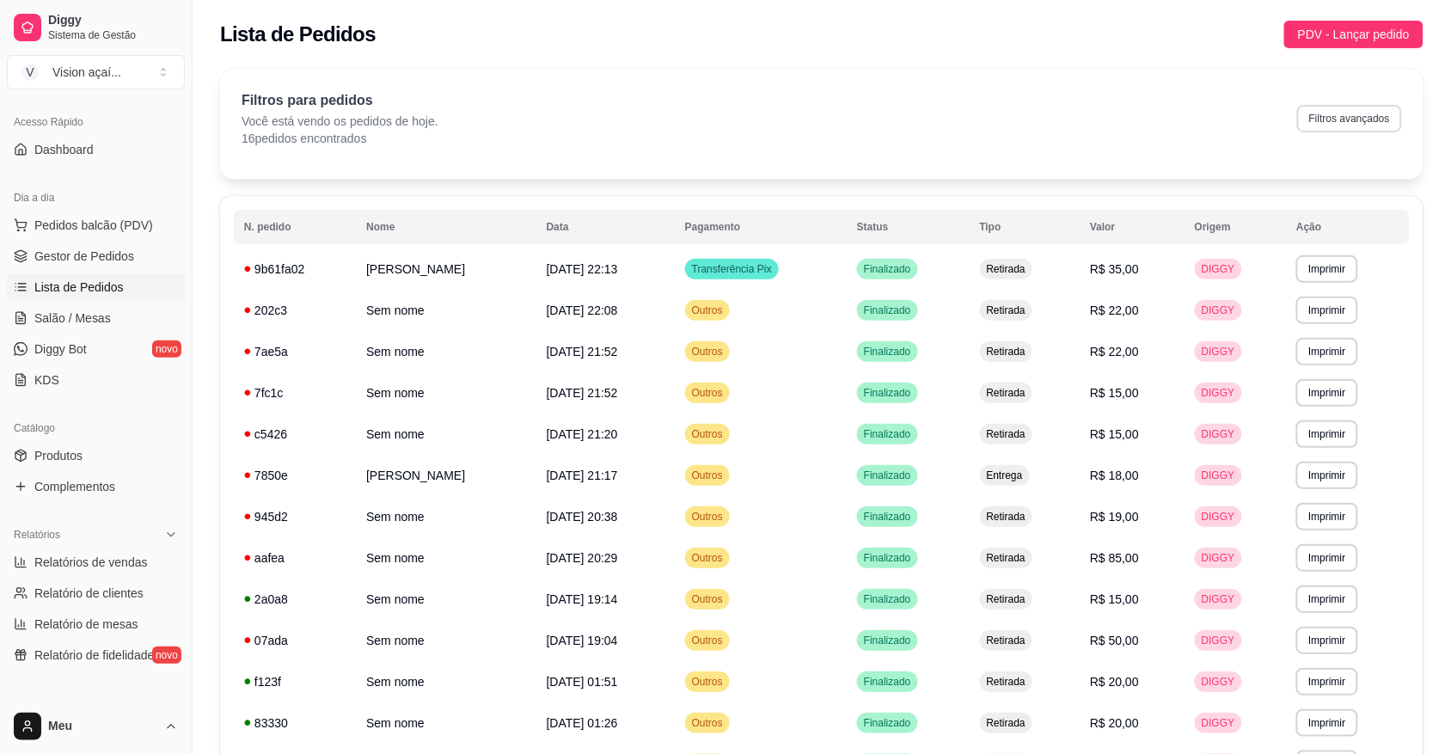
click at [1367, 117] on button "Filtros avançados" at bounding box center [1349, 119] width 105 height 28
select select "0"
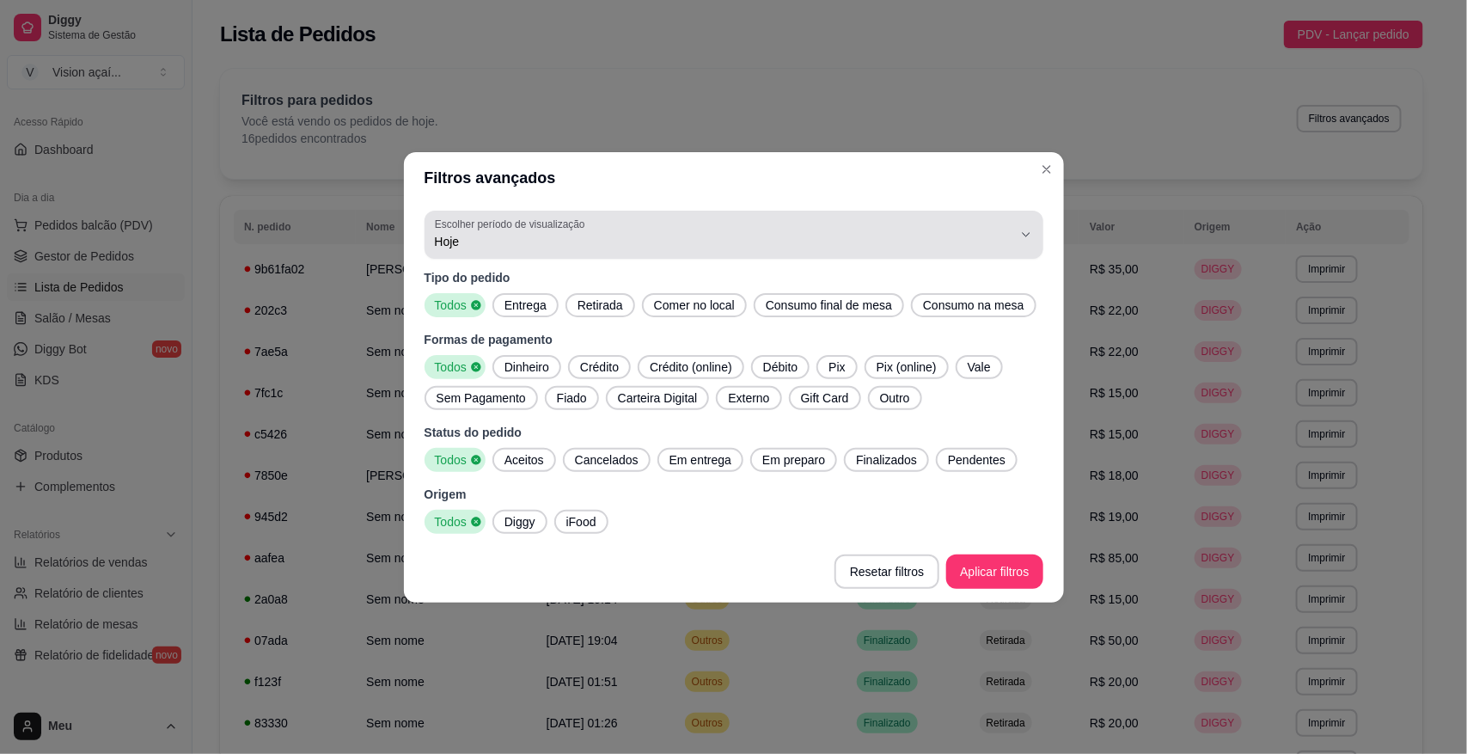
click at [1023, 235] on icon "button" at bounding box center [1026, 235] width 14 height 14
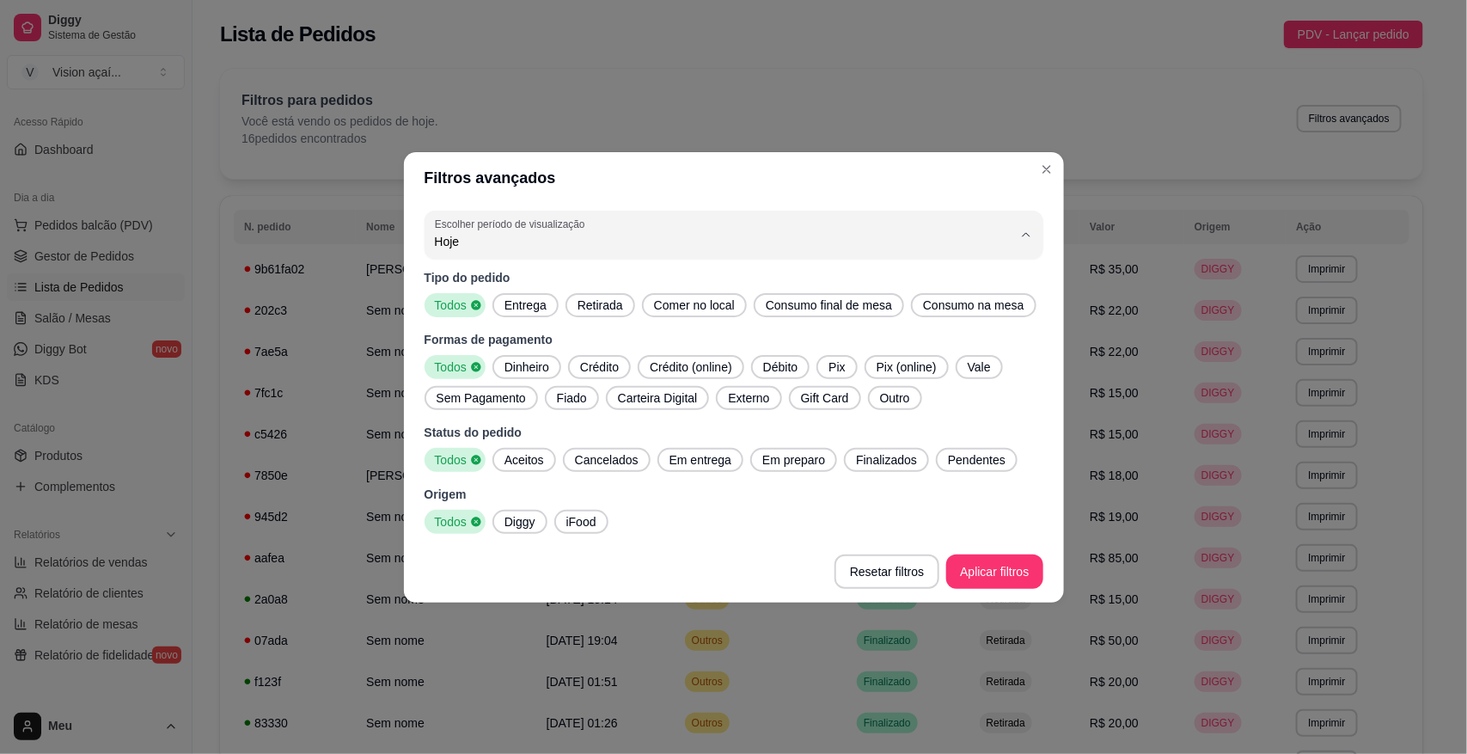
click at [533, 310] on span "Ontem" at bounding box center [724, 310] width 551 height 16
type input "1"
select select "1"
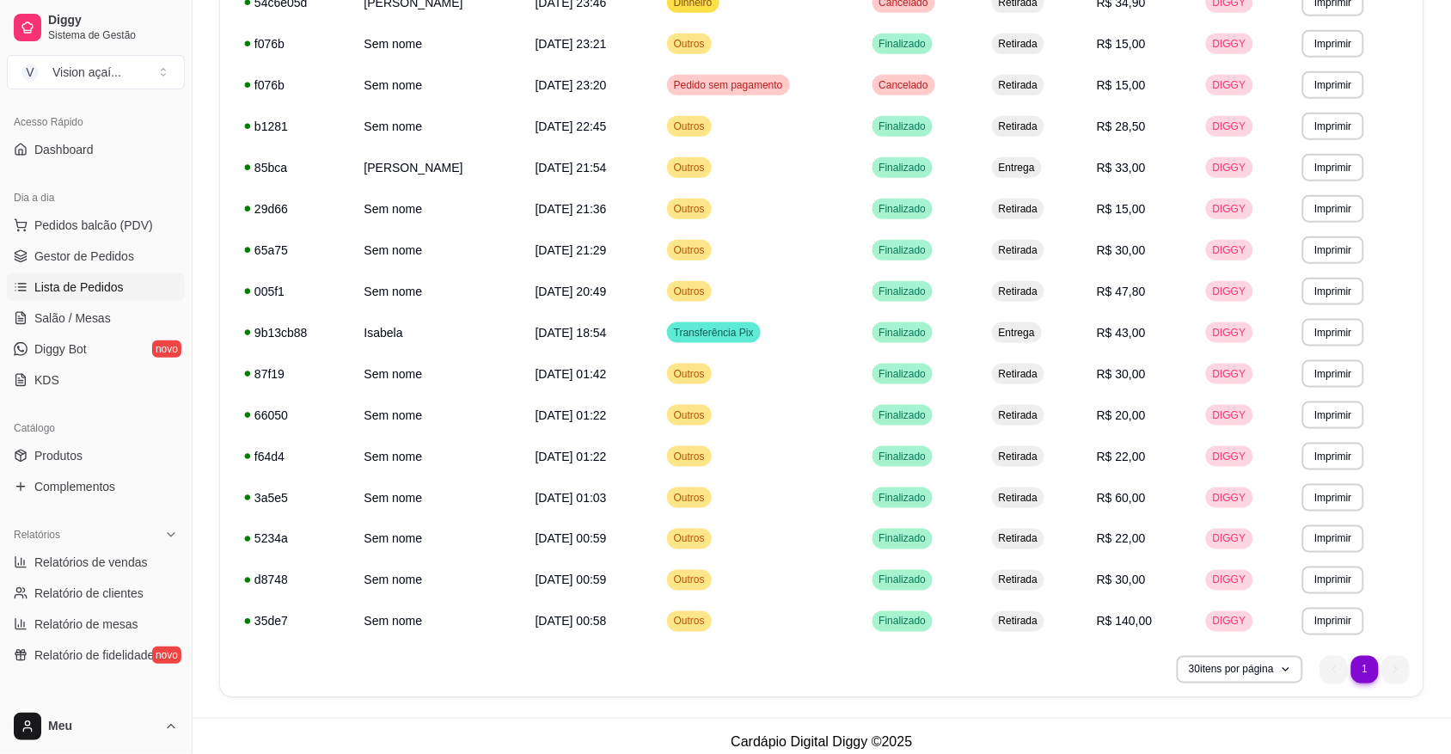
scroll to position [443, 0]
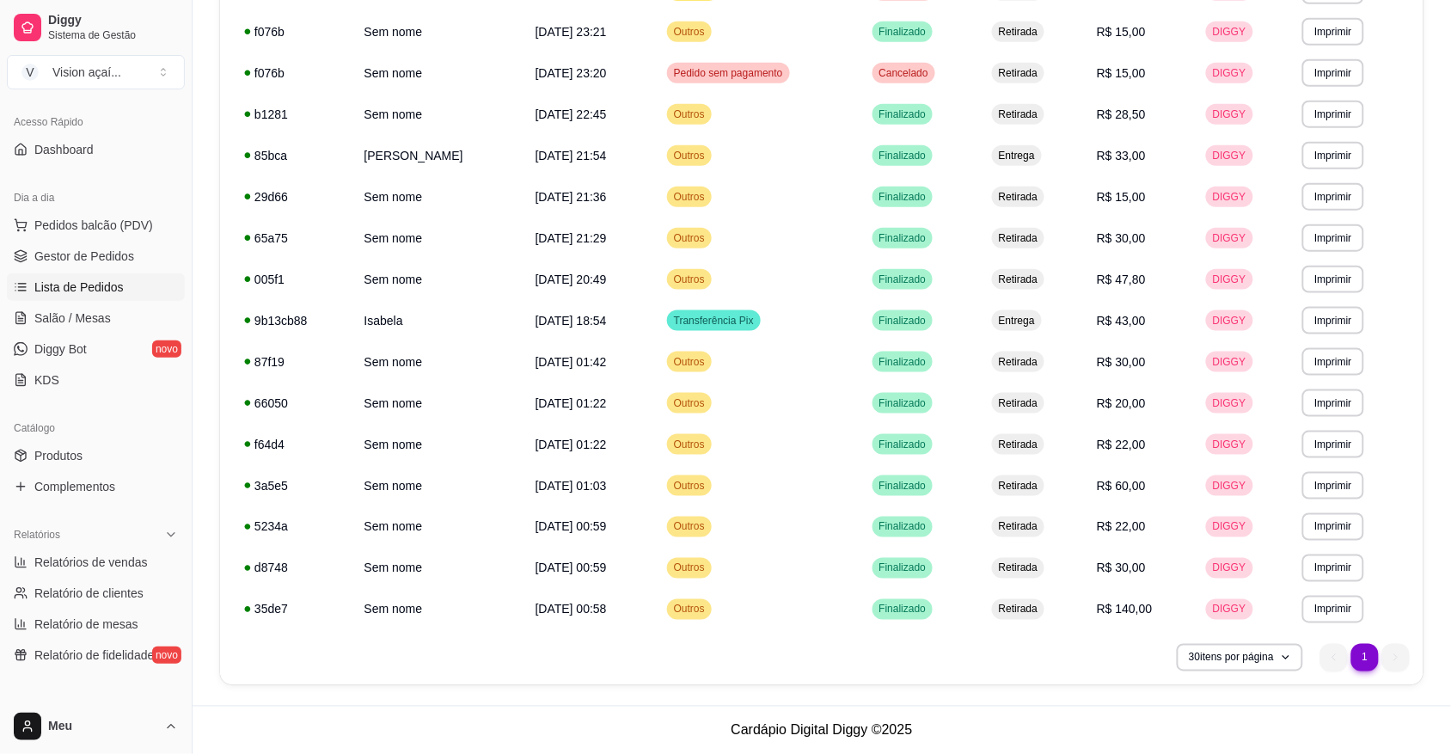
click at [1392, 667] on ul "1 1" at bounding box center [1364, 658] width 89 height 28
click at [1392, 663] on ul "1 1" at bounding box center [1364, 658] width 89 height 28
click at [1367, 656] on li "1" at bounding box center [1364, 657] width 27 height 27
click at [1385, 659] on ul "1 1" at bounding box center [1364, 658] width 89 height 28
click at [1399, 651] on ul "1 1" at bounding box center [1364, 658] width 89 height 28
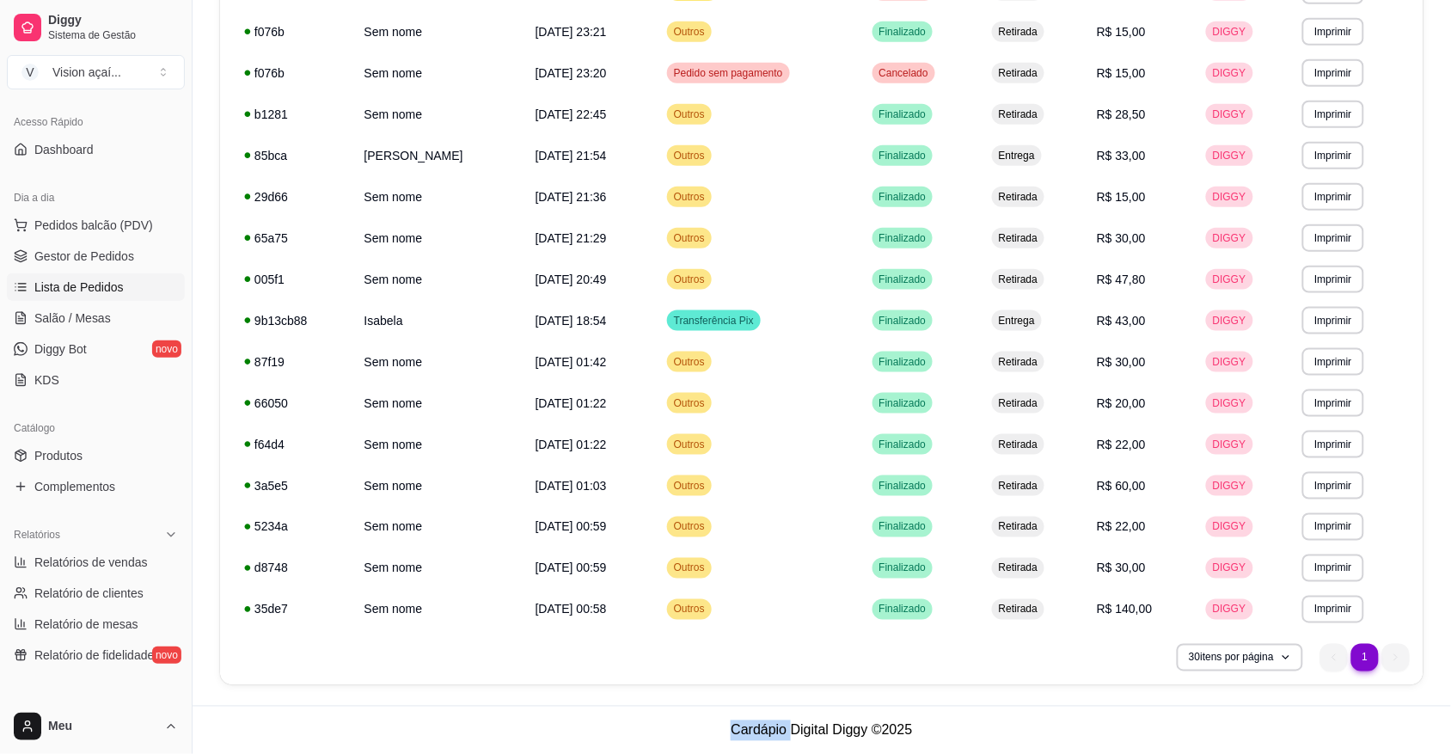
click at [1399, 651] on ul "1 1" at bounding box center [1364, 658] width 89 height 28
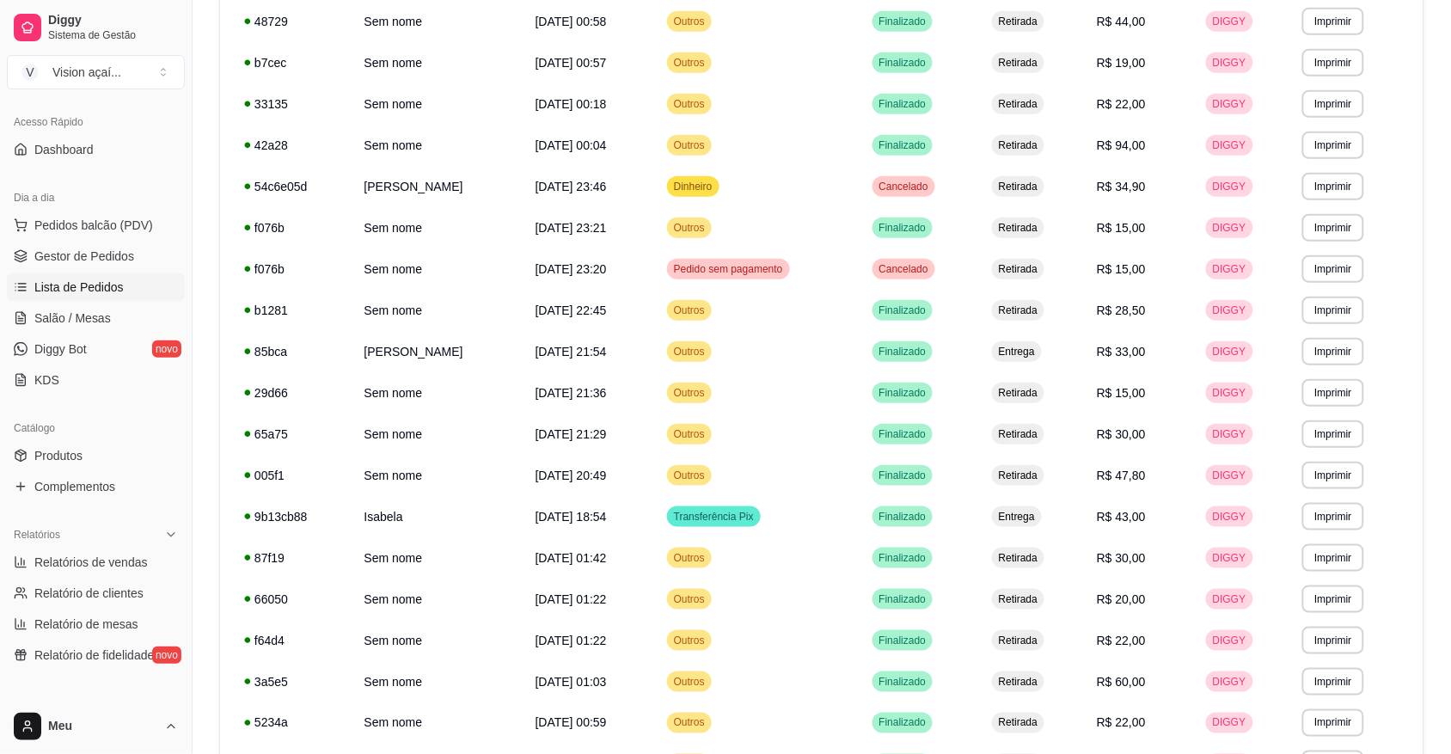
scroll to position [186, 0]
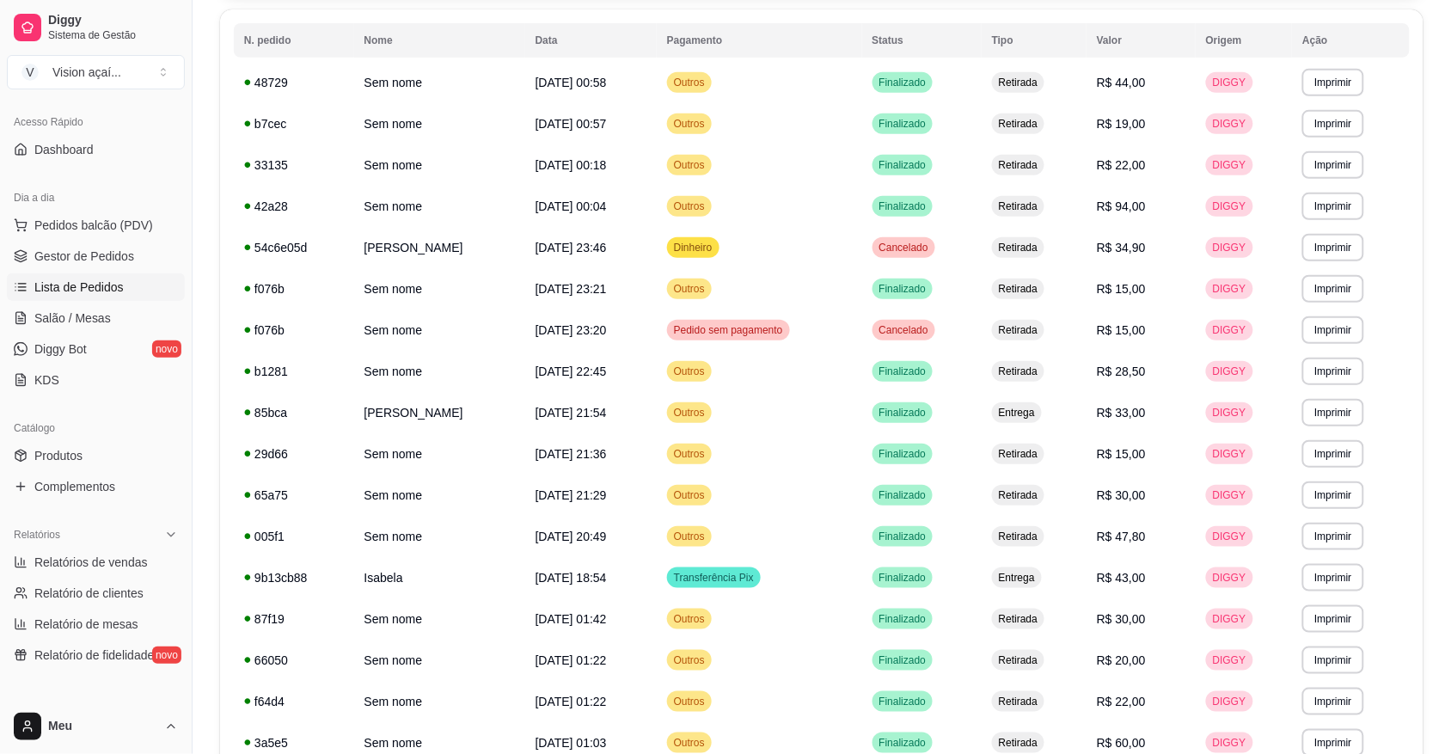
click at [1445, 252] on div "**********" at bounding box center [822, 417] width 1258 height 1091
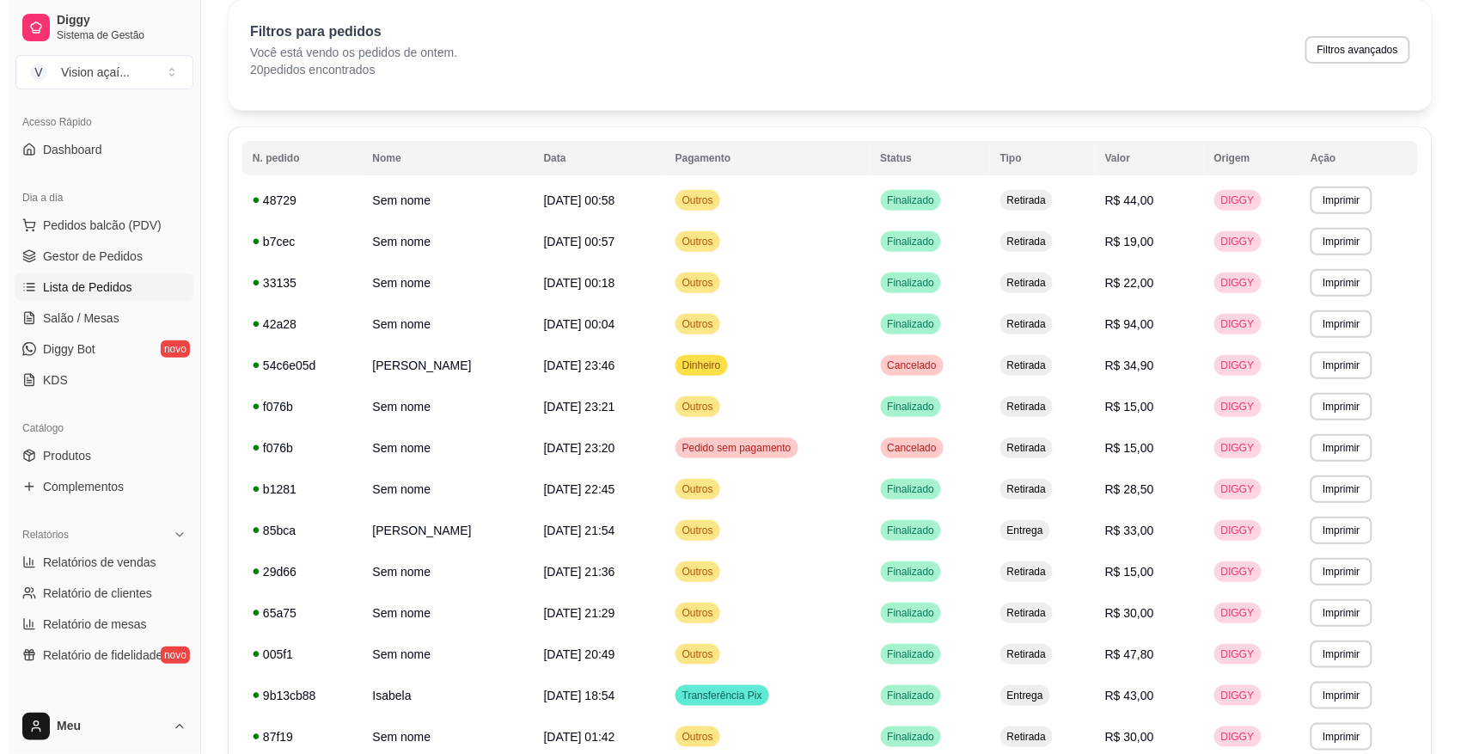
scroll to position [43, 0]
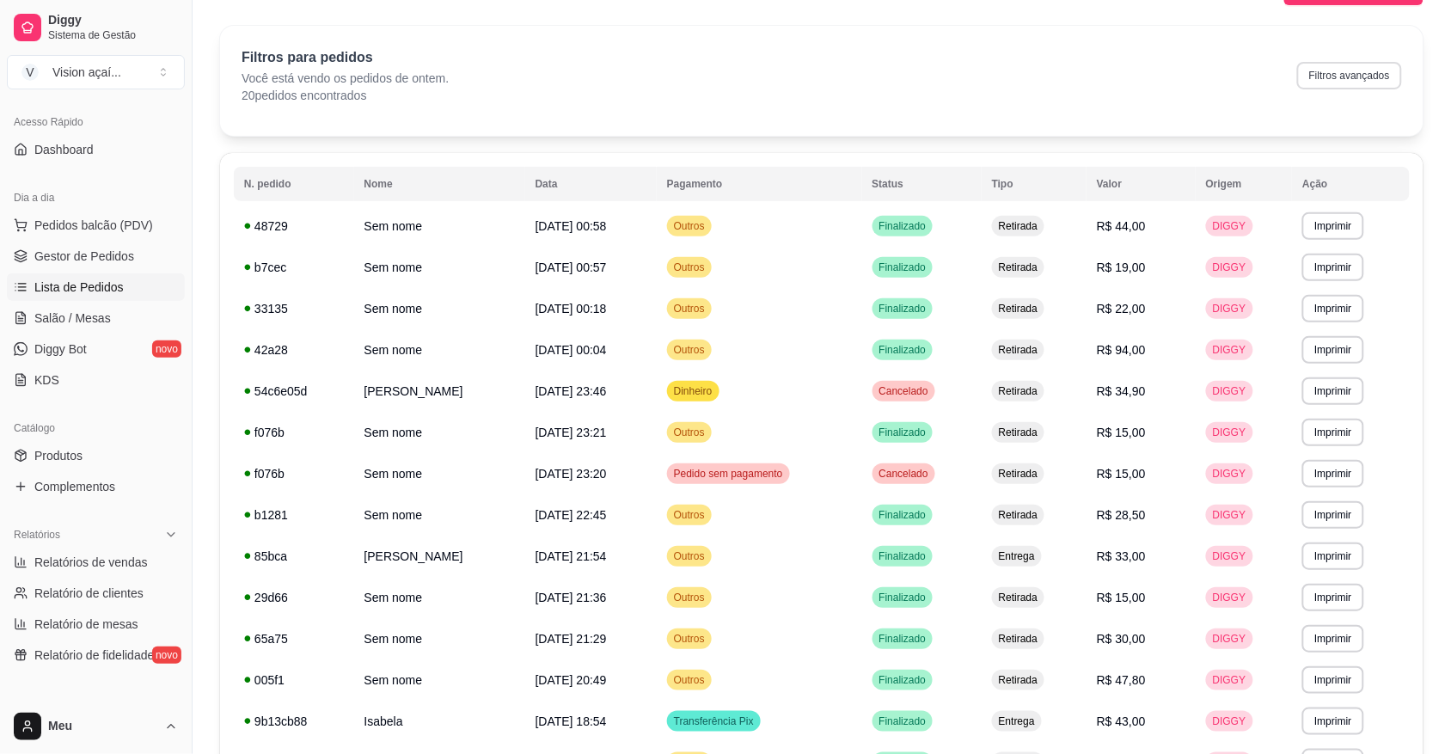
click at [1350, 71] on button "Filtros avançados" at bounding box center [1349, 76] width 105 height 28
select select "1"
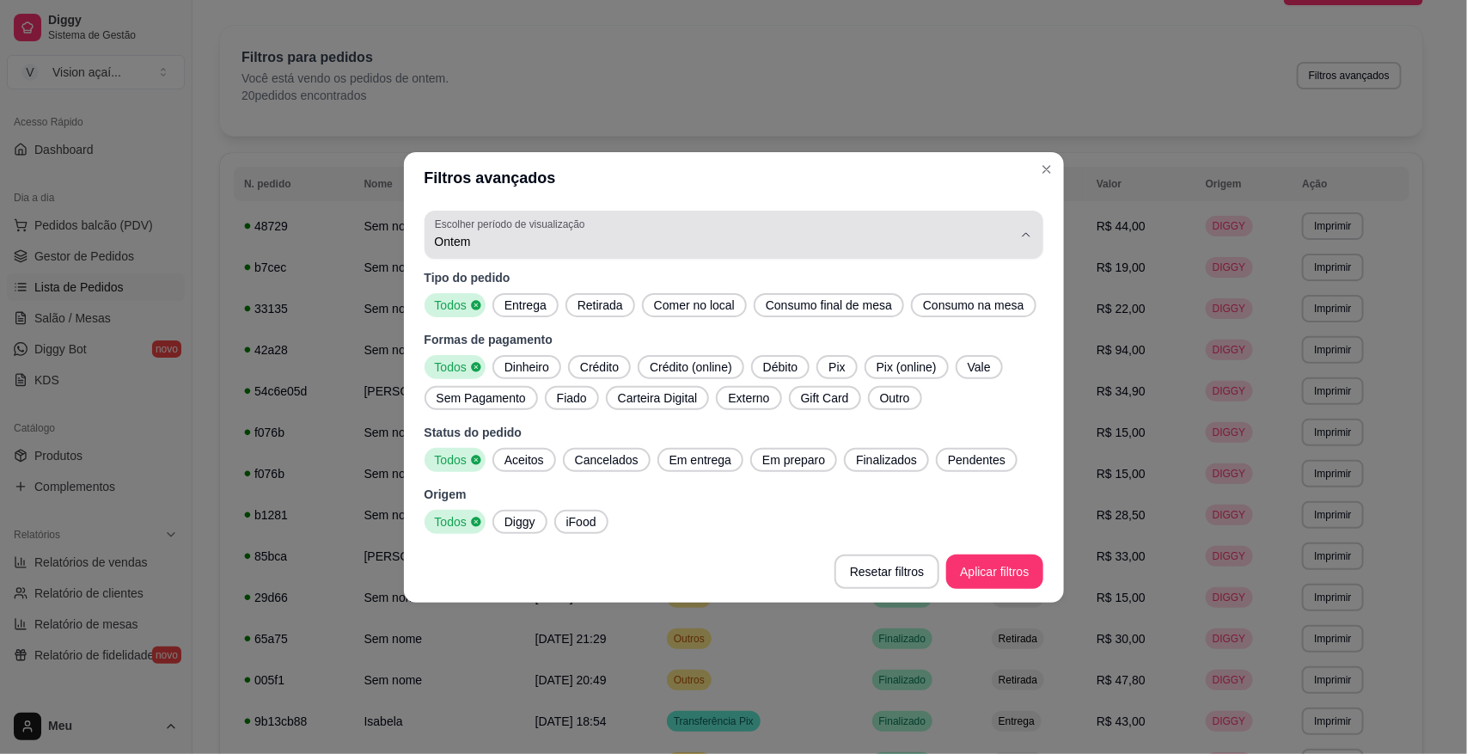
click at [998, 233] on span "Ontem" at bounding box center [724, 241] width 578 height 17
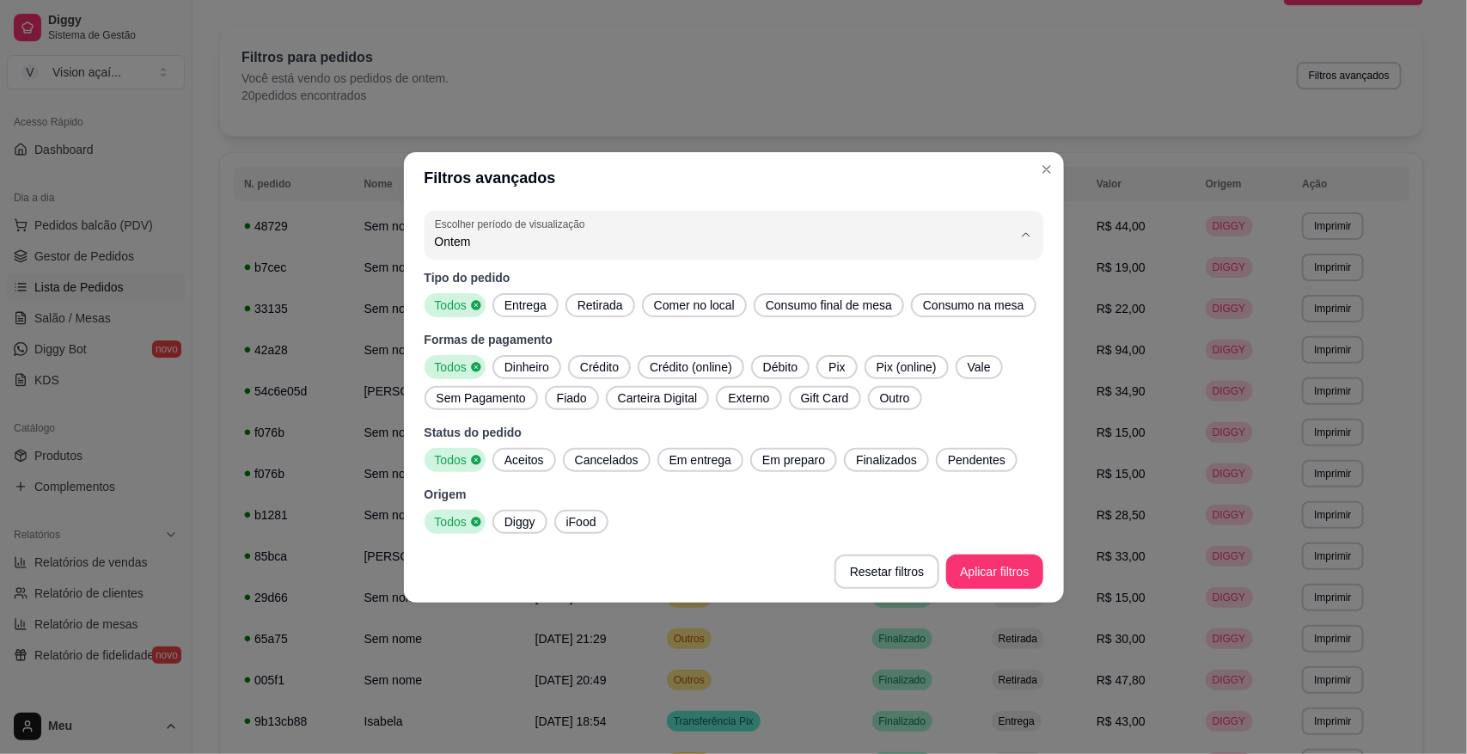
click at [593, 448] on li "Customizado" at bounding box center [733, 450] width 581 height 27
type input "-1"
select select "-1"
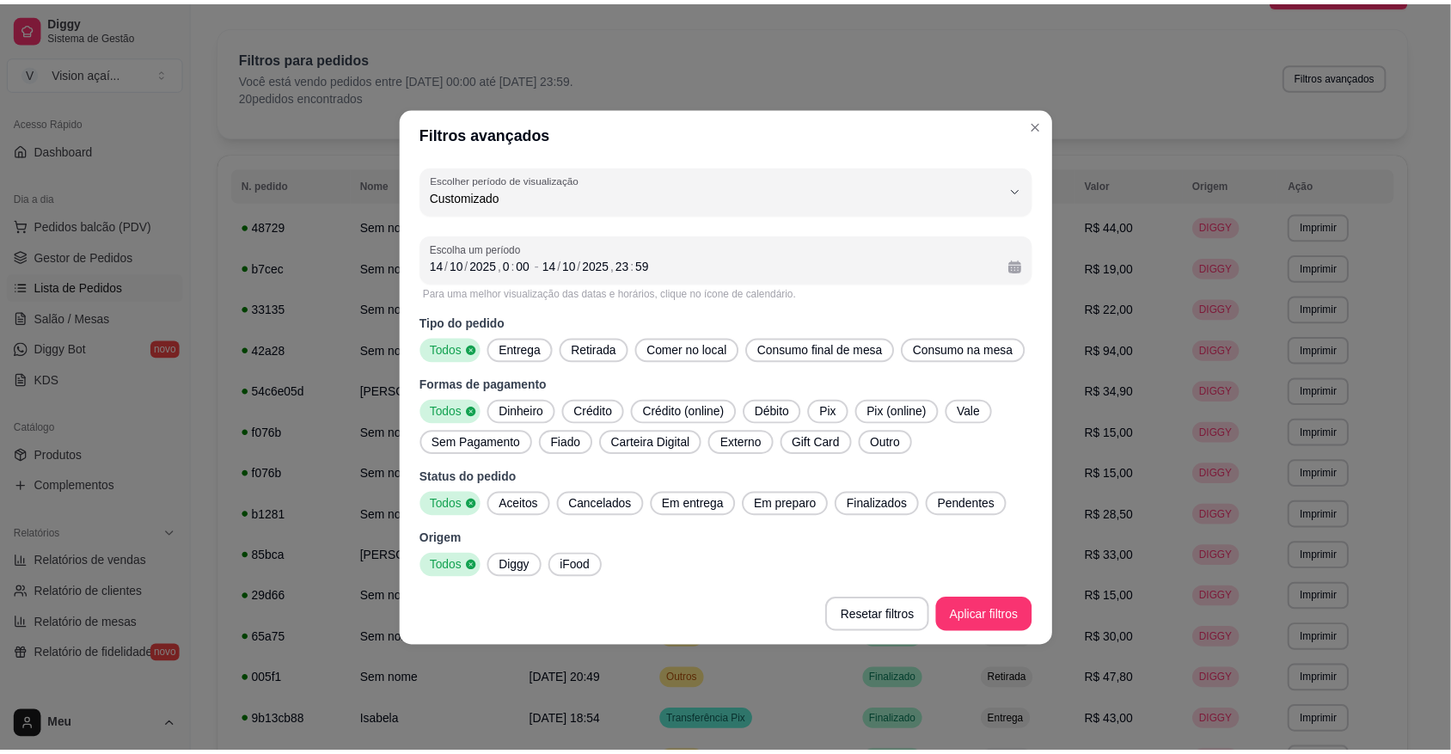
scroll to position [15, 0]
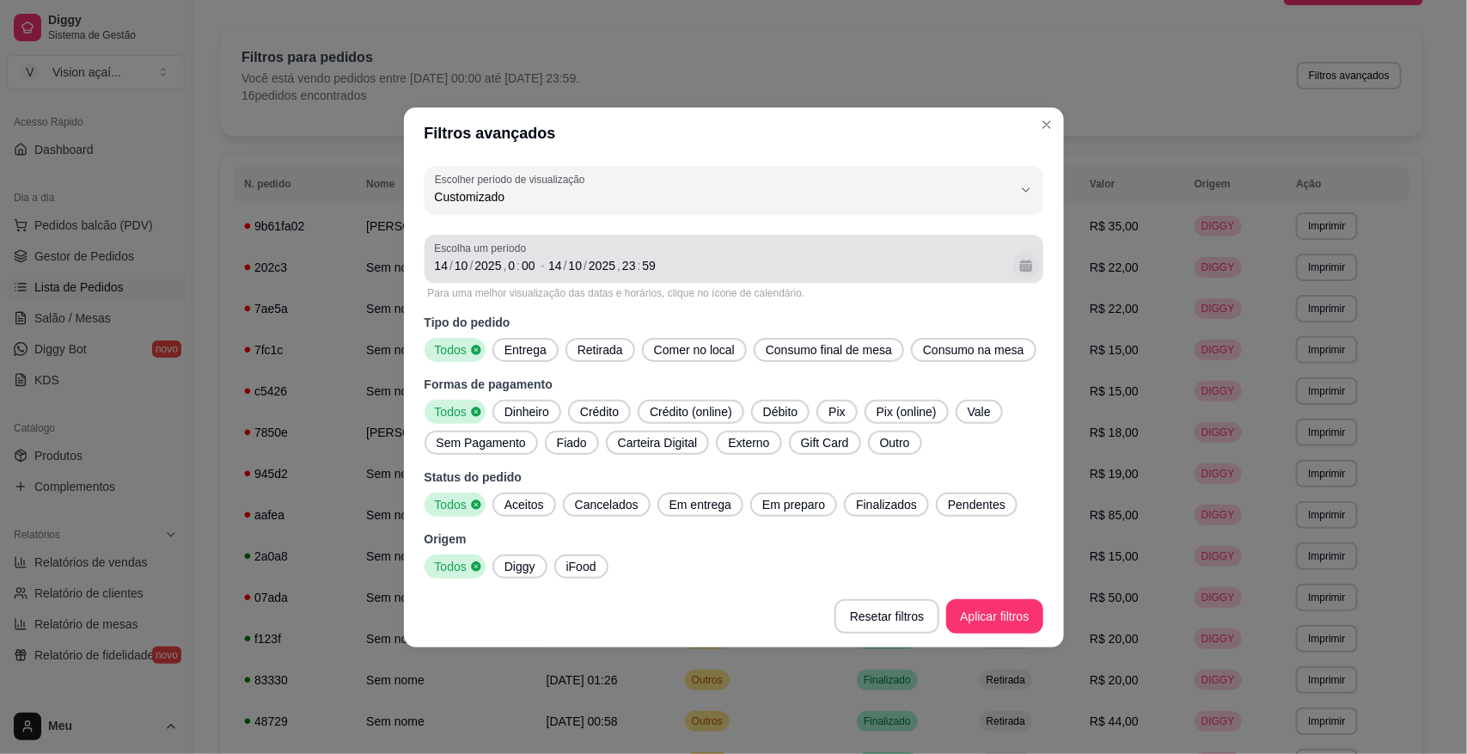
click at [1027, 265] on button "Calendário" at bounding box center [1025, 265] width 27 height 27
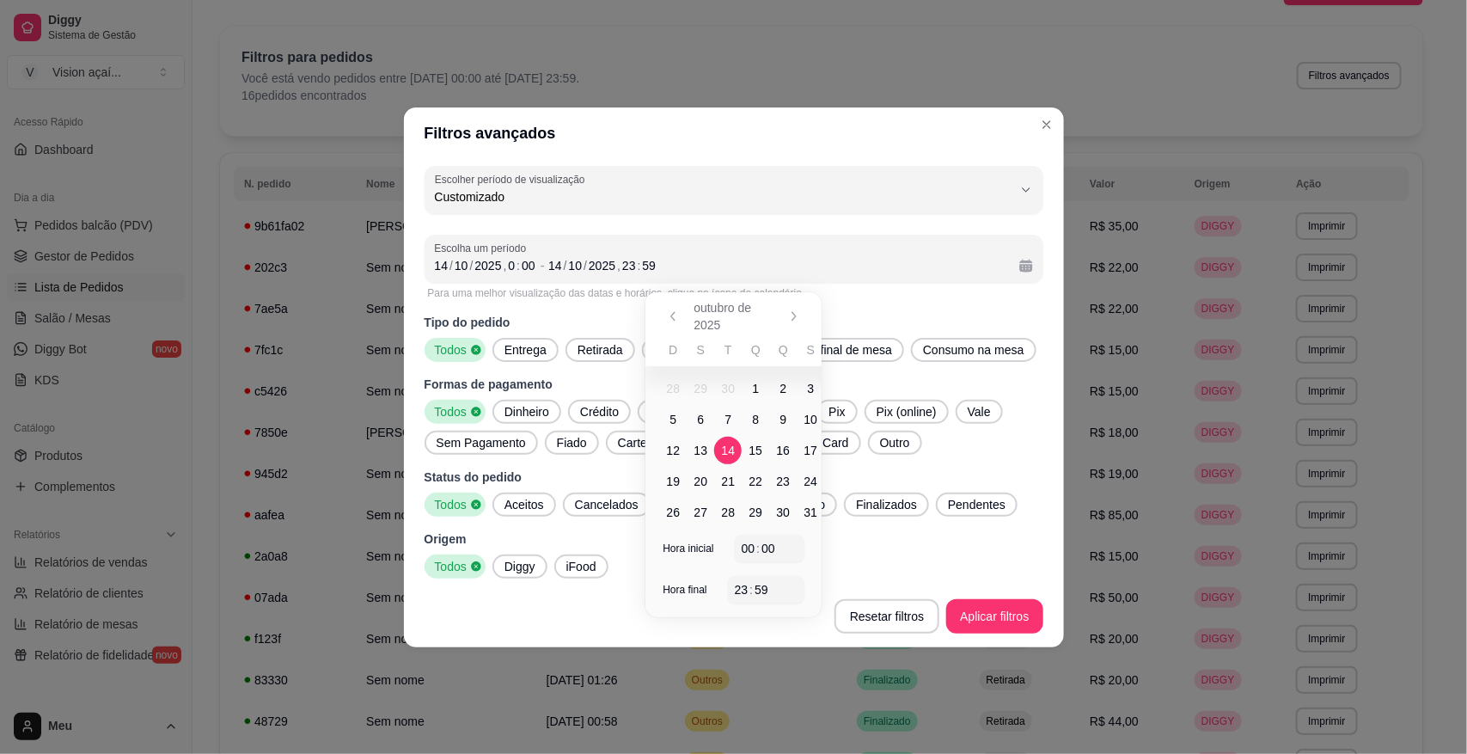
click at [670, 451] on span "12" at bounding box center [674, 450] width 14 height 17
click at [714, 452] on span "14" at bounding box center [728, 451] width 28 height 28
click at [963, 612] on button "Aplicar filtros" at bounding box center [994, 616] width 96 height 34
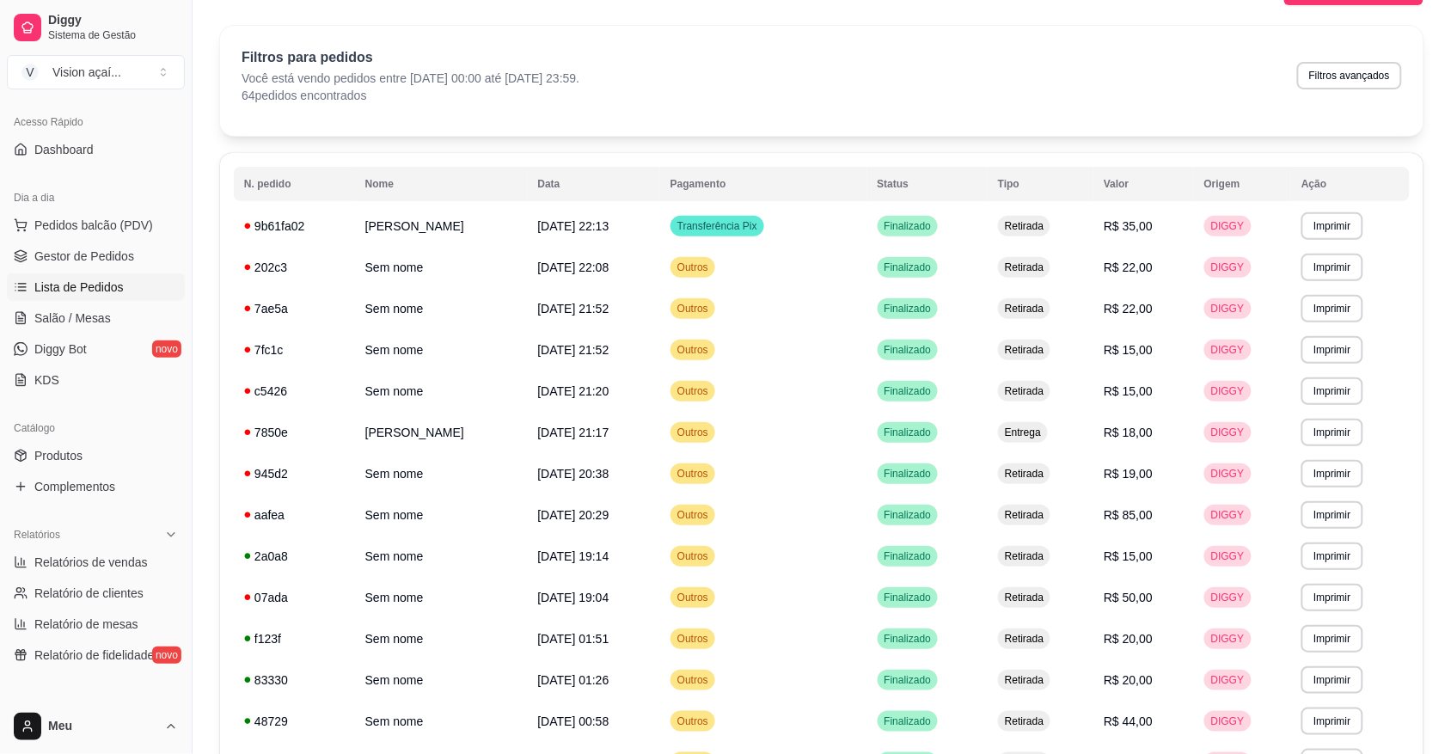
click at [1448, 288] on div "**********" at bounding box center [822, 766] width 1258 height 1503
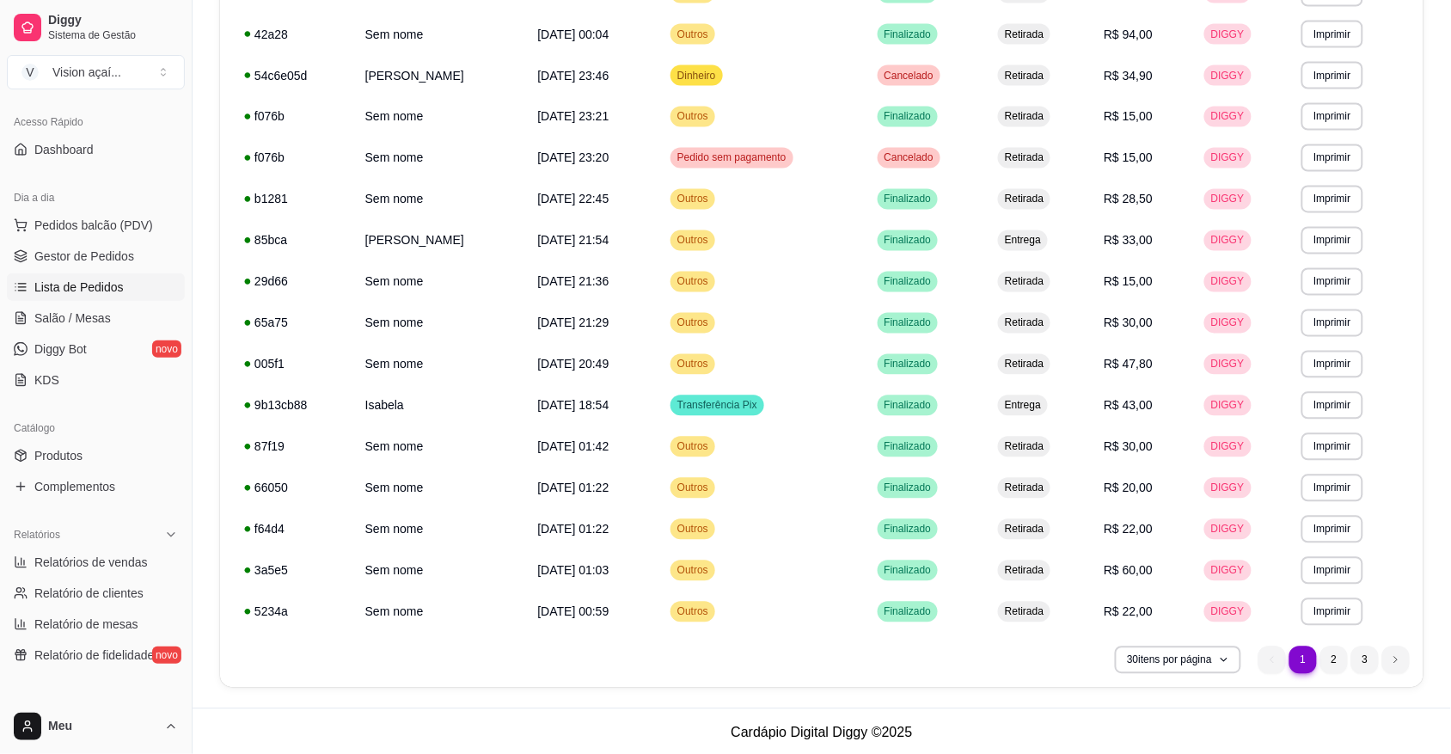
scroll to position [856, 0]
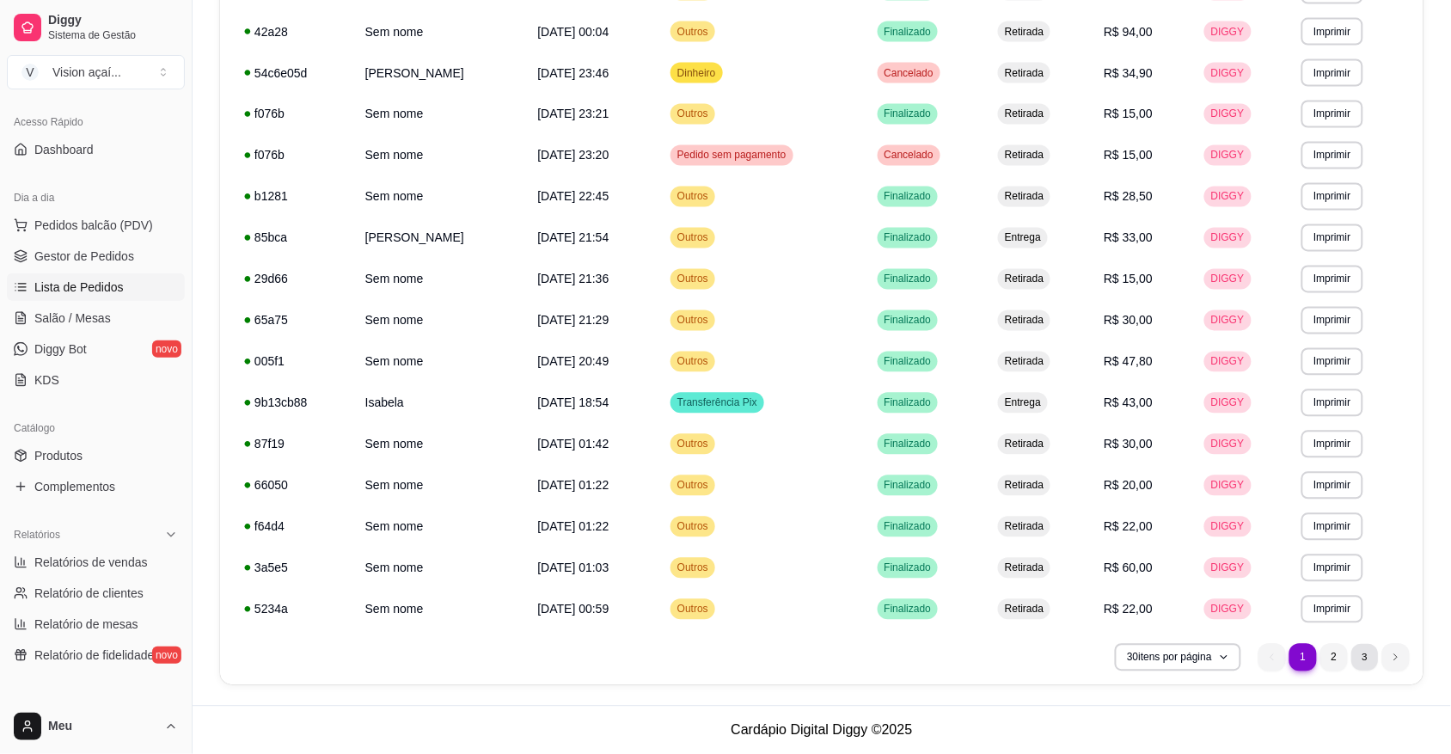
click at [1364, 668] on li "3" at bounding box center [1364, 657] width 27 height 27
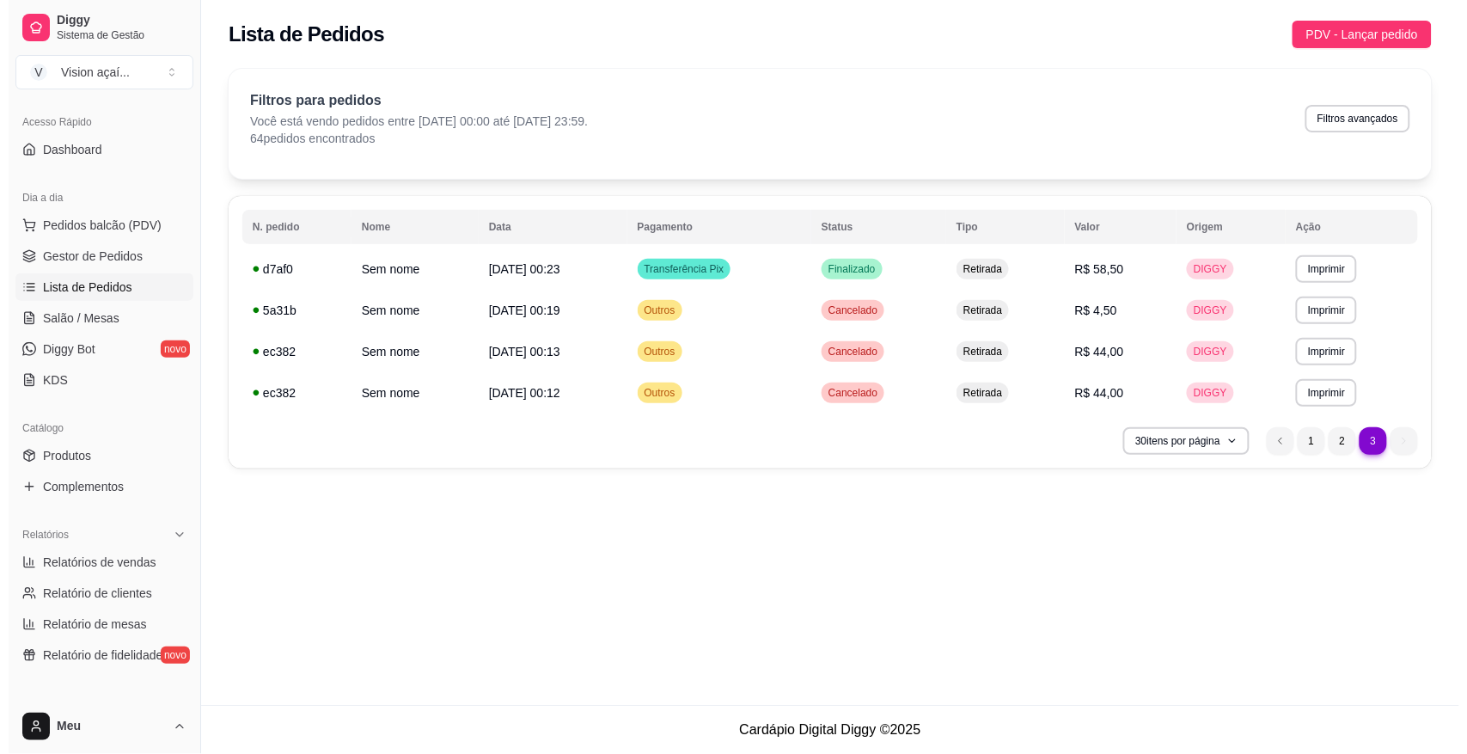
scroll to position [0, 0]
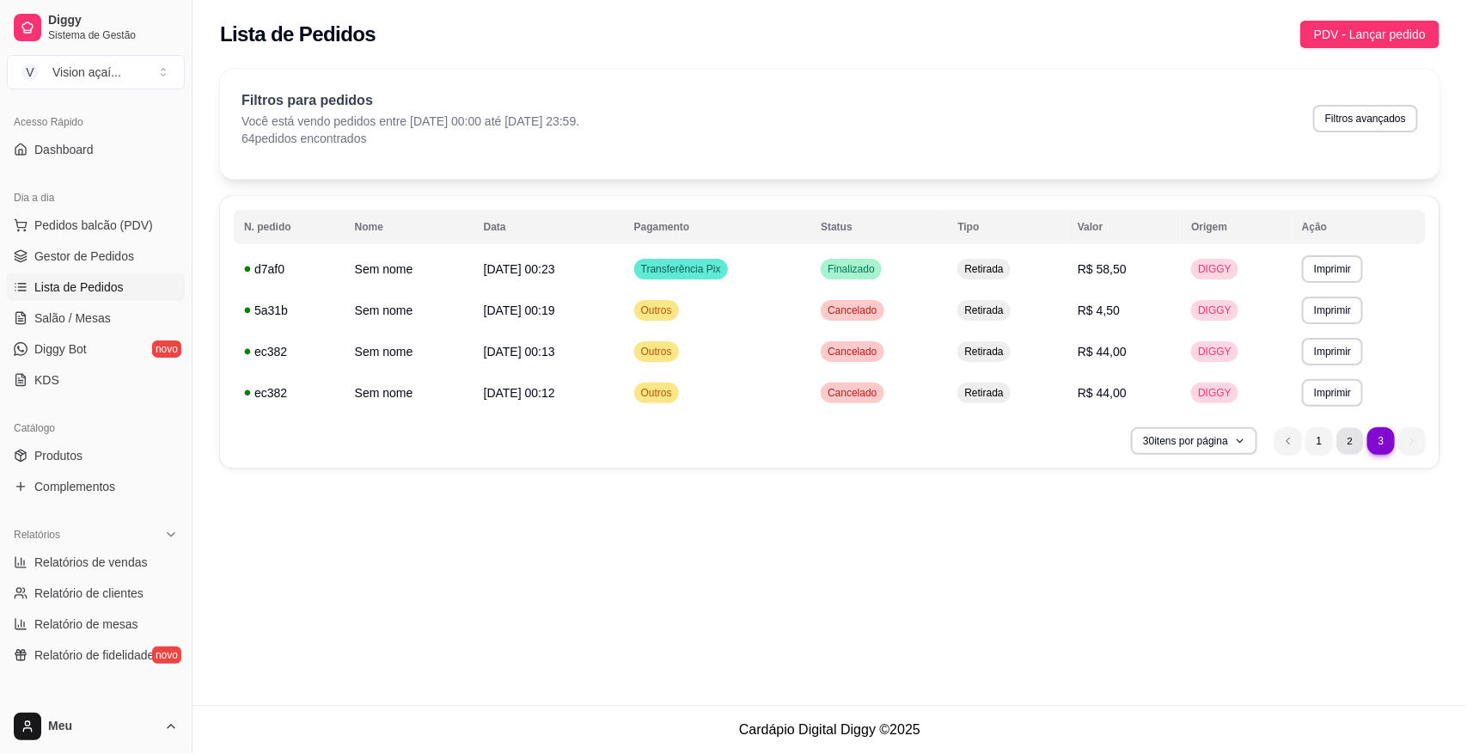
click at [1352, 441] on li "2" at bounding box center [1349, 440] width 27 height 27
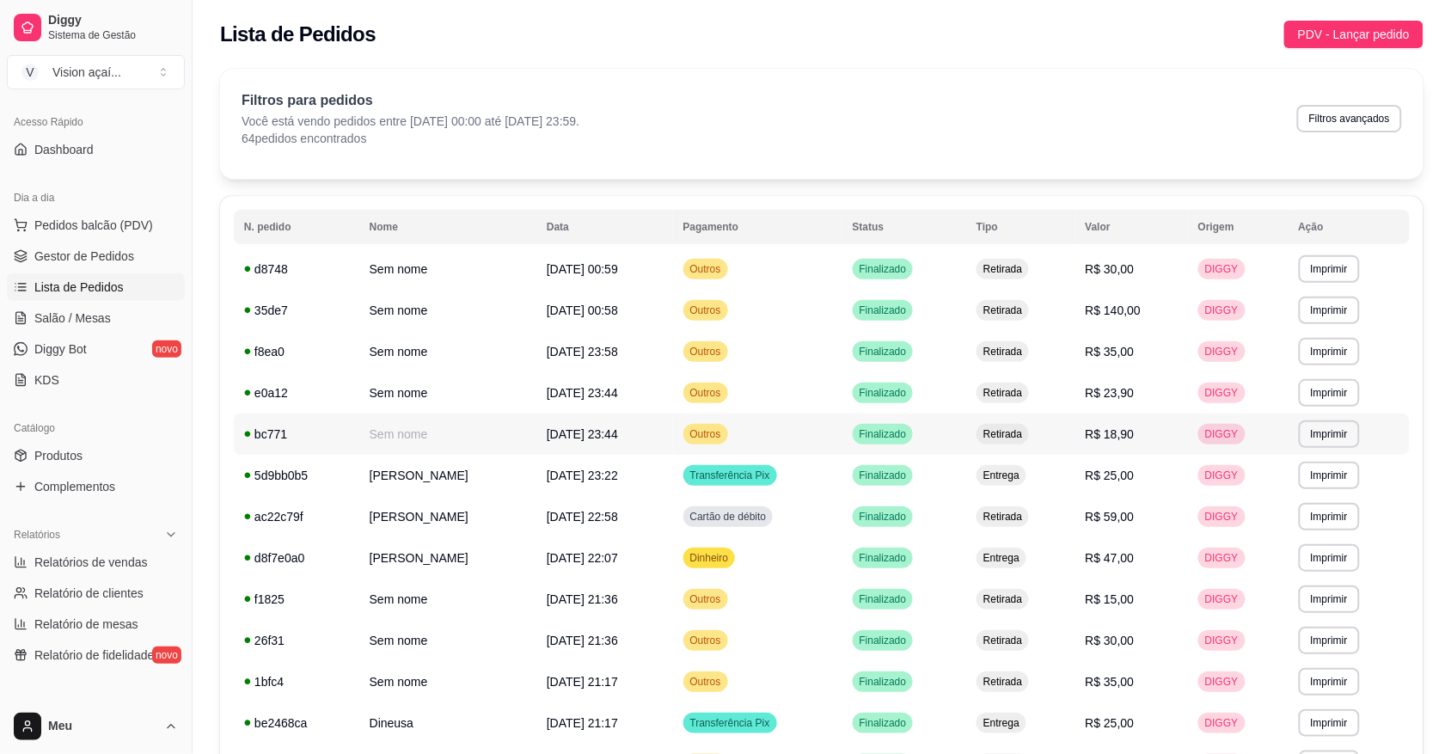
click at [1213, 428] on span "DIGGY" at bounding box center [1221, 434] width 40 height 14
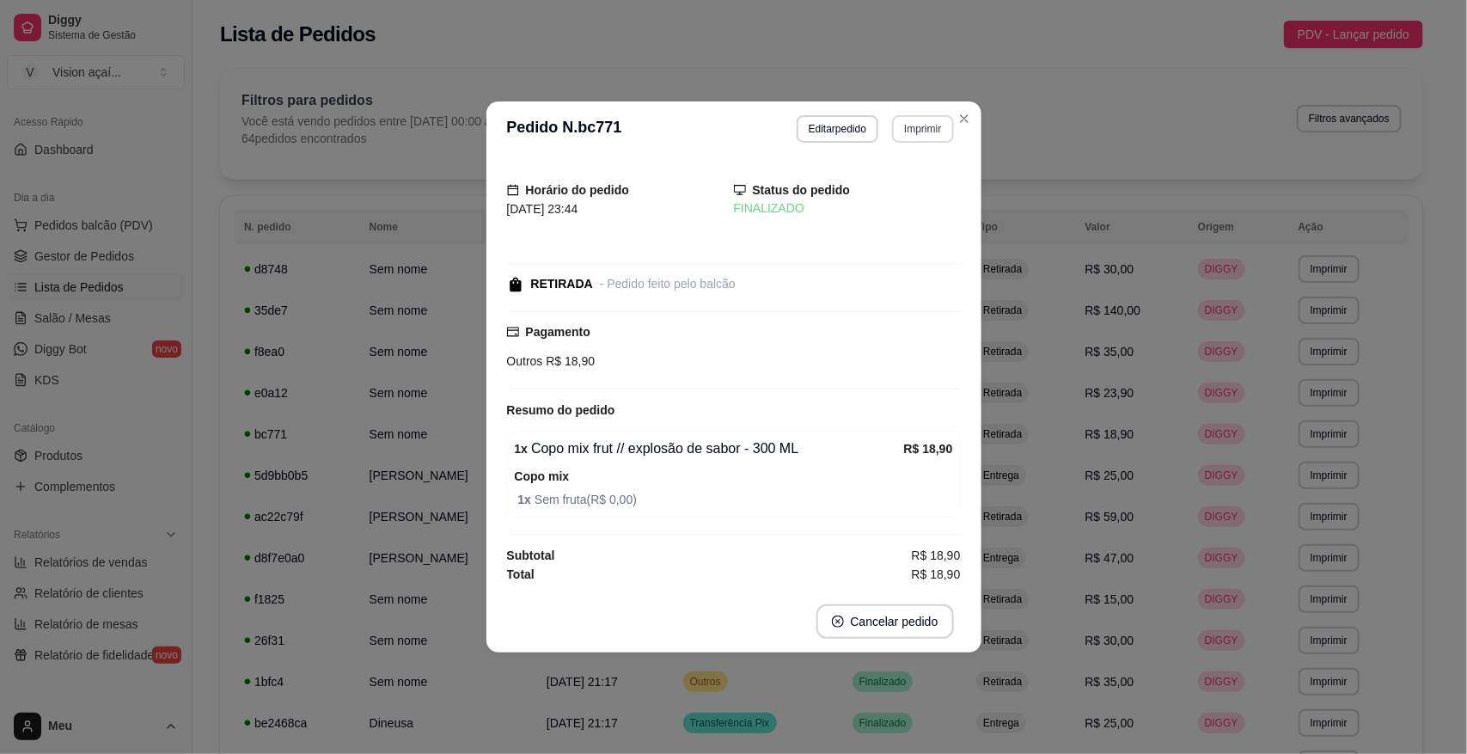
click at [918, 133] on button "Imprimir" at bounding box center [922, 129] width 61 height 28
click at [895, 190] on button "Impressora" at bounding box center [893, 188] width 125 height 28
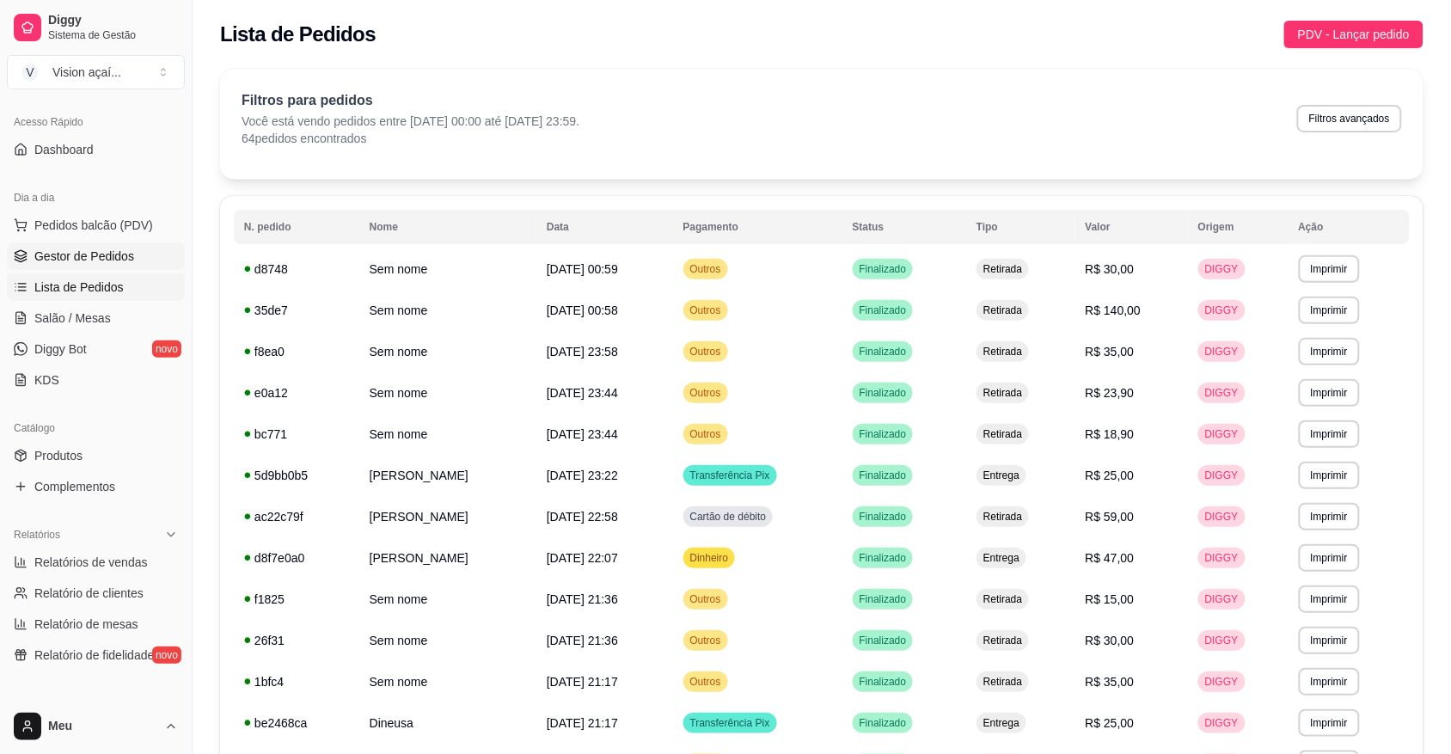
click at [92, 254] on span "Gestor de Pedidos" at bounding box center [84, 256] width 100 height 17
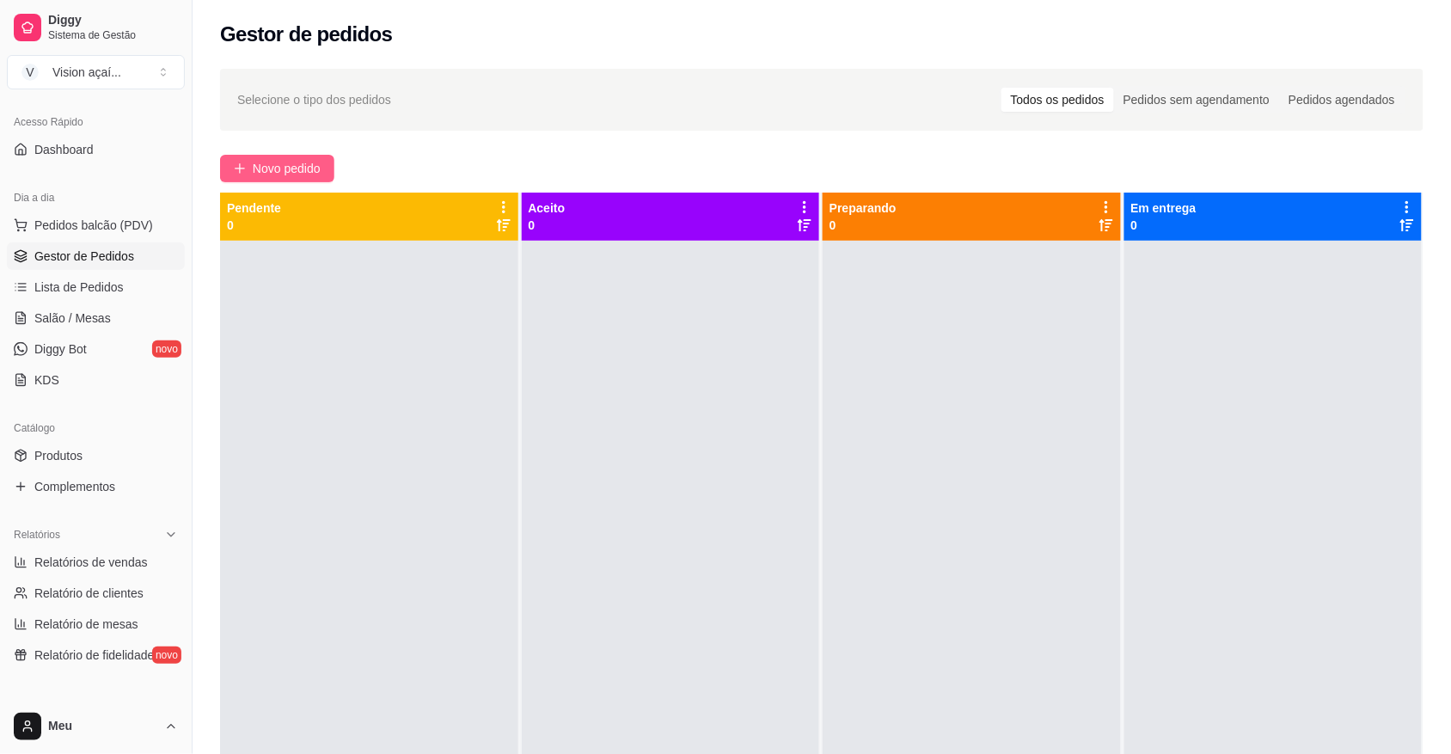
click at [279, 169] on span "Novo pedido" at bounding box center [287, 168] width 68 height 19
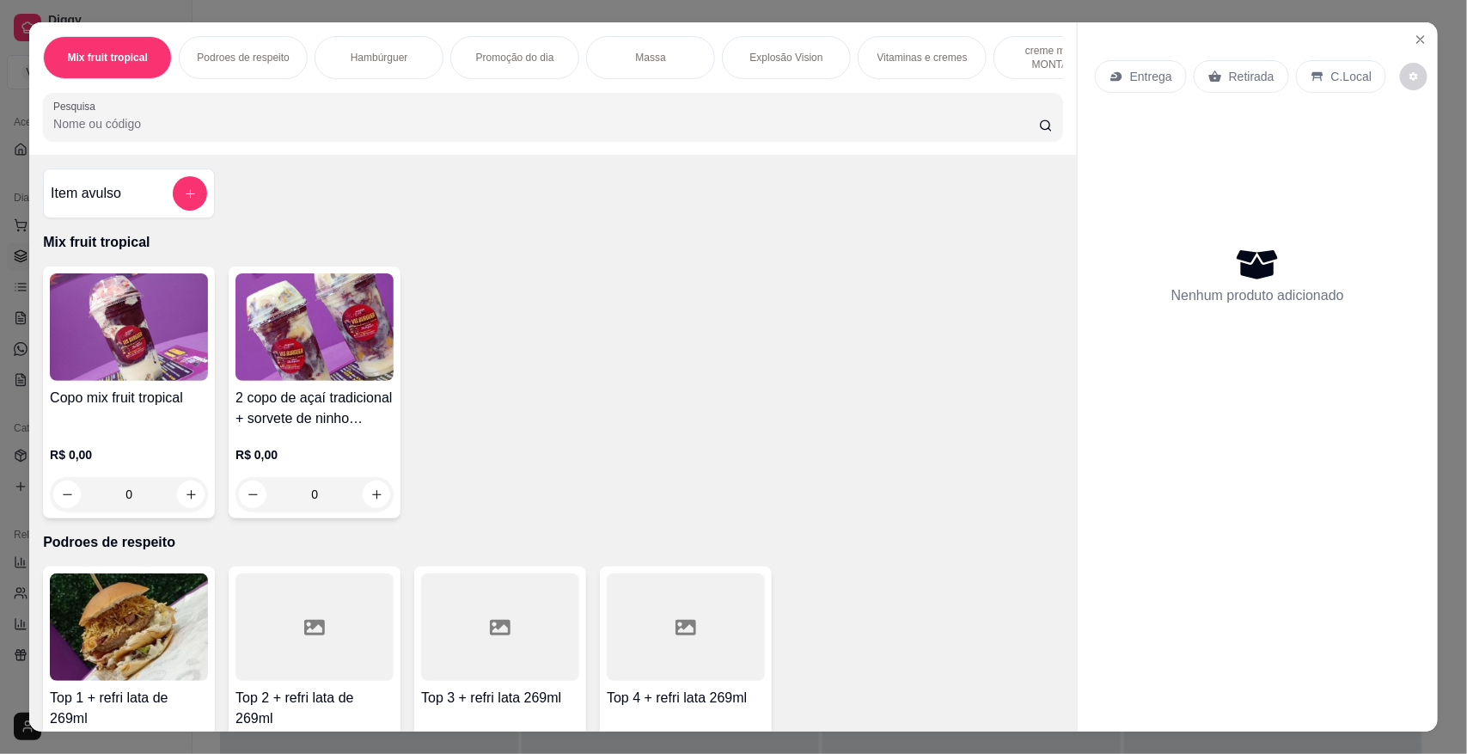
click at [922, 44] on div "Vitaminas e cremes" at bounding box center [922, 57] width 129 height 43
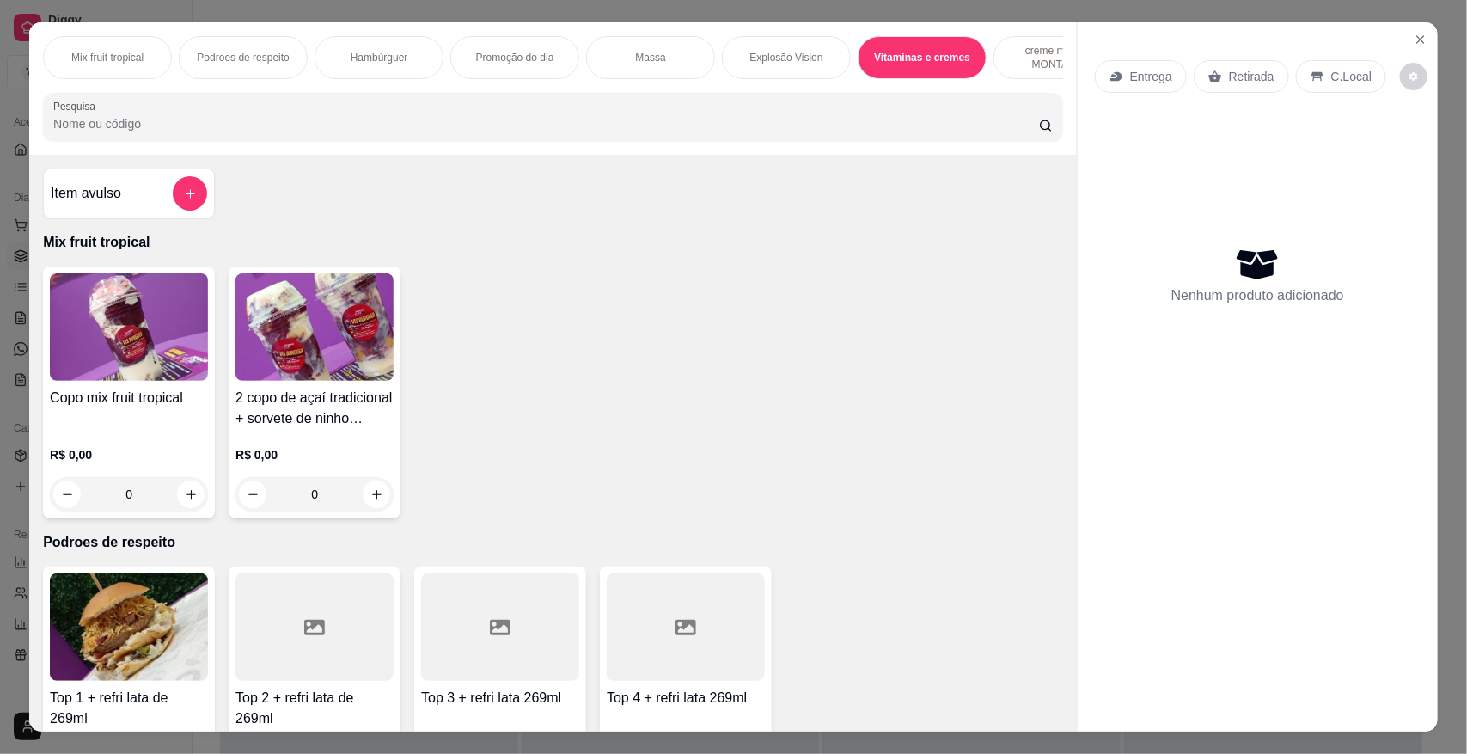
scroll to position [32, 0]
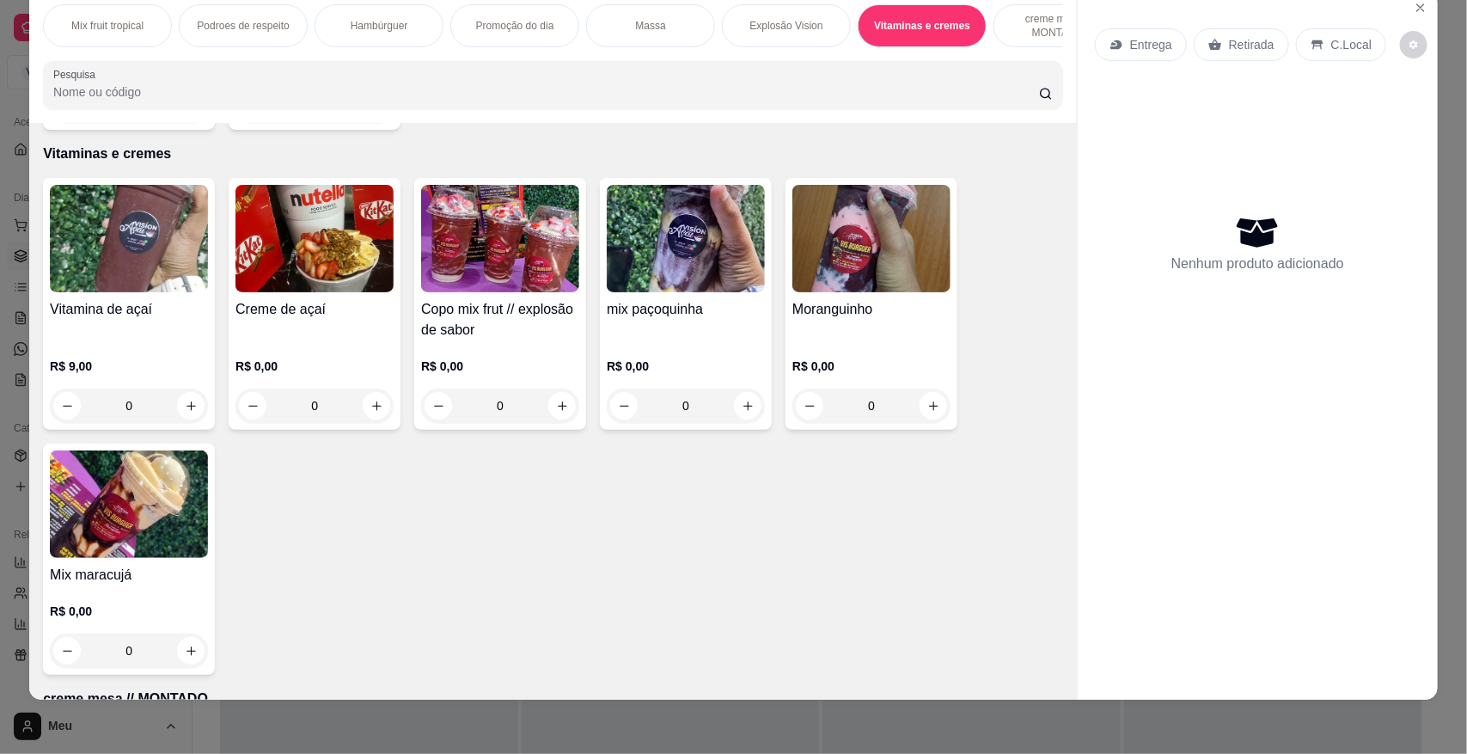
click at [144, 315] on h4 "Vitamina de açaí" at bounding box center [129, 309] width 158 height 21
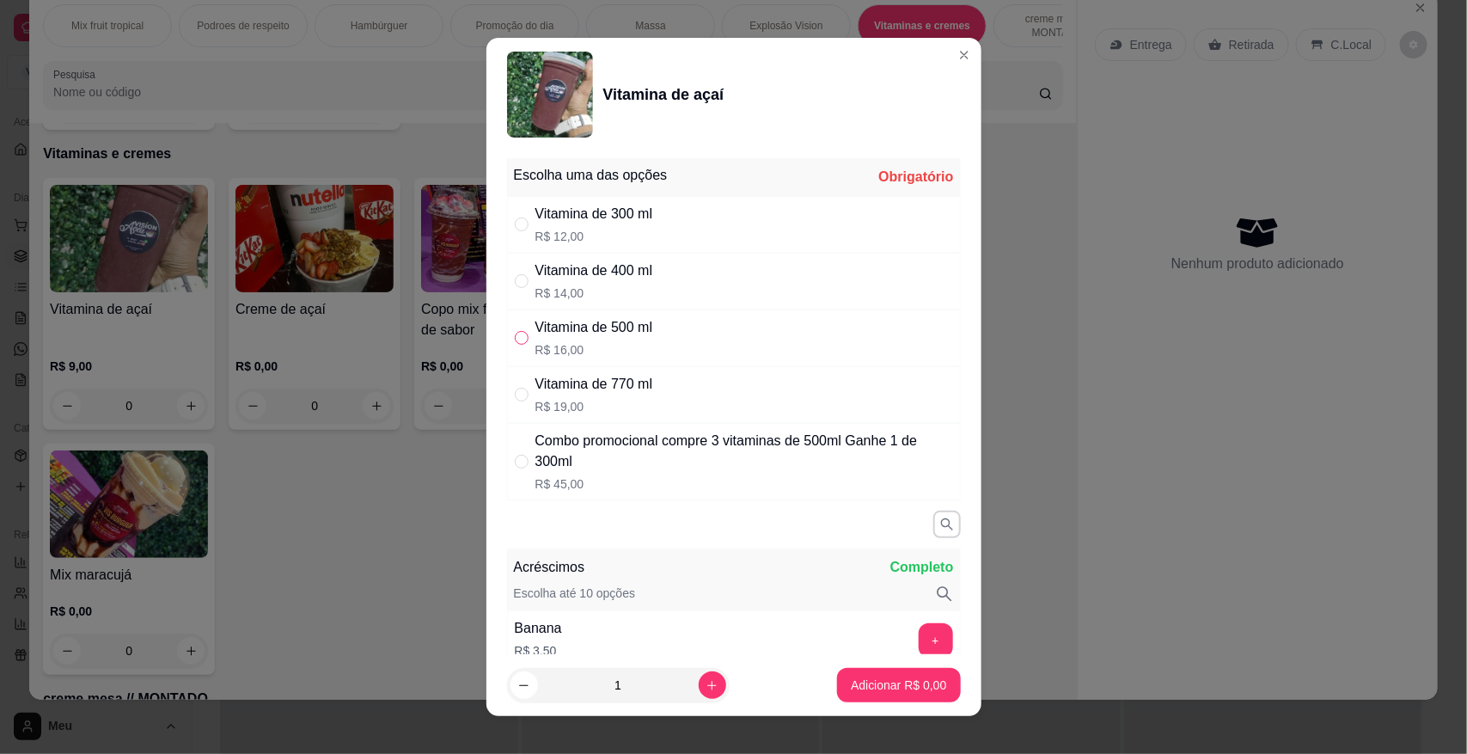
click at [518, 340] on input "" at bounding box center [522, 338] width 14 height 14
radio input "true"
click at [879, 684] on p "Adicionar R$ 16,00" at bounding box center [895, 684] width 102 height 17
type input "1"
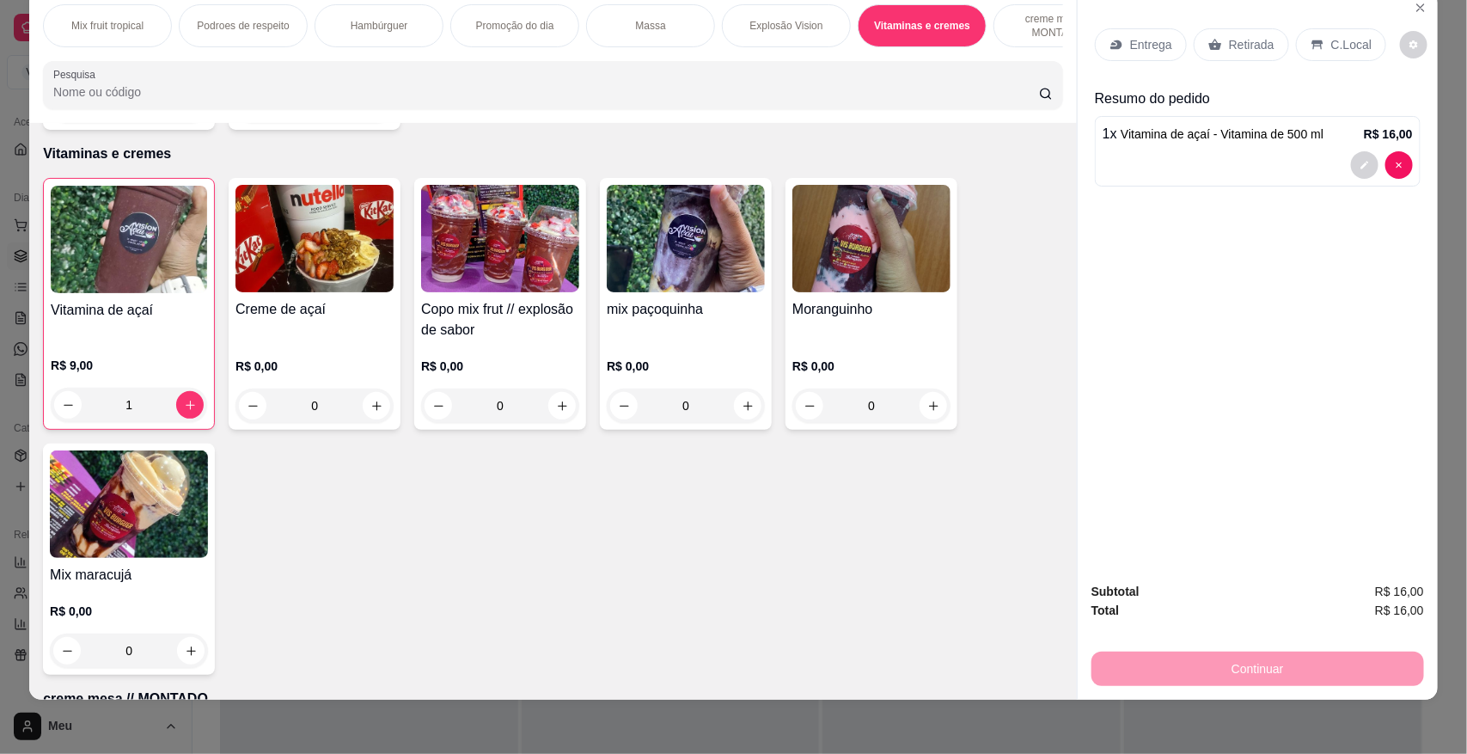
click at [1247, 32] on div "Retirada" at bounding box center [1241, 44] width 95 height 33
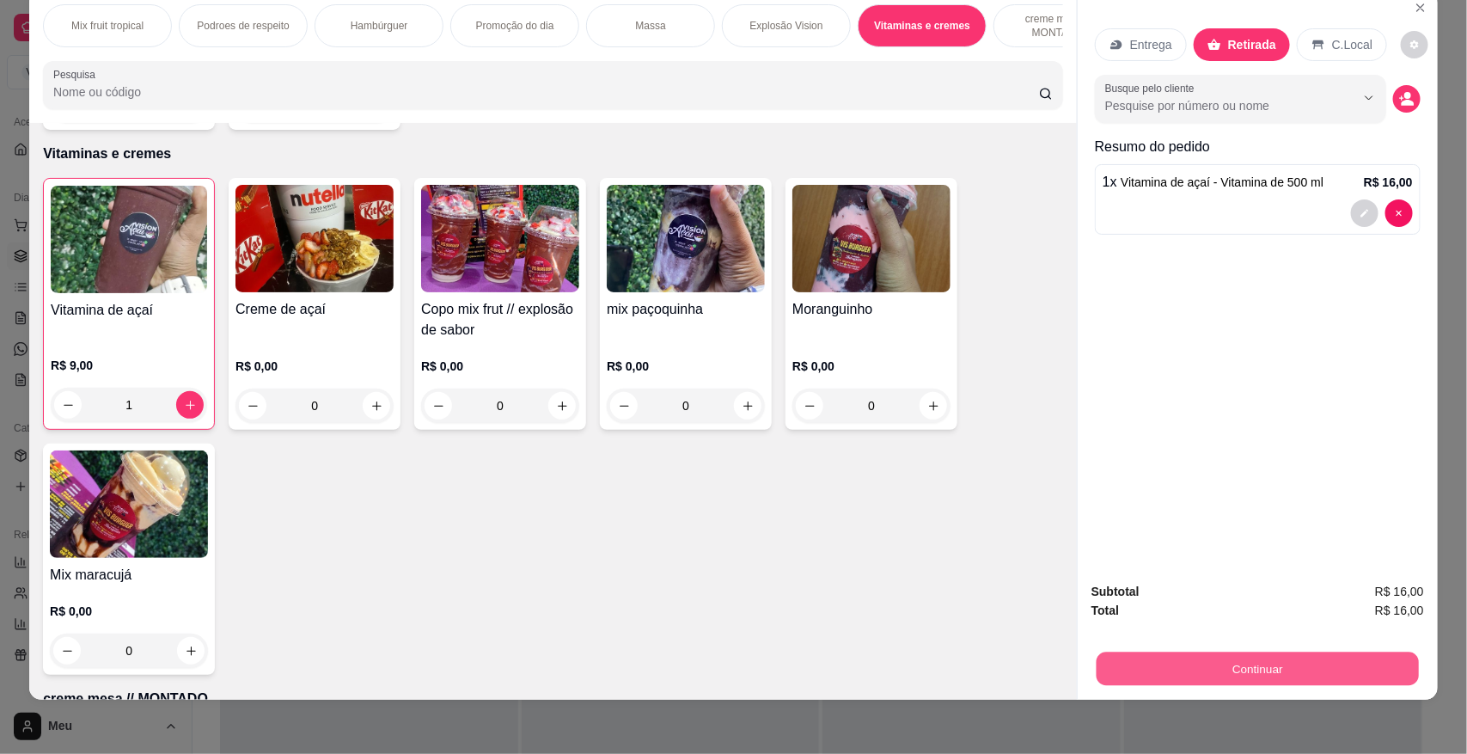
click at [1277, 667] on button "Continuar" at bounding box center [1258, 668] width 322 height 34
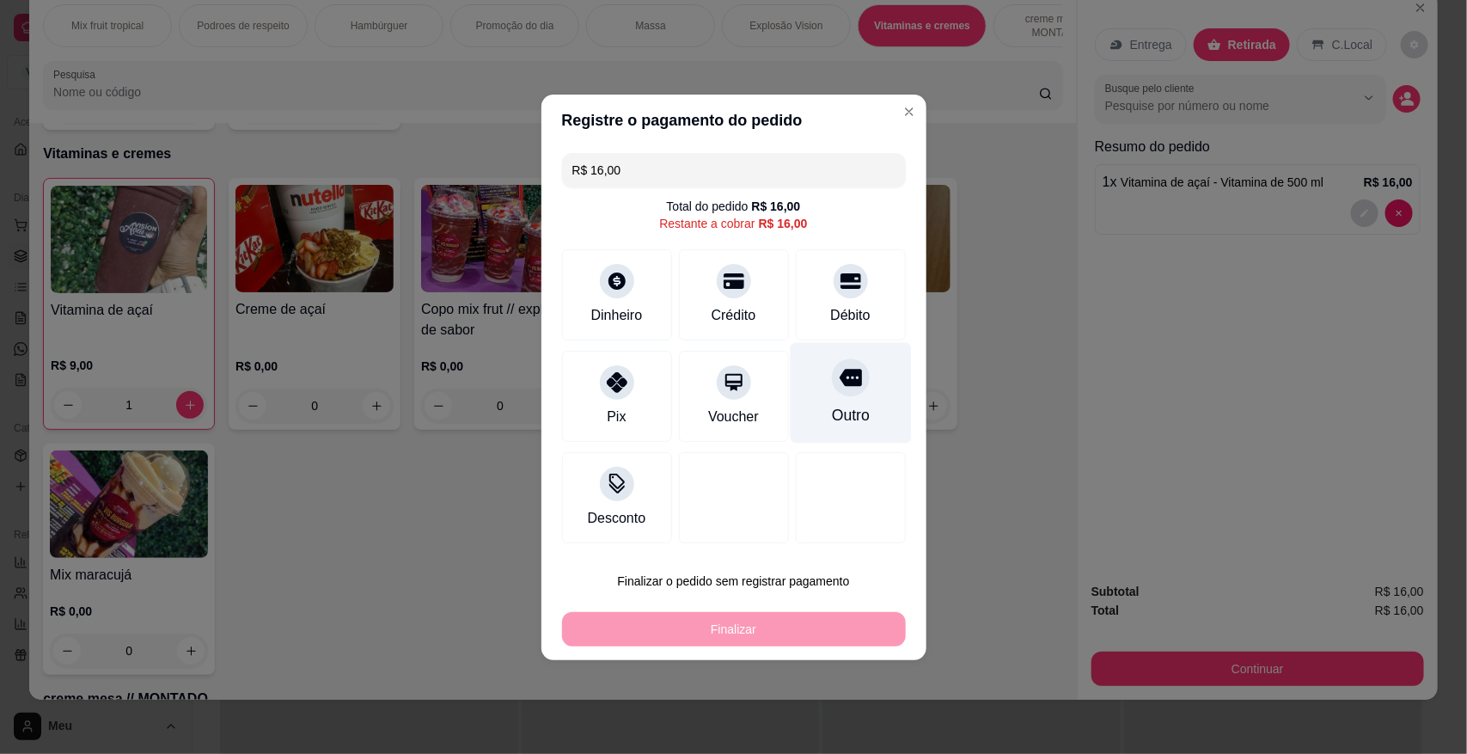
click at [853, 382] on div at bounding box center [851, 377] width 38 height 38
type input "R$ 0,00"
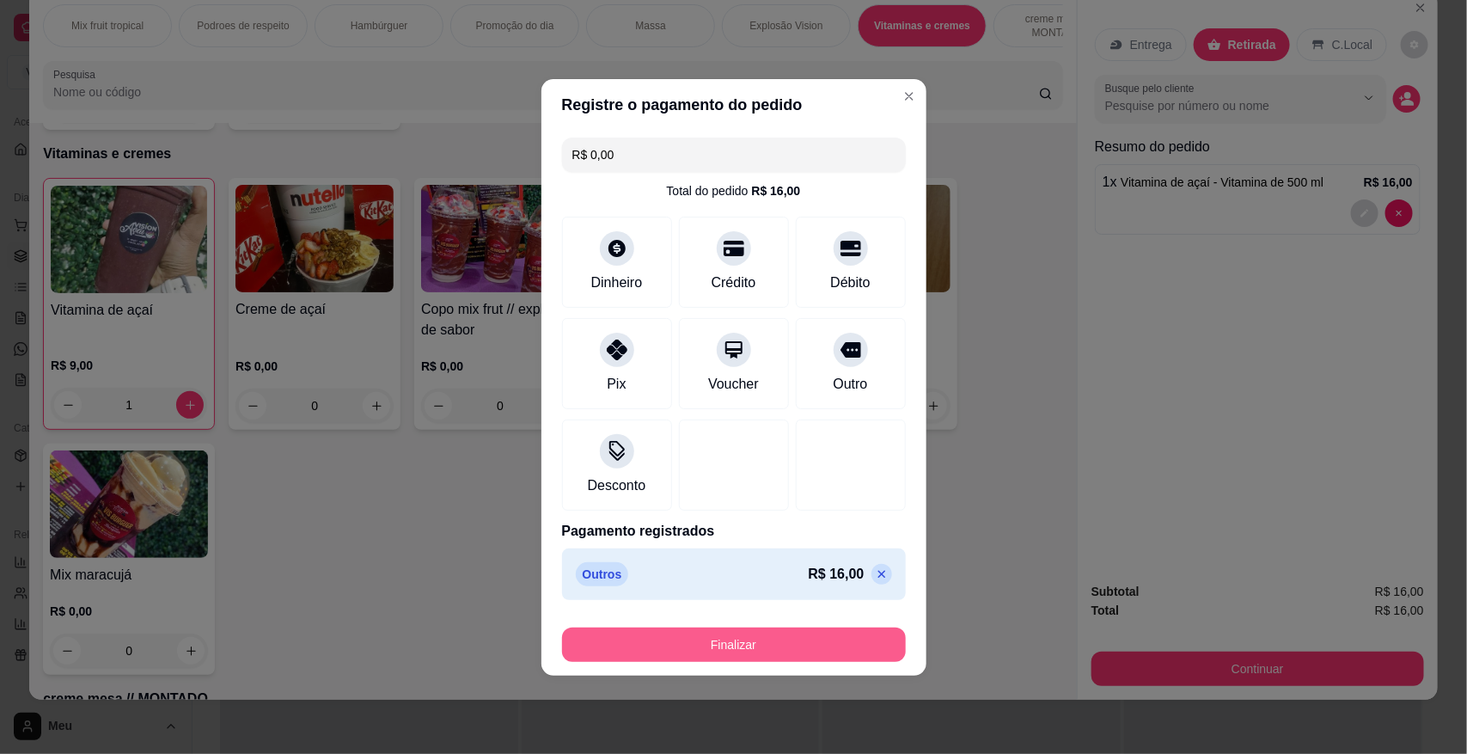
click at [779, 640] on button "Finalizar" at bounding box center [734, 644] width 344 height 34
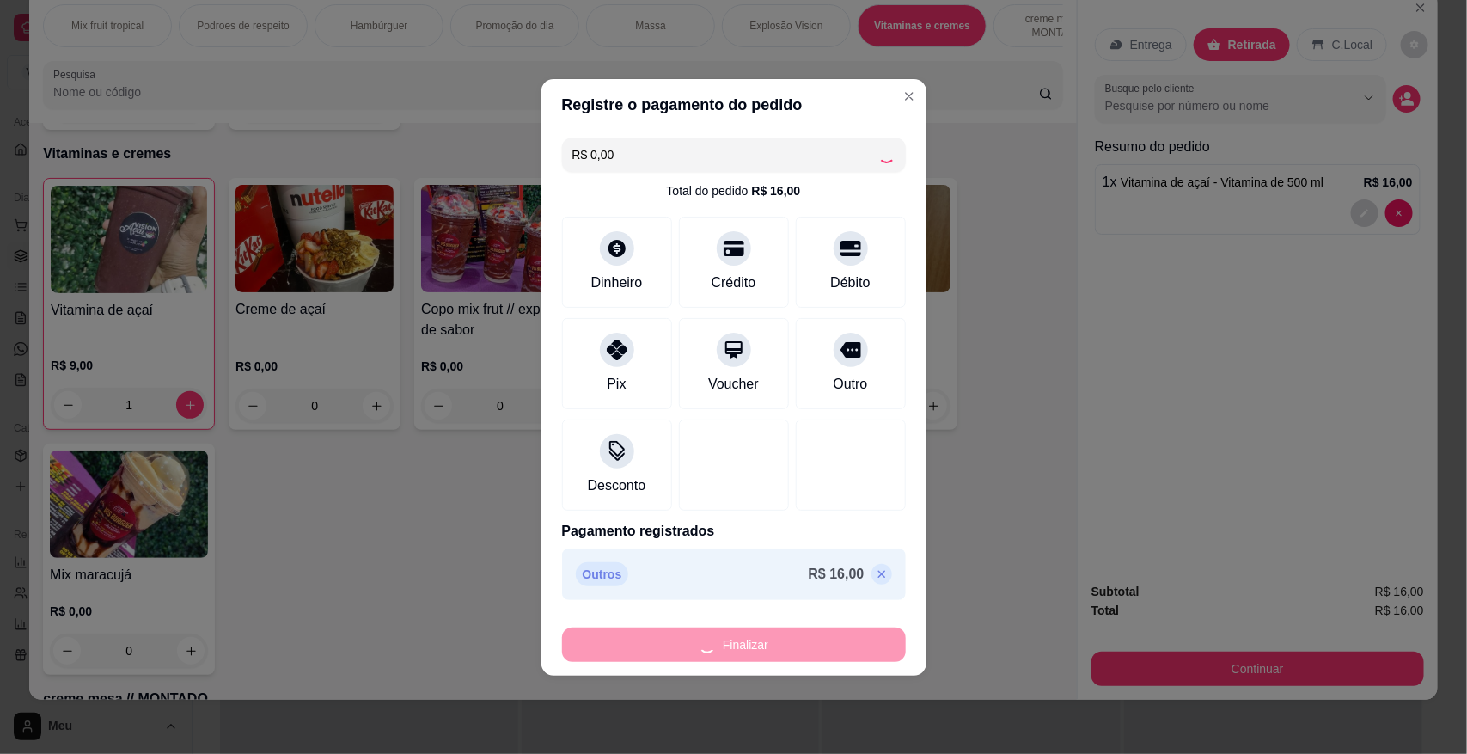
type input "0"
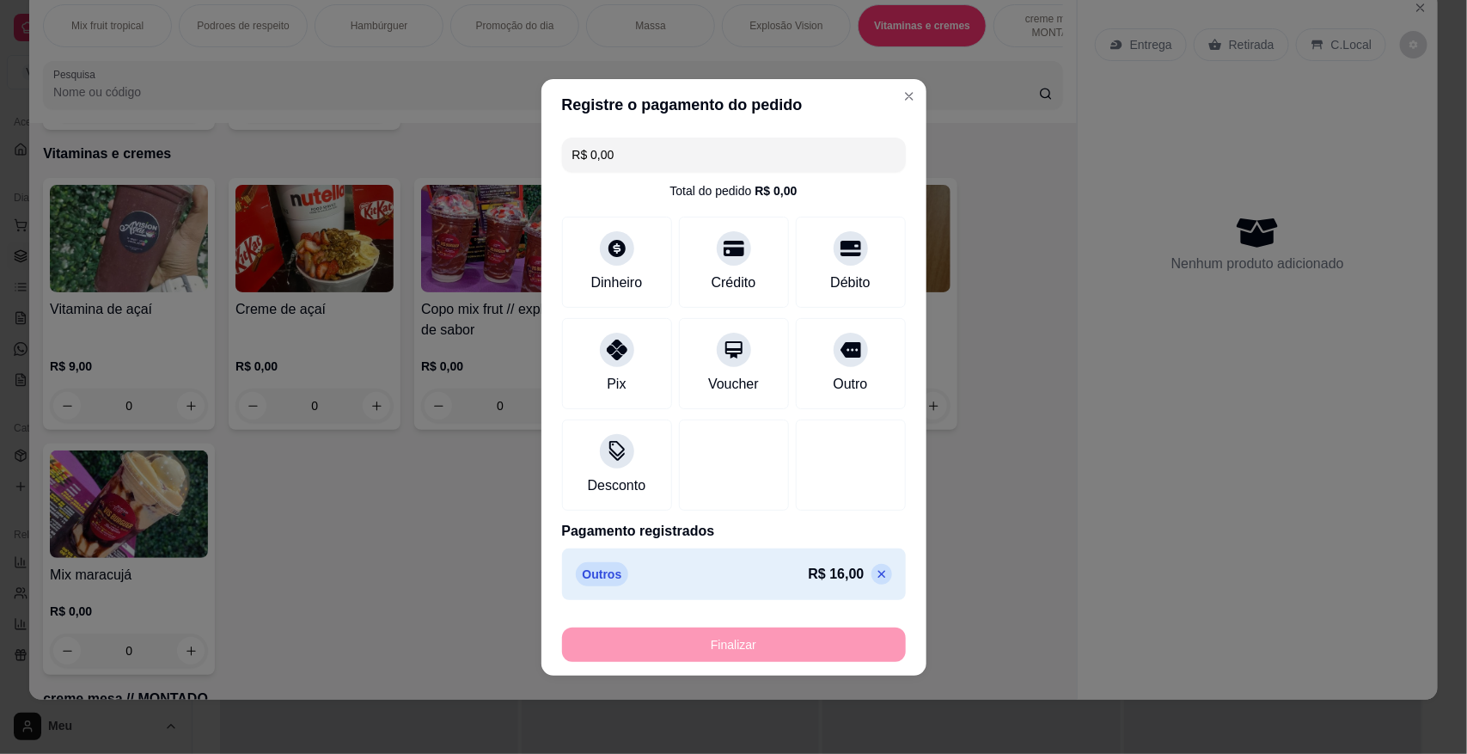
type input "-R$ 16,00"
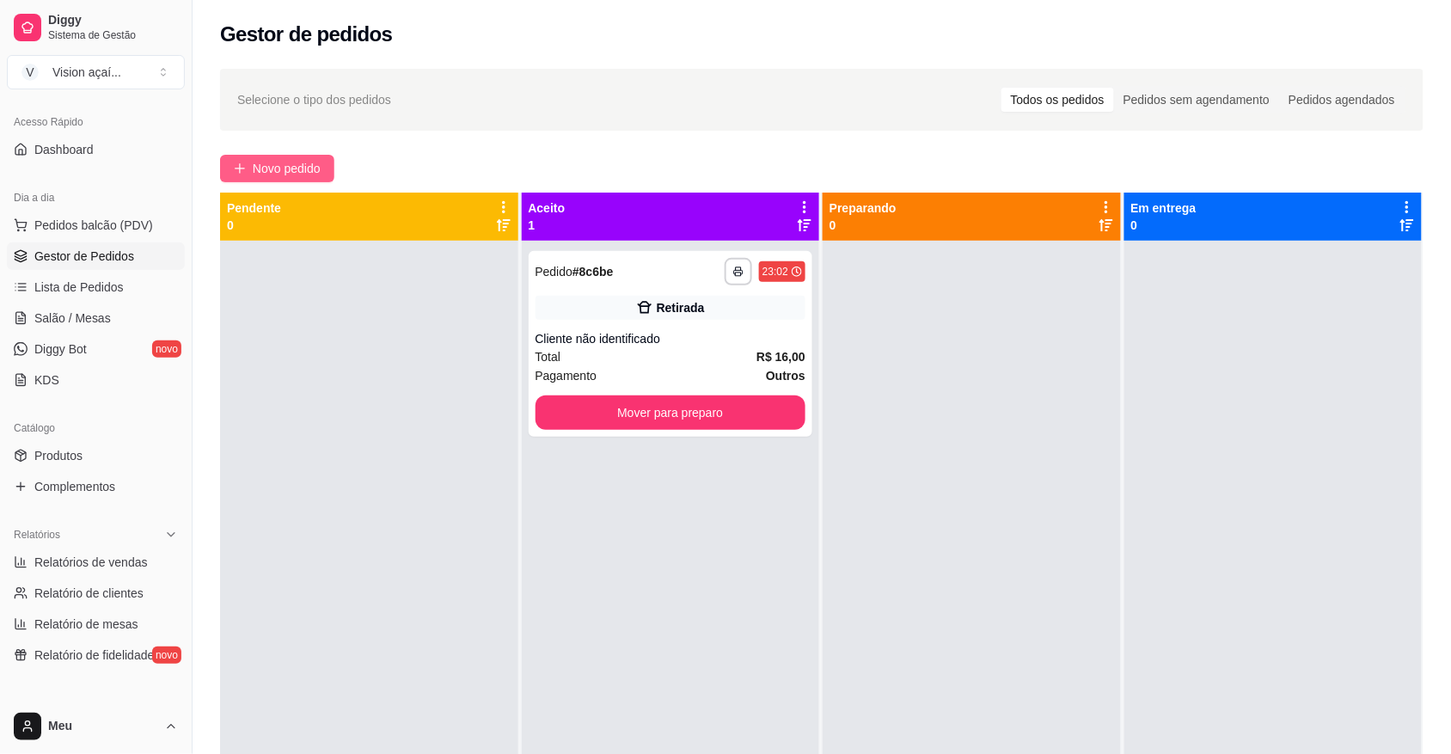
click at [301, 163] on span "Novo pedido" at bounding box center [287, 168] width 68 height 19
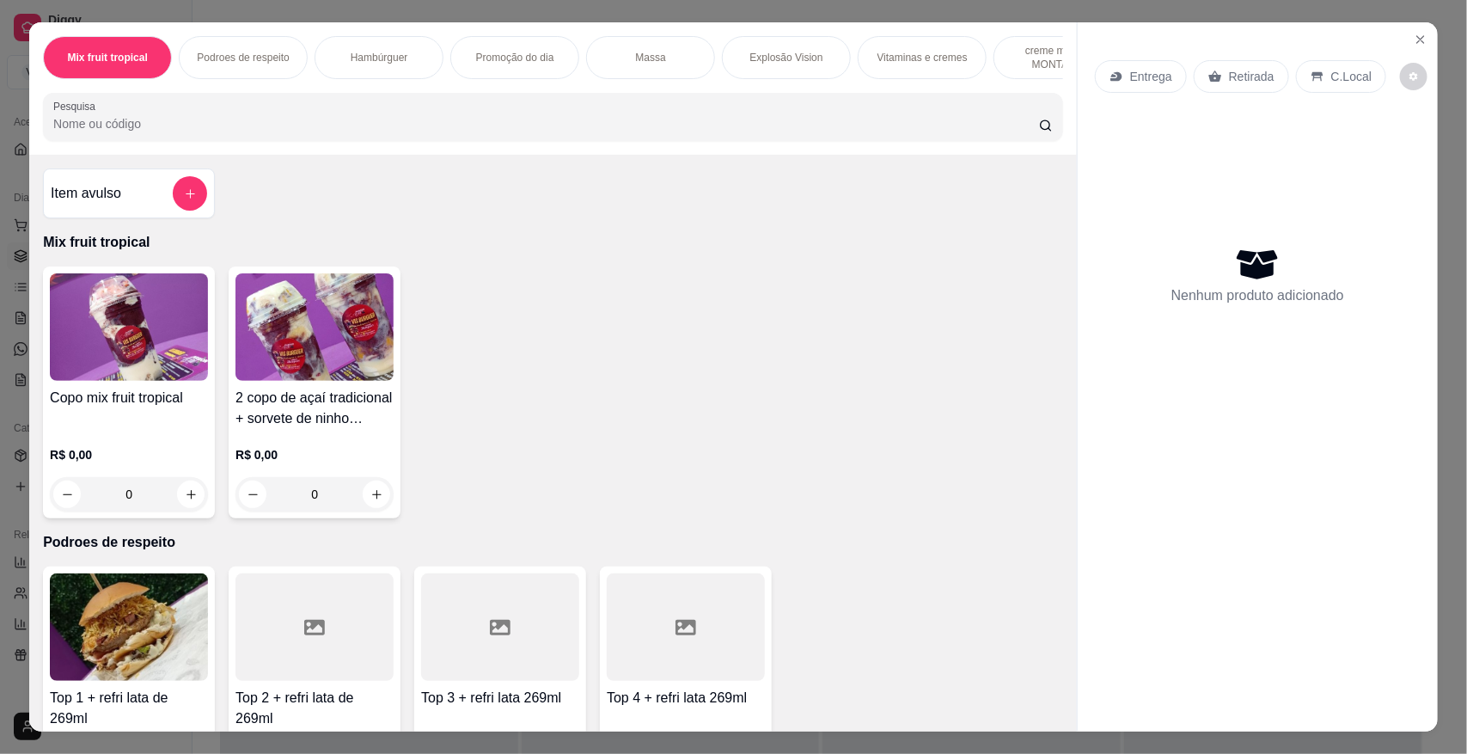
click at [888, 61] on p "Vitaminas e cremes" at bounding box center [922, 58] width 90 height 14
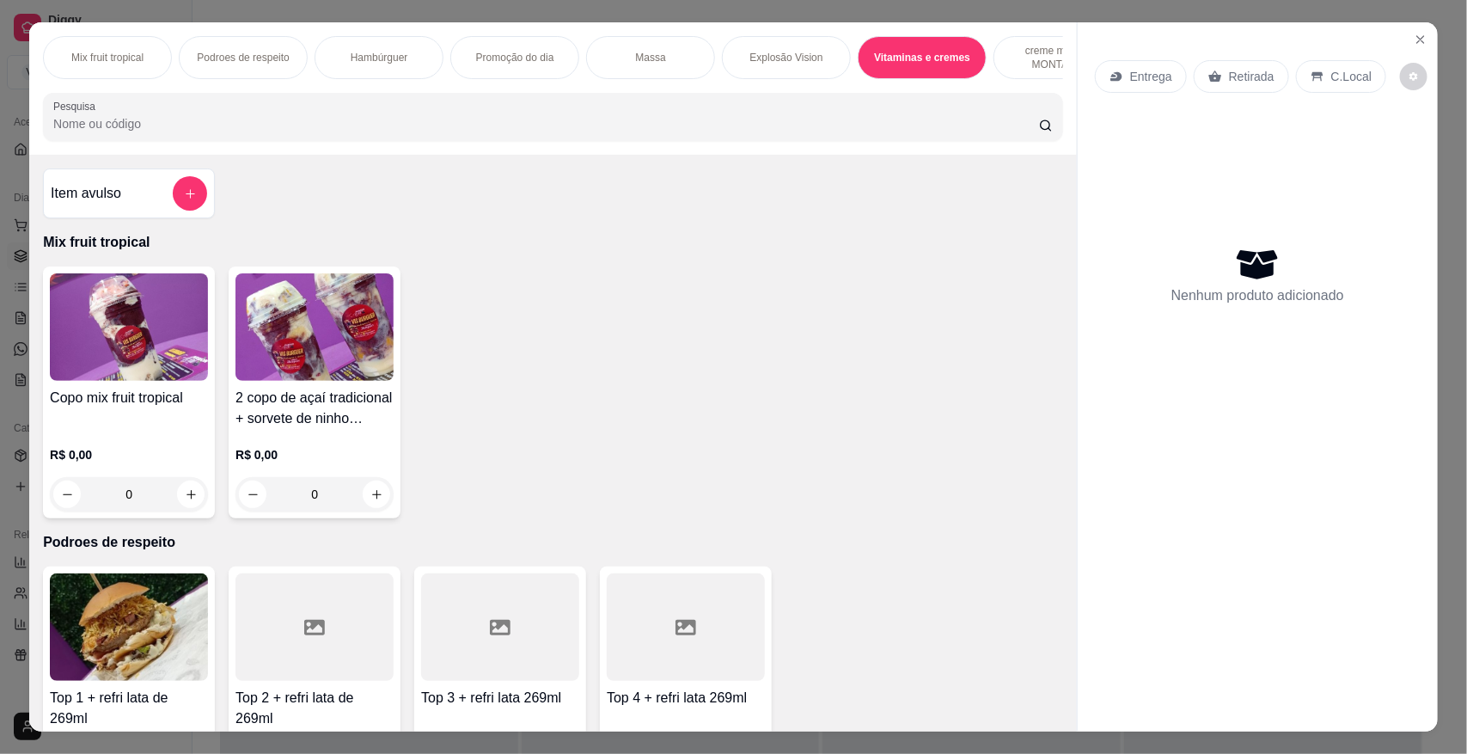
scroll to position [32, 0]
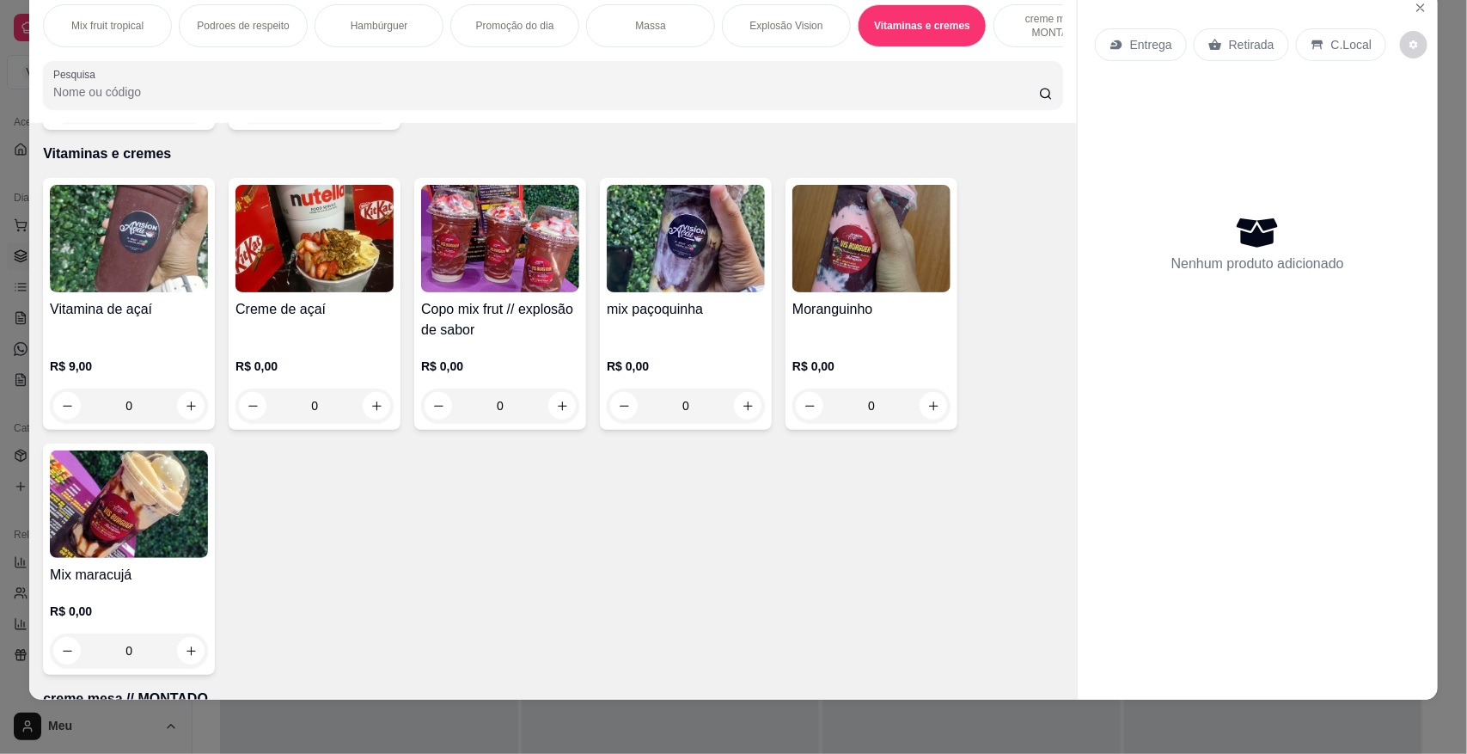
click at [142, 243] on img at bounding box center [129, 238] width 158 height 107
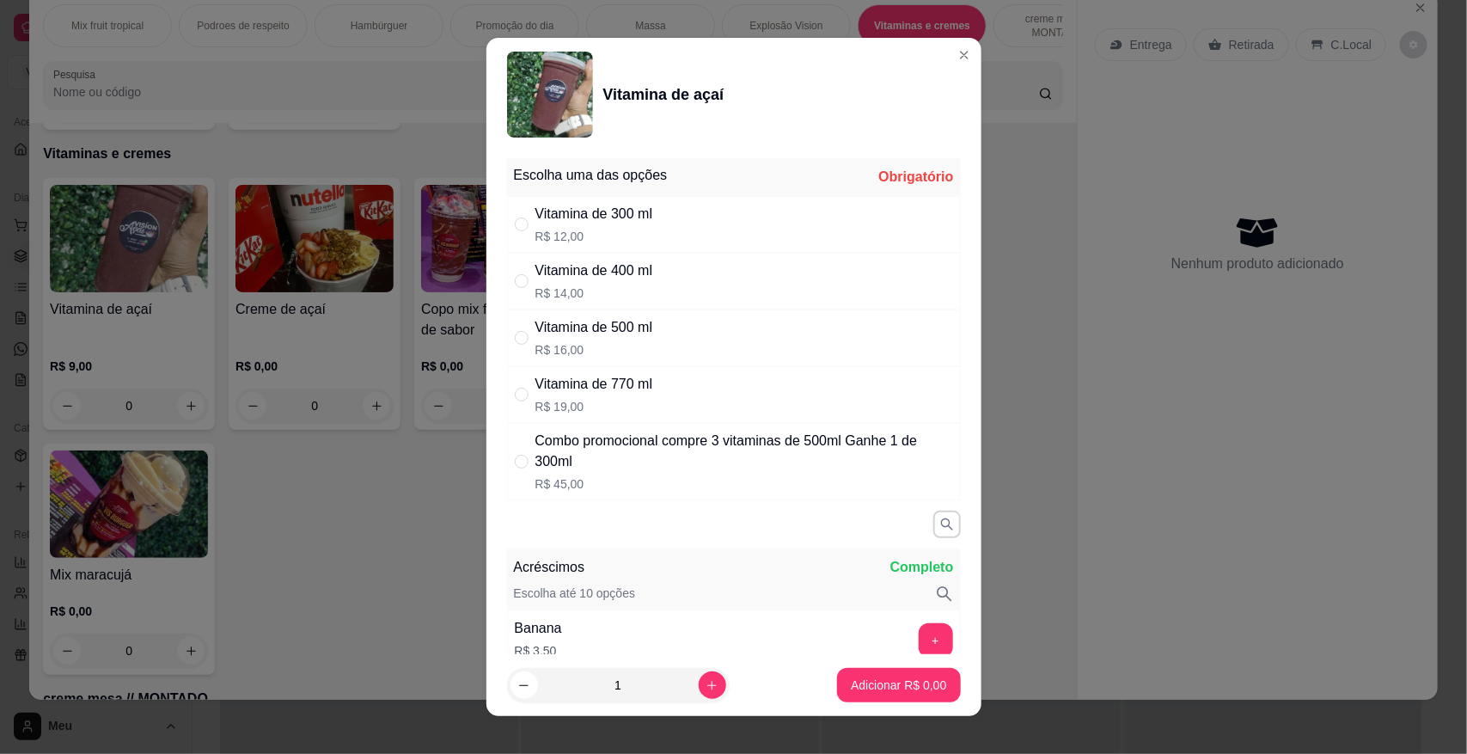
click at [524, 397] on div "" at bounding box center [525, 394] width 21 height 19
radio input "true"
click at [911, 688] on p "Adicionar R$ 19,00" at bounding box center [895, 684] width 102 height 17
type input "1"
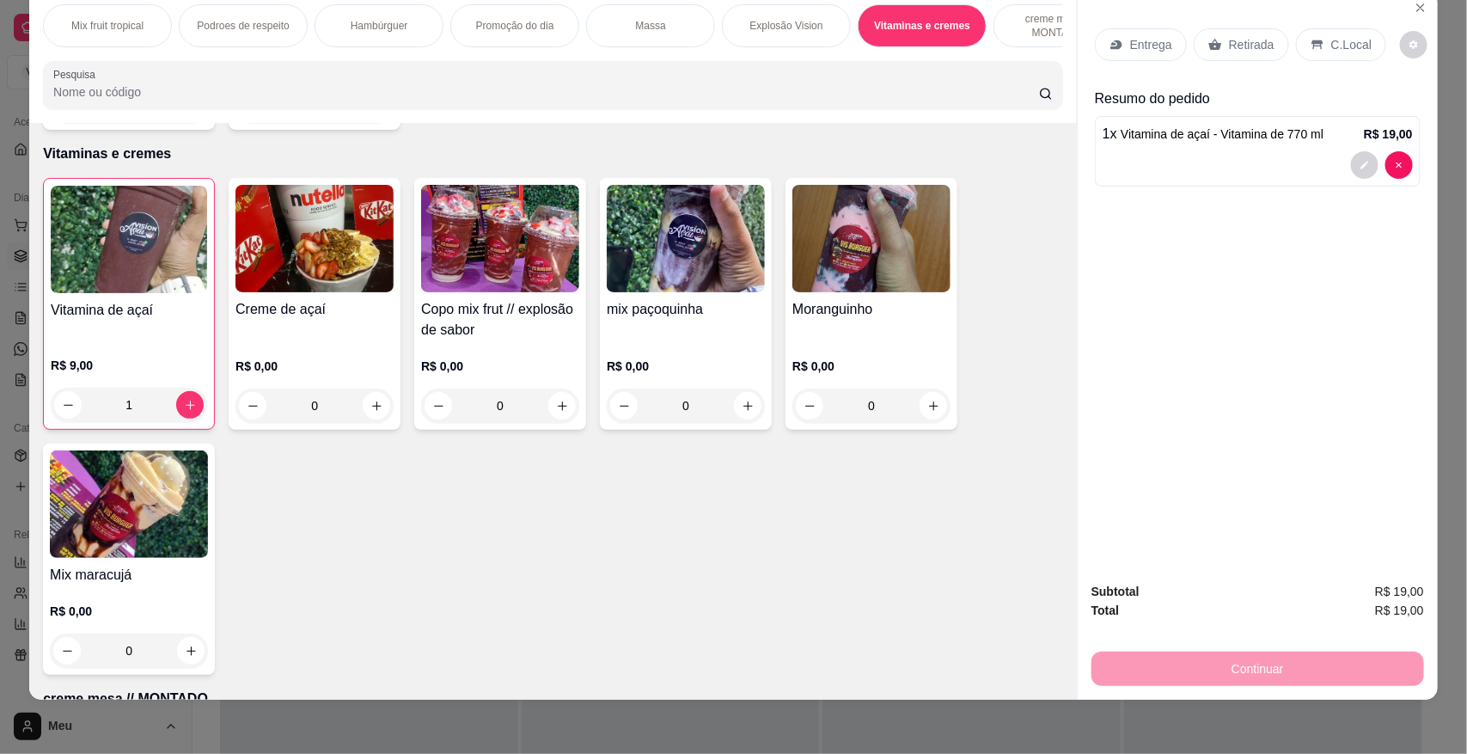
click at [1244, 44] on p "Retirada" at bounding box center [1252, 44] width 46 height 17
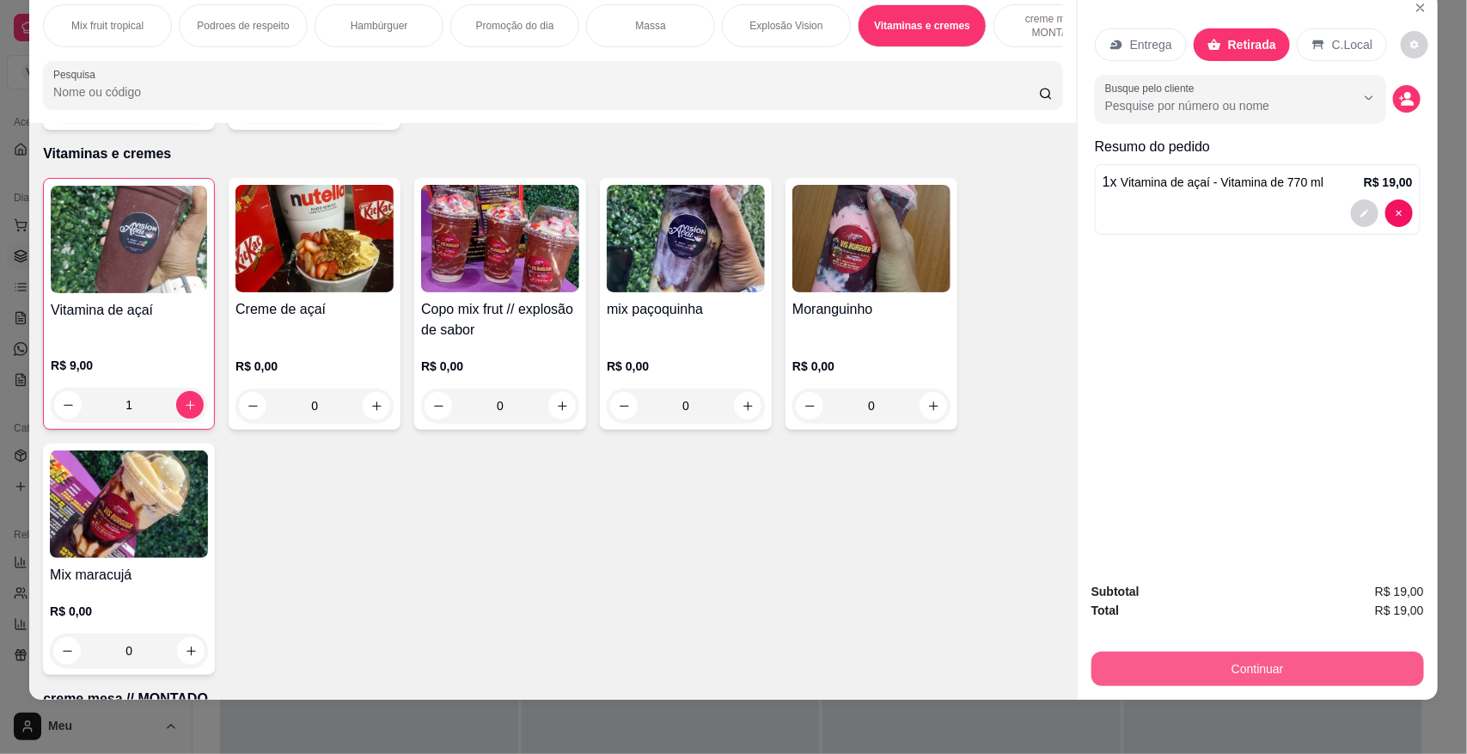
click at [1269, 668] on button "Continuar" at bounding box center [1257, 668] width 333 height 34
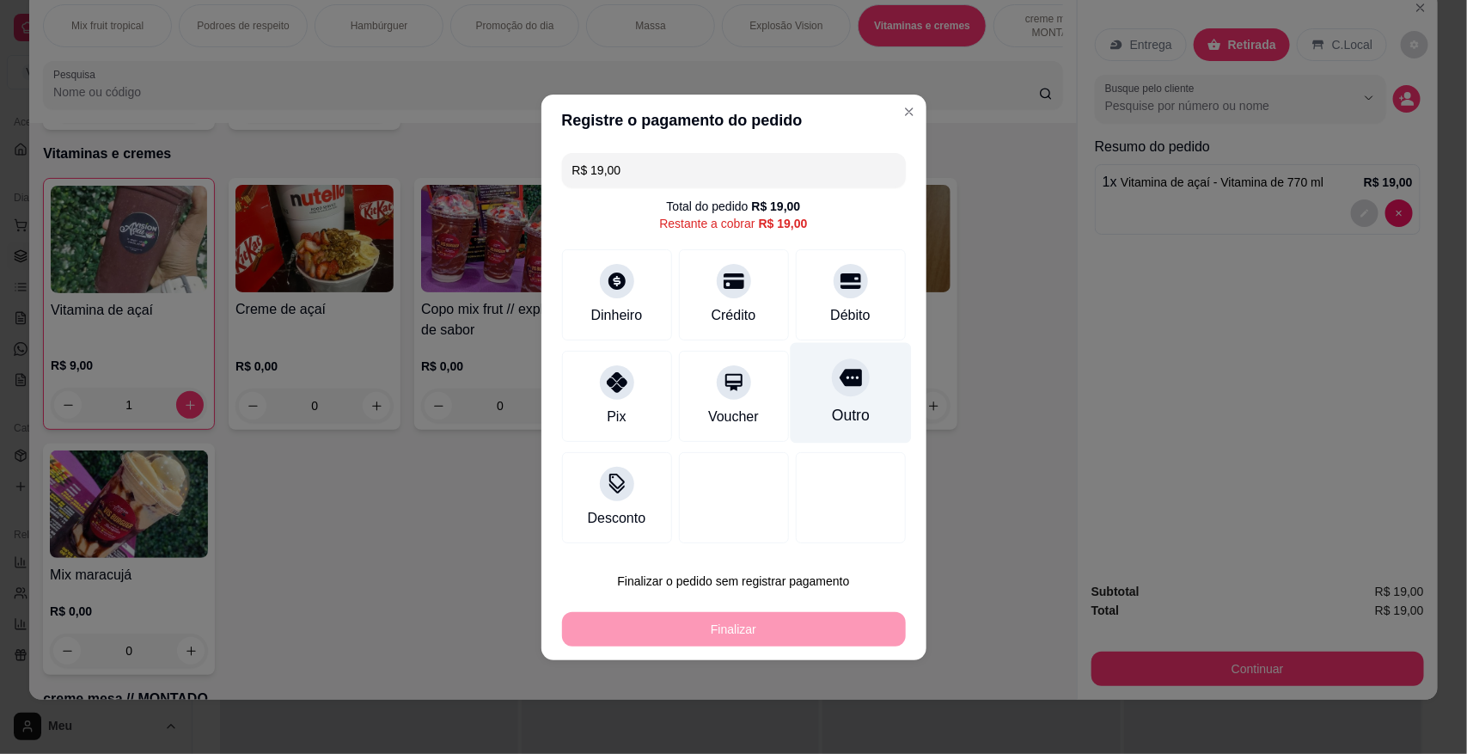
click at [831, 421] on div "Outro" at bounding box center [850, 415] width 38 height 22
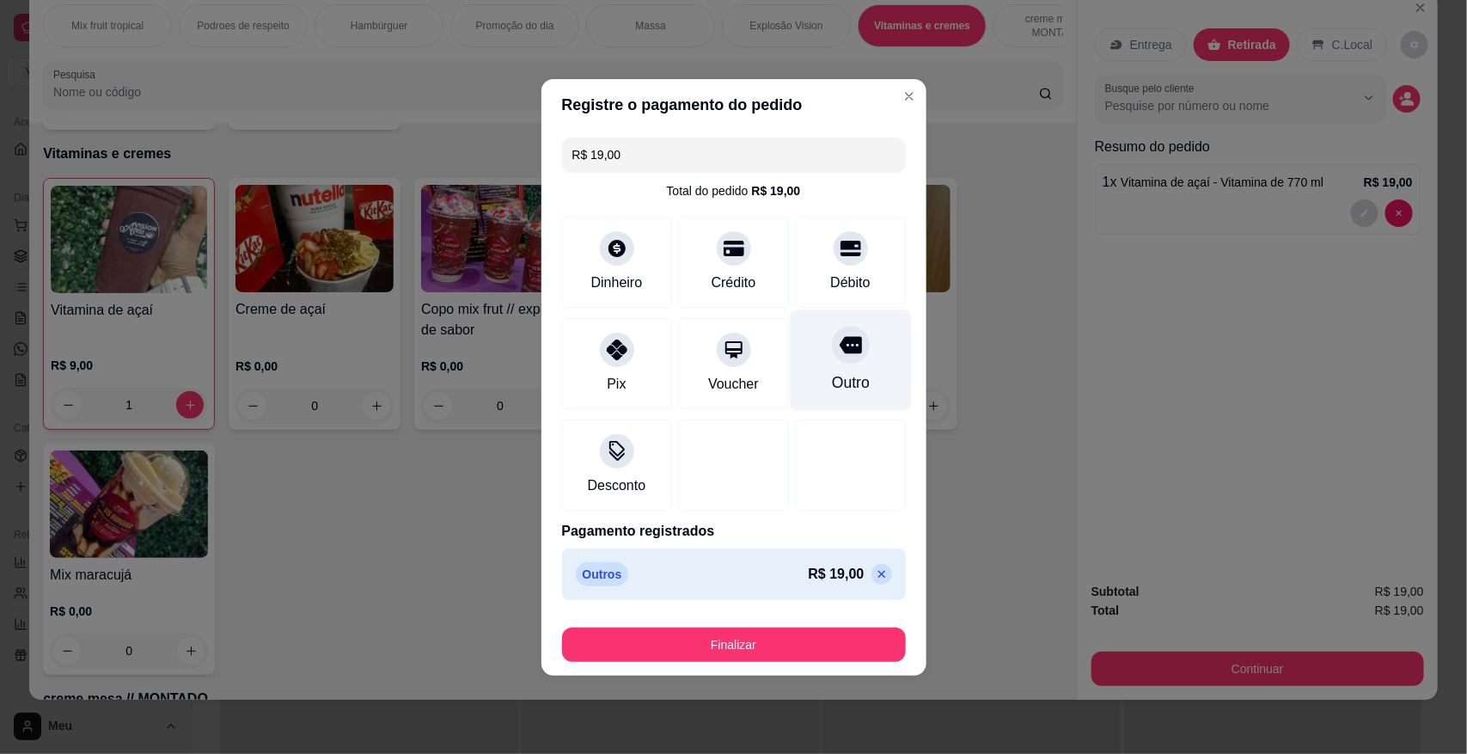
type input "R$ 0,00"
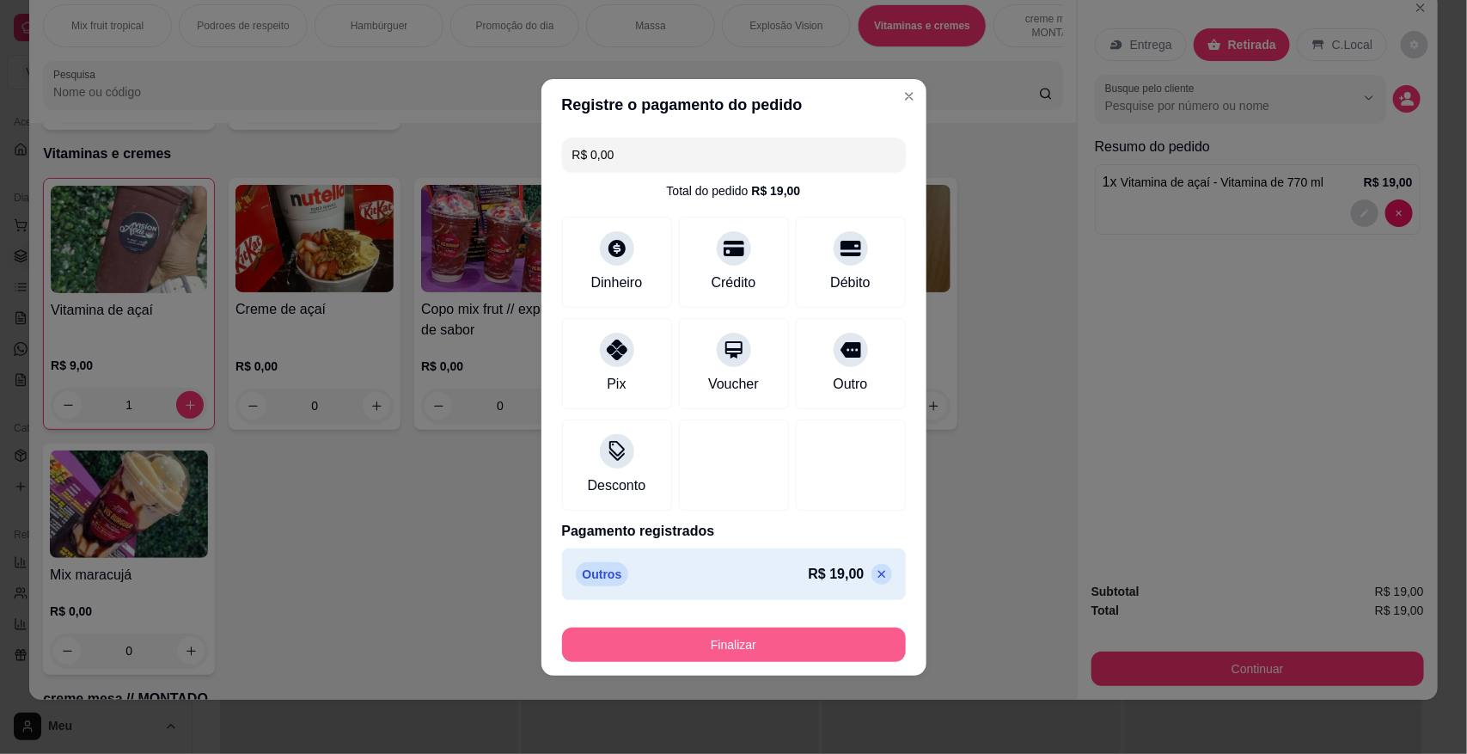
click at [755, 637] on button "Finalizar" at bounding box center [734, 644] width 344 height 34
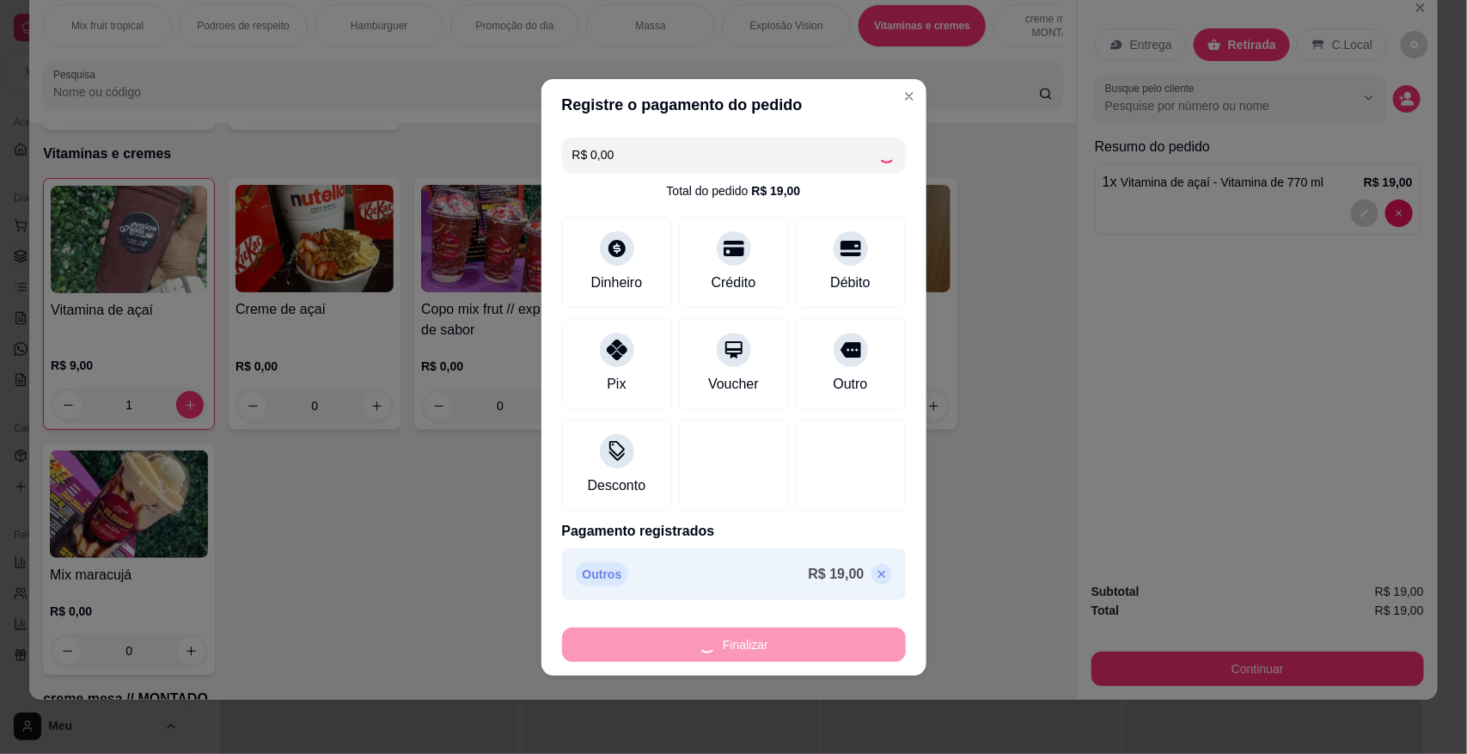
type input "0"
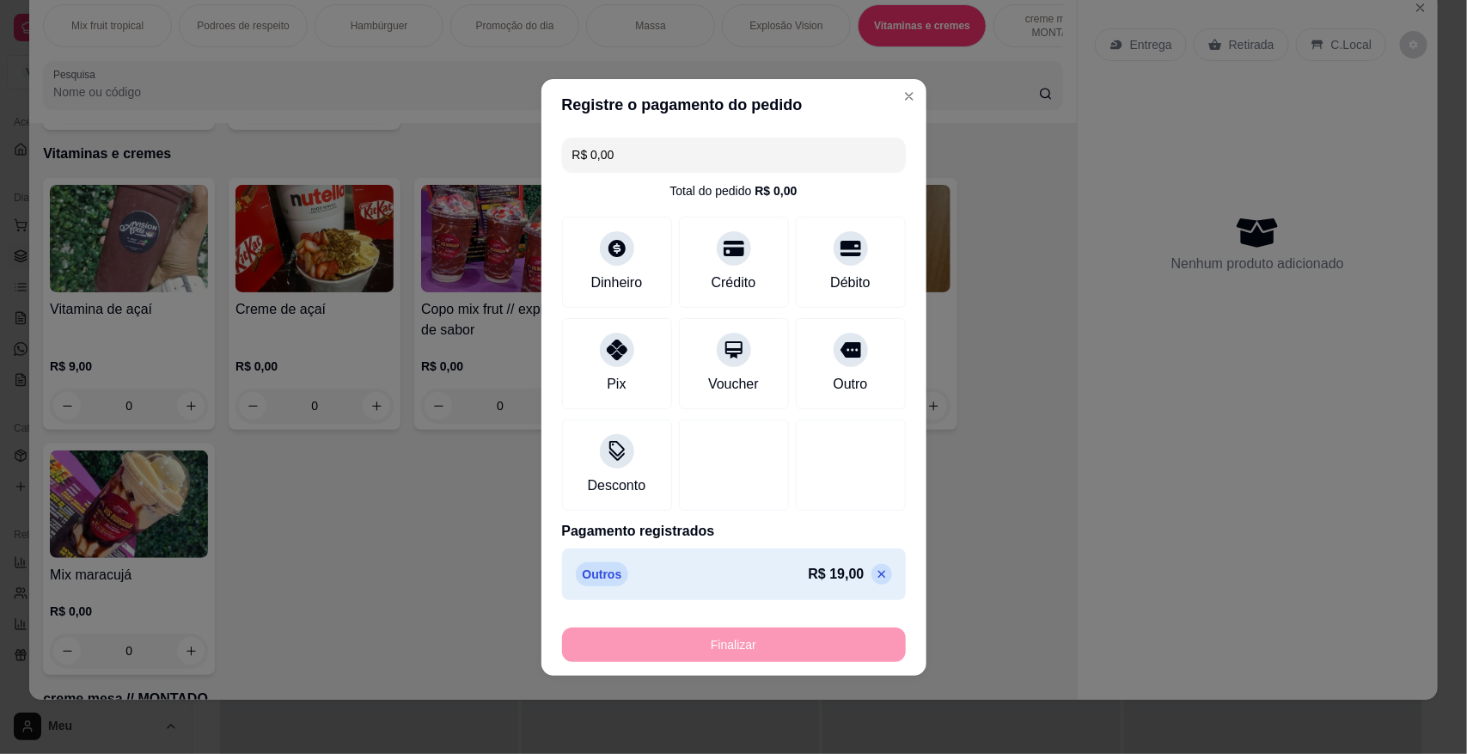
type input "-R$ 19,00"
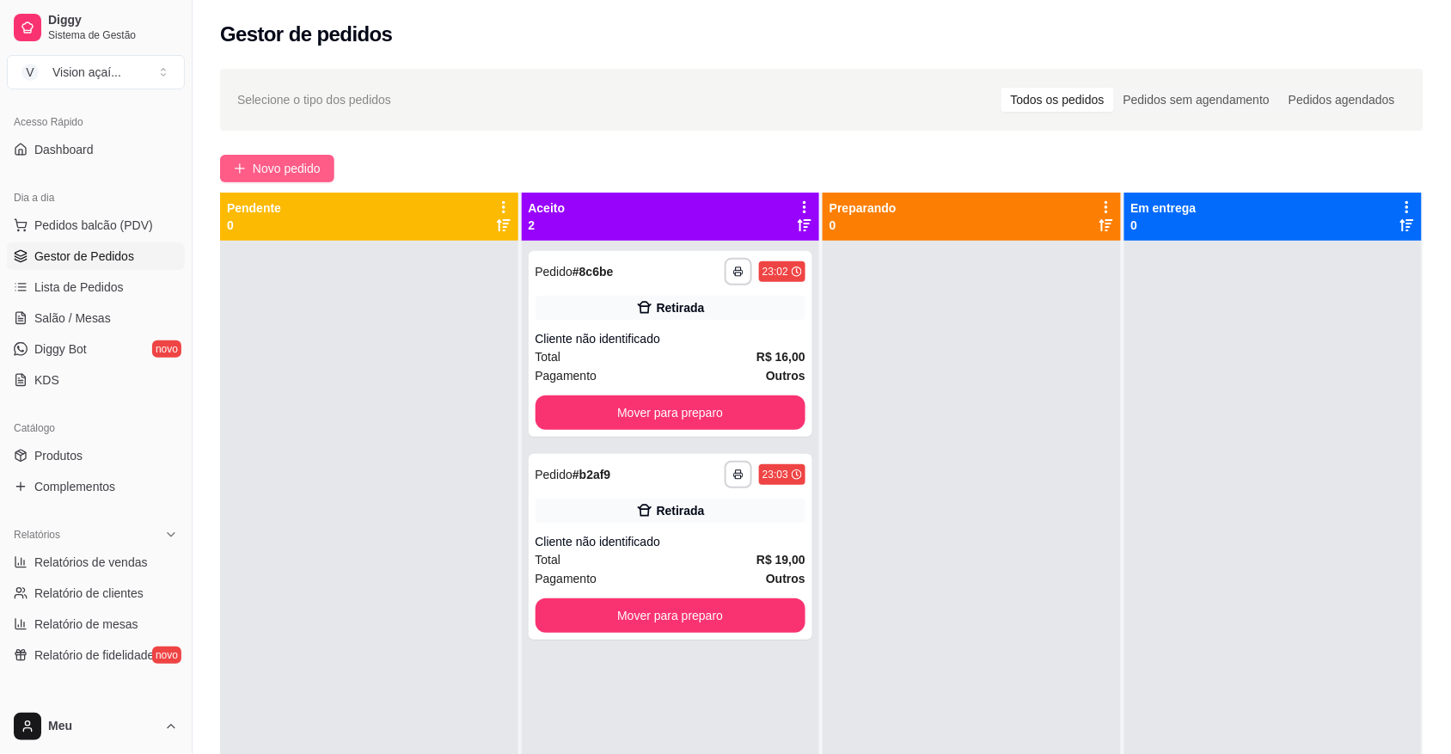
click at [305, 169] on span "Novo pedido" at bounding box center [287, 168] width 68 height 19
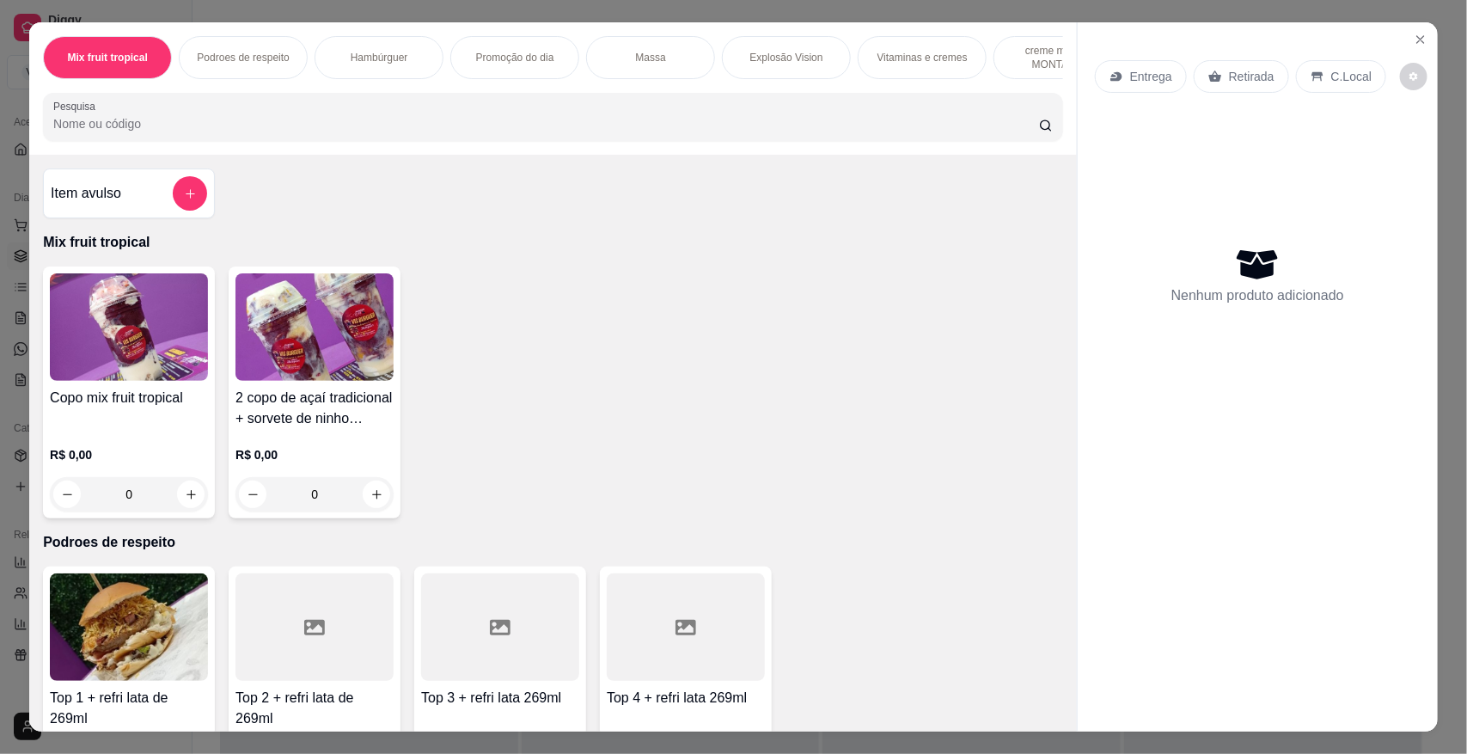
click at [903, 56] on p "Vitaminas e cremes" at bounding box center [922, 58] width 90 height 14
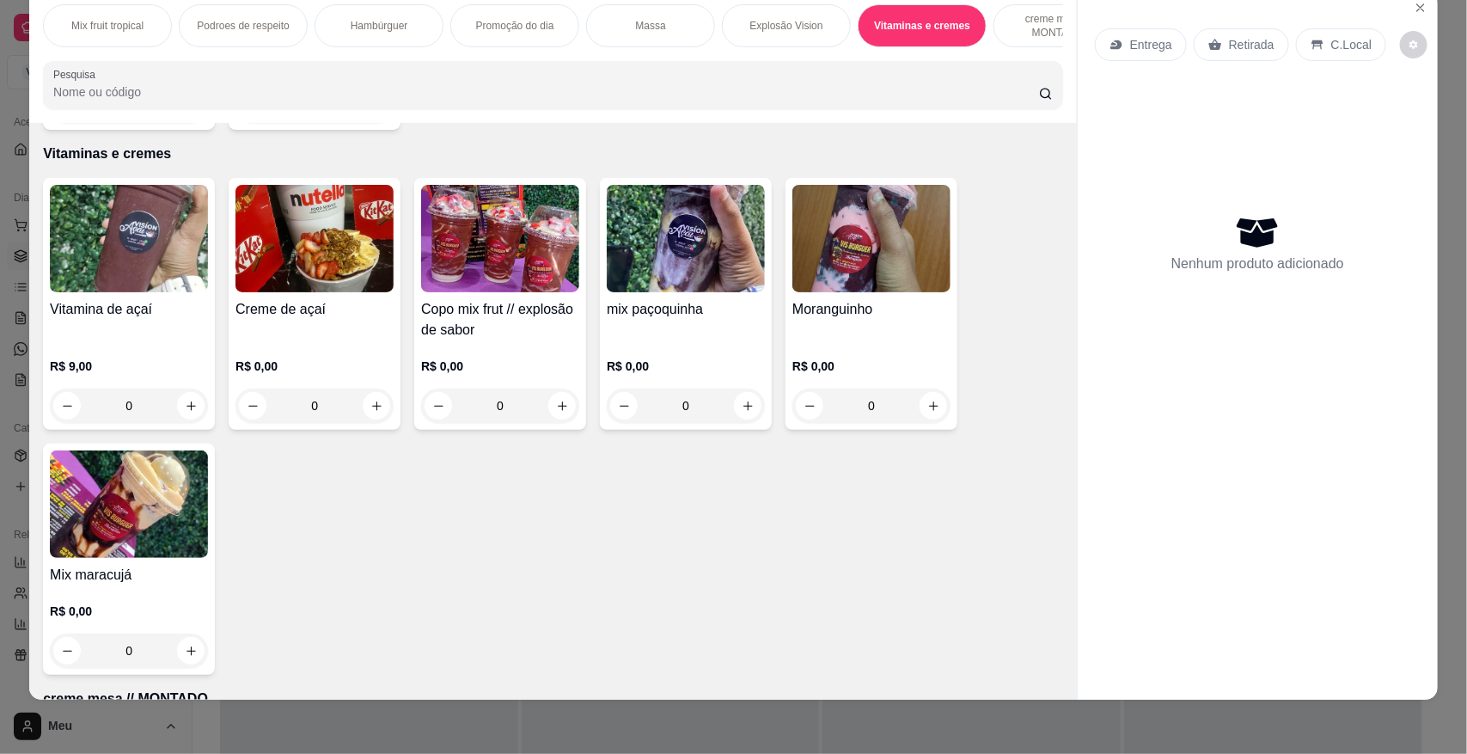
click at [143, 278] on img at bounding box center [129, 238] width 158 height 107
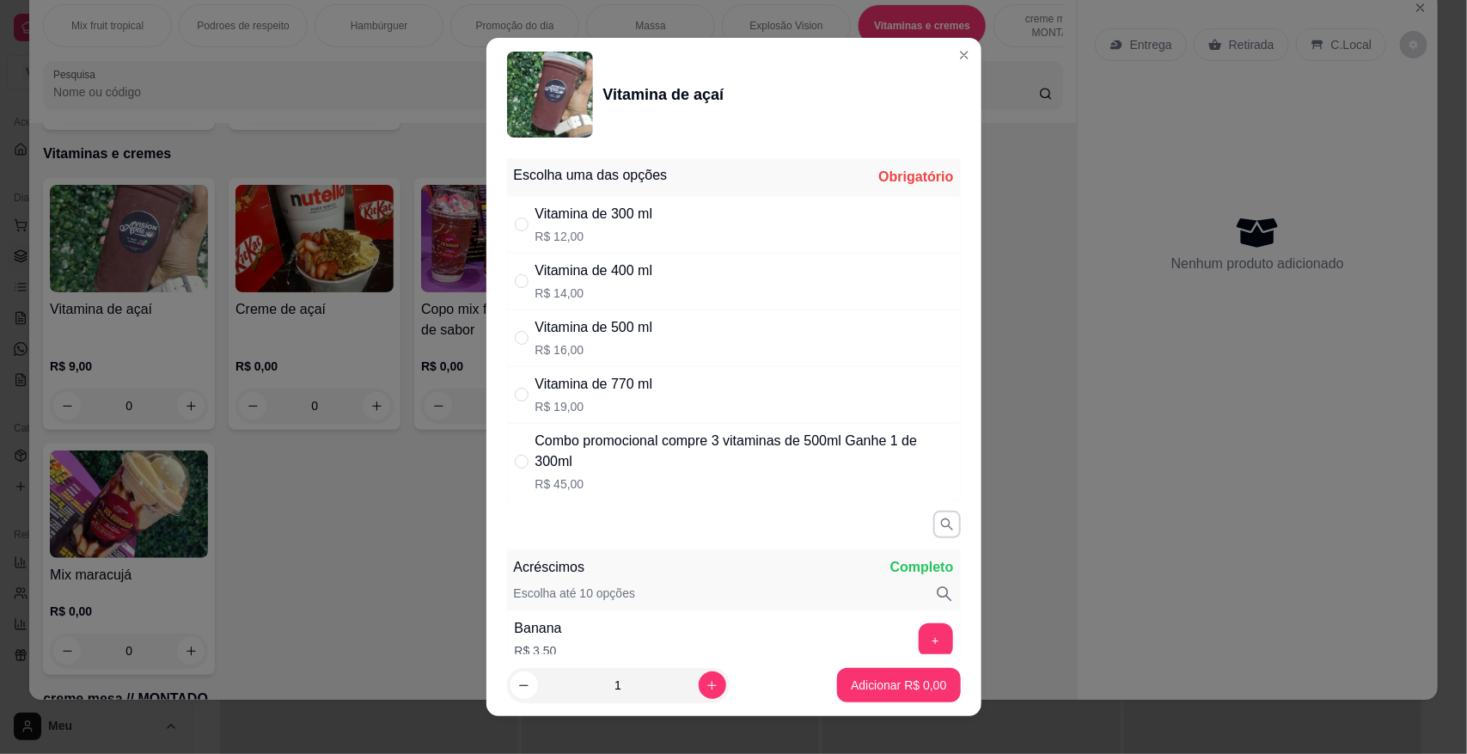
click at [523, 409] on div "Vitamina de 770 ml R$ 19,00" at bounding box center [734, 394] width 454 height 57
radio input "true"
click at [883, 684] on p "Adicionar R$ 19,00" at bounding box center [895, 684] width 102 height 17
type input "1"
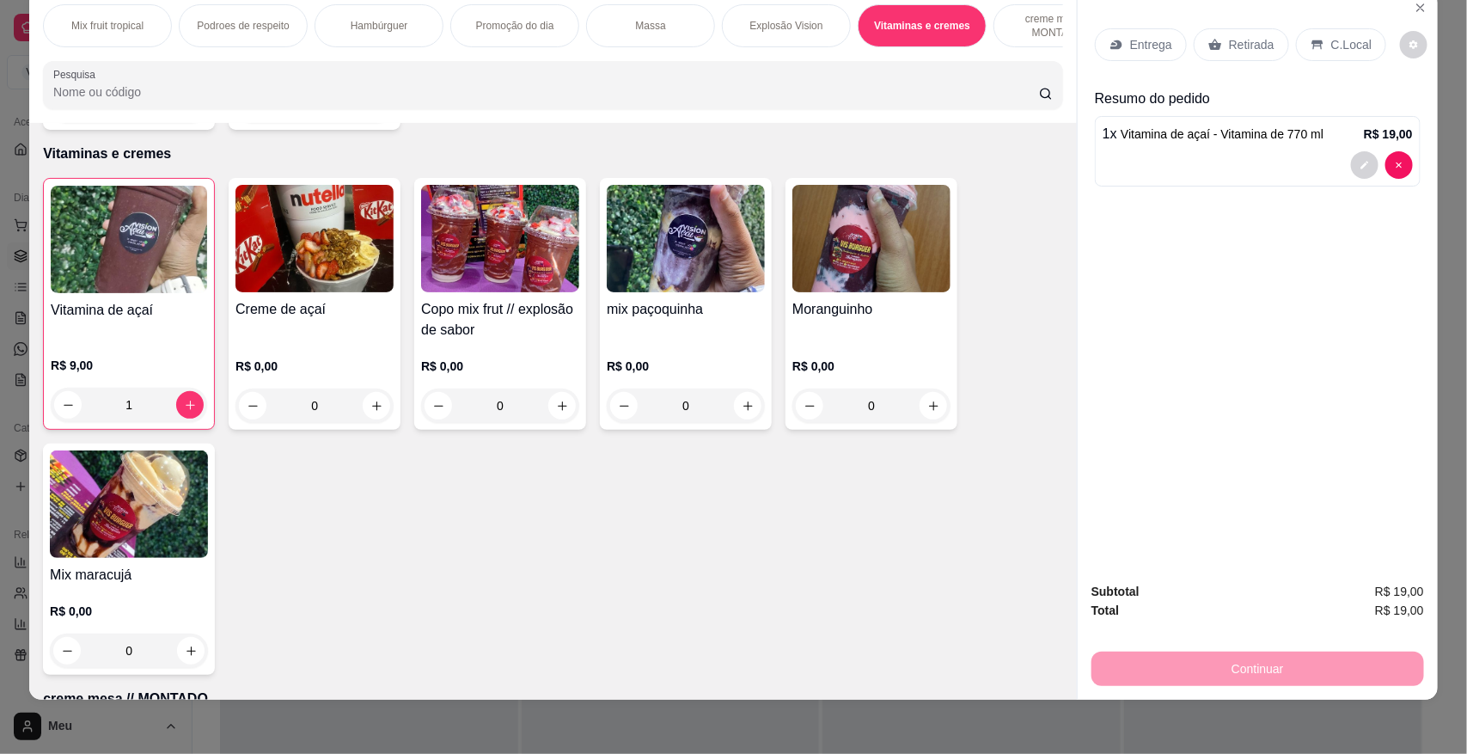
click at [1239, 40] on p "Retirada" at bounding box center [1252, 44] width 46 height 17
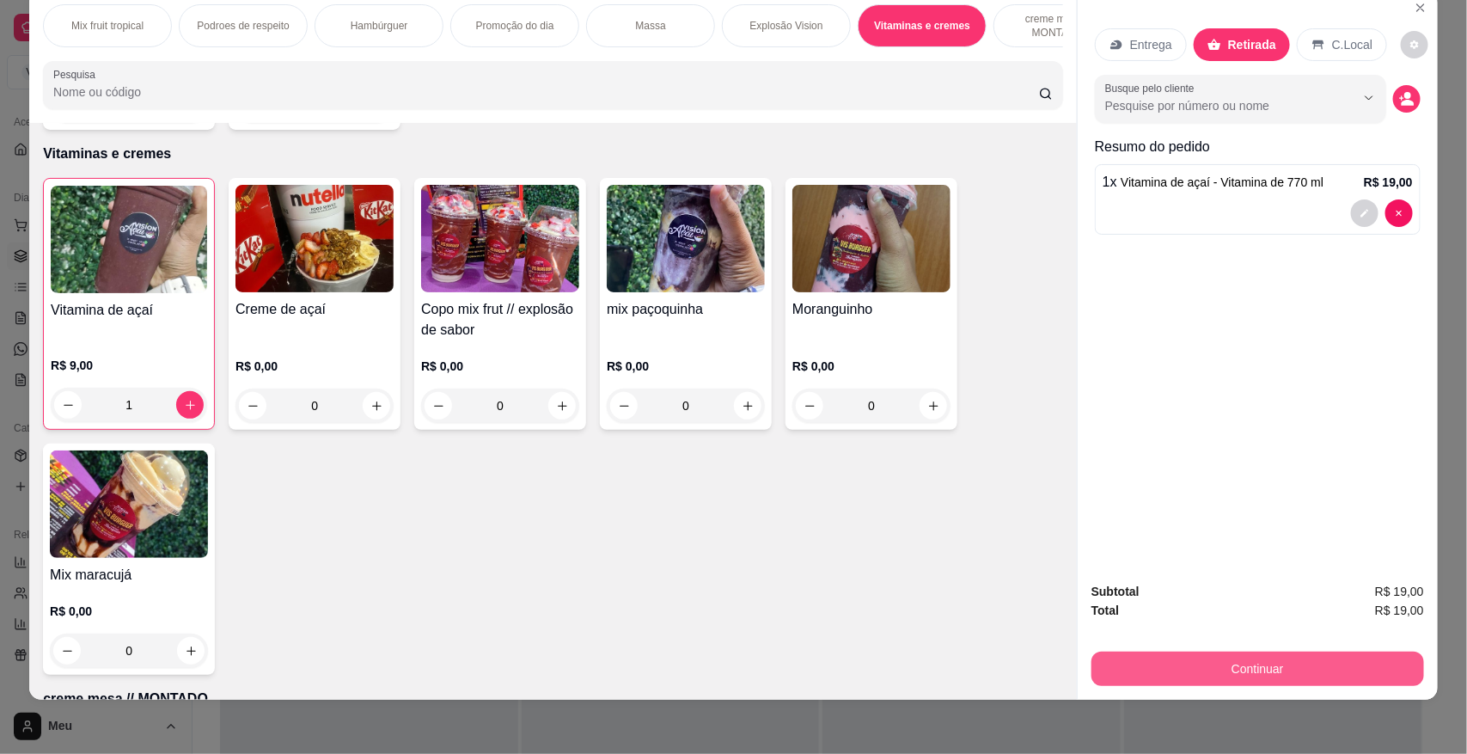
click at [1263, 667] on button "Continuar" at bounding box center [1257, 668] width 333 height 34
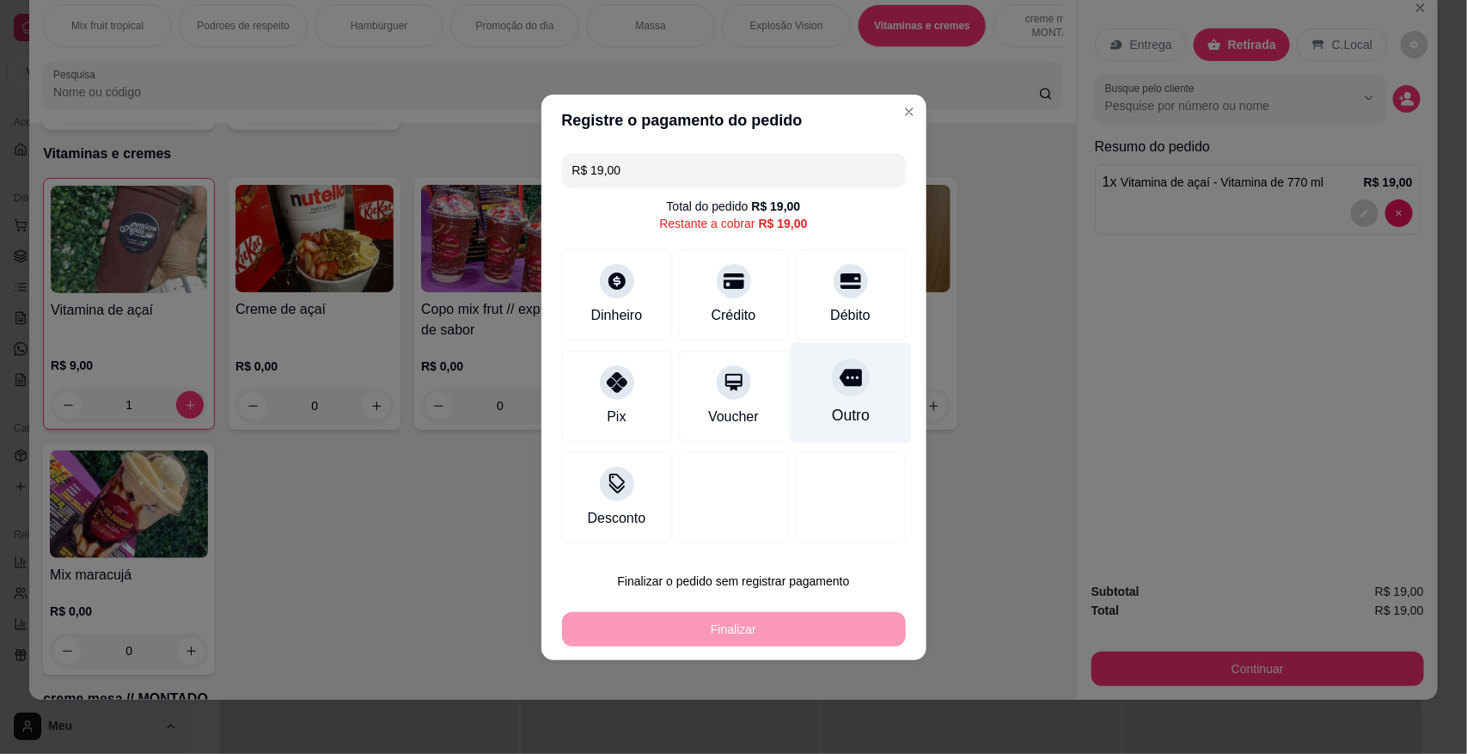
click at [843, 427] on div "Outro" at bounding box center [850, 392] width 121 height 101
type input "R$ 0,00"
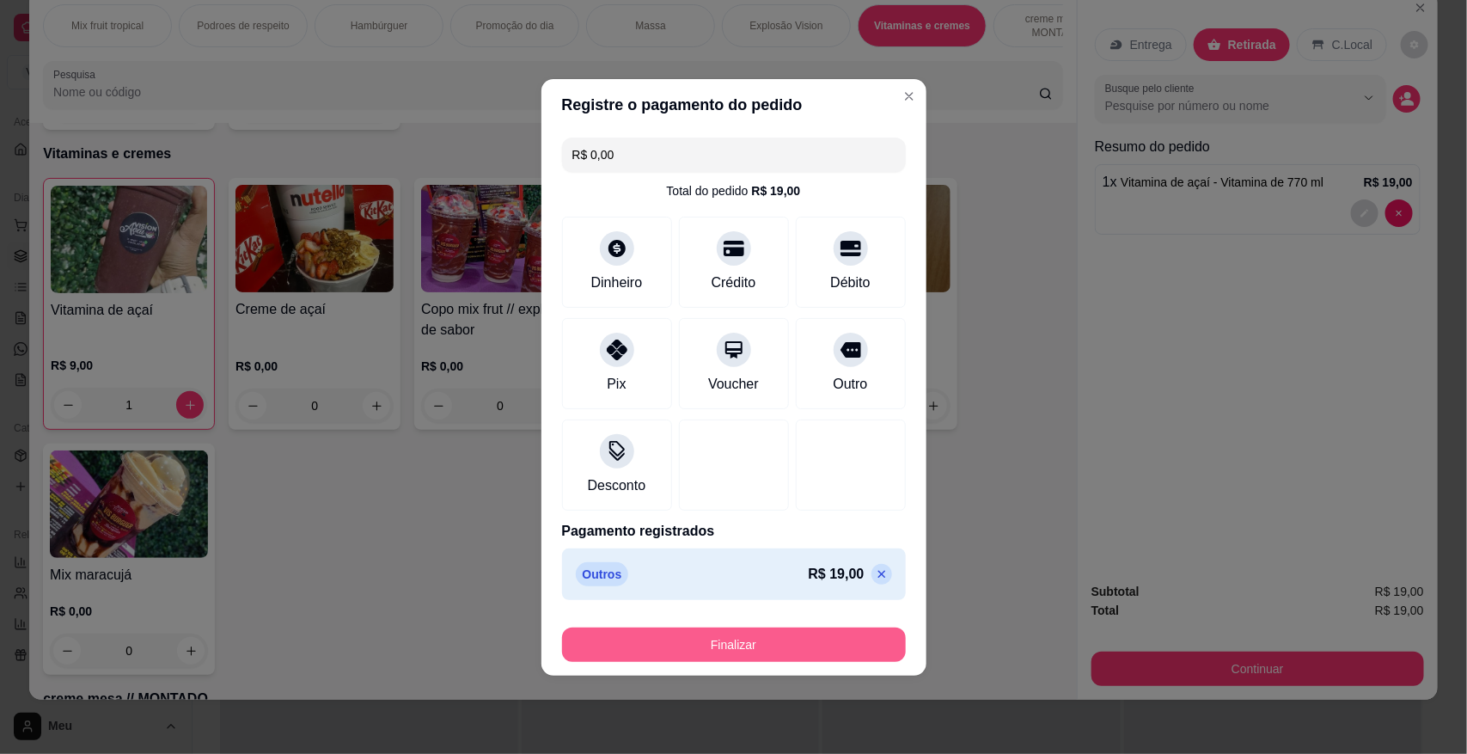
click at [802, 633] on button "Finalizar" at bounding box center [734, 644] width 344 height 34
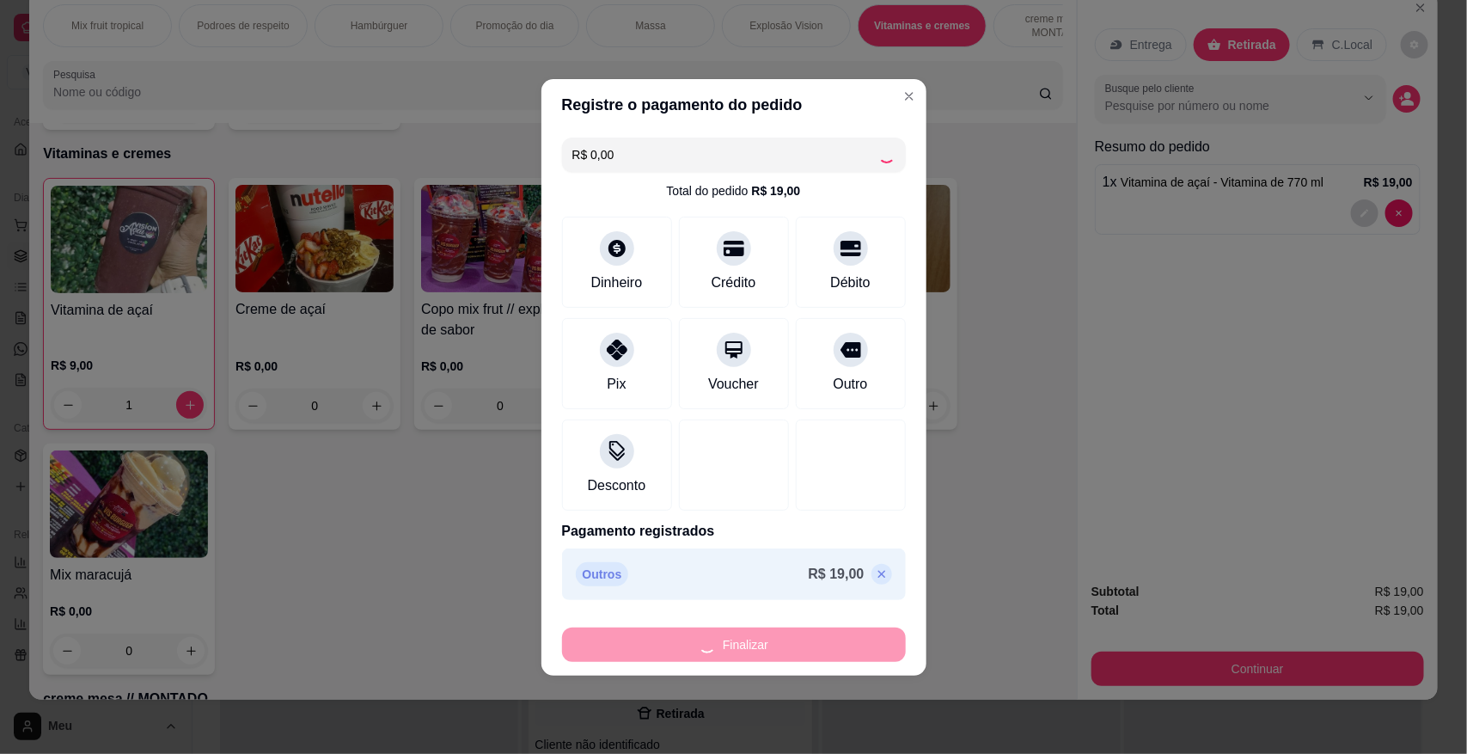
type input "0"
type input "-R$ 19,00"
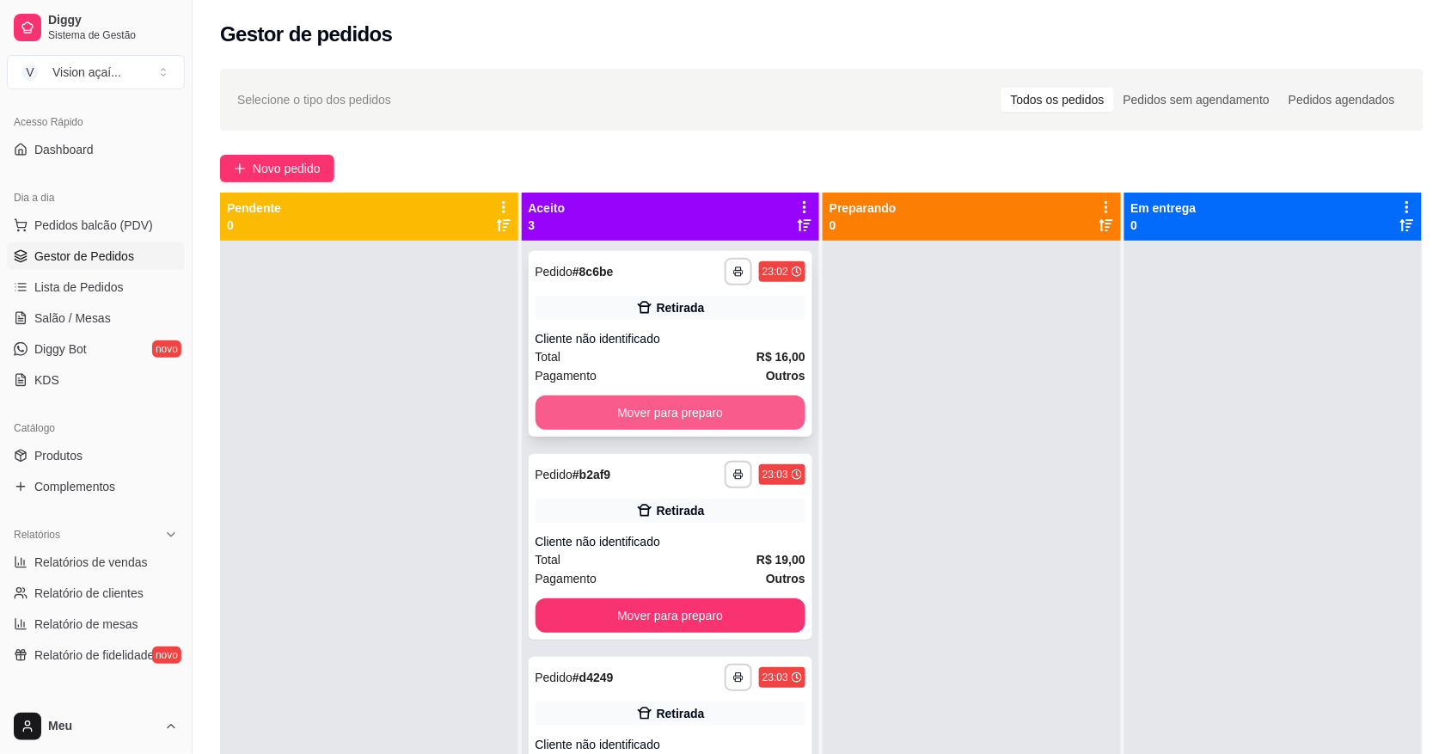
click at [698, 407] on button "Mover para preparo" at bounding box center [670, 412] width 271 height 34
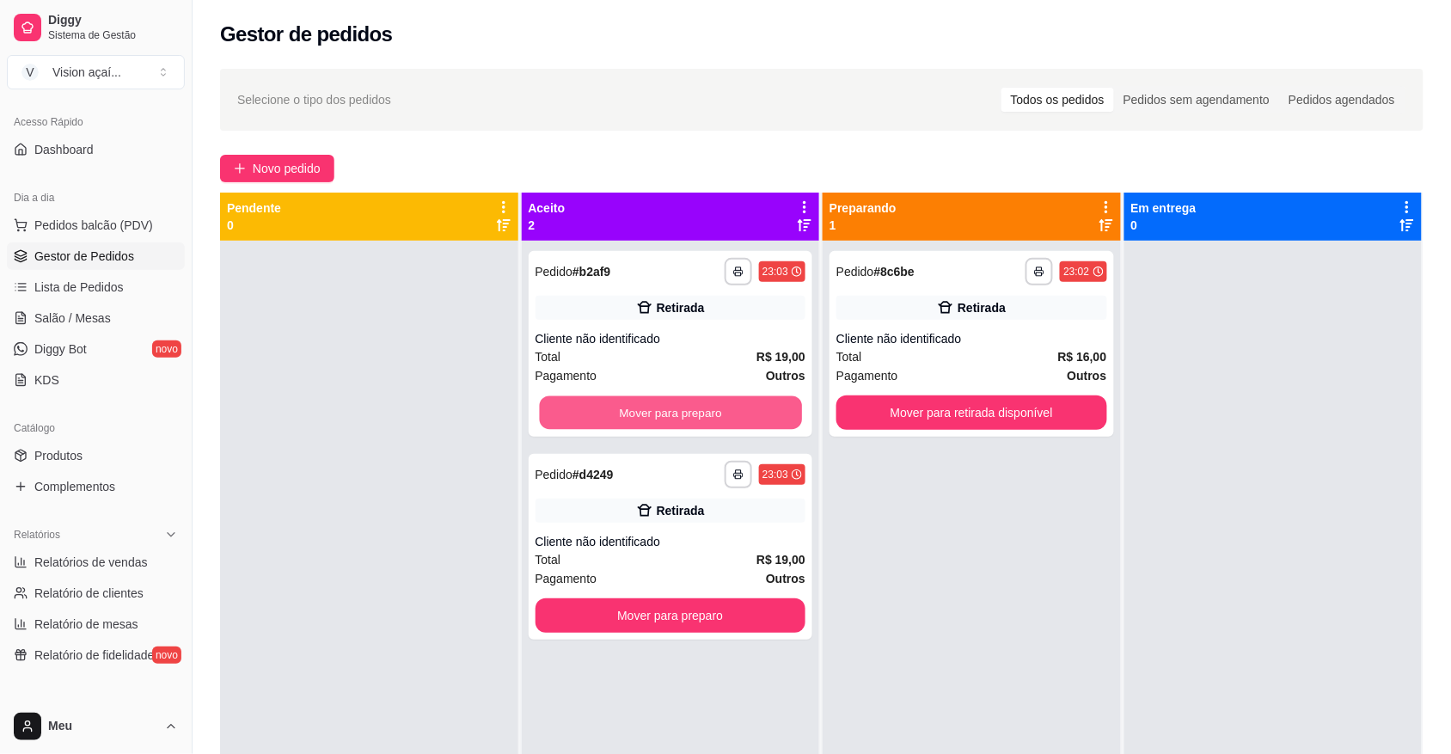
click at [698, 407] on button "Mover para preparo" at bounding box center [670, 413] width 262 height 34
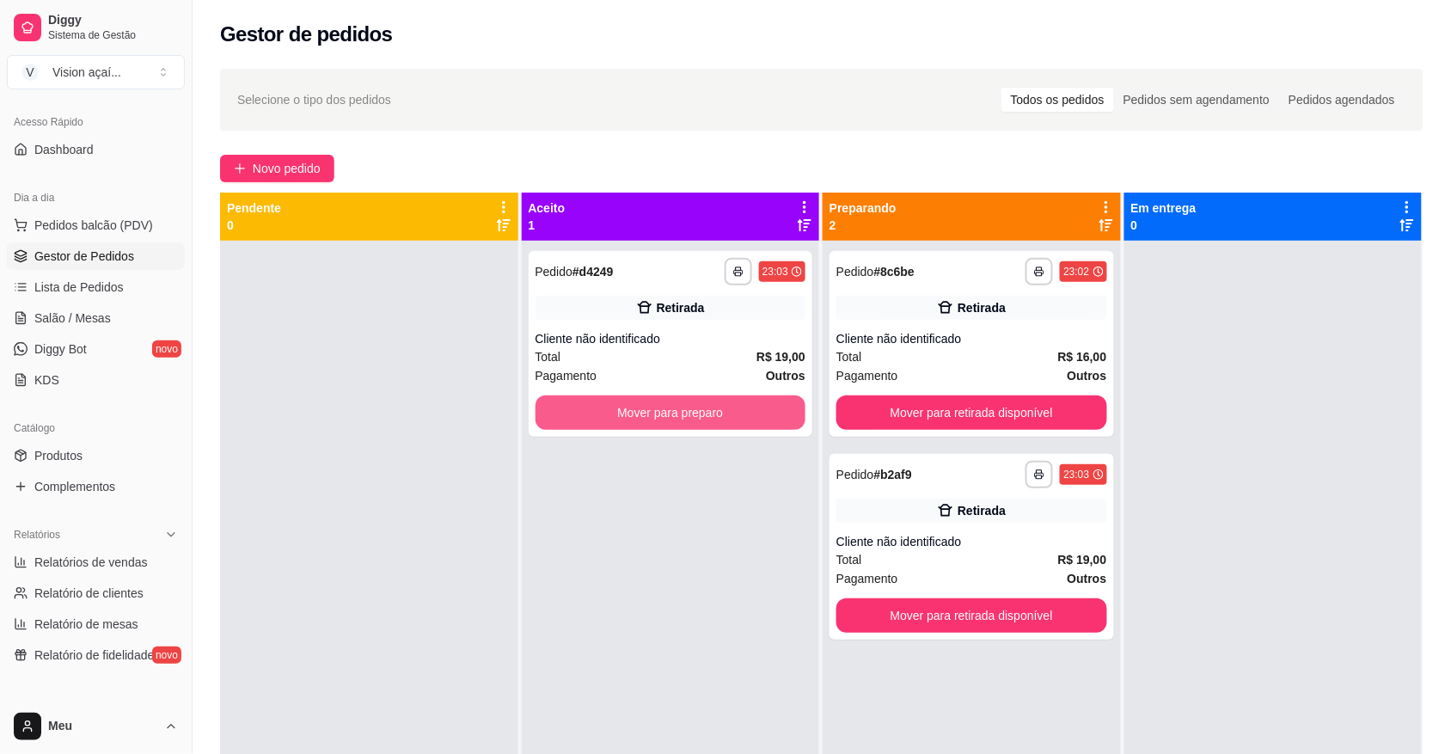
click at [698, 407] on button "Mover para preparo" at bounding box center [670, 412] width 271 height 34
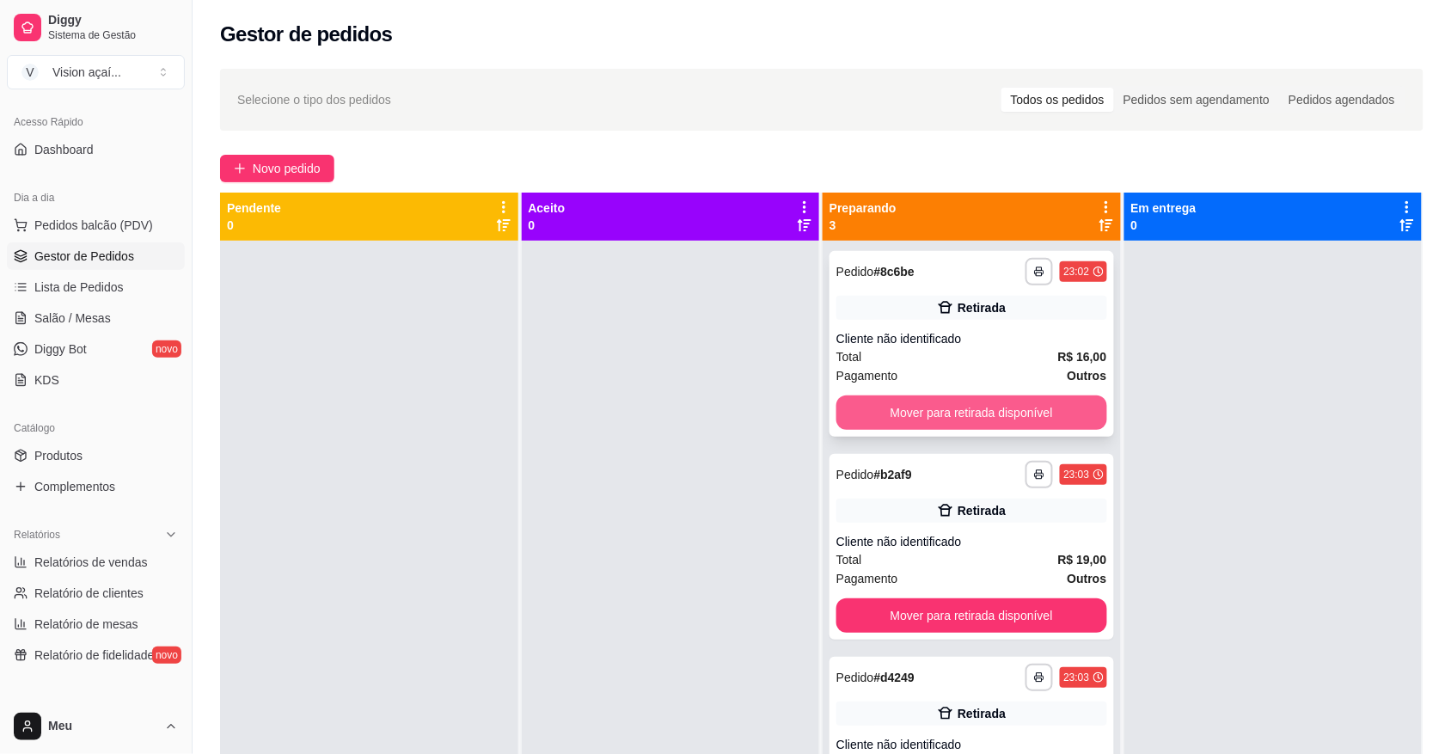
click at [946, 415] on button "Mover para retirada disponível" at bounding box center [971, 412] width 271 height 34
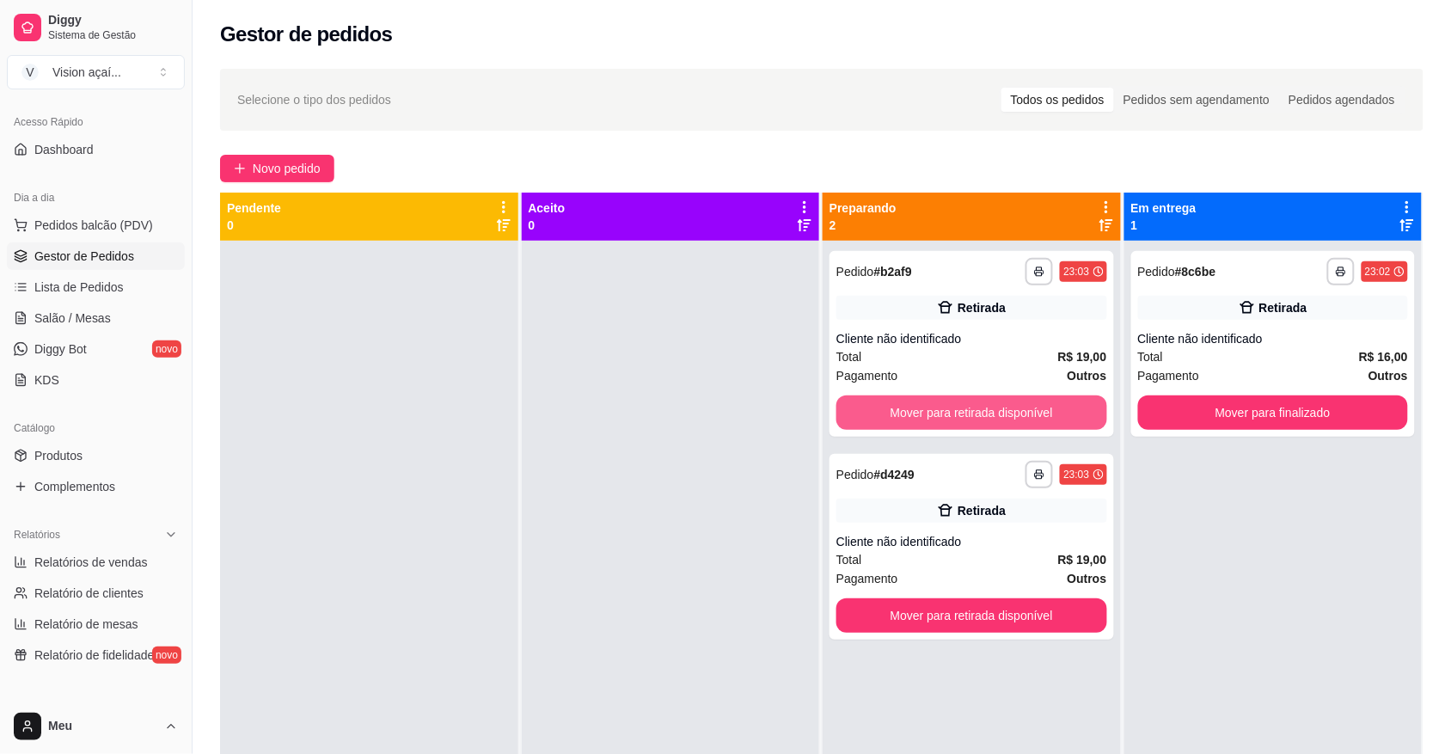
click at [946, 415] on button "Mover para retirada disponível" at bounding box center [971, 412] width 271 height 34
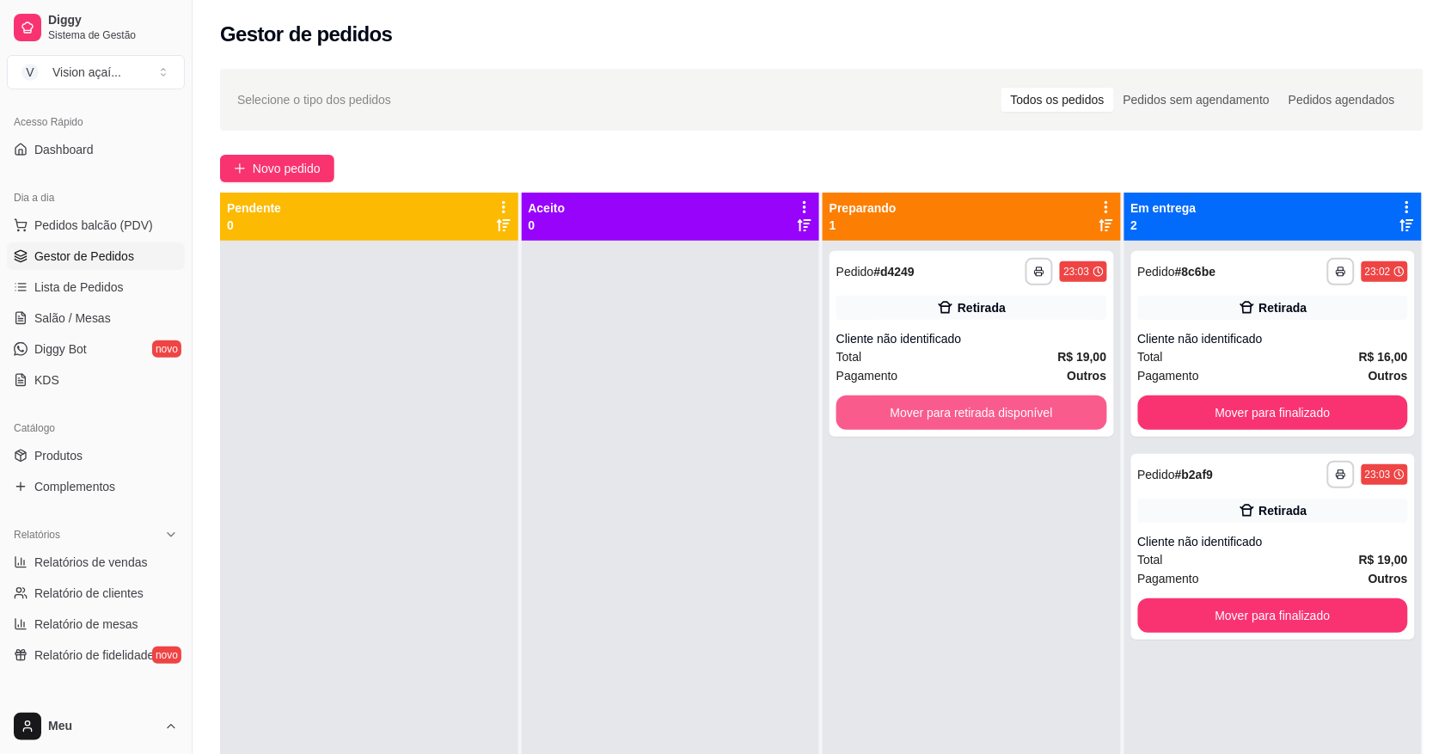
click at [946, 415] on button "Mover para retirada disponível" at bounding box center [971, 412] width 271 height 34
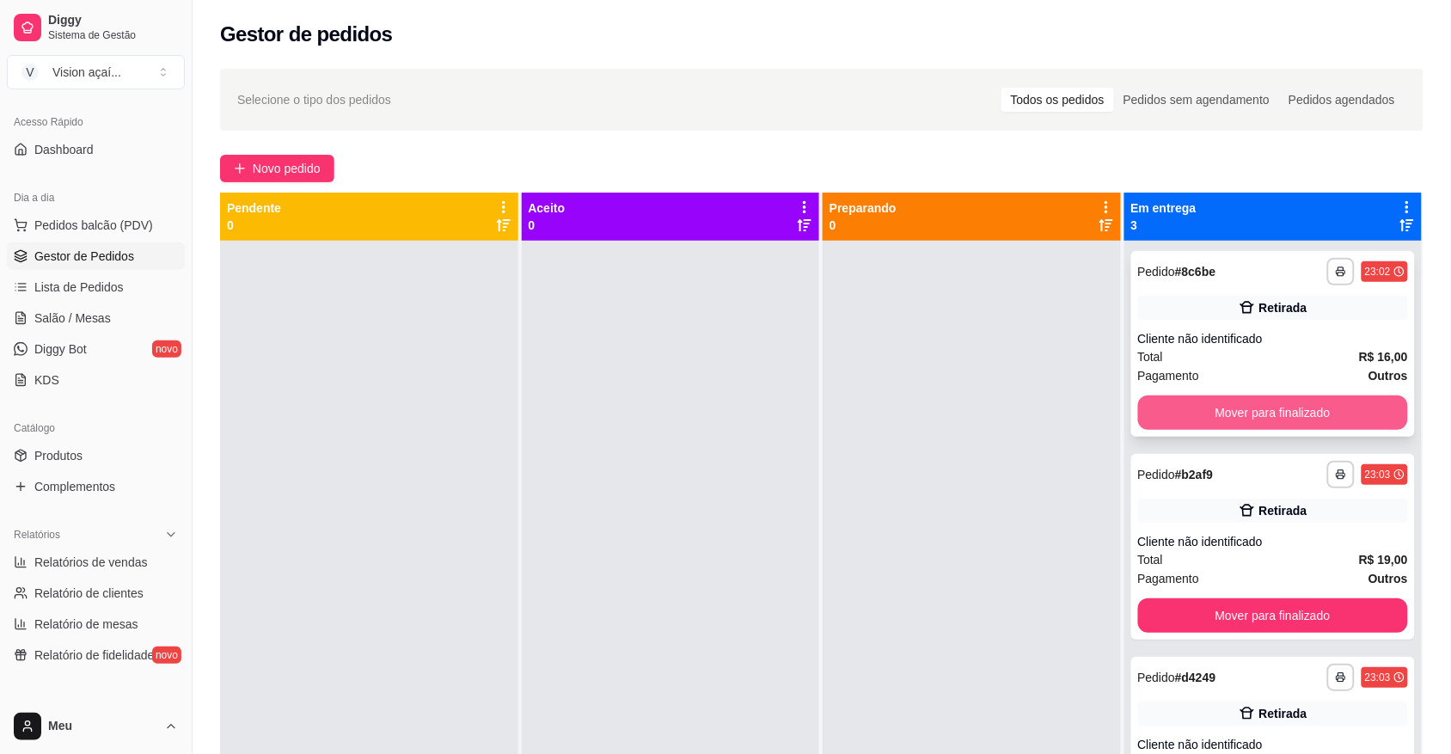
click at [1287, 424] on button "Mover para finalizado" at bounding box center [1273, 412] width 271 height 34
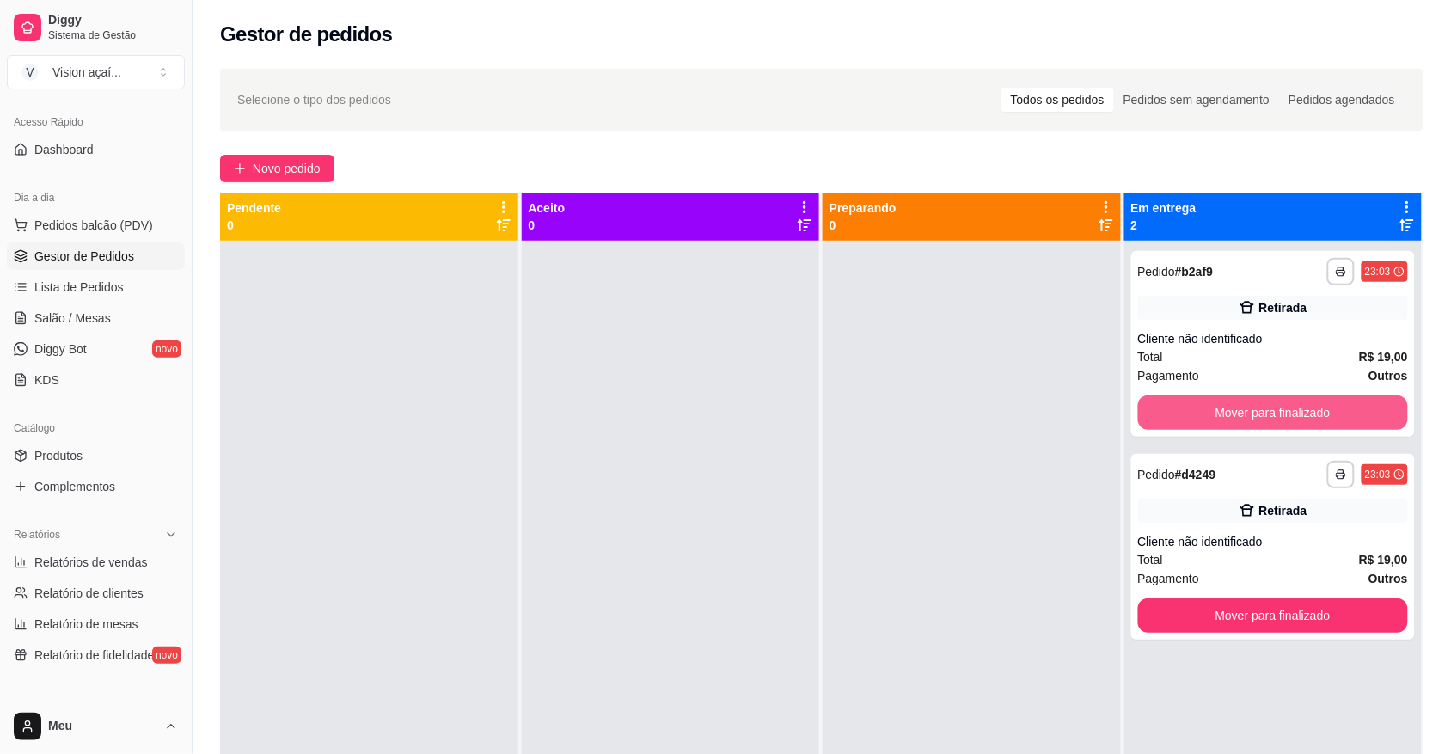
click at [1287, 424] on button "Mover para finalizado" at bounding box center [1273, 412] width 271 height 34
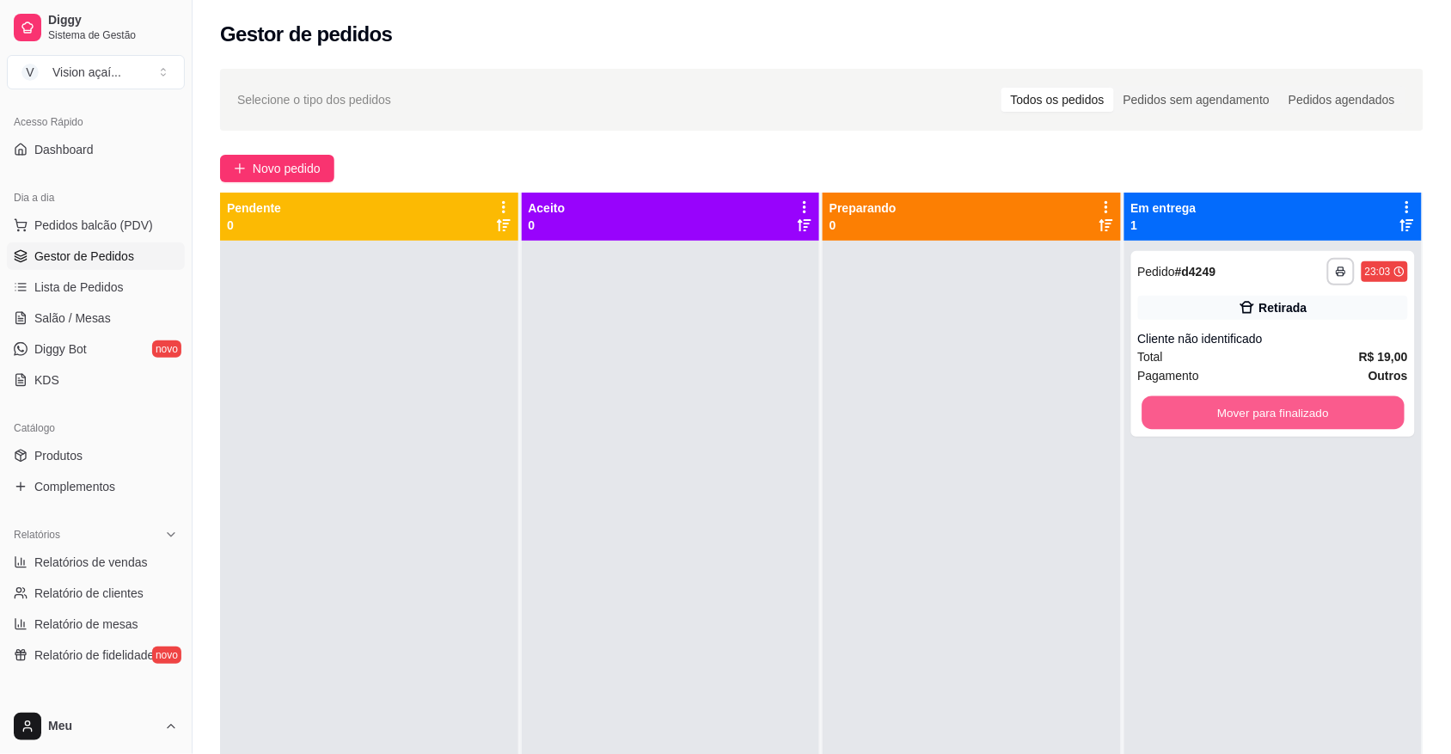
click at [1287, 424] on button "Mover para finalizado" at bounding box center [1272, 413] width 262 height 34
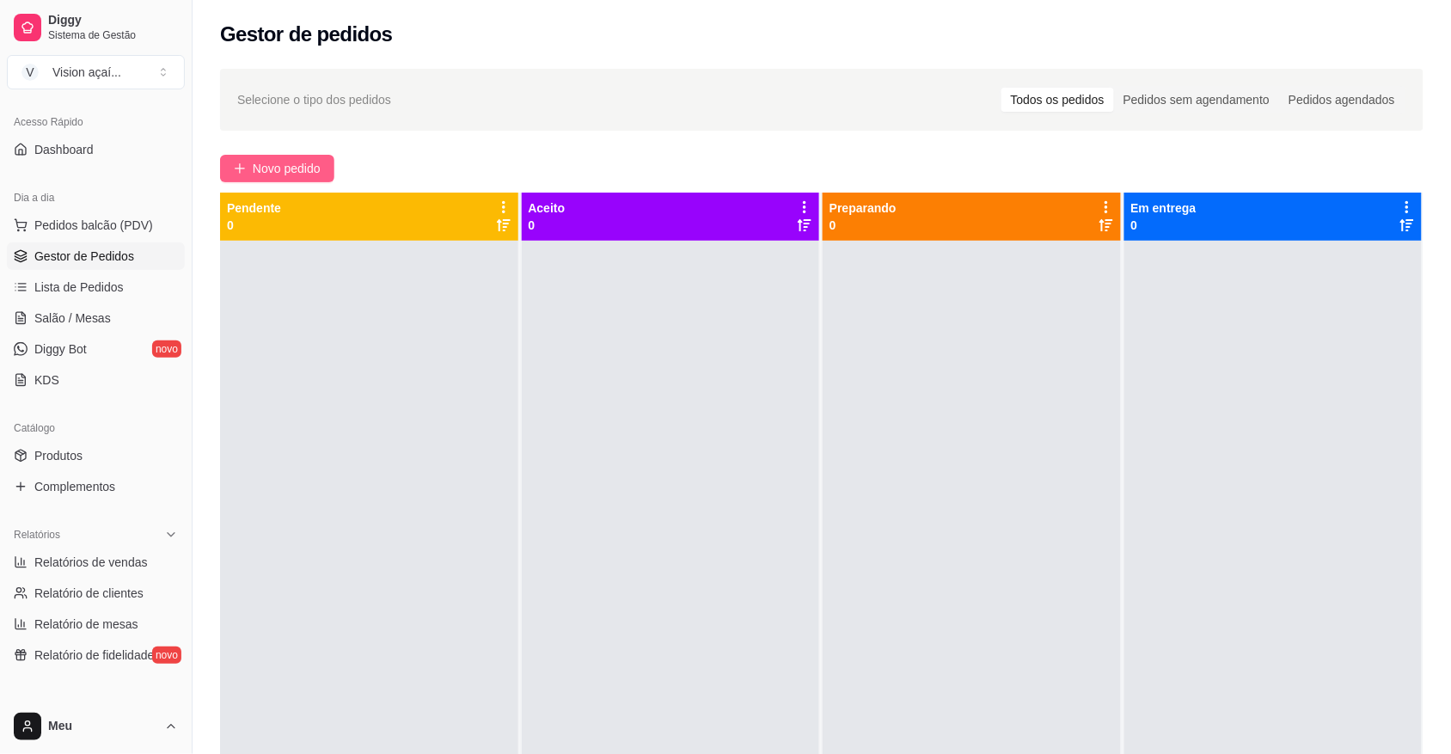
click at [308, 159] on span "Novo pedido" at bounding box center [287, 168] width 68 height 19
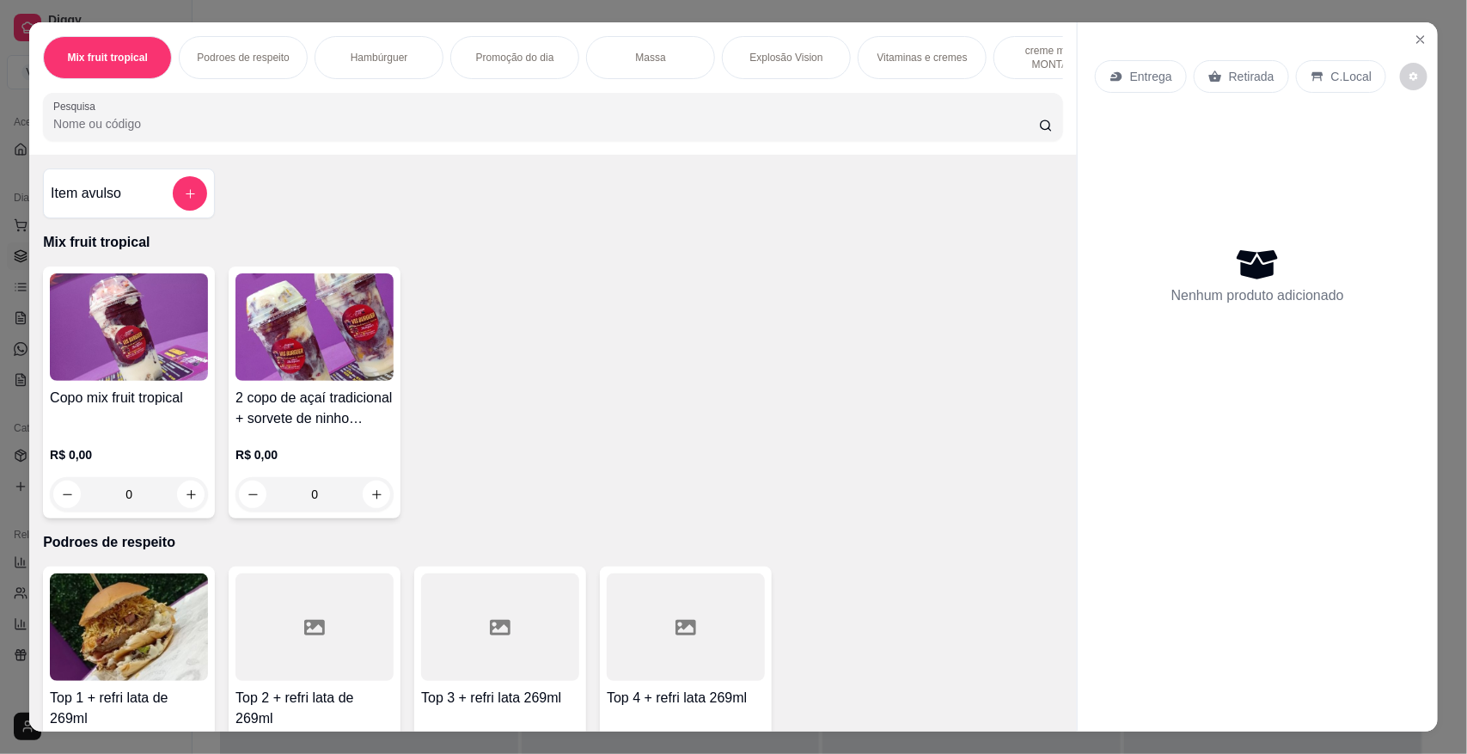
click at [963, 53] on div "Vitaminas e cremes" at bounding box center [922, 57] width 129 height 43
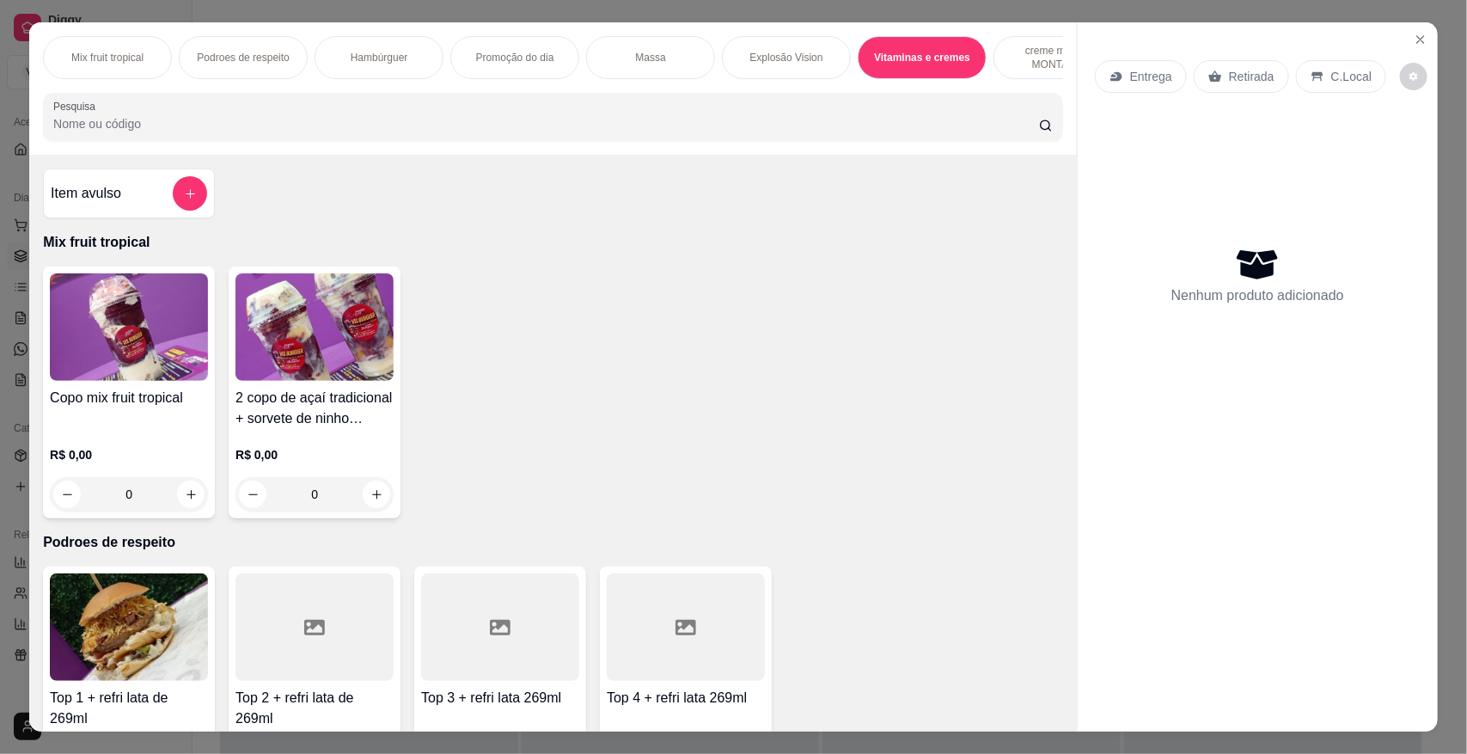
scroll to position [32, 0]
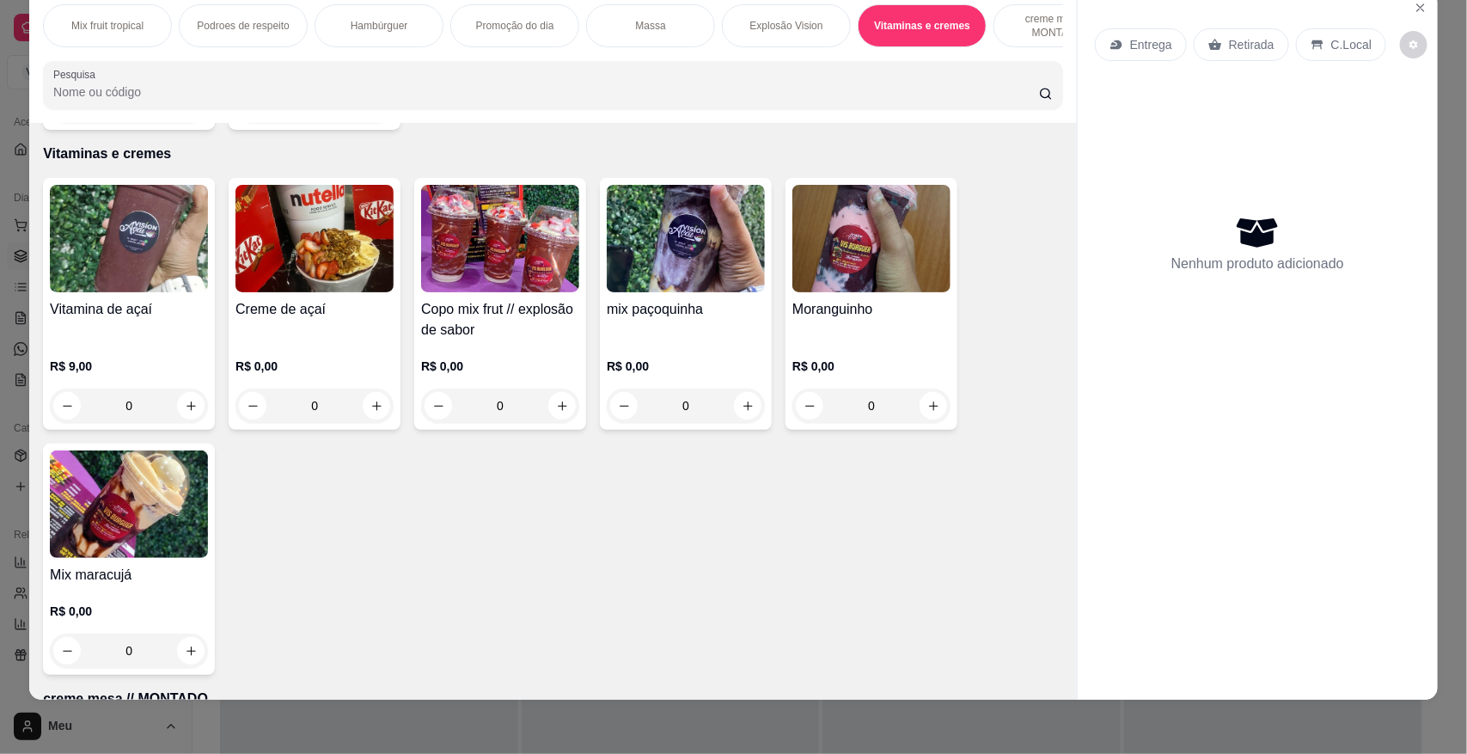
click at [327, 278] on img at bounding box center [314, 238] width 158 height 107
click at [331, 299] on h4 "Creme de açaí" at bounding box center [314, 309] width 158 height 21
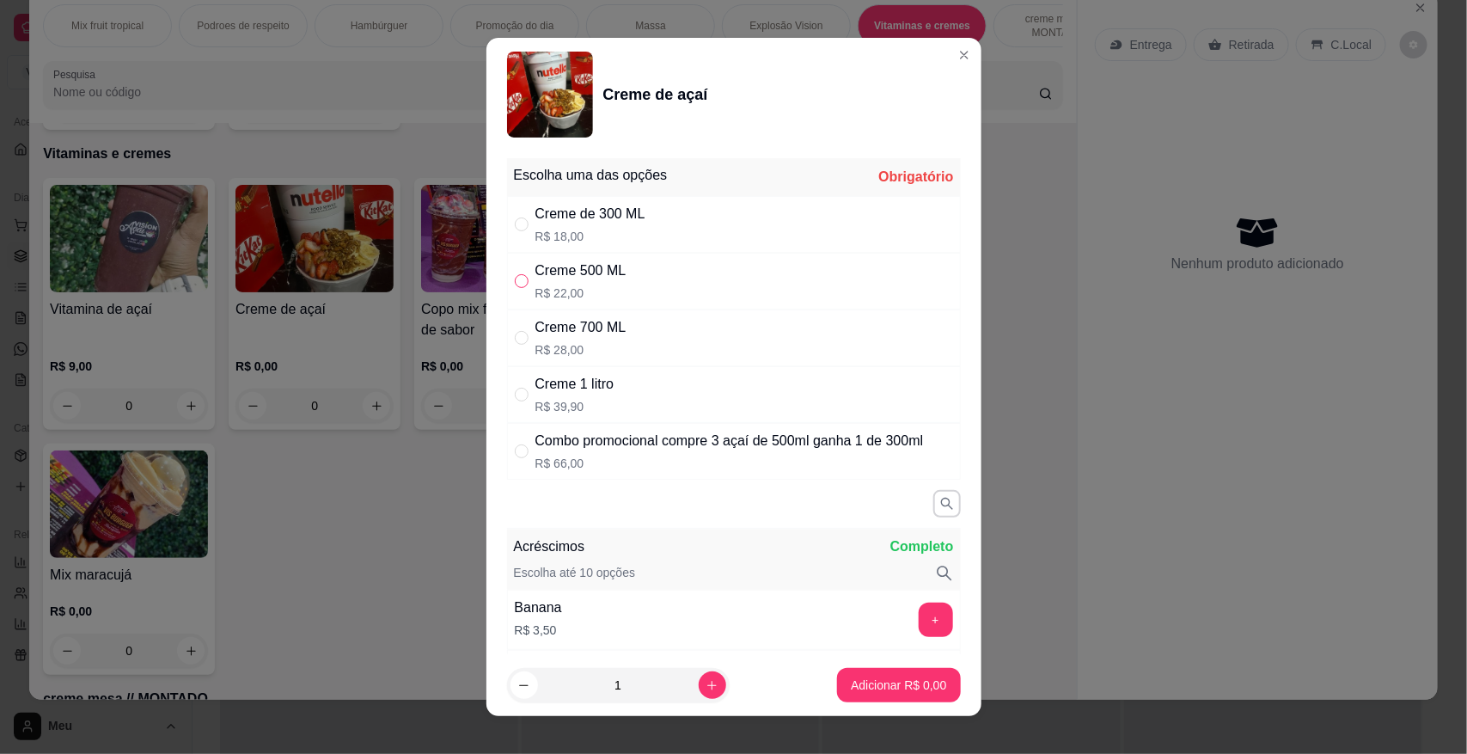
click at [518, 288] on input "" at bounding box center [522, 281] width 14 height 14
radio input "true"
click at [706, 689] on icon "increase-product-quantity" at bounding box center [712, 685] width 13 height 13
type input "2"
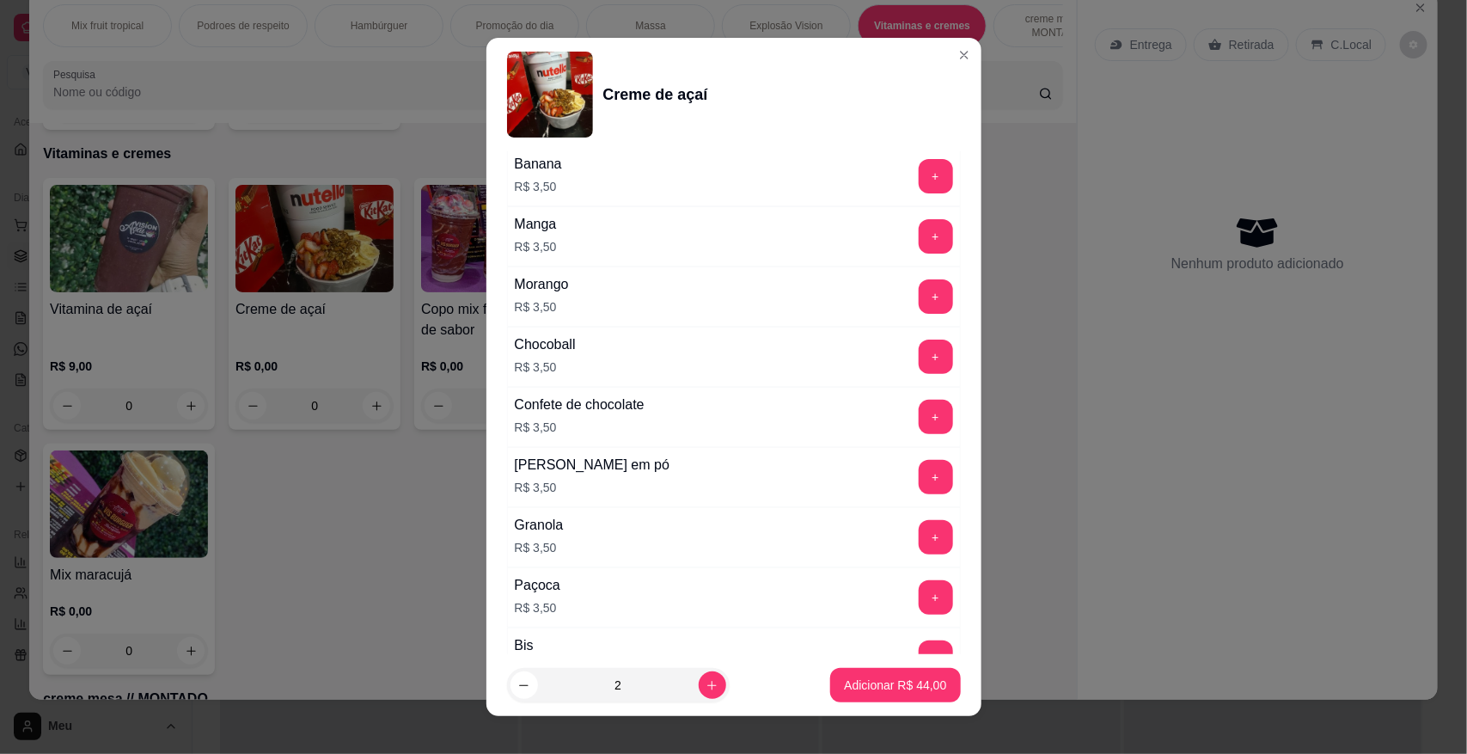
scroll to position [422, 0]
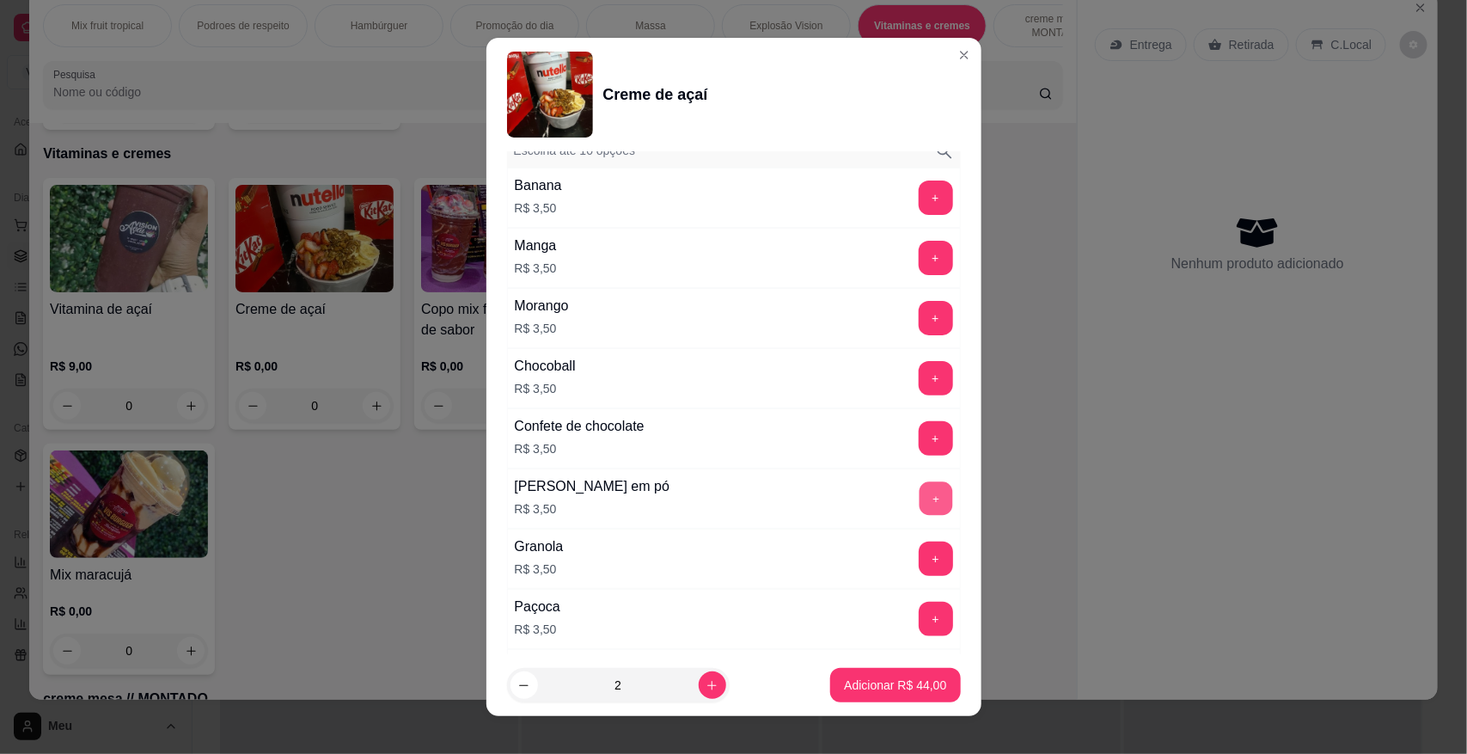
click at [919, 515] on button "+" at bounding box center [936, 498] width 34 height 34
click at [905, 688] on p "Adicionar R$ 51,00" at bounding box center [895, 684] width 102 height 17
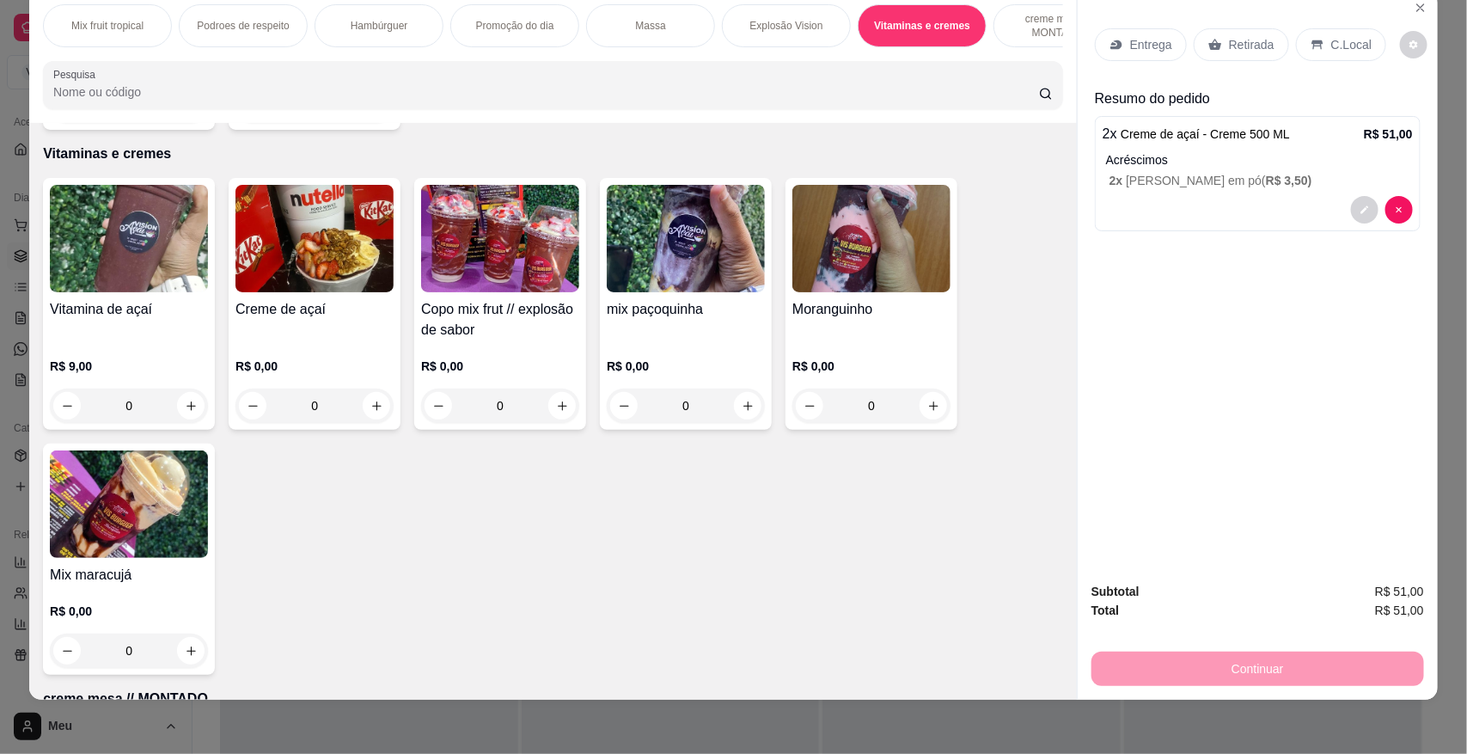
click at [1229, 45] on p "Retirada" at bounding box center [1252, 44] width 46 height 17
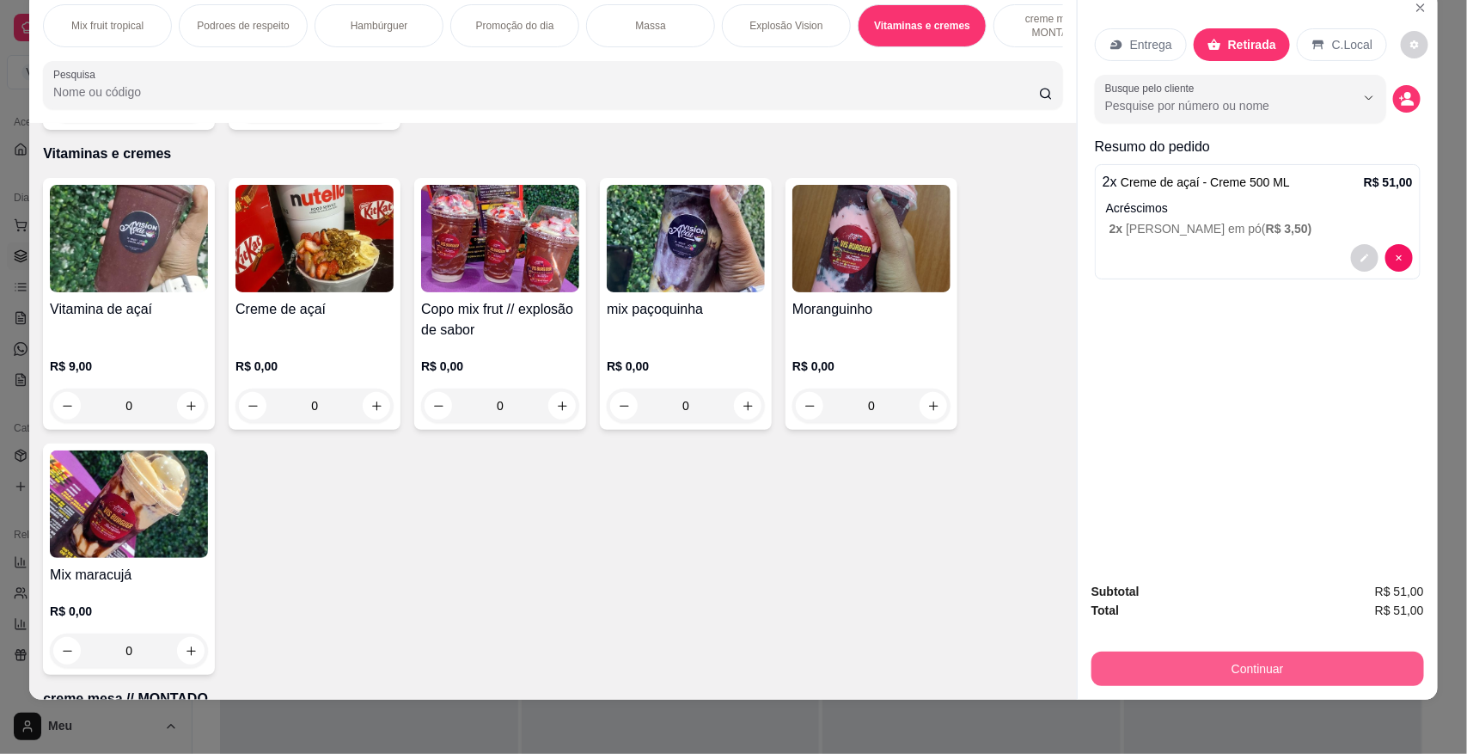
click at [1326, 668] on button "Continuar" at bounding box center [1257, 668] width 333 height 34
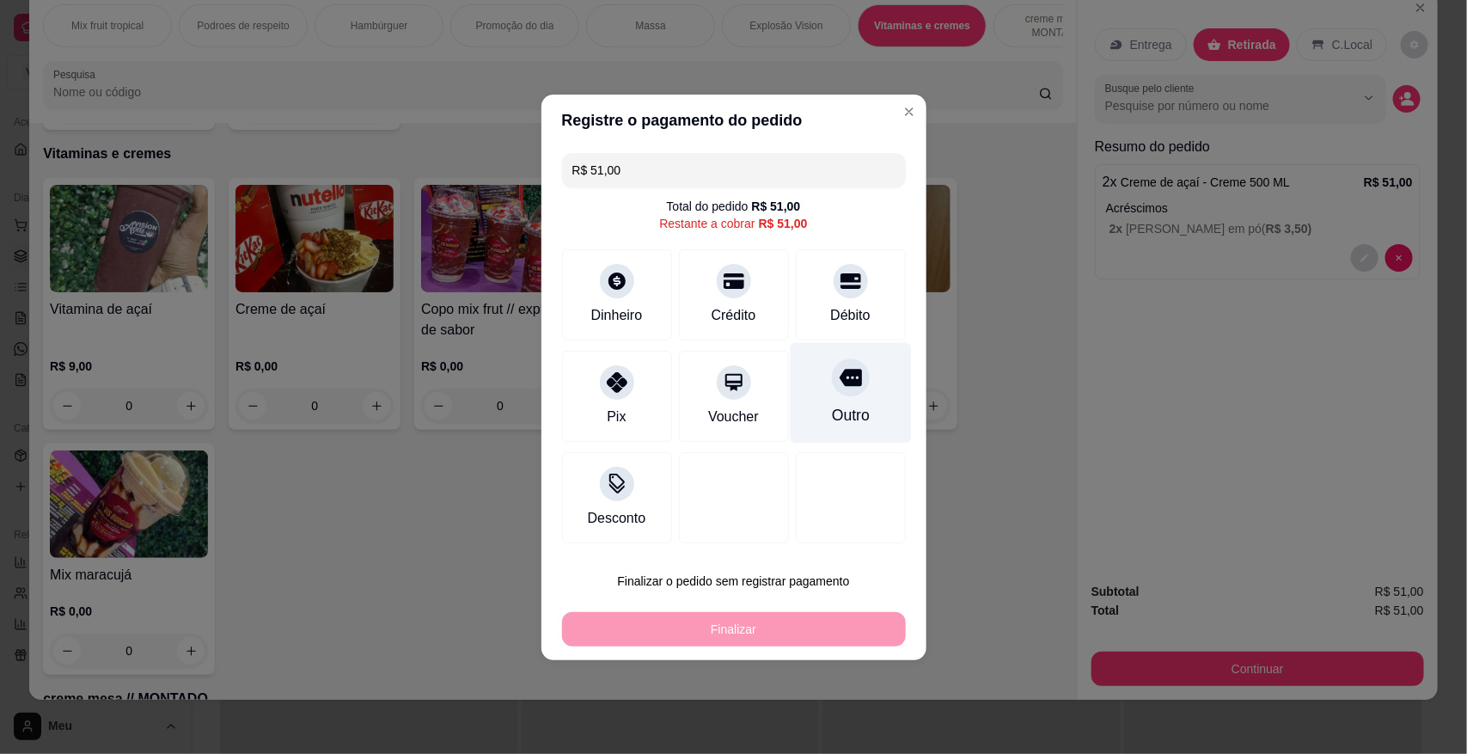
click at [841, 392] on div at bounding box center [851, 377] width 38 height 38
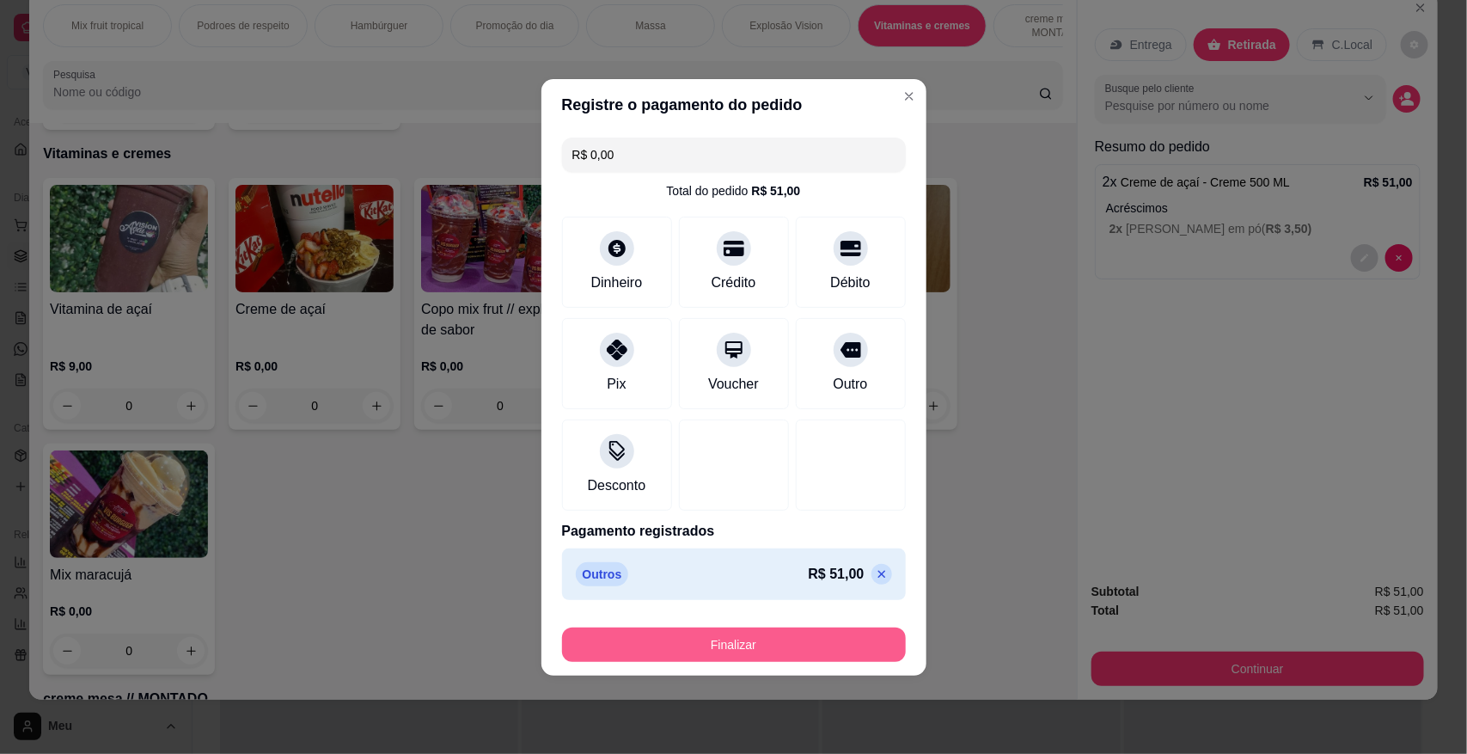
click at [774, 647] on button "Finalizar" at bounding box center [734, 644] width 344 height 34
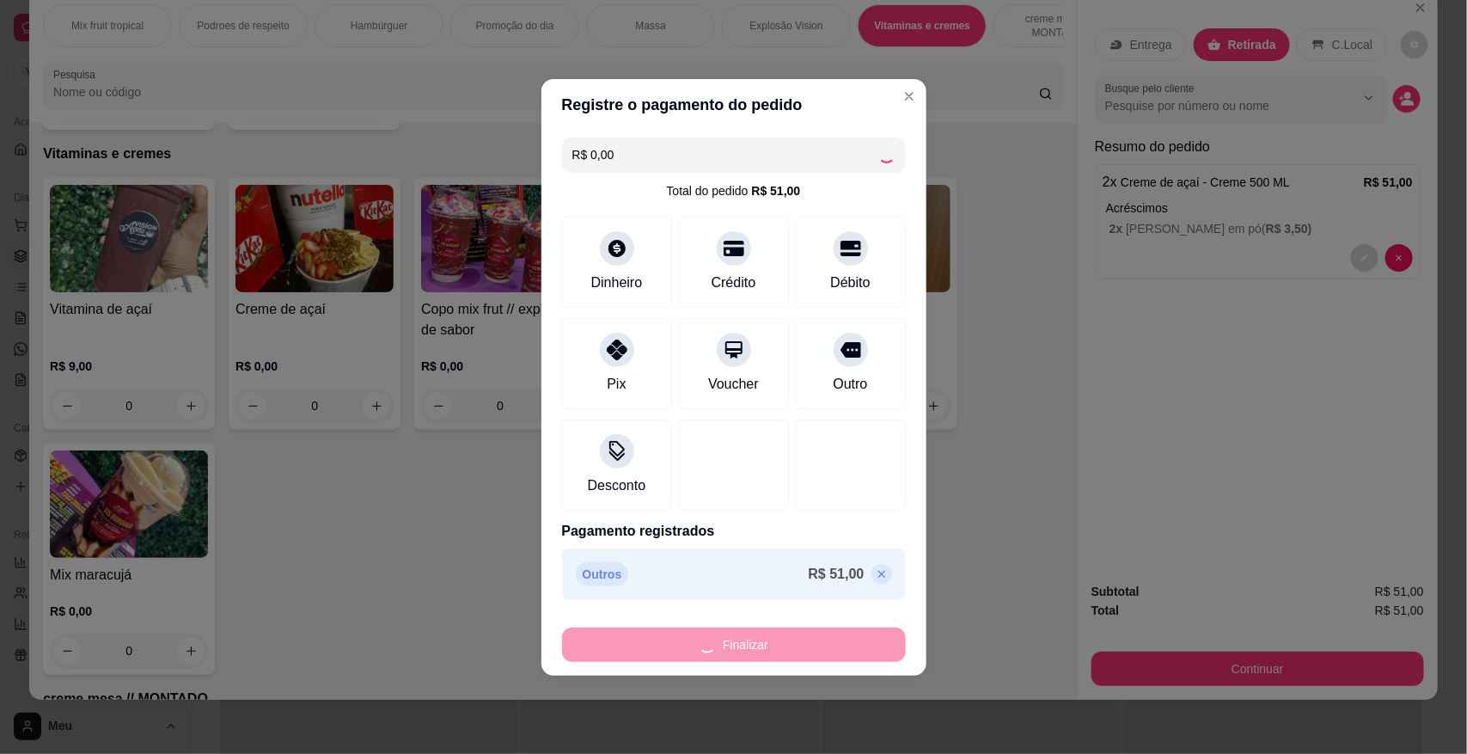
type input "-R$ 51,00"
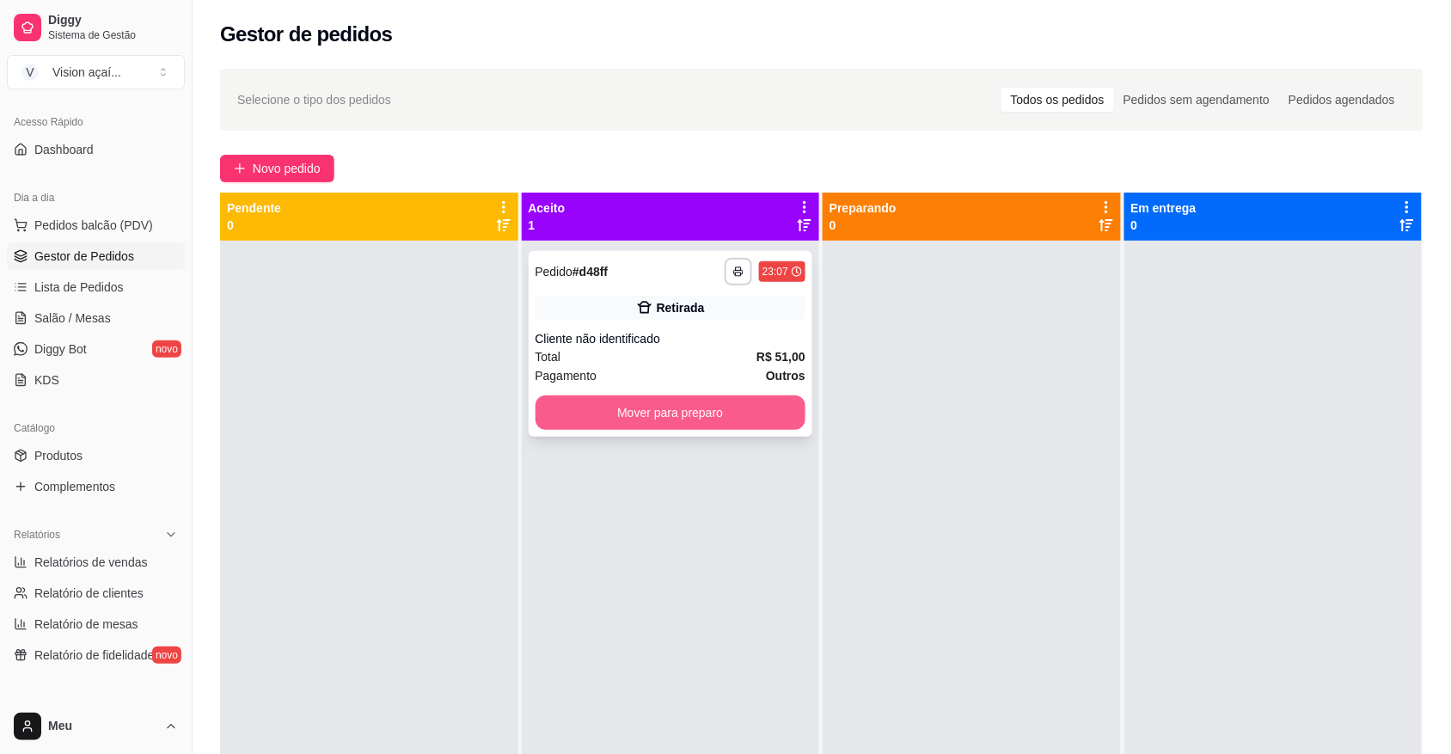
click at [733, 419] on button "Mover para preparo" at bounding box center [670, 412] width 271 height 34
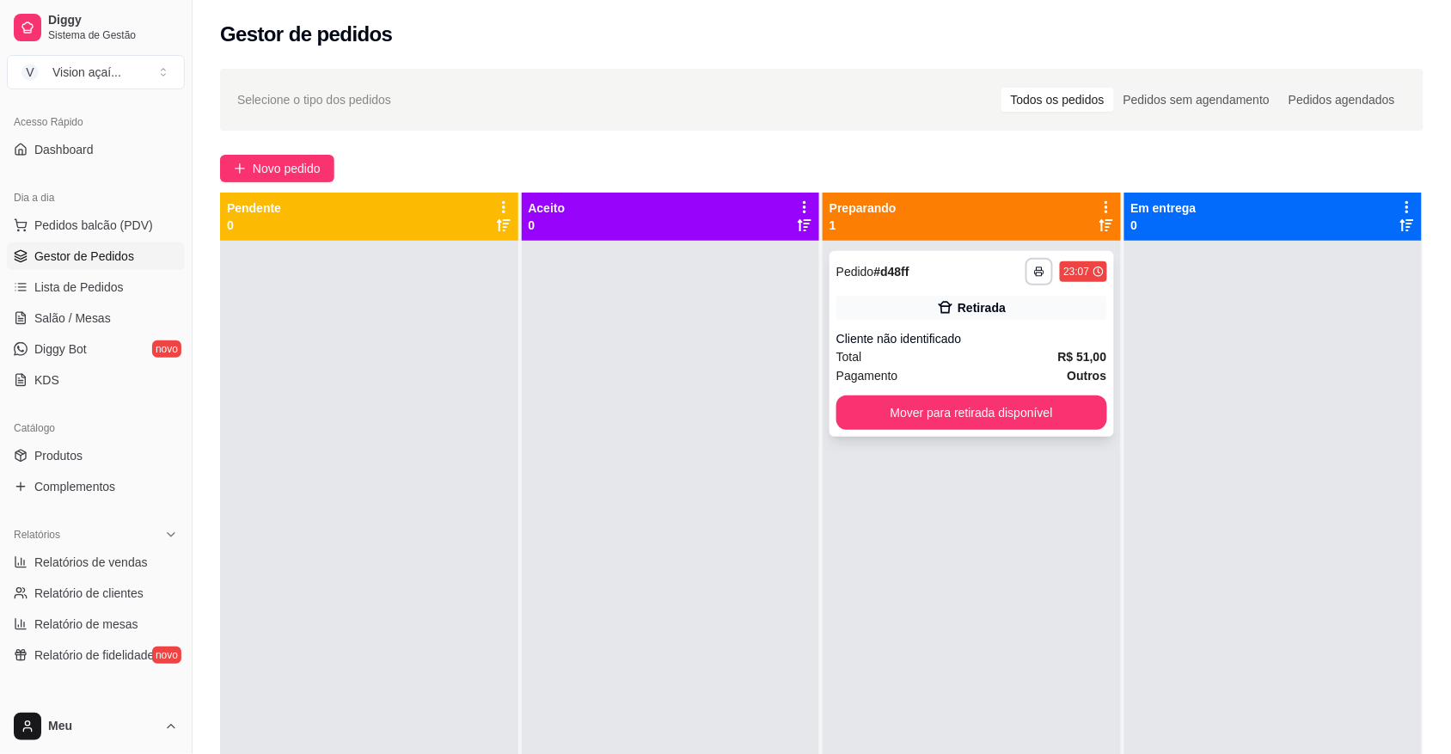
click at [1053, 340] on div "Cliente não identificado" at bounding box center [971, 338] width 271 height 17
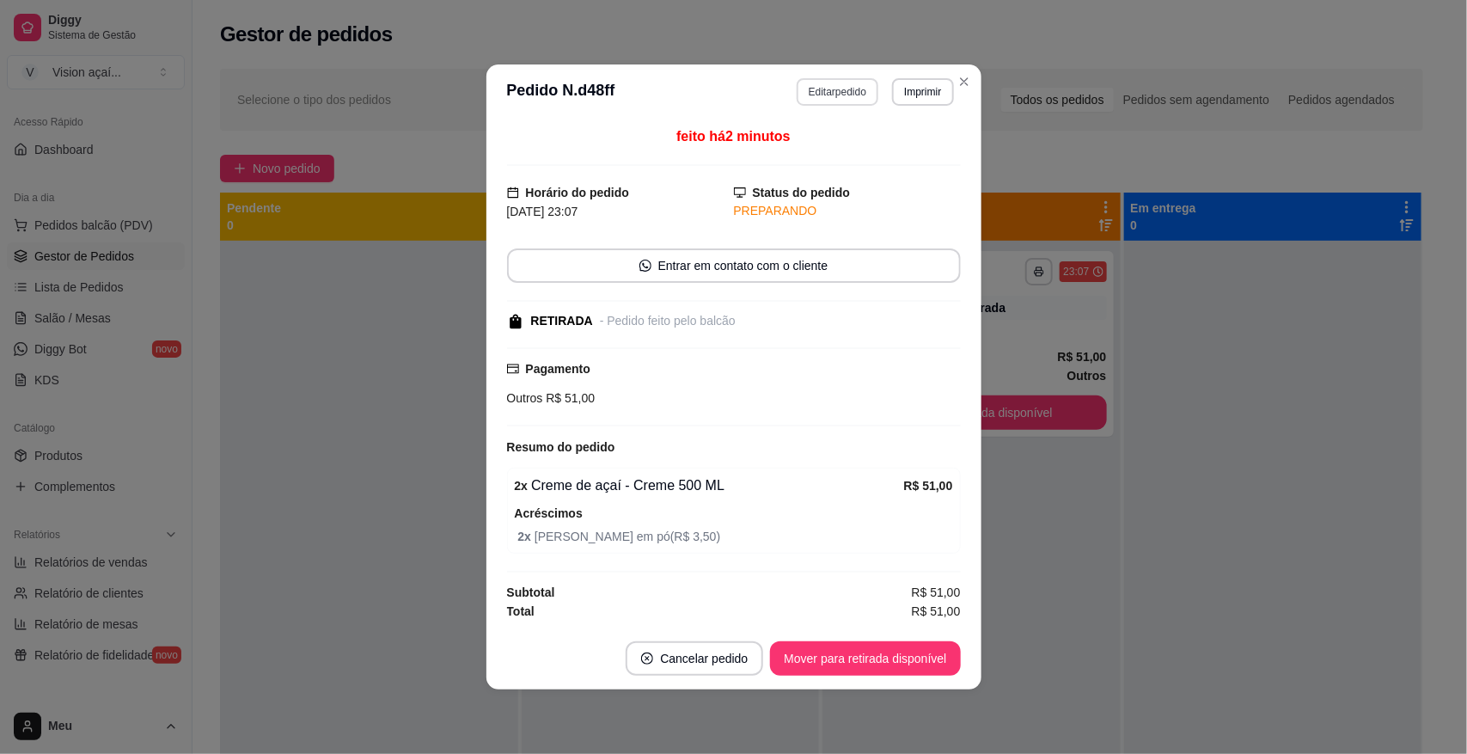
click at [840, 92] on button "Editar pedido" at bounding box center [838, 92] width 82 height 28
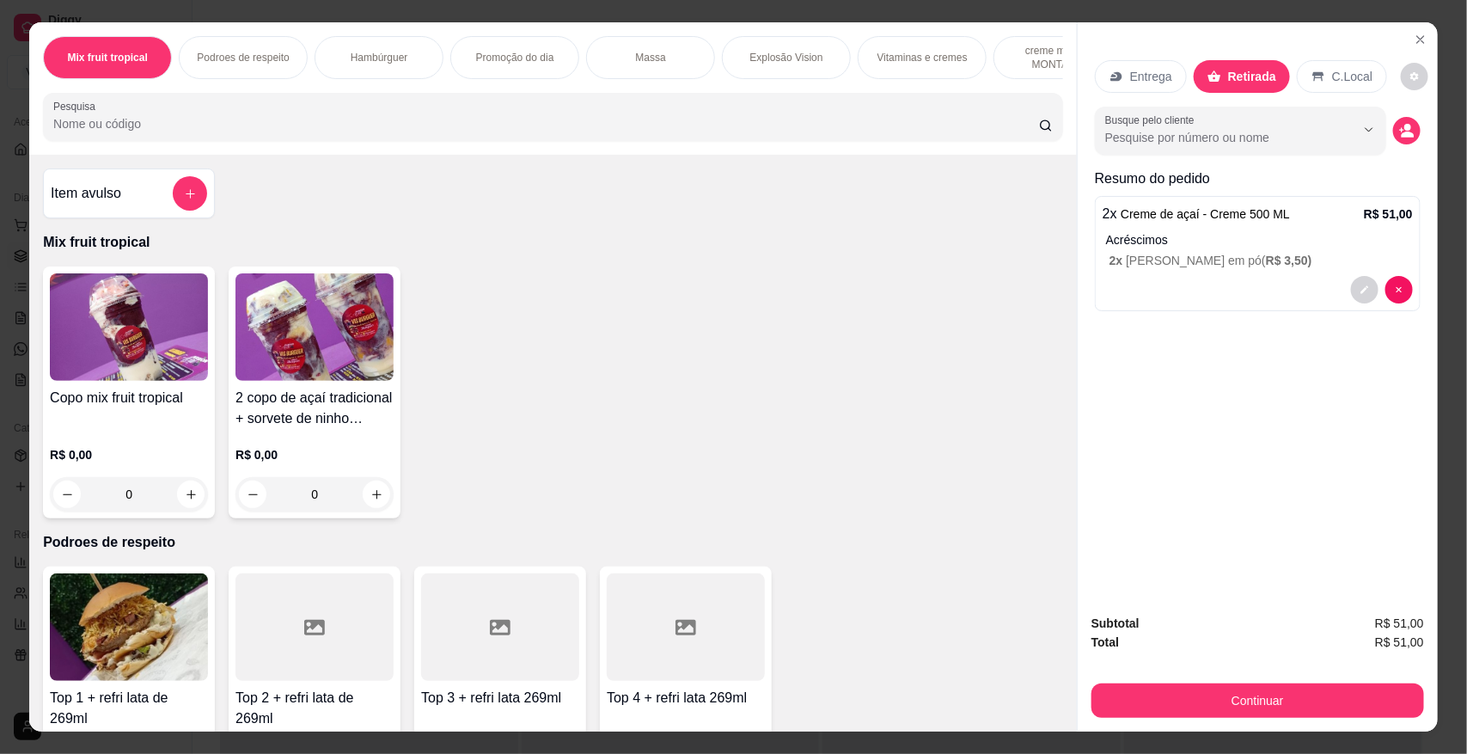
click at [1227, 236] on p "Acréscimos" at bounding box center [1259, 239] width 307 height 17
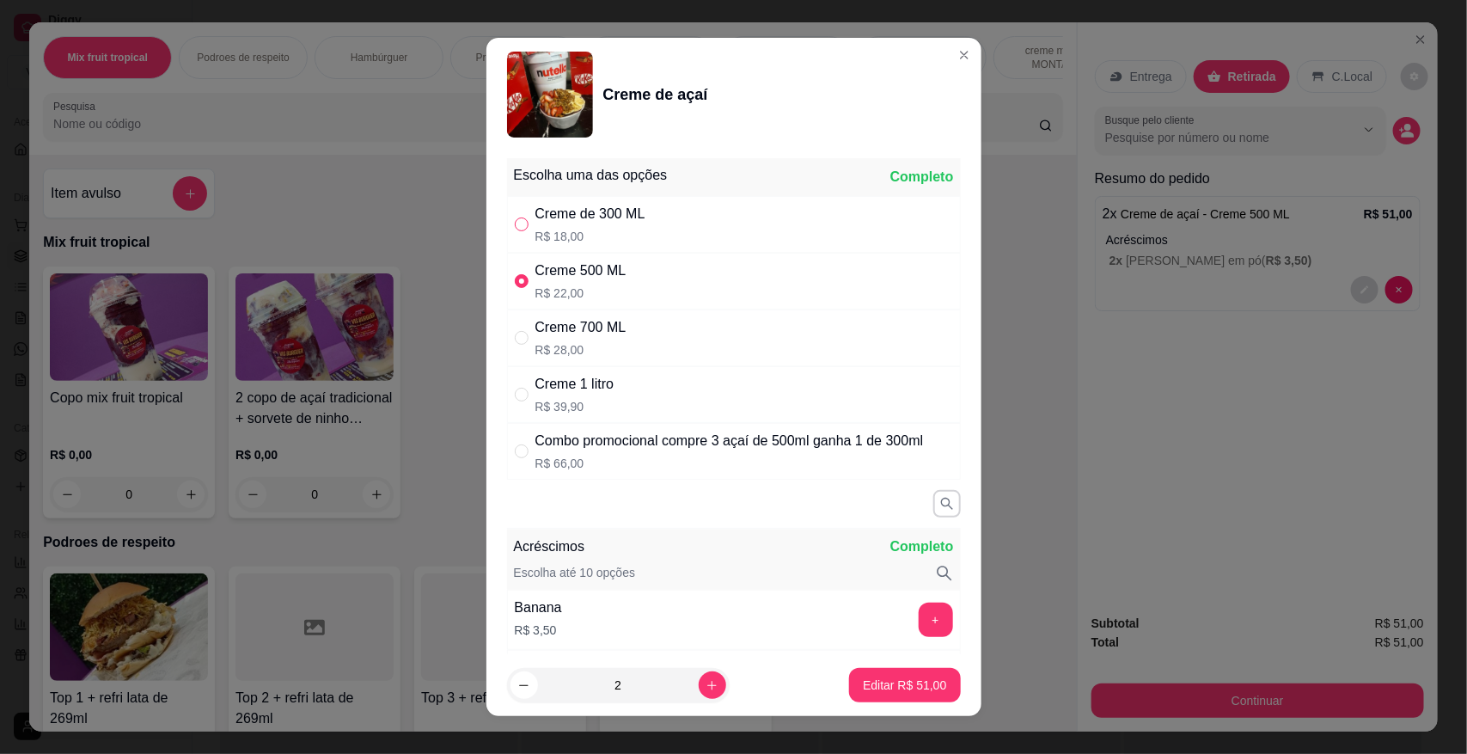
click at [515, 219] on input "" at bounding box center [522, 224] width 14 height 14
radio input "true"
radio input "false"
click at [908, 697] on button "Editar R$ 43,00" at bounding box center [904, 685] width 111 height 34
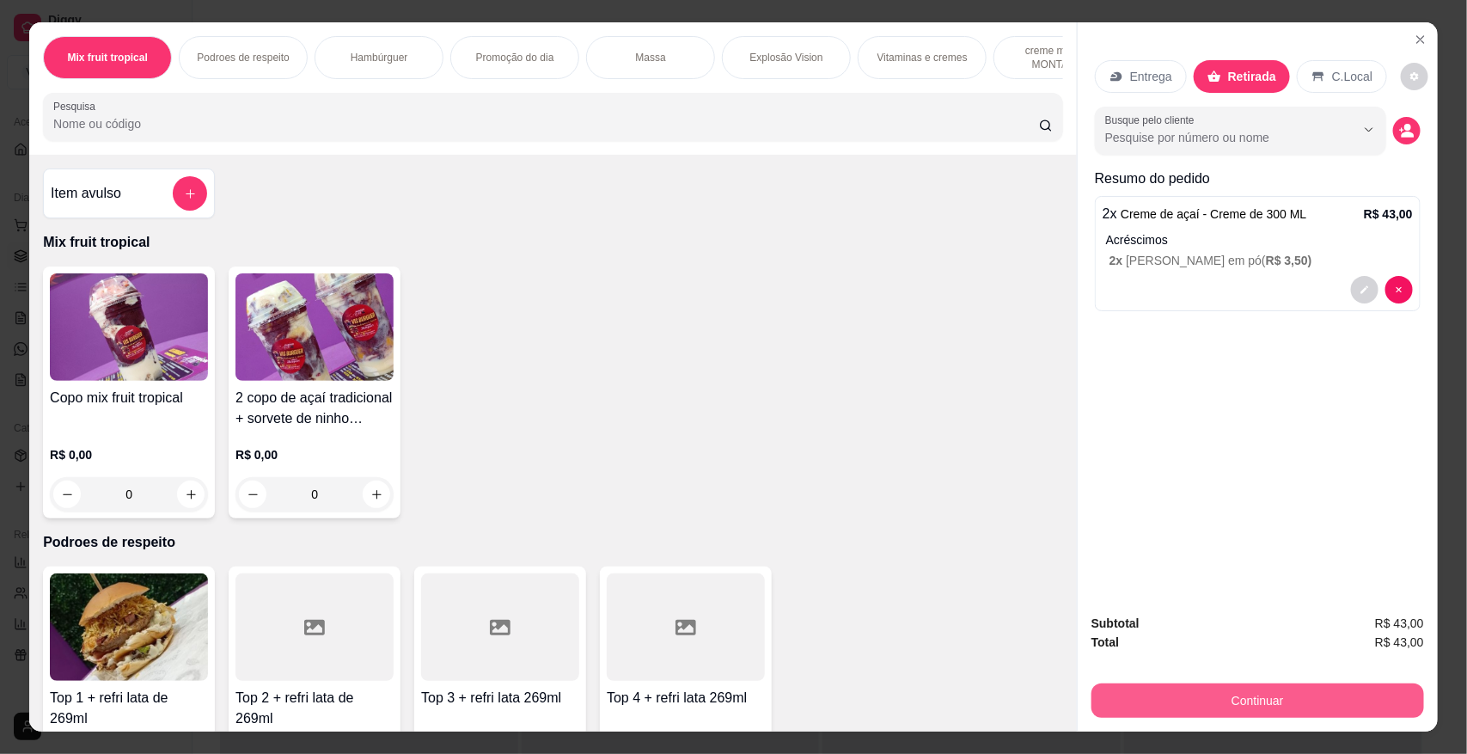
click at [1320, 690] on button "Continuar" at bounding box center [1257, 700] width 333 height 34
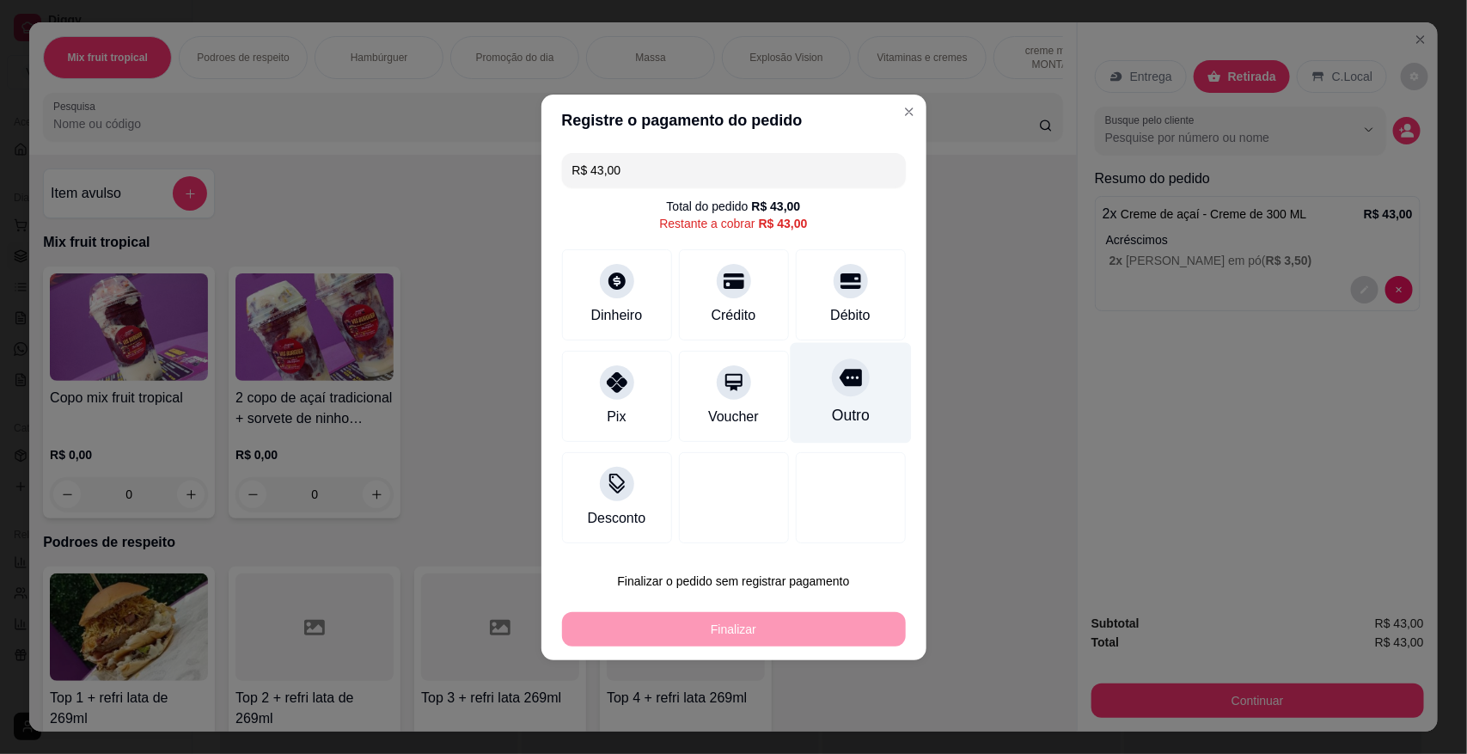
click at [852, 410] on div "Outro" at bounding box center [850, 415] width 38 height 22
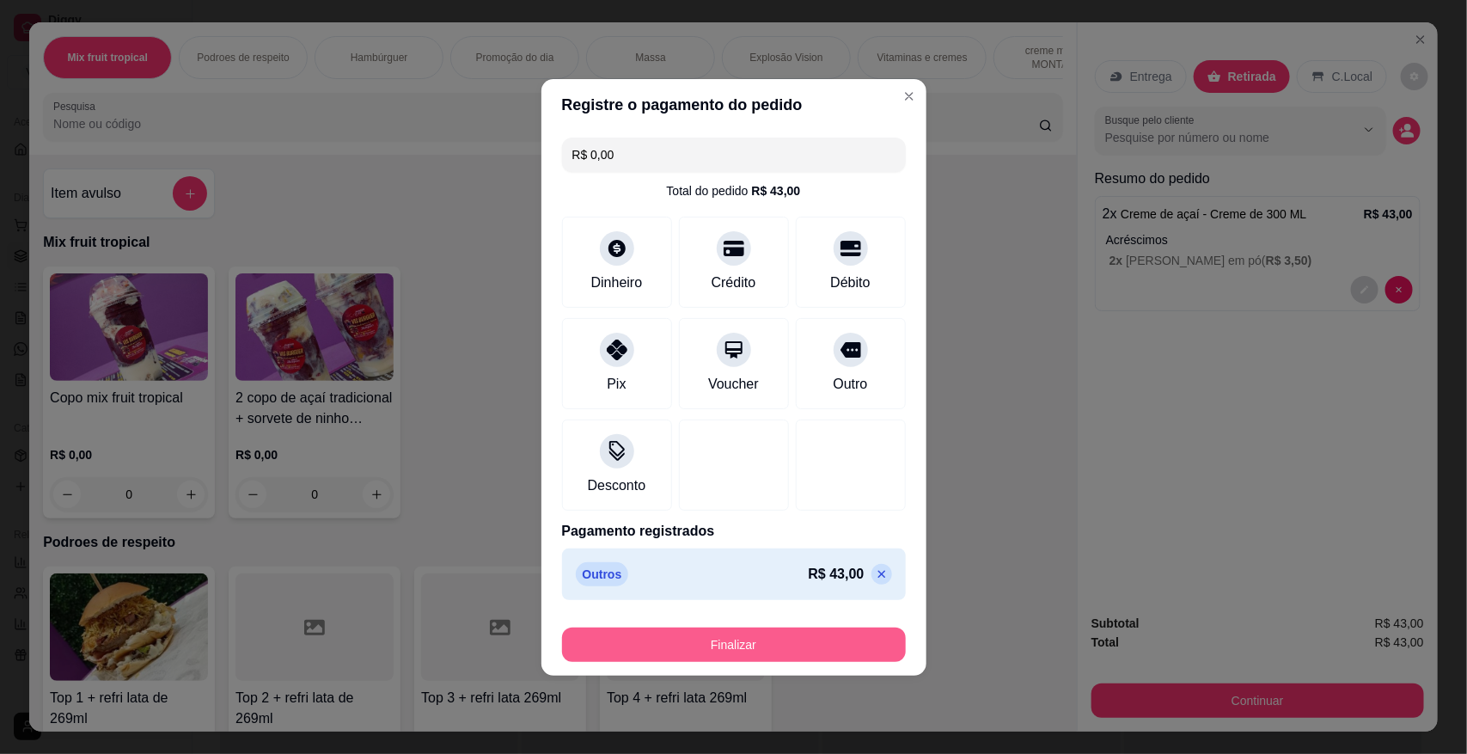
click at [812, 656] on button "Finalizar" at bounding box center [734, 644] width 344 height 34
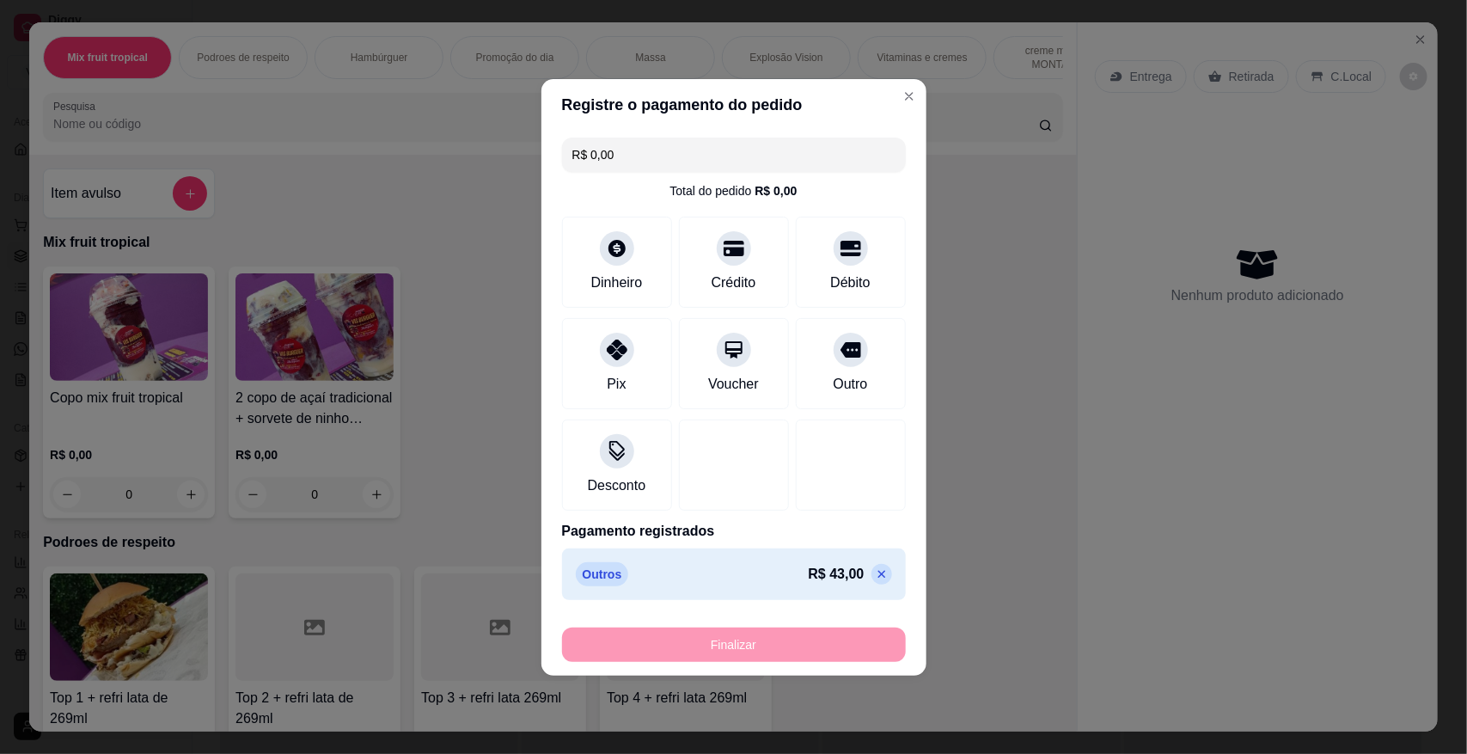
type input "-R$ 43,00"
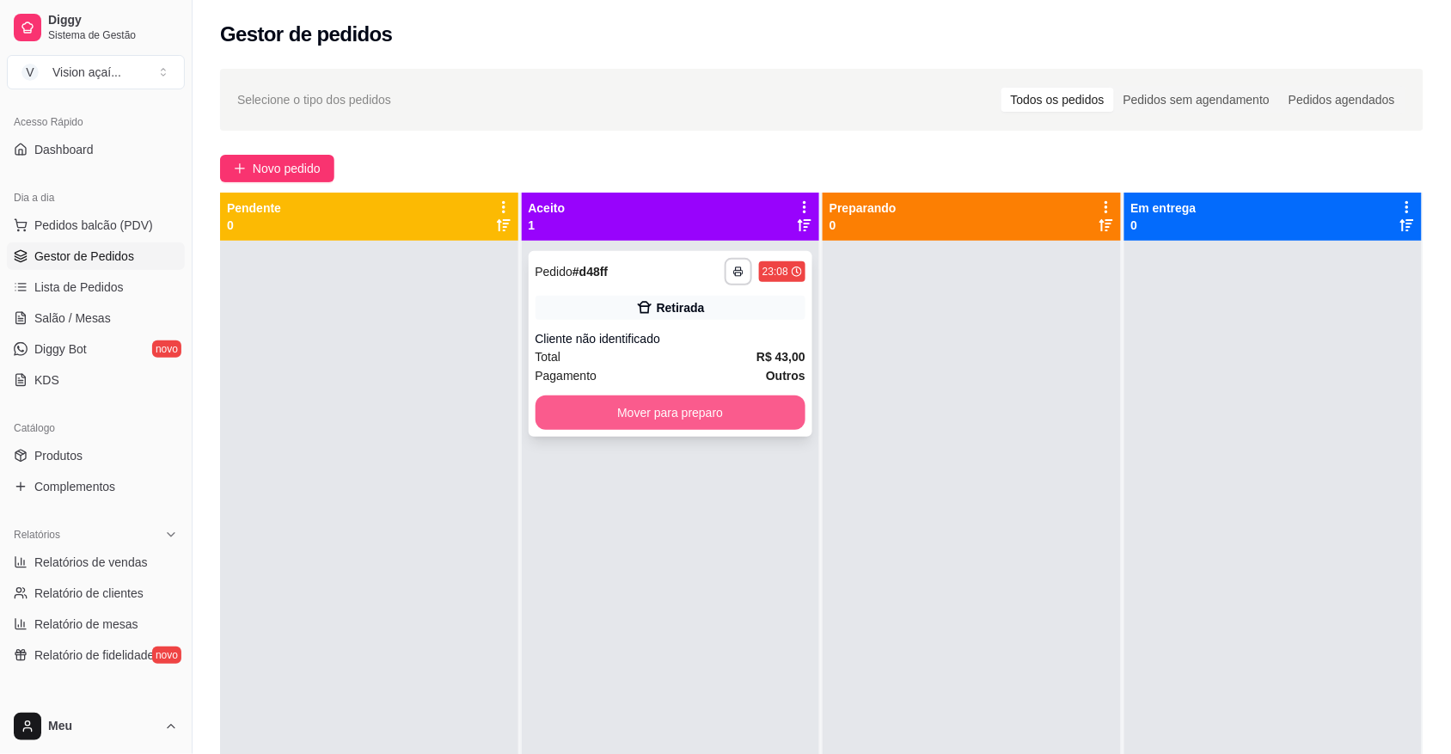
click at [699, 405] on button "Mover para preparo" at bounding box center [670, 412] width 271 height 34
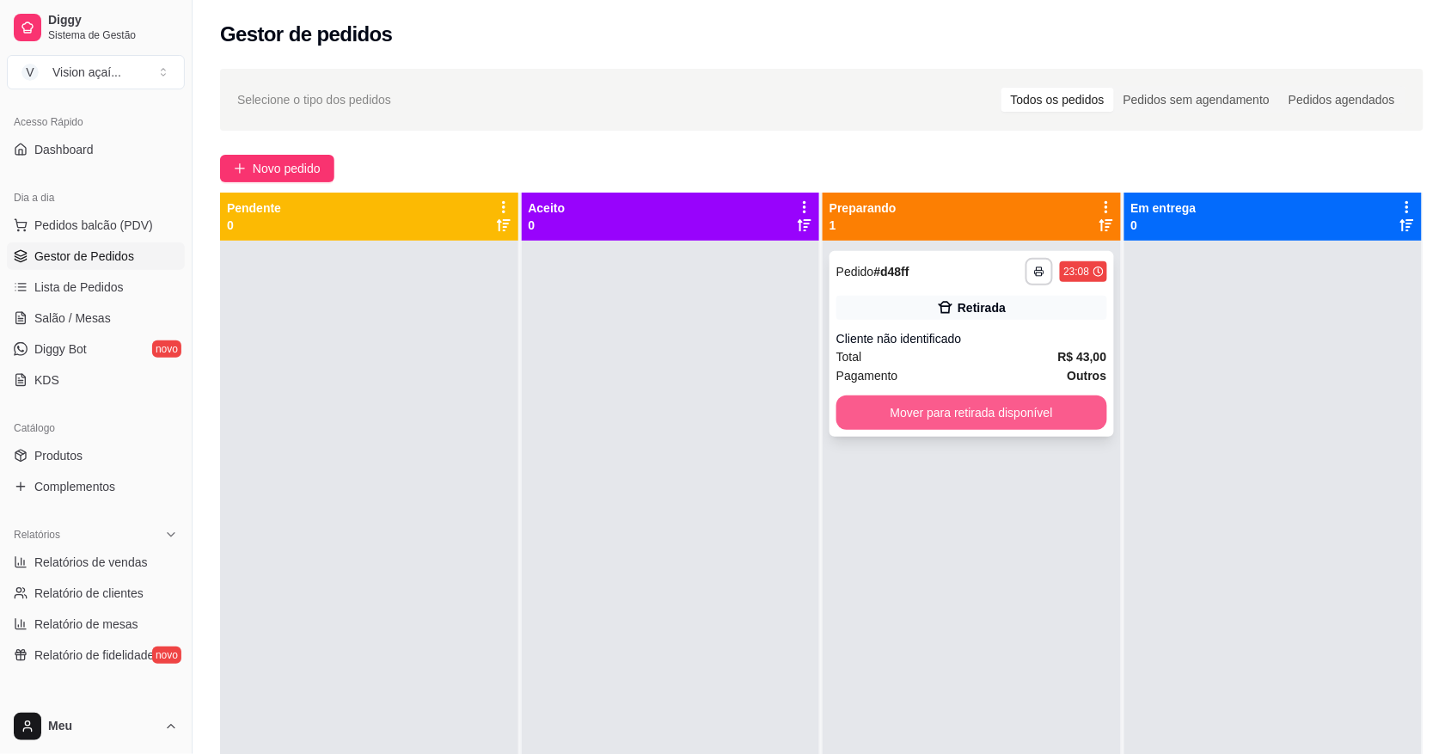
click at [879, 408] on button "Mover para retirada disponível" at bounding box center [971, 412] width 271 height 34
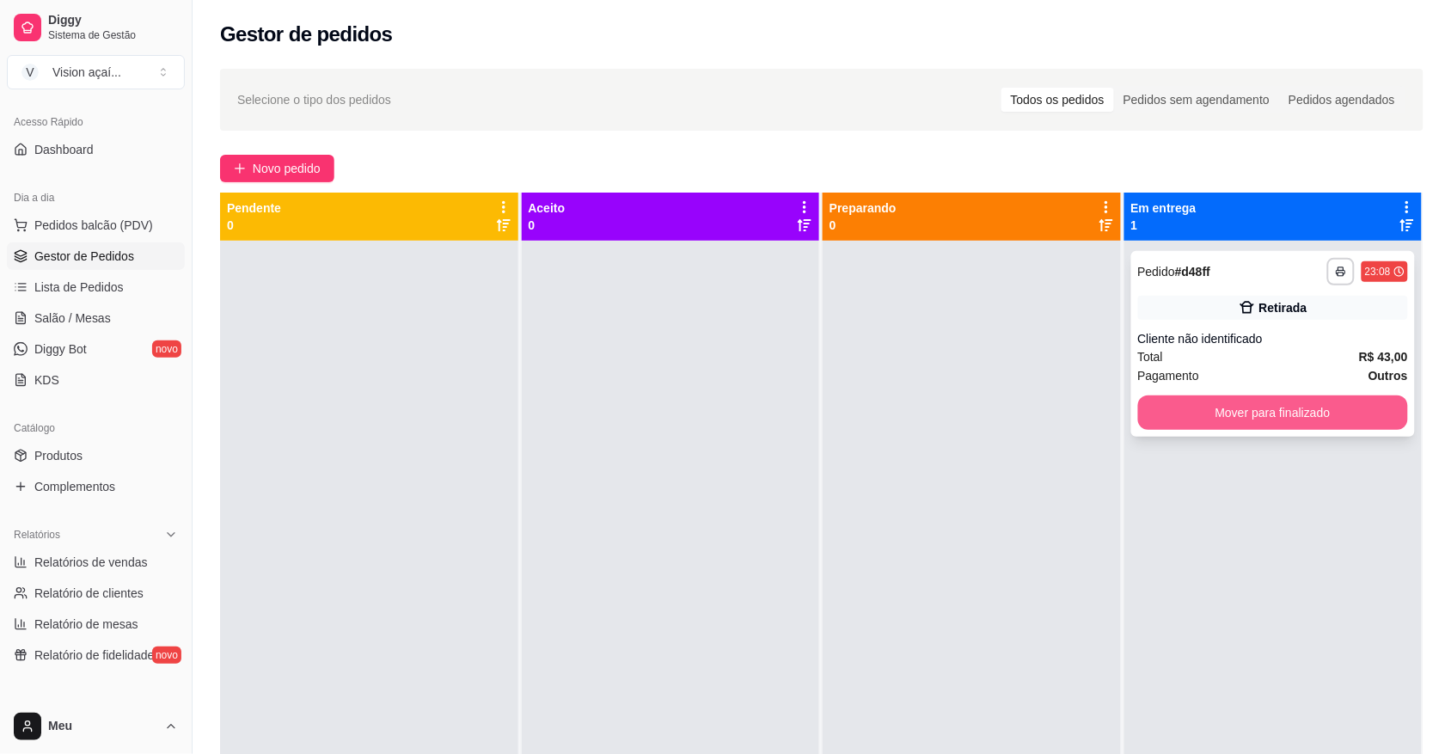
click at [1214, 424] on button "Mover para finalizado" at bounding box center [1273, 412] width 271 height 34
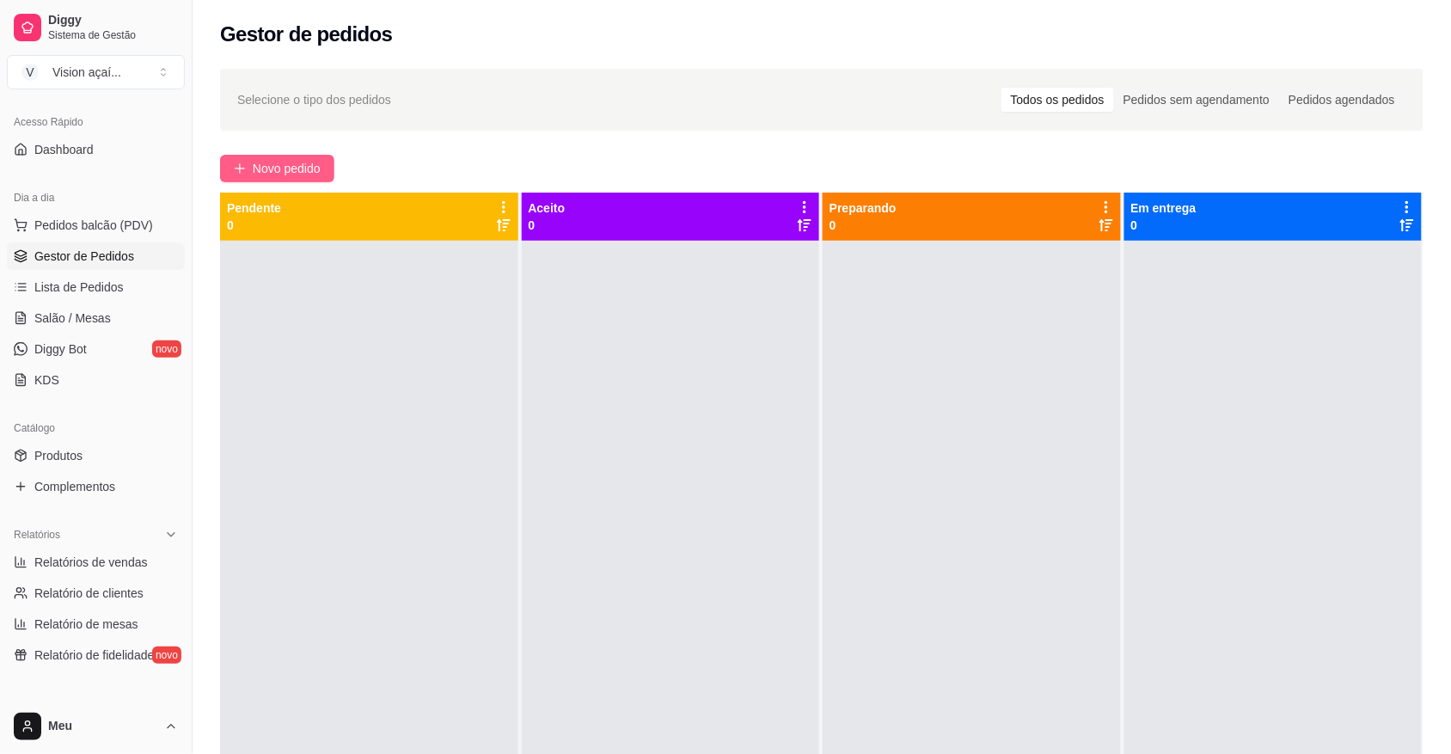
click at [288, 156] on button "Novo pedido" at bounding box center [277, 169] width 114 height 28
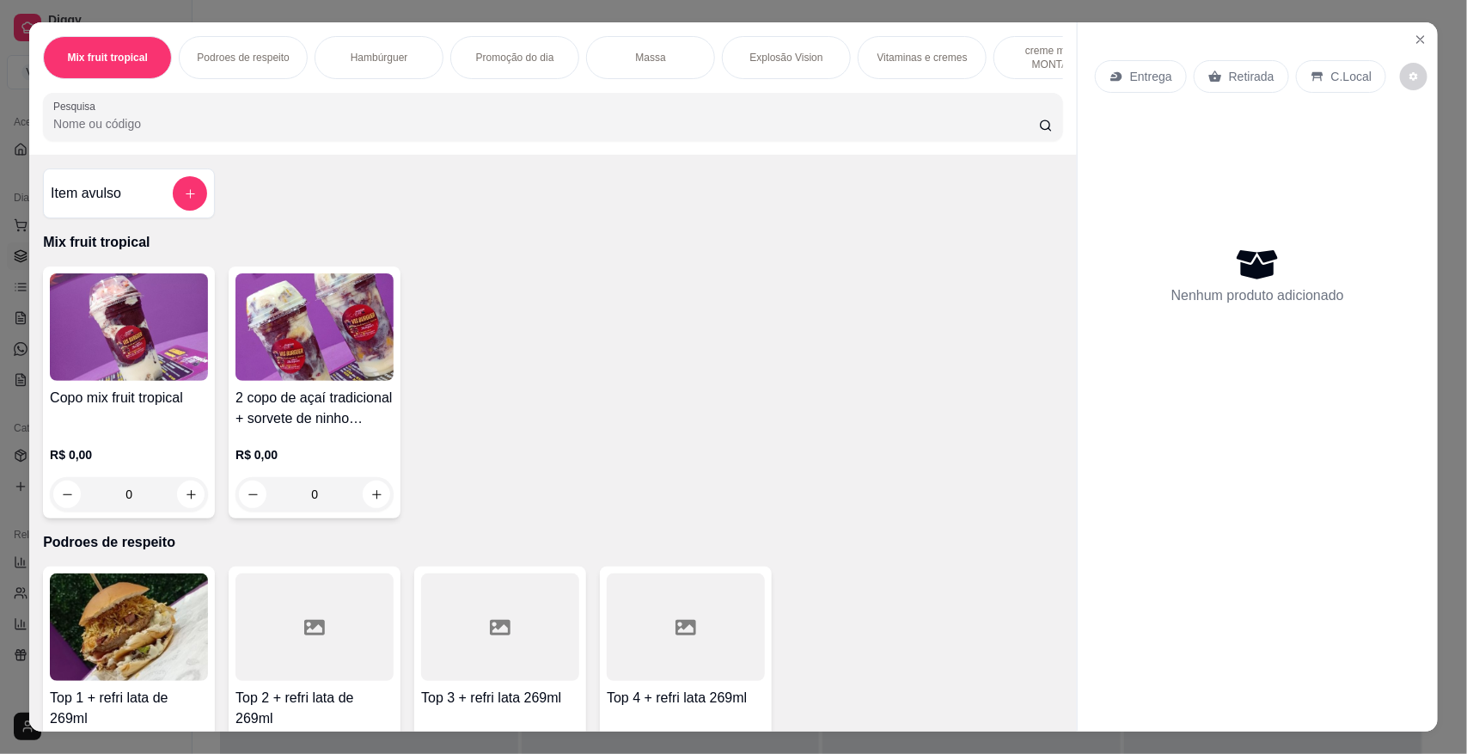
click at [879, 61] on p "Vitaminas e cremes" at bounding box center [922, 58] width 90 height 14
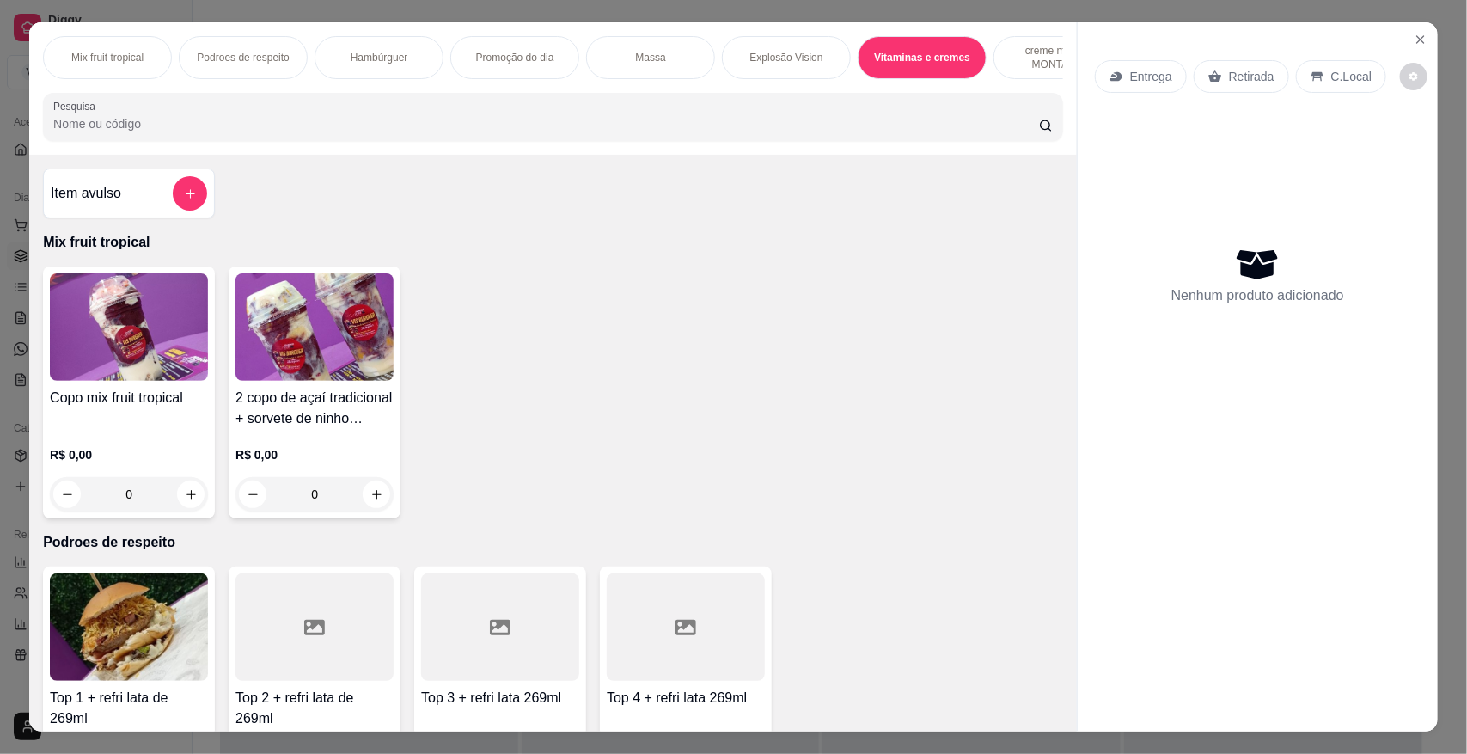
scroll to position [32, 0]
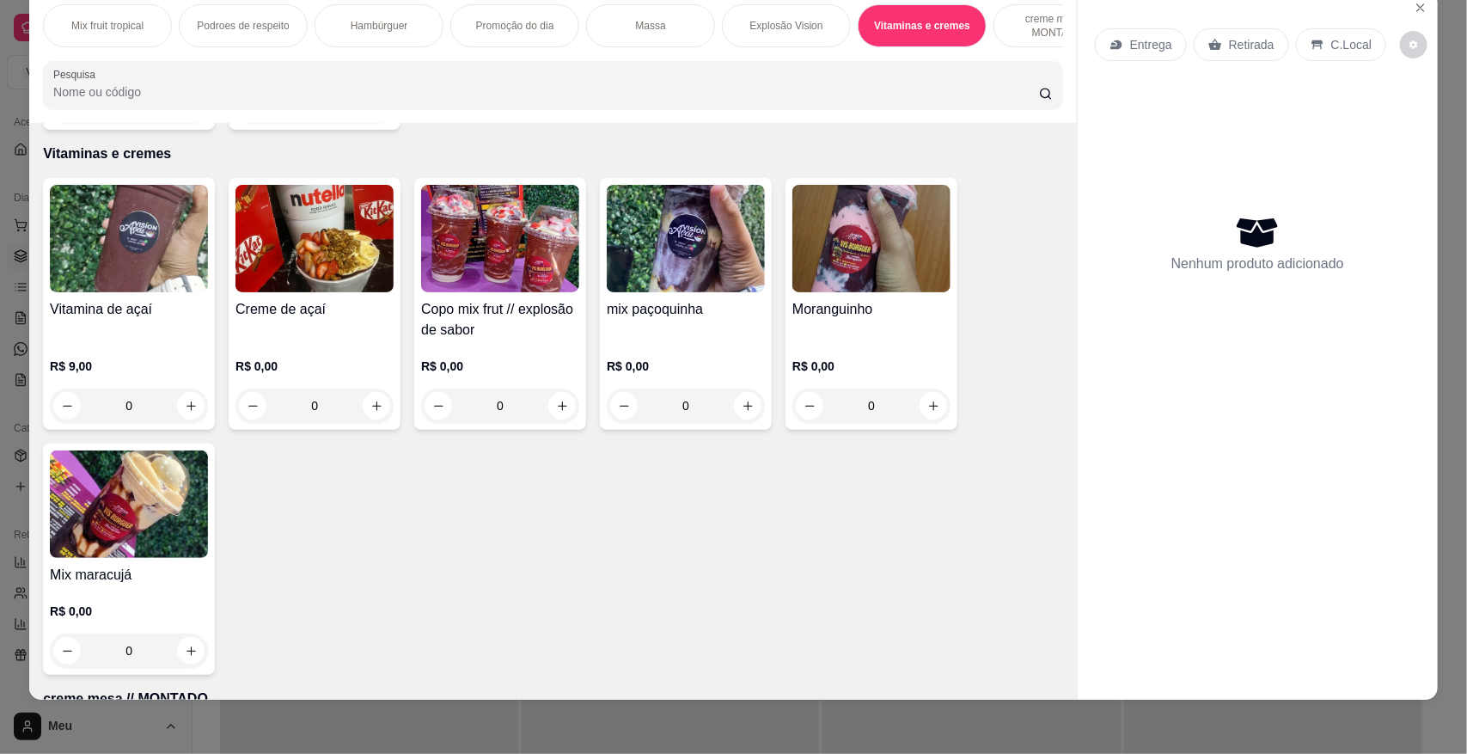
click at [74, 272] on img at bounding box center [129, 238] width 158 height 107
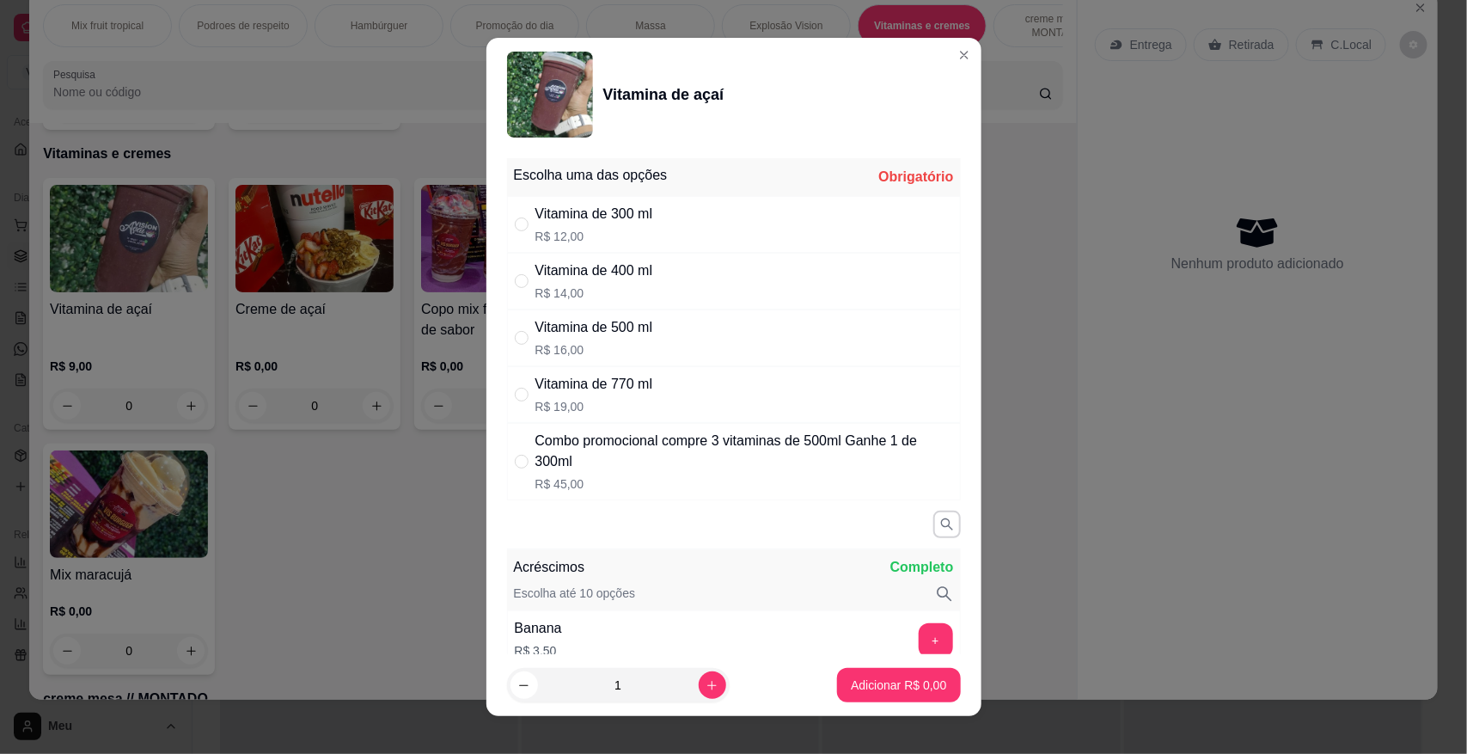
click at [525, 335] on div "" at bounding box center [525, 337] width 21 height 19
radio input "true"
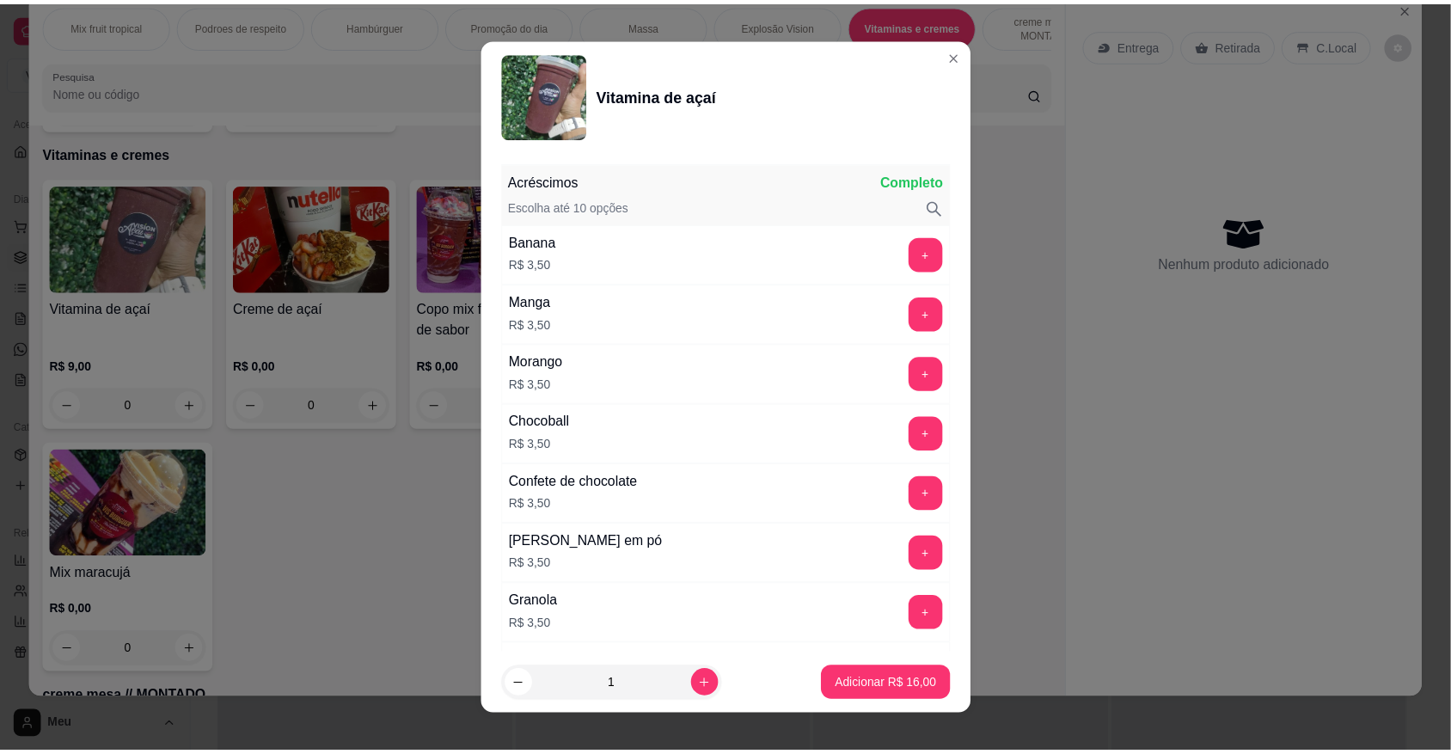
scroll to position [430, 0]
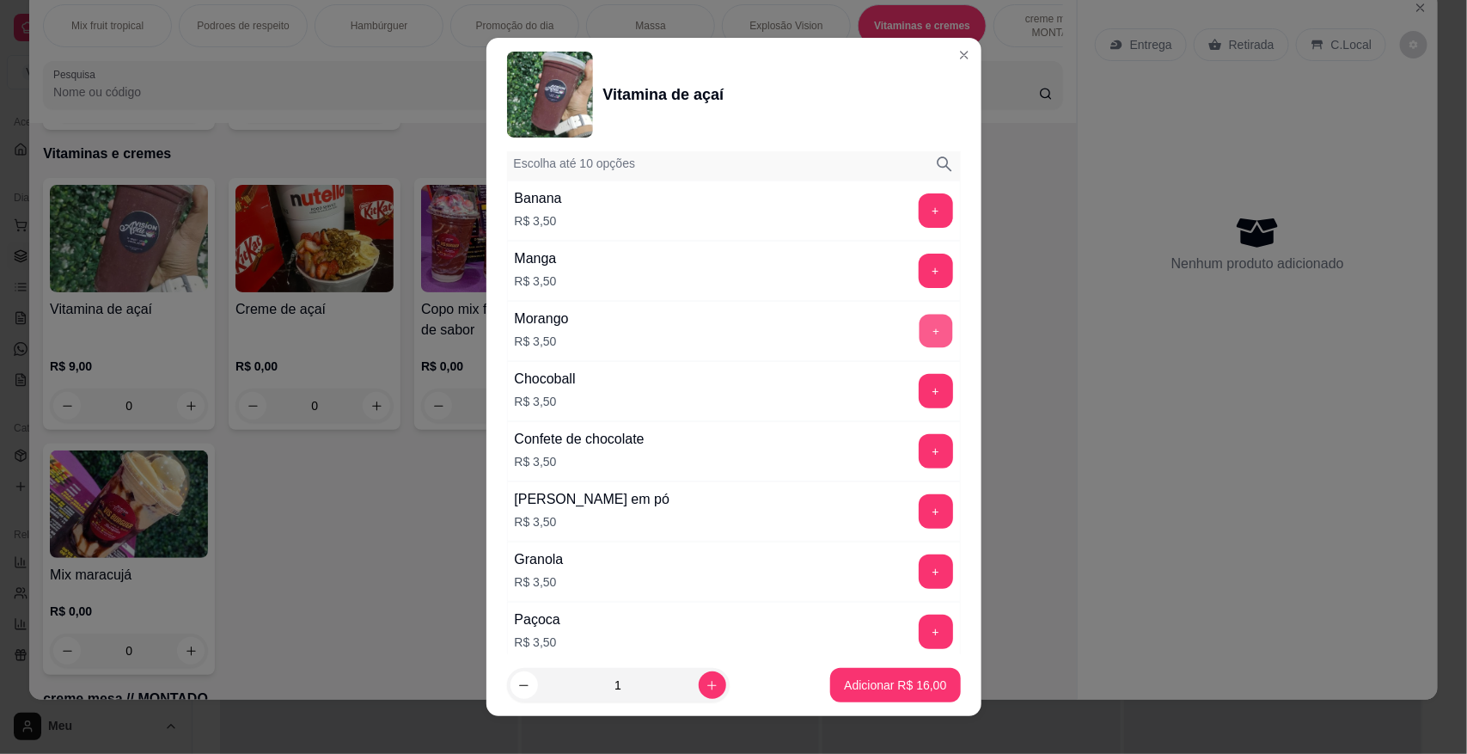
click at [919, 320] on button "+" at bounding box center [936, 331] width 34 height 34
click at [883, 679] on p "Adicionar R$ 19,50" at bounding box center [895, 684] width 102 height 17
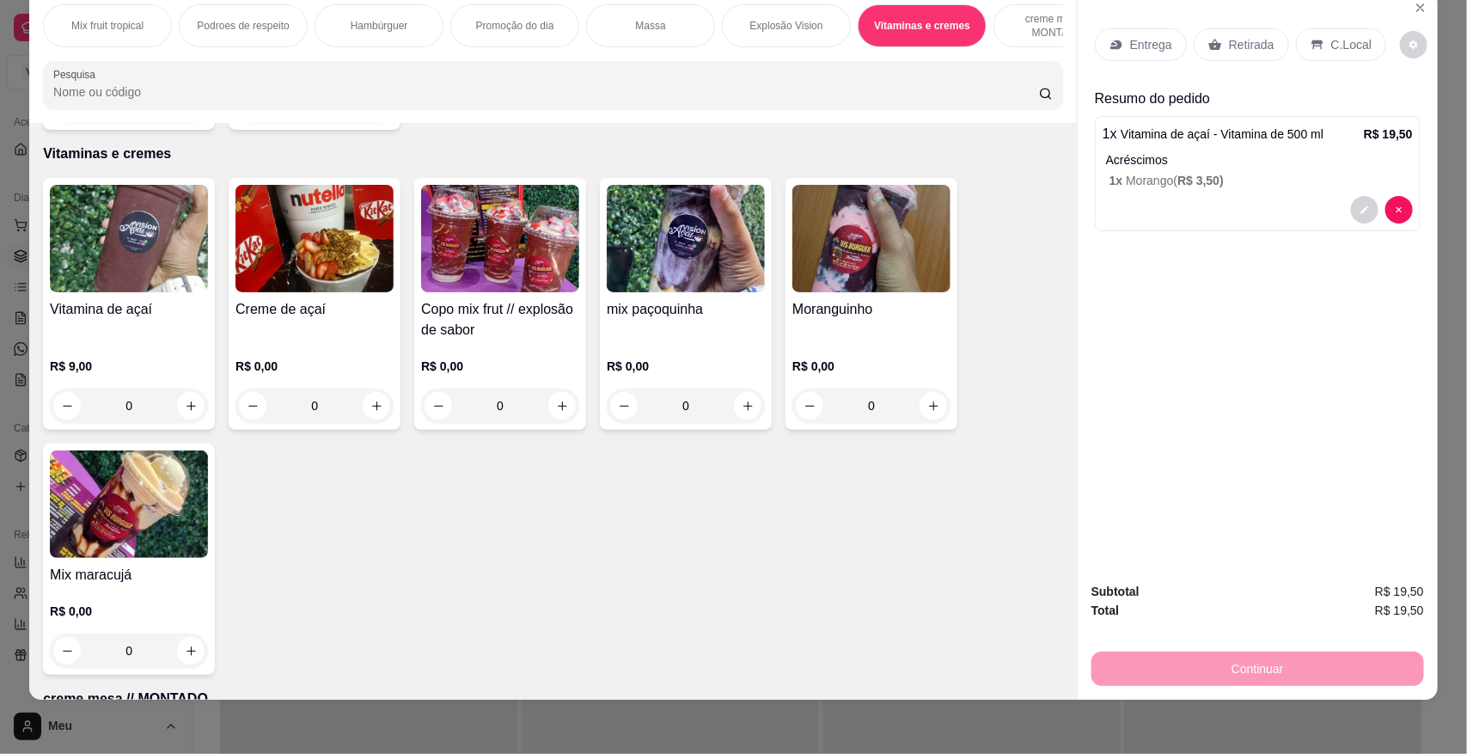
click at [1233, 43] on p "Retirada" at bounding box center [1252, 44] width 46 height 17
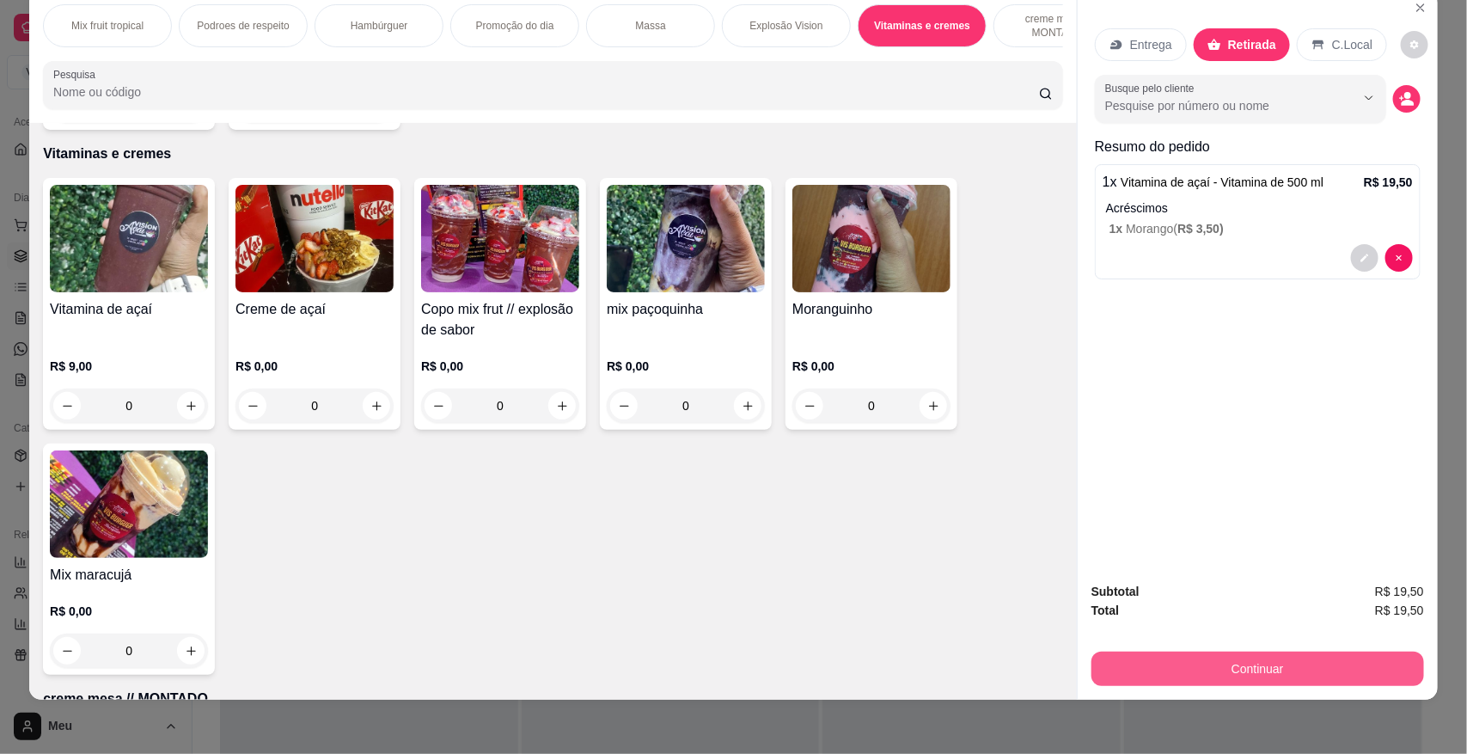
click at [1272, 669] on button "Continuar" at bounding box center [1257, 668] width 333 height 34
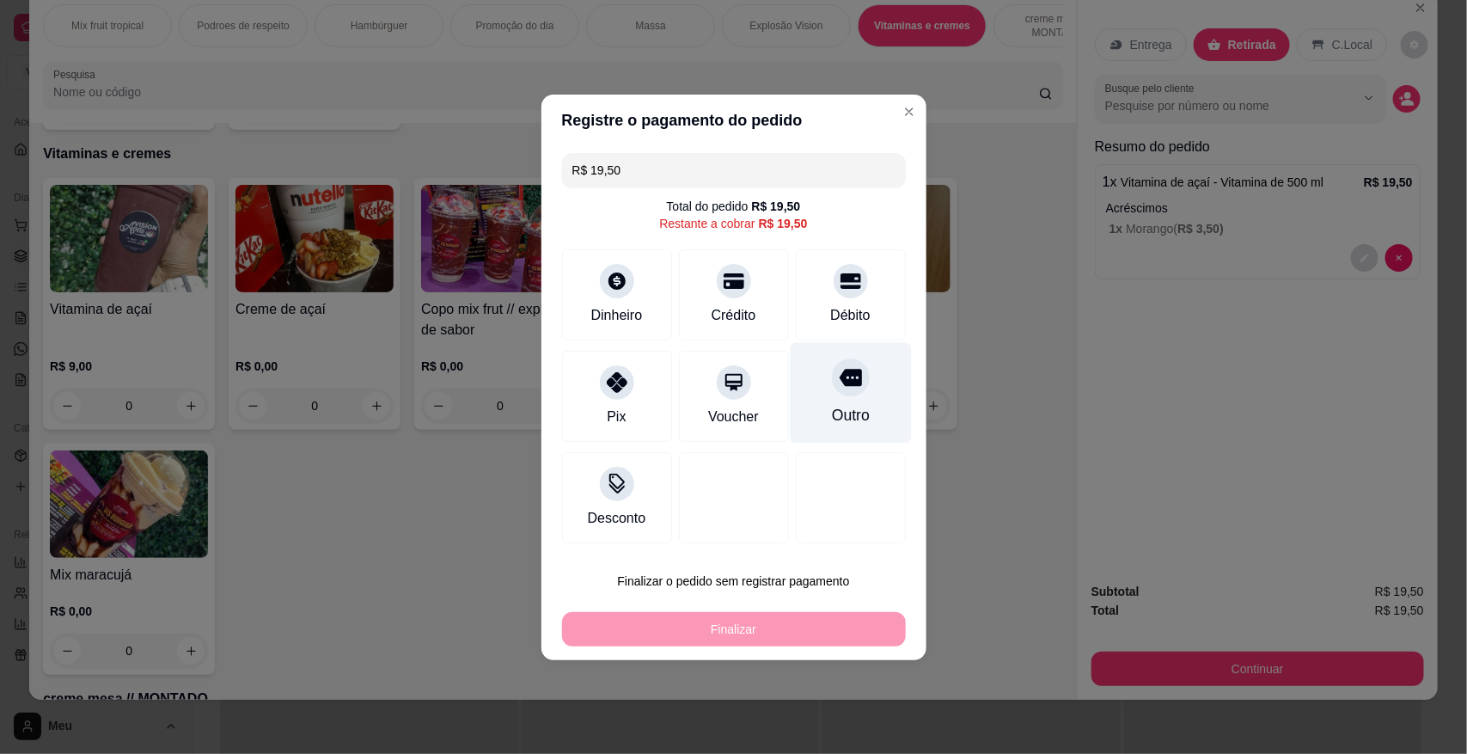
click at [832, 391] on div at bounding box center [851, 377] width 38 height 38
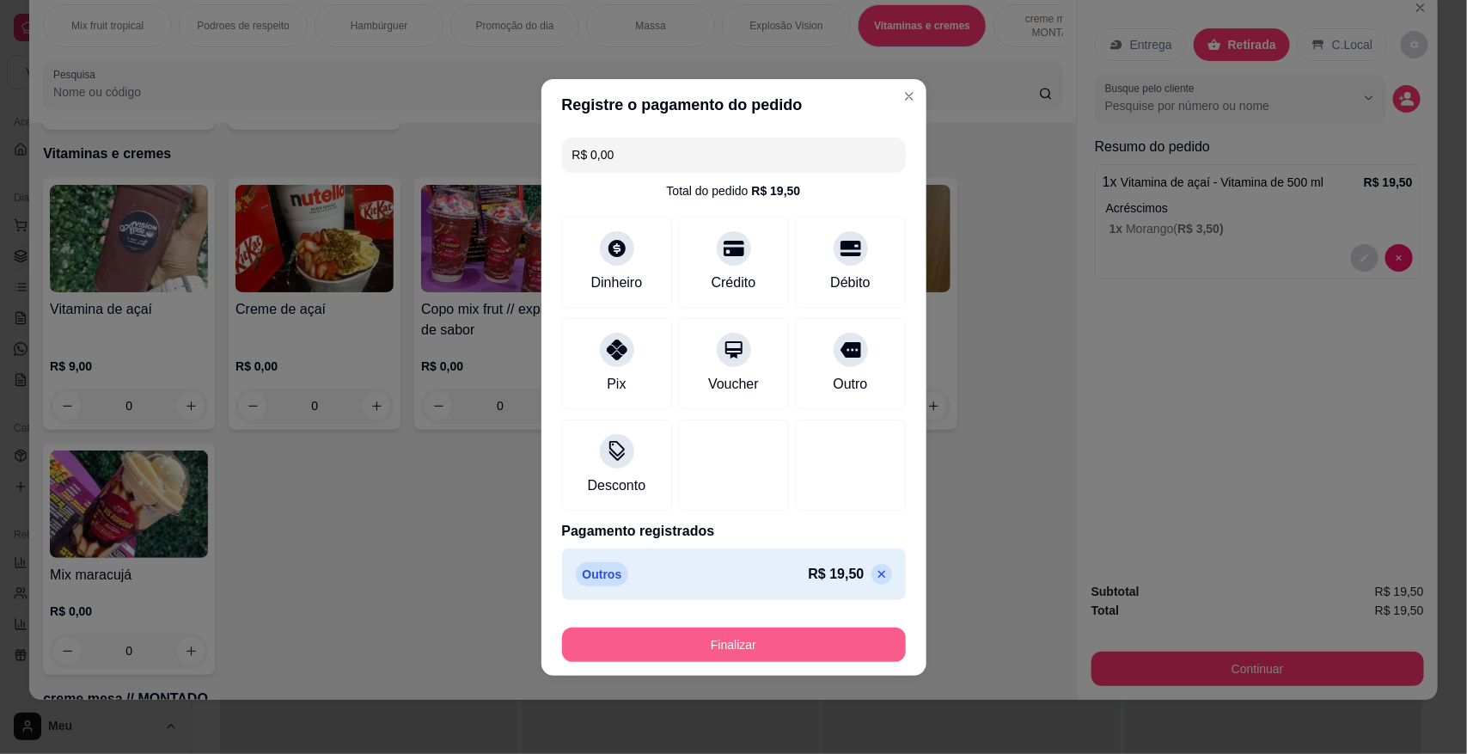
click at [786, 642] on button "Finalizar" at bounding box center [734, 644] width 344 height 34
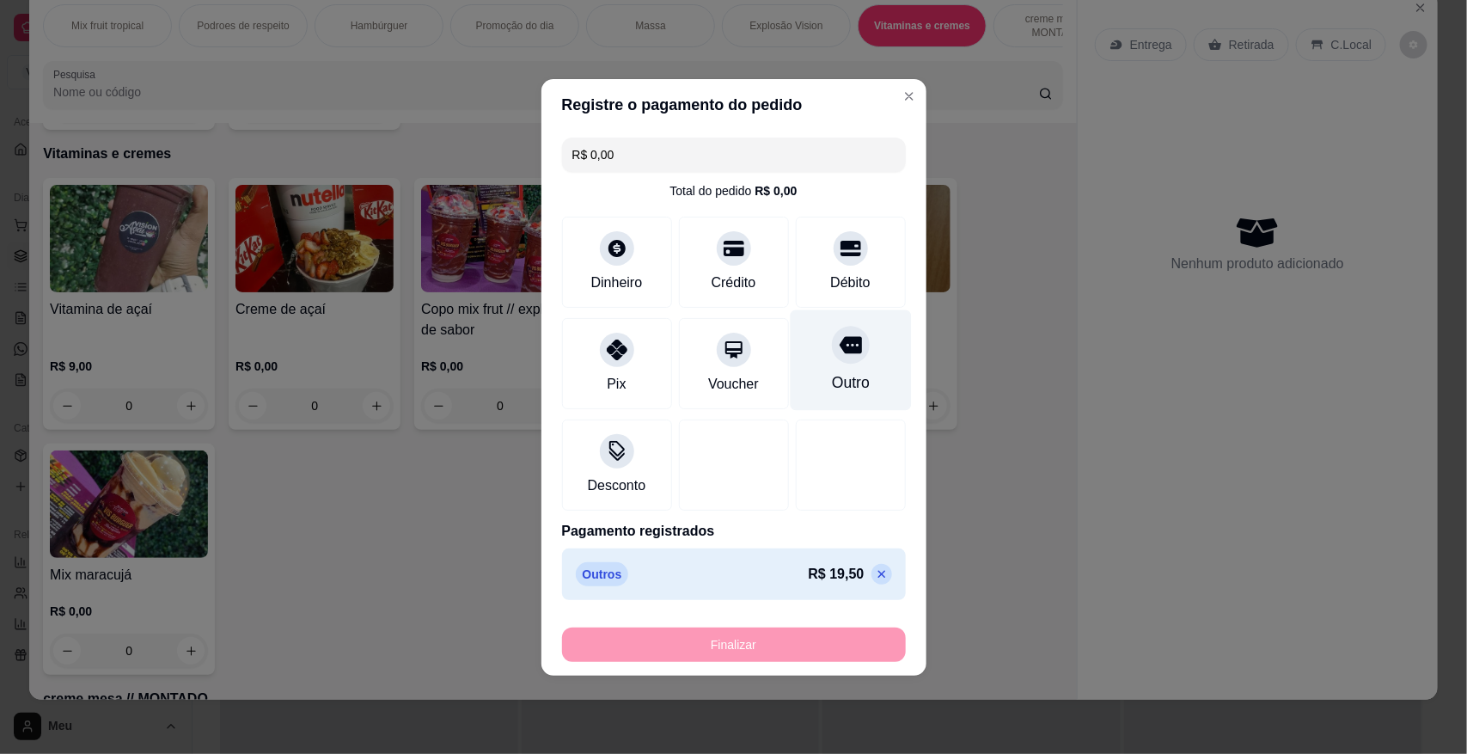
type input "-R$ 19,50"
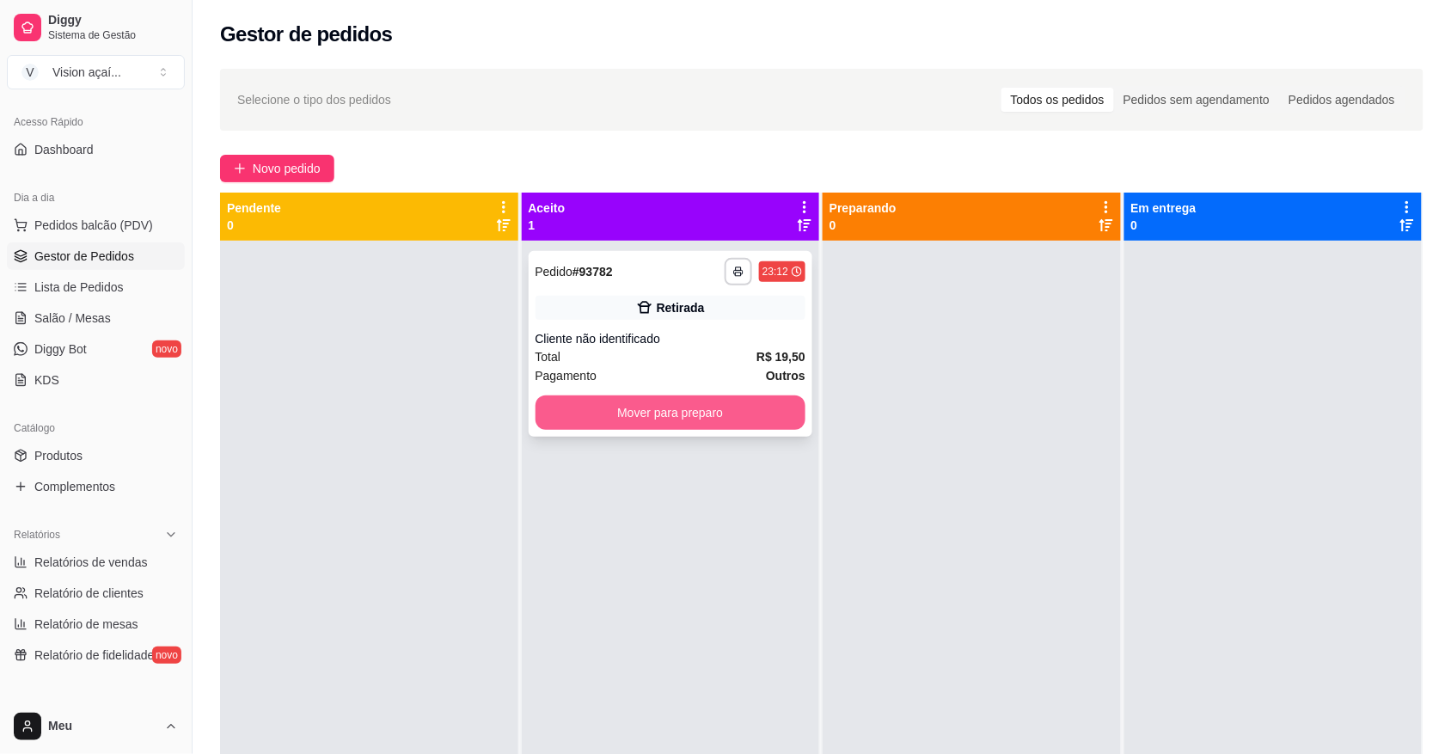
click at [699, 414] on button "Mover para preparo" at bounding box center [670, 412] width 271 height 34
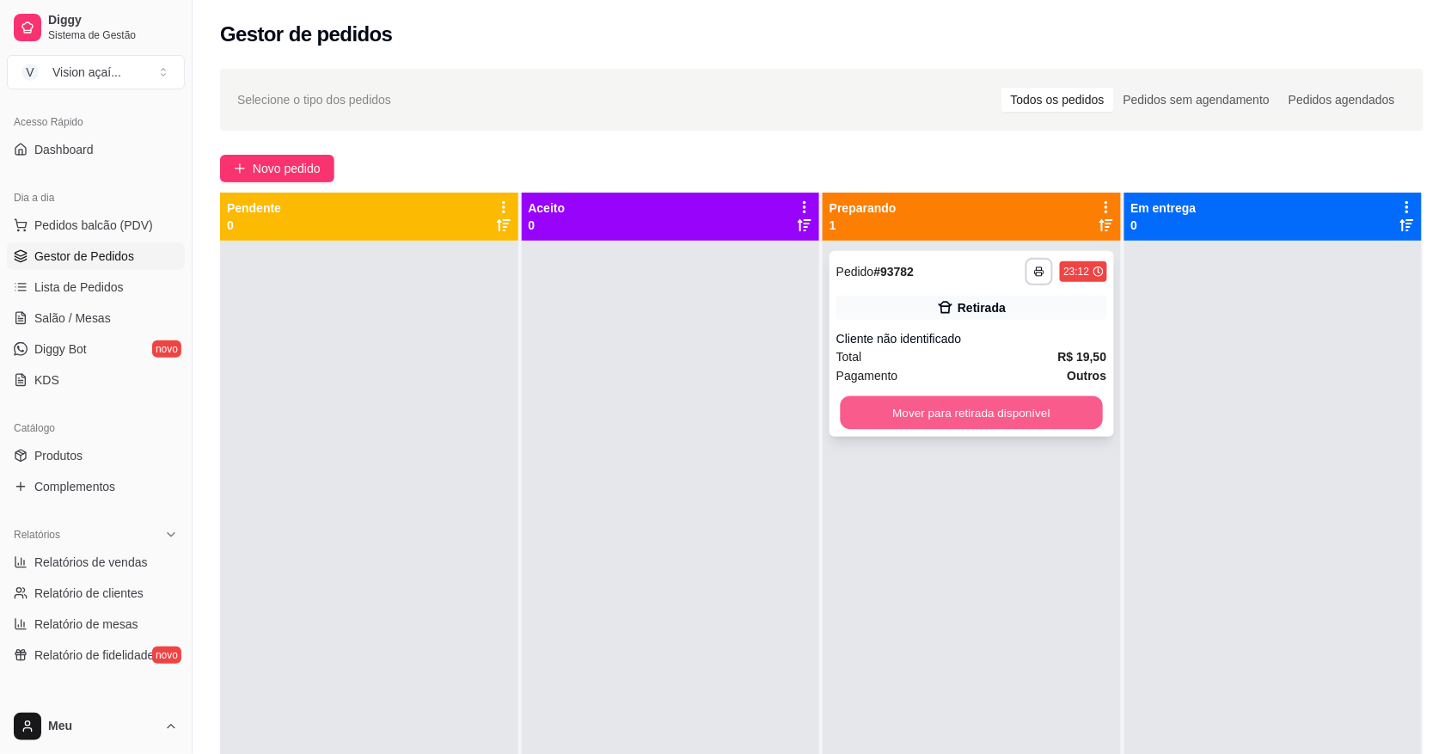
click at [905, 417] on button "Mover para retirada disponível" at bounding box center [972, 413] width 262 height 34
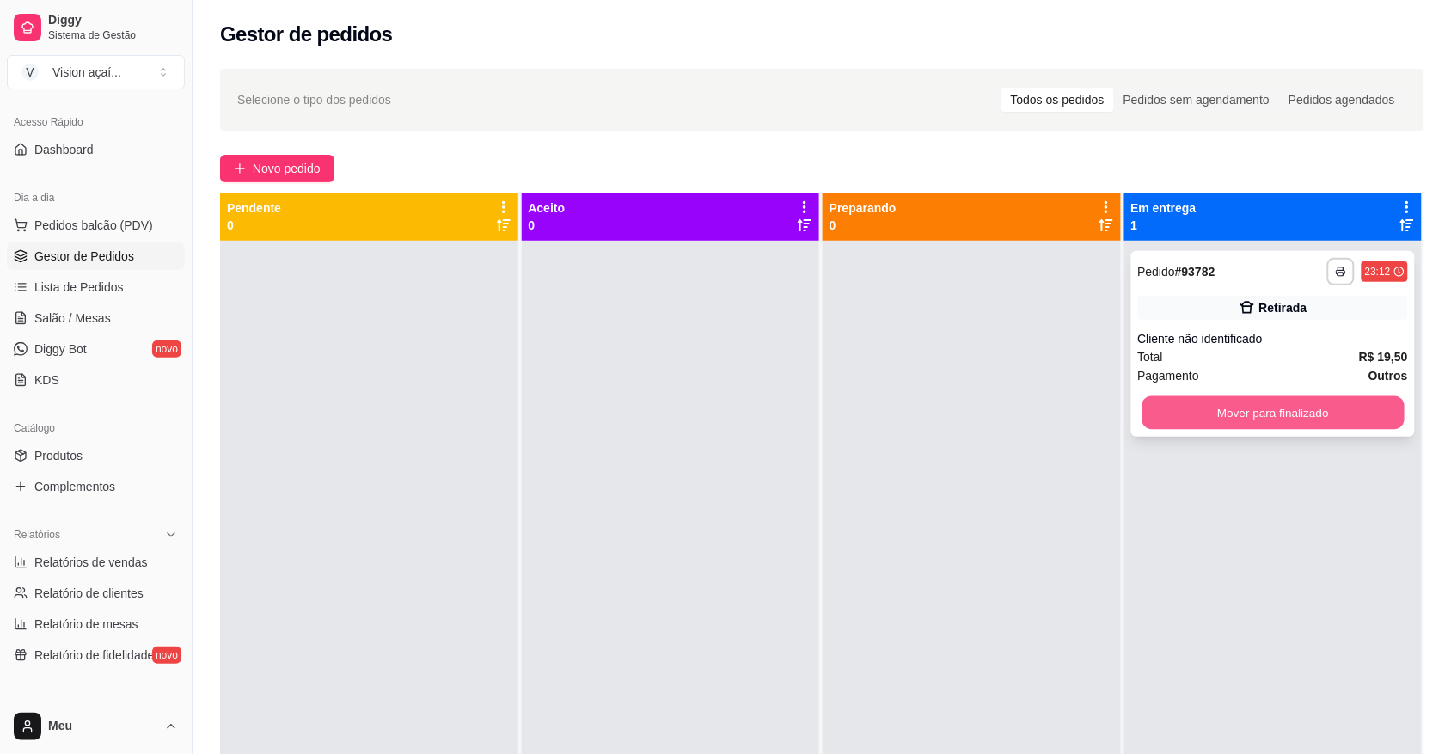
click at [1214, 410] on button "Mover para finalizado" at bounding box center [1272, 413] width 262 height 34
